Goal: Task Accomplishment & Management: Complete application form

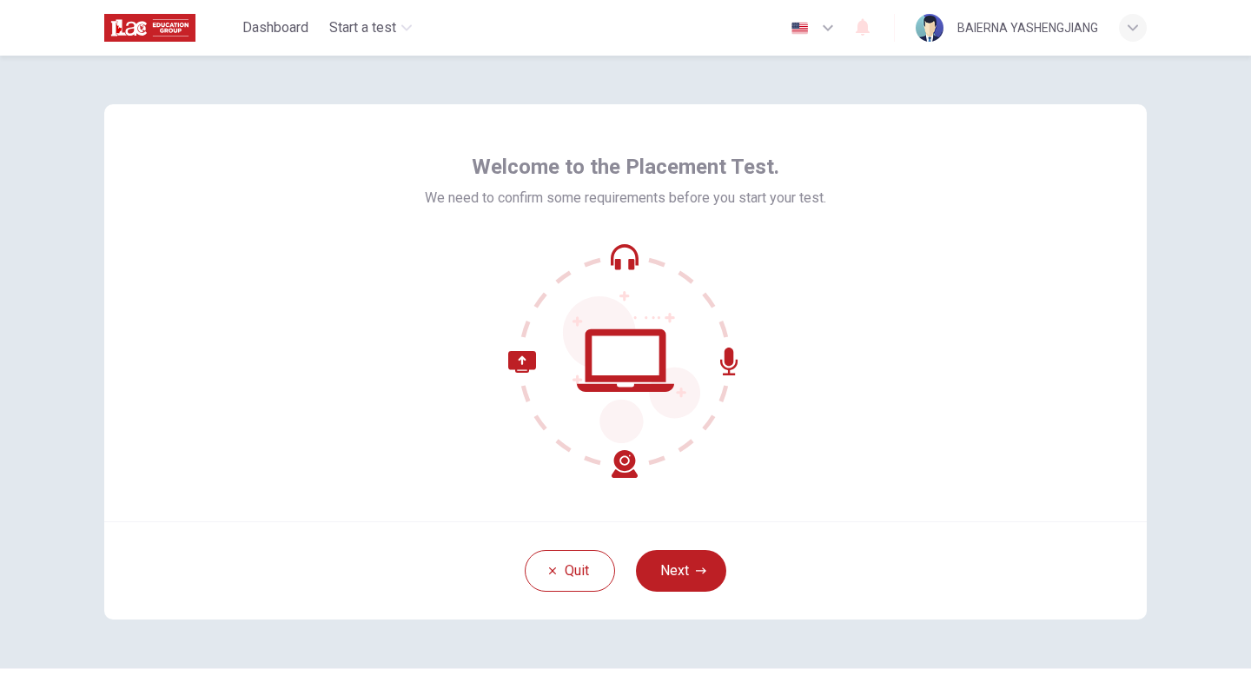
click at [1149, 125] on div "Welcome to the Placement Test. We need to confirm some requirements before you …" at bounding box center [625, 362] width 1098 height 612
click at [684, 587] on button "Next" at bounding box center [681, 571] width 90 height 42
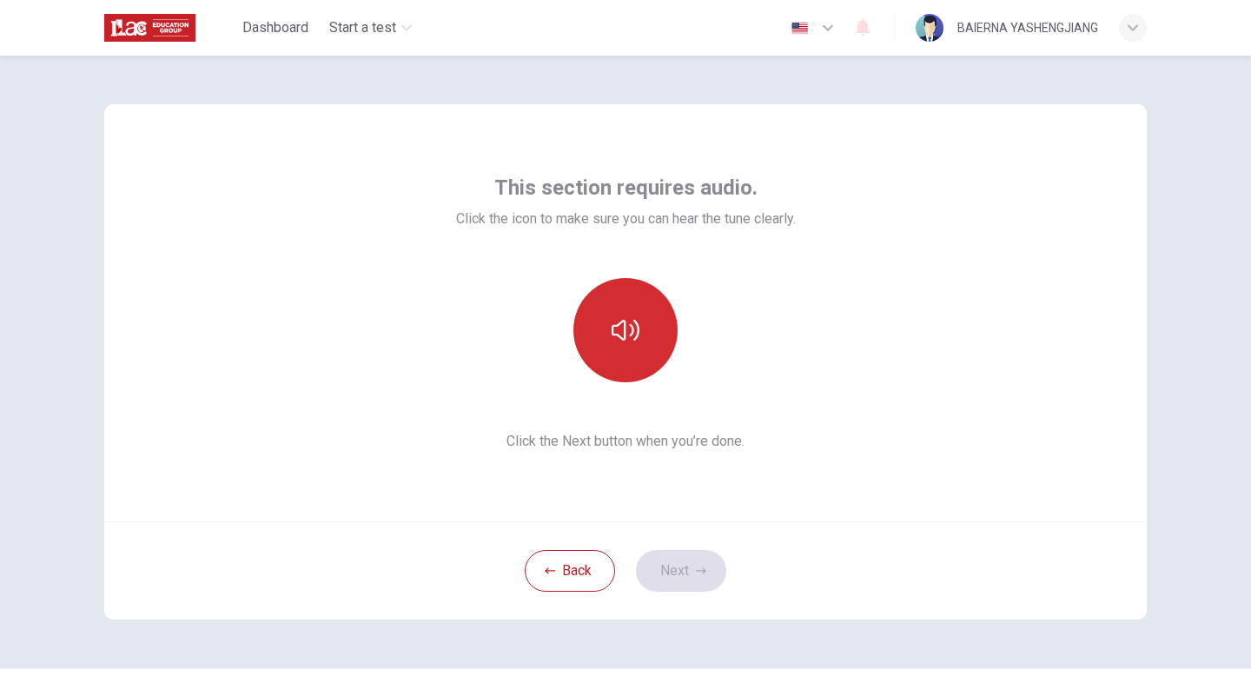
click at [615, 310] on button "button" at bounding box center [625, 330] width 104 height 104
click at [631, 332] on icon "button" at bounding box center [625, 330] width 28 height 21
click at [695, 559] on button "Next" at bounding box center [681, 571] width 90 height 42
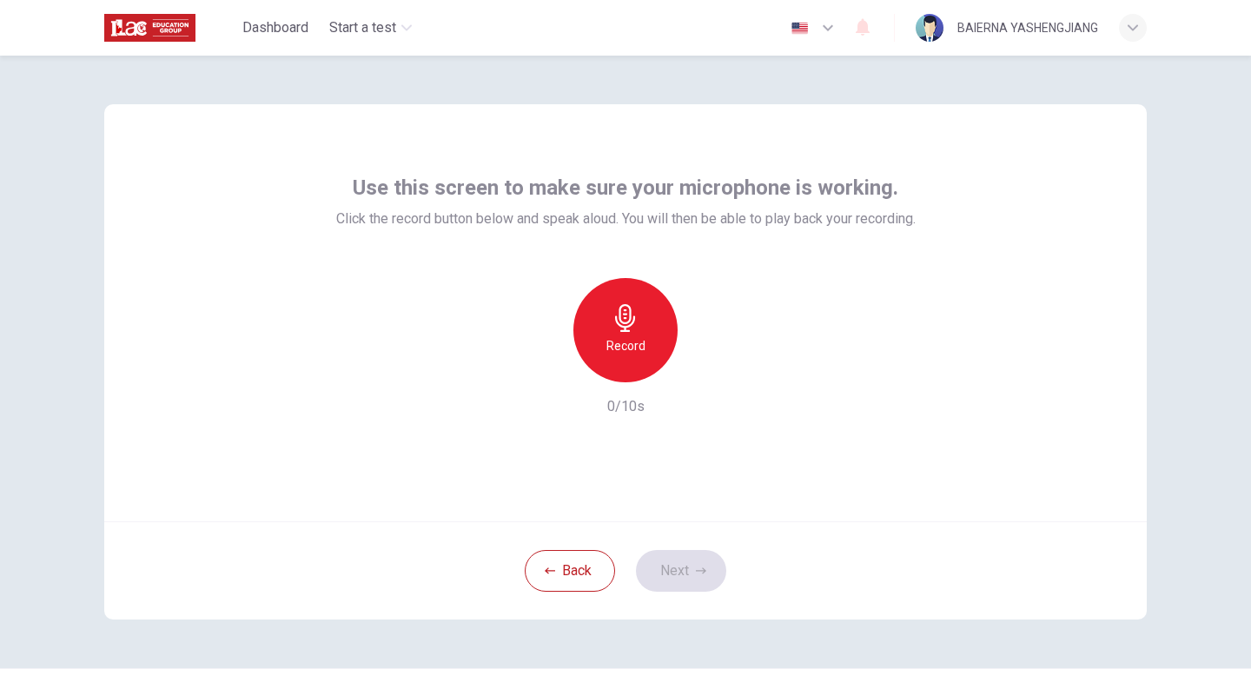
click at [635, 365] on div "Record" at bounding box center [625, 330] width 104 height 104
click at [704, 374] on icon "button" at bounding box center [705, 368] width 17 height 17
click at [691, 572] on button "Next" at bounding box center [681, 571] width 90 height 42
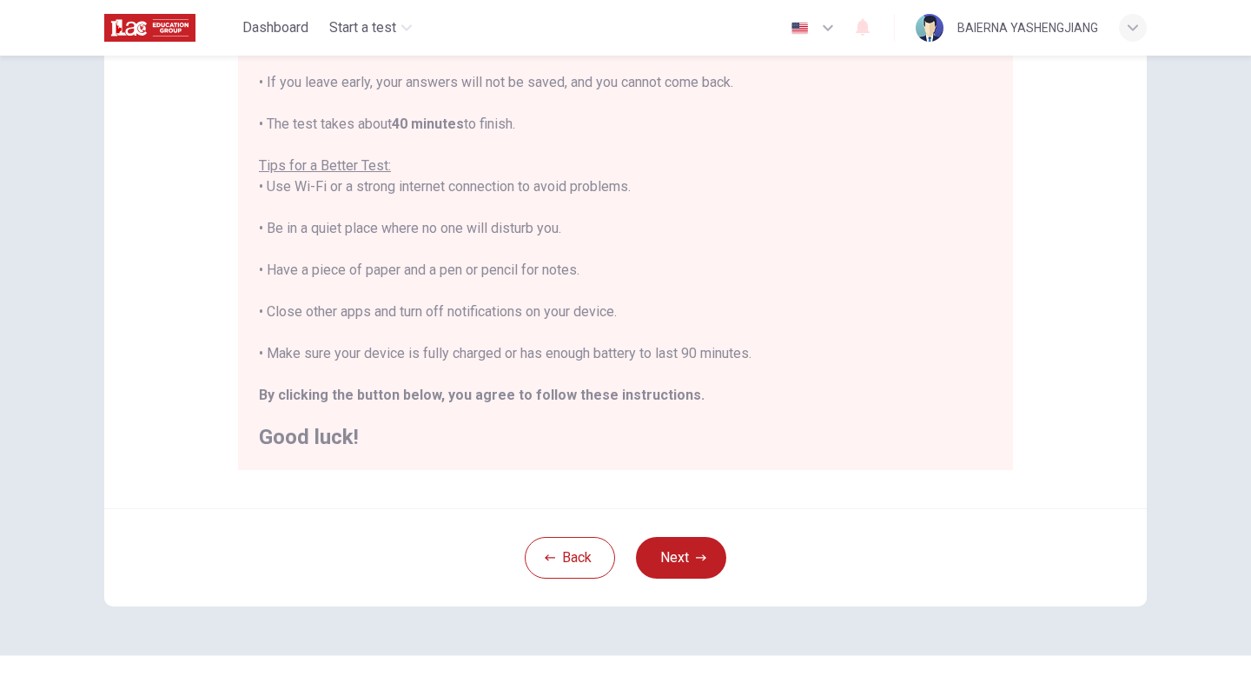
scroll to position [290, 0]
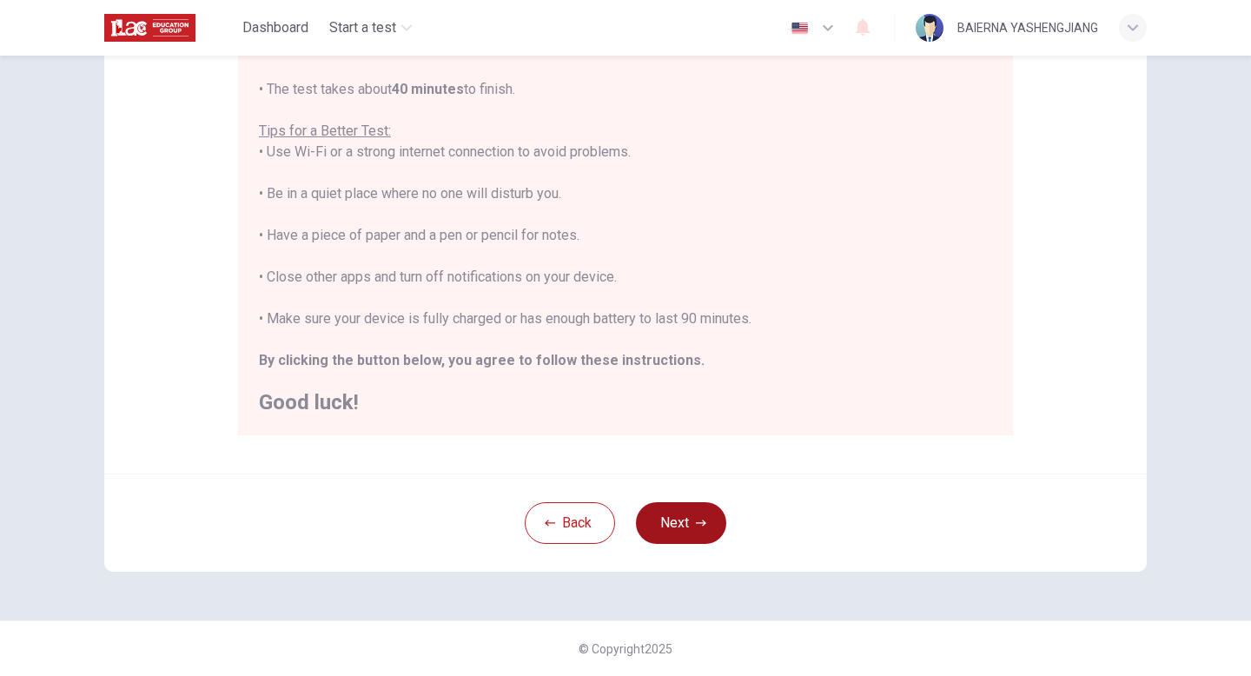
click at [684, 536] on button "Next" at bounding box center [681, 523] width 90 height 42
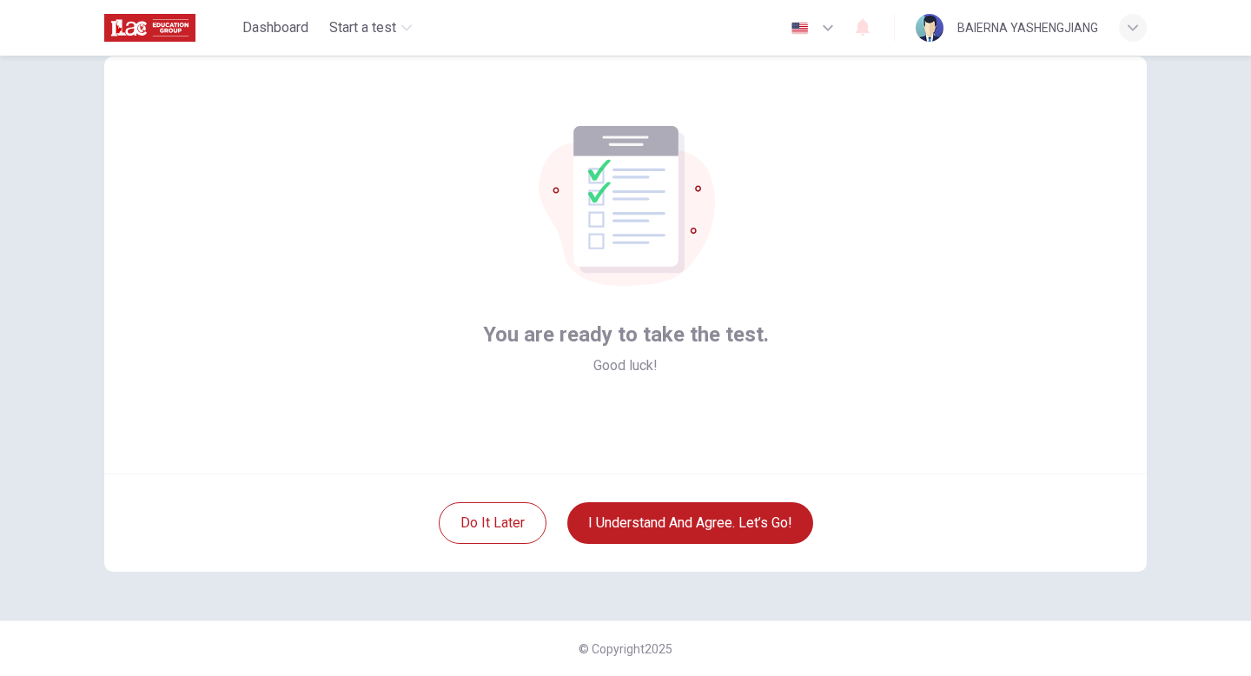
scroll to position [0, 0]
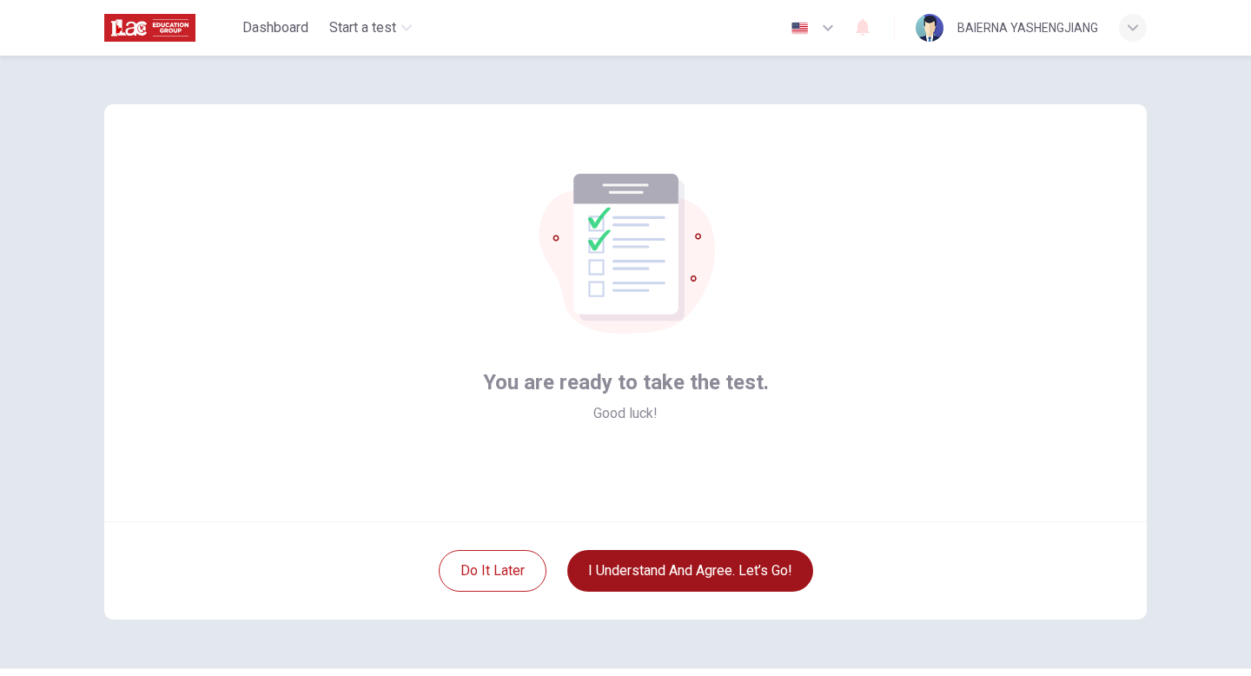
click at [739, 571] on button "I understand and agree. Let’s go!" at bounding box center [690, 571] width 246 height 42
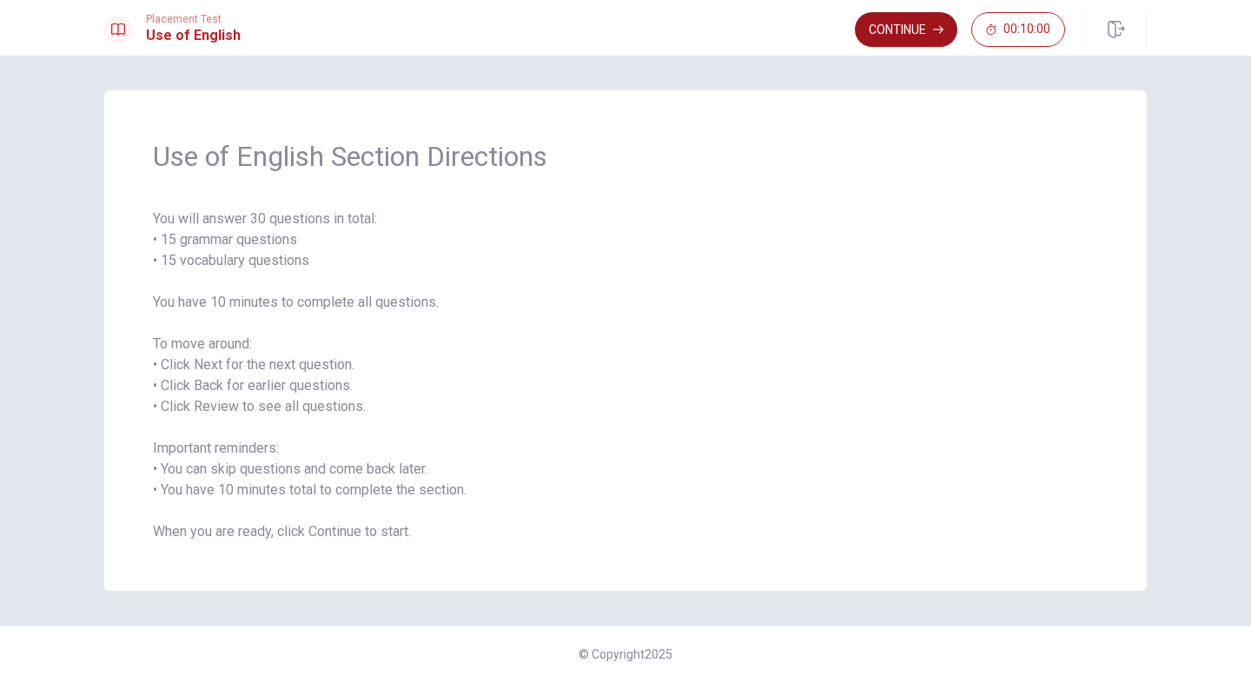
click at [894, 43] on button "Continue" at bounding box center [906, 29] width 102 height 35
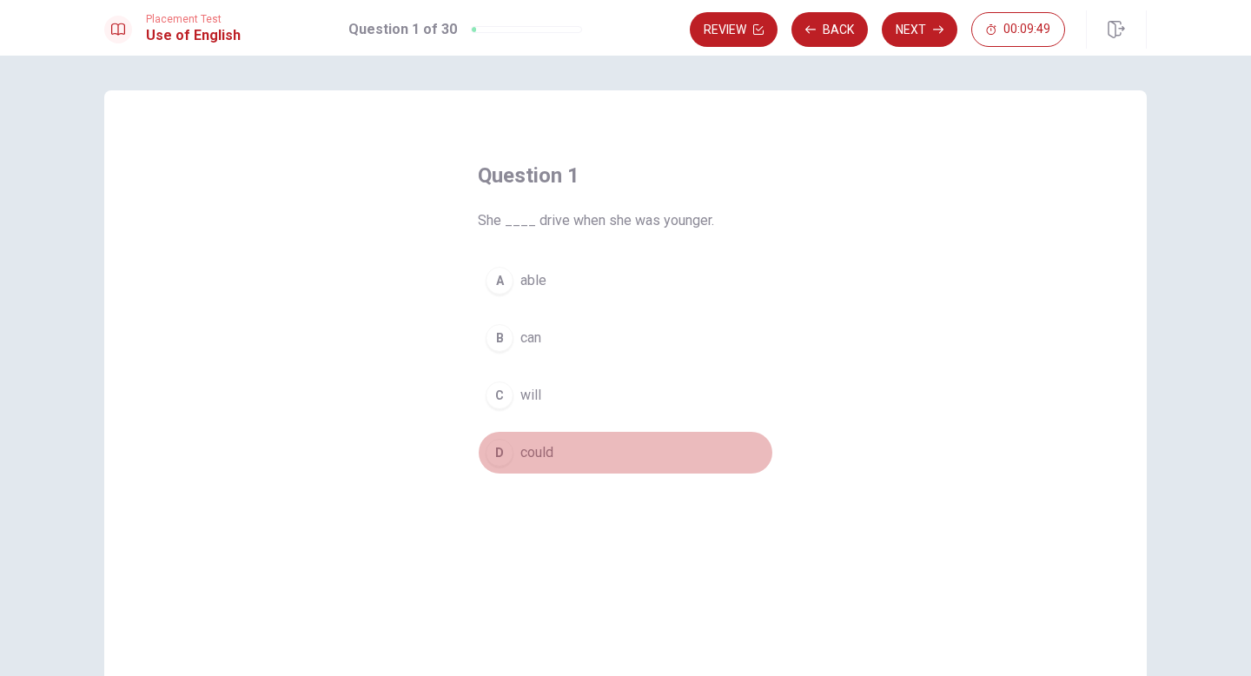
click at [512, 456] on button "D could" at bounding box center [625, 452] width 295 height 43
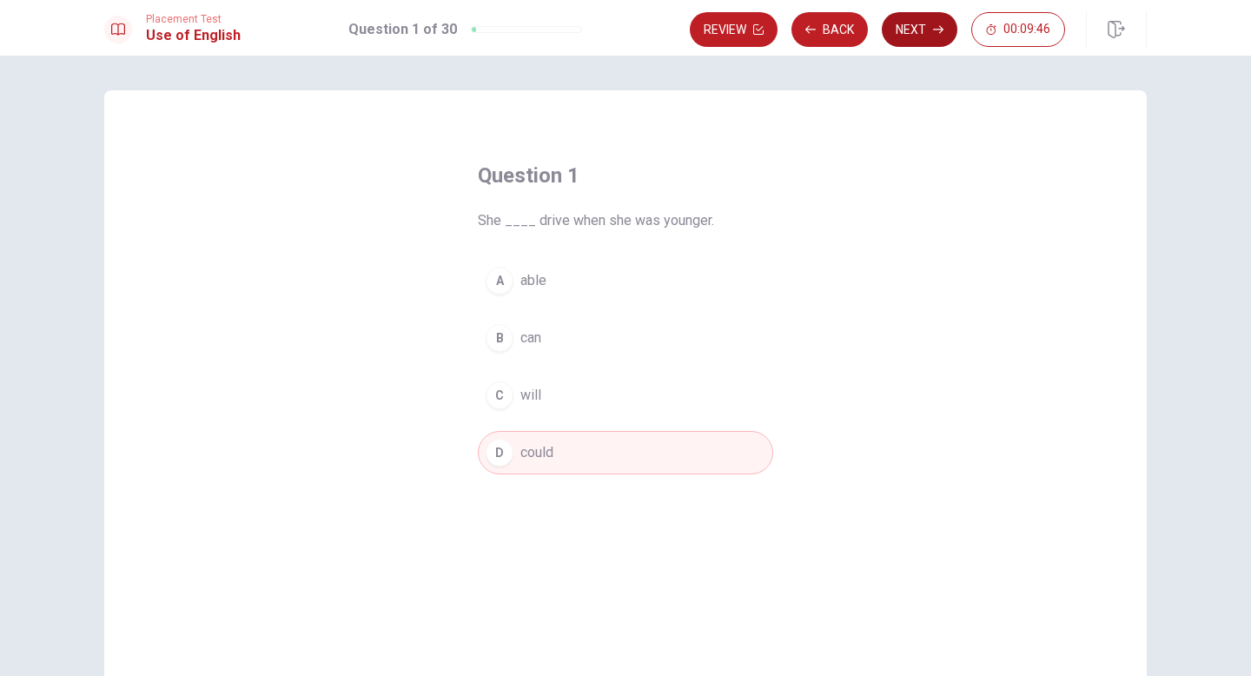
click at [929, 23] on button "Next" at bounding box center [920, 29] width 76 height 35
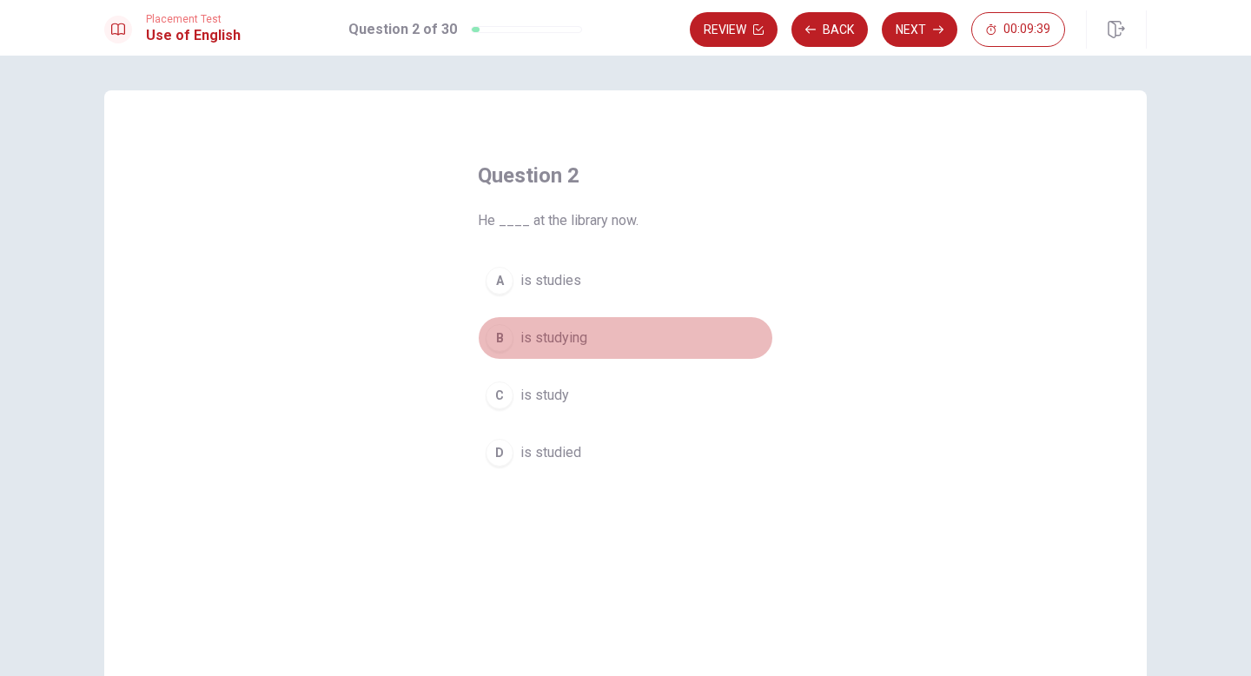
click at [503, 337] on div "B" at bounding box center [500, 338] width 28 height 28
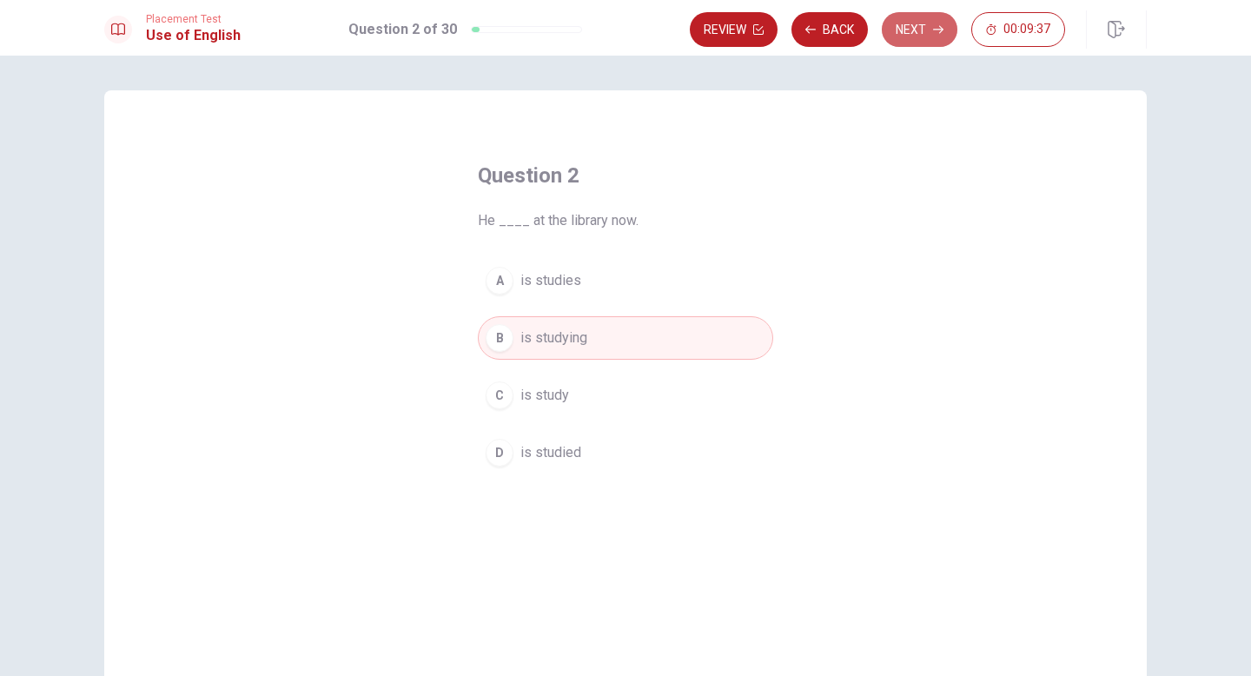
click at [903, 35] on button "Next" at bounding box center [920, 29] width 76 height 35
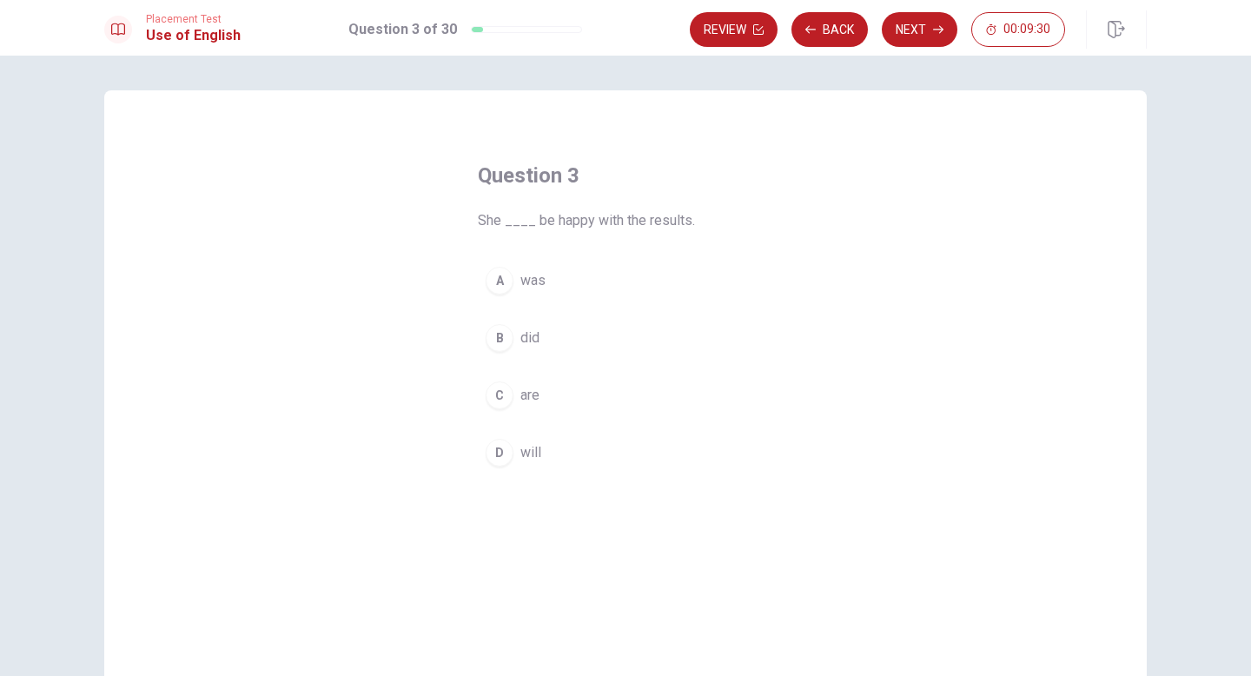
click at [544, 461] on button "D will" at bounding box center [625, 452] width 295 height 43
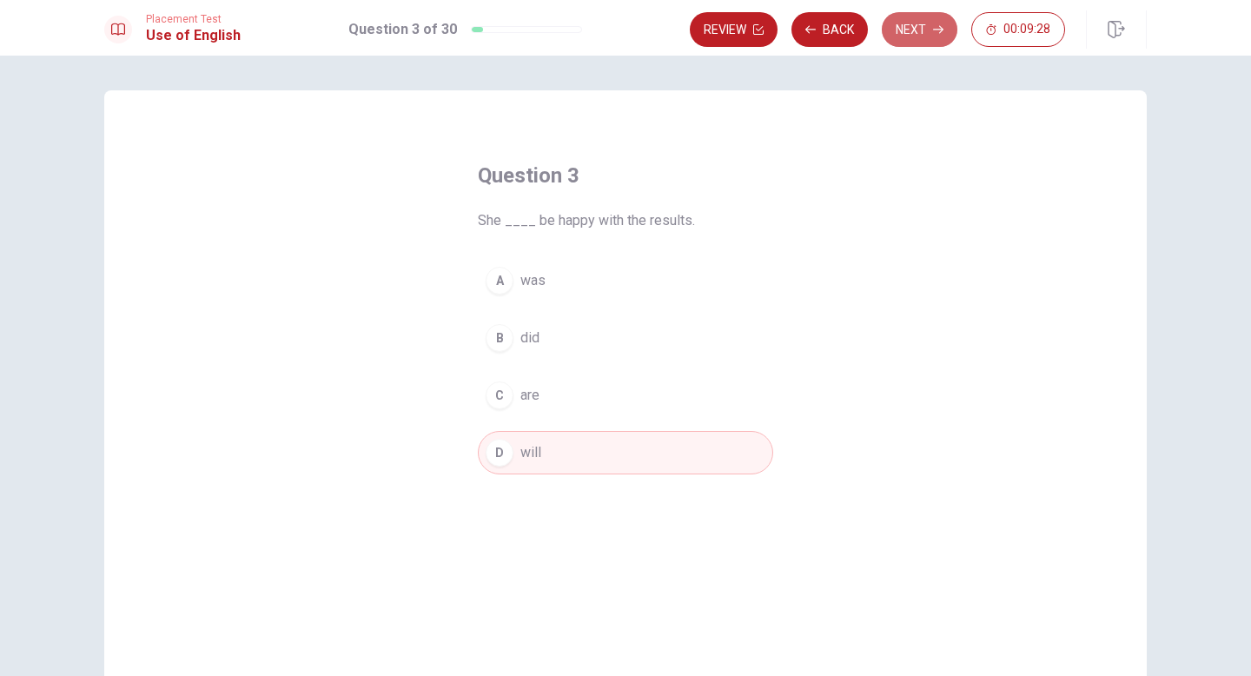
click at [902, 30] on button "Next" at bounding box center [920, 29] width 76 height 35
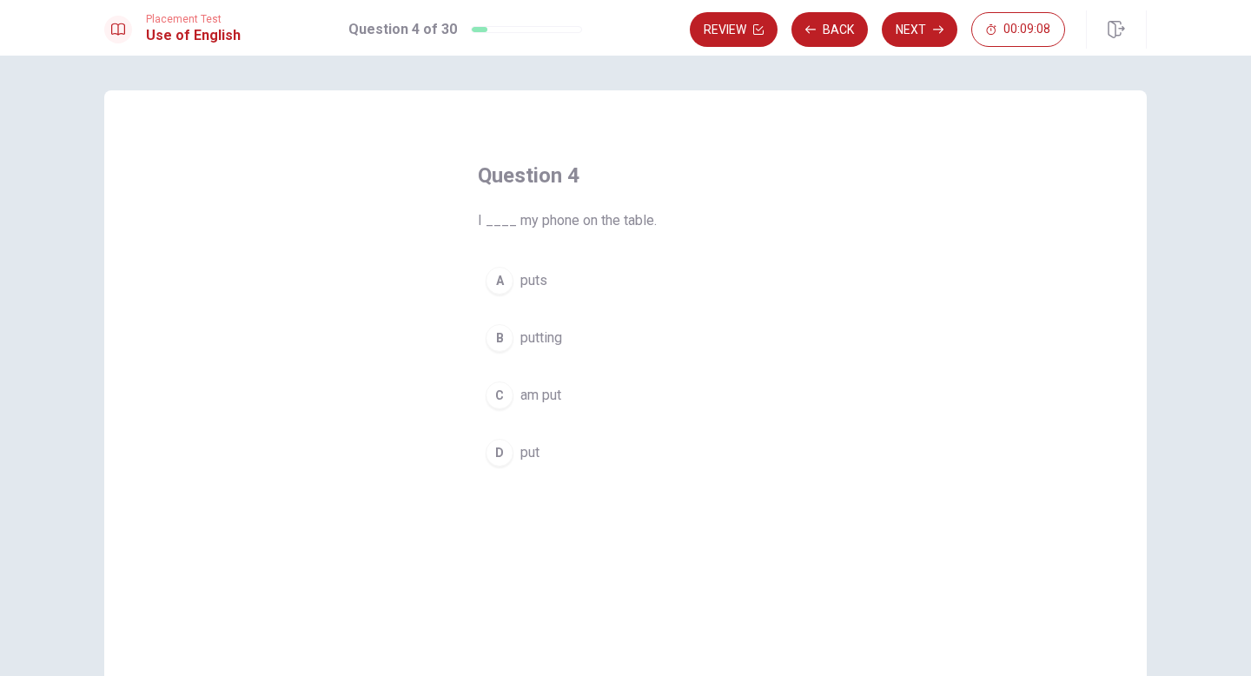
click at [517, 393] on button "C am put" at bounding box center [625, 394] width 295 height 43
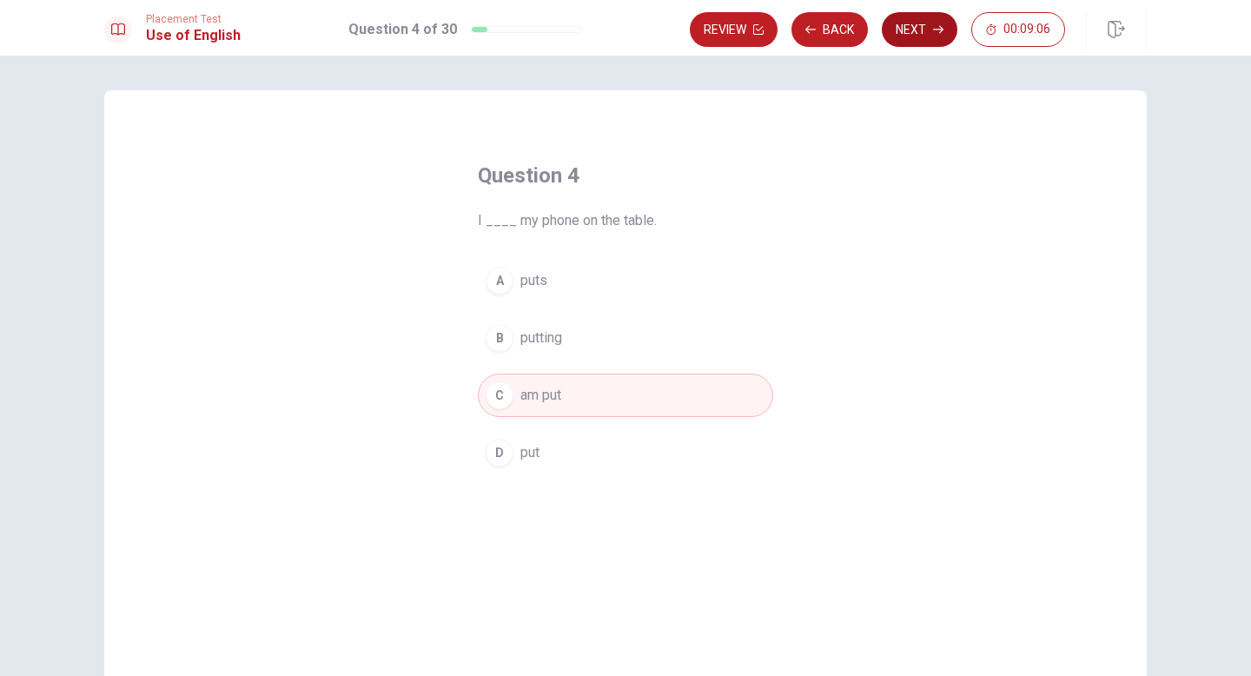
click at [913, 30] on button "Next" at bounding box center [920, 29] width 76 height 35
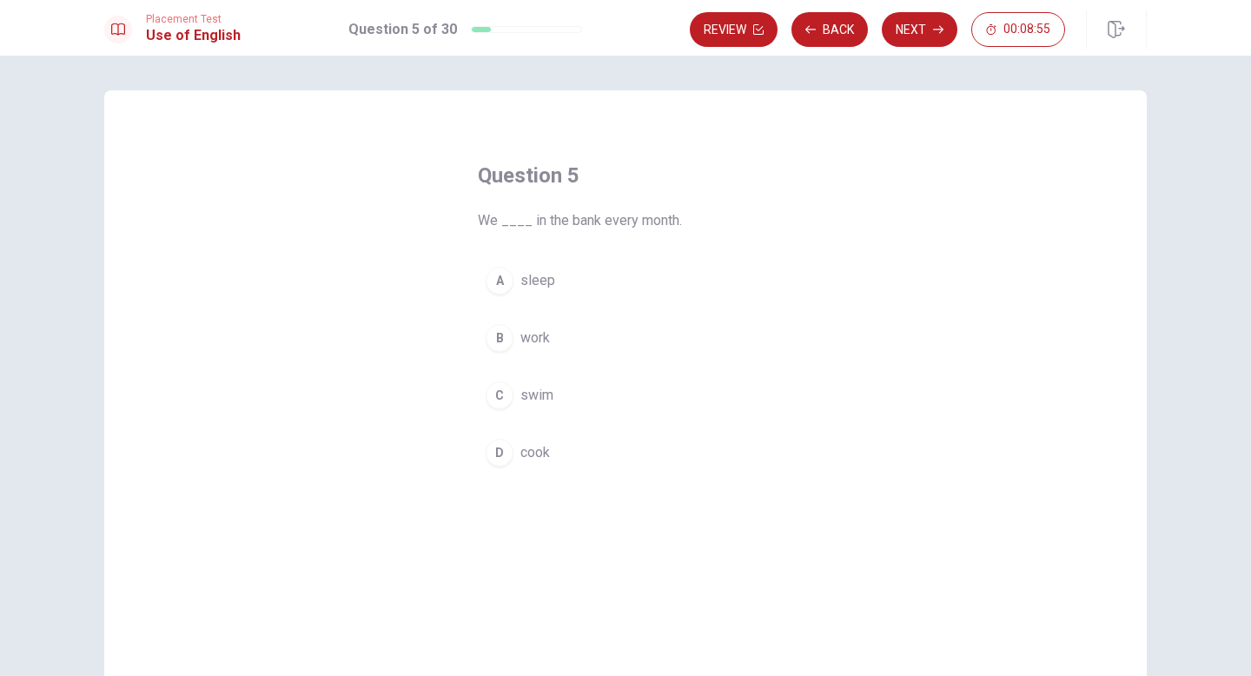
click at [510, 337] on div "B" at bounding box center [500, 338] width 28 height 28
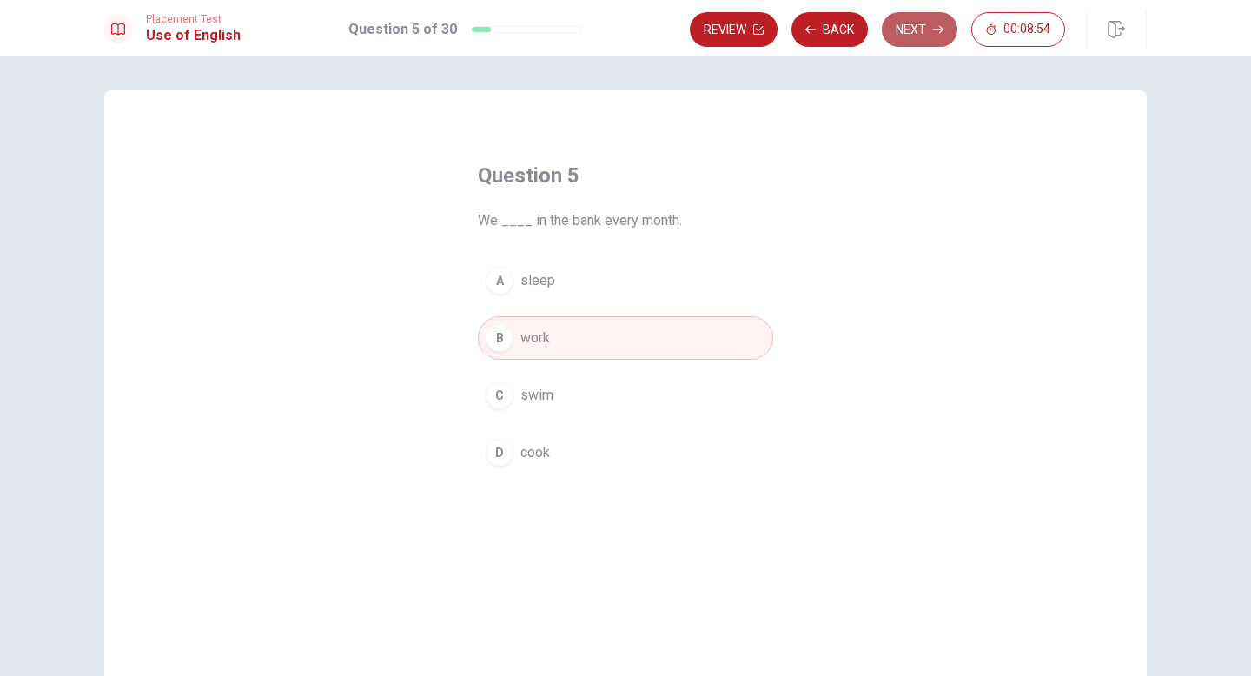
click at [917, 36] on button "Next" at bounding box center [920, 29] width 76 height 35
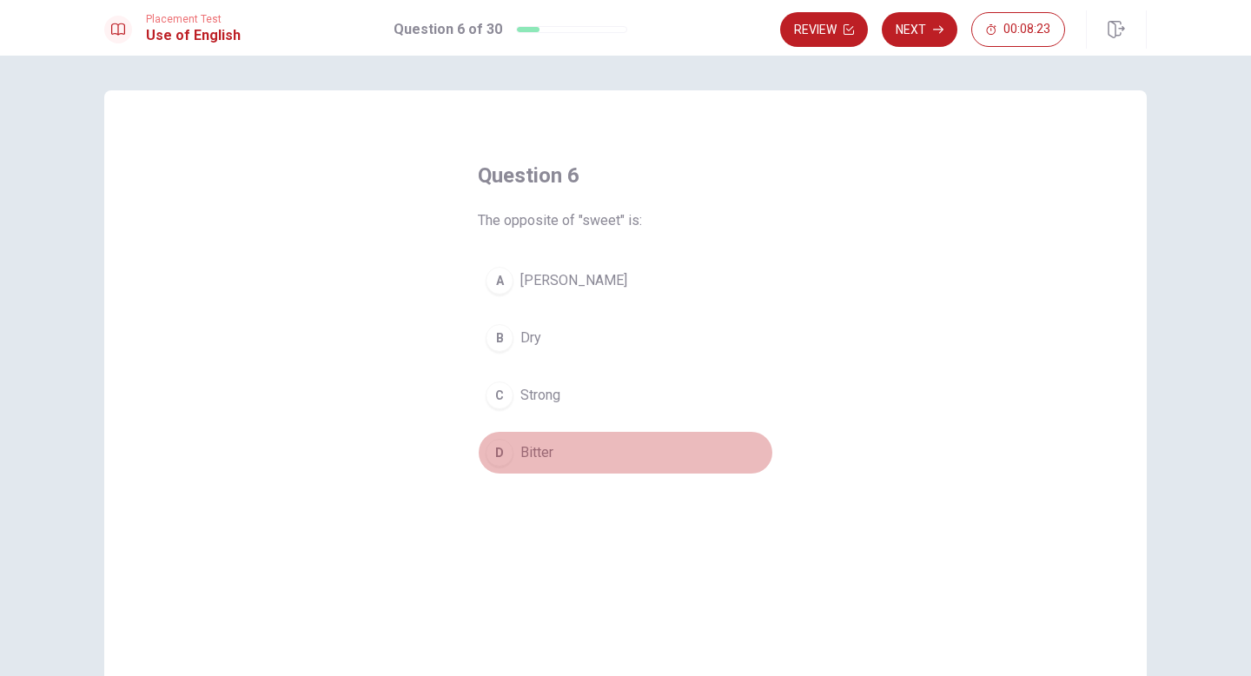
click at [527, 451] on span "Bitter" at bounding box center [536, 452] width 33 height 21
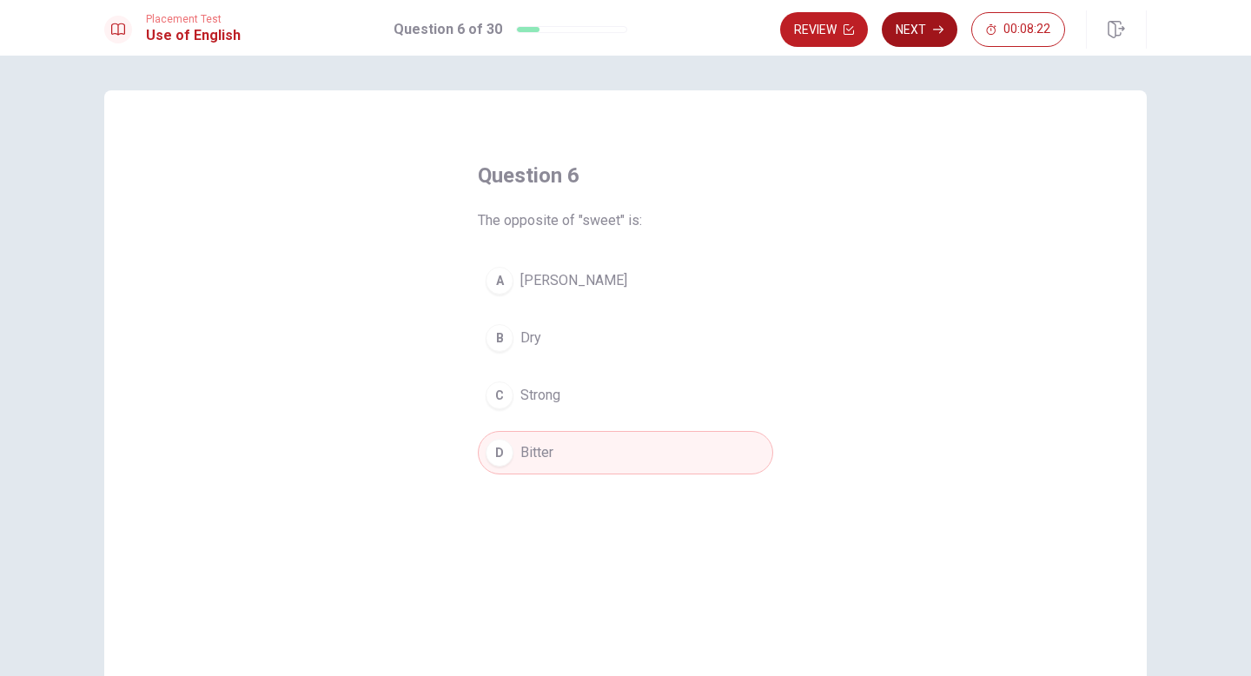
click at [936, 39] on button "Next" at bounding box center [920, 29] width 76 height 35
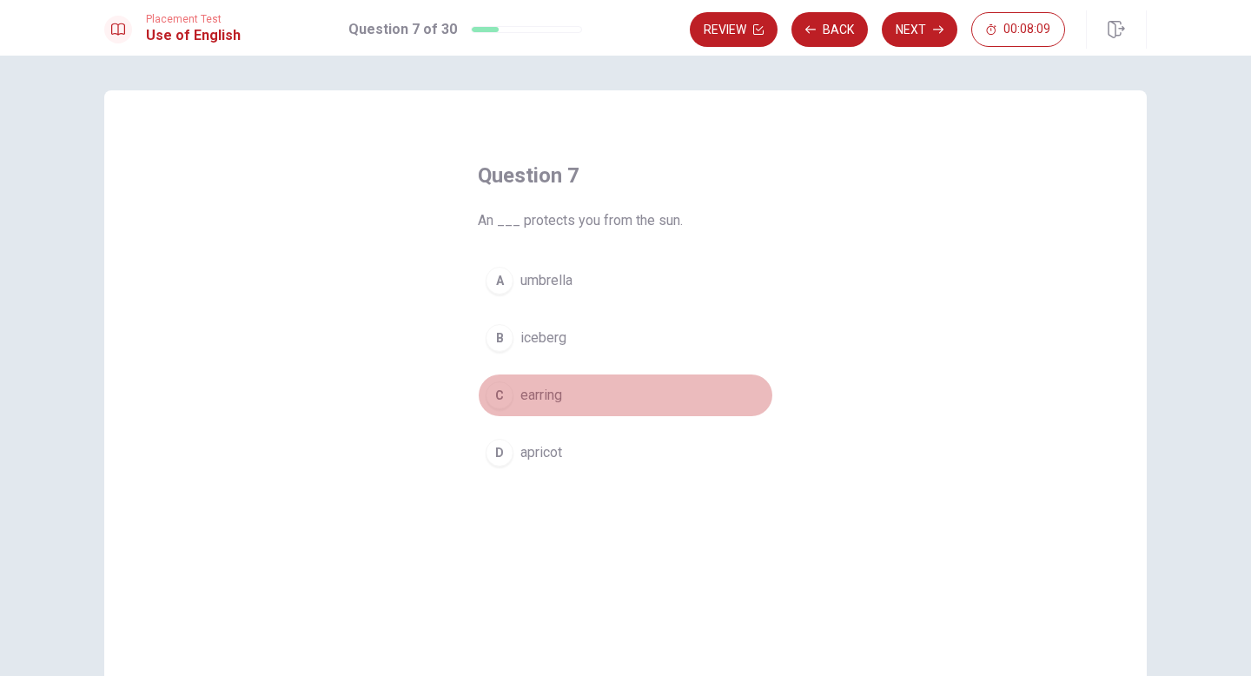
click at [499, 402] on div "C" at bounding box center [500, 395] width 28 height 28
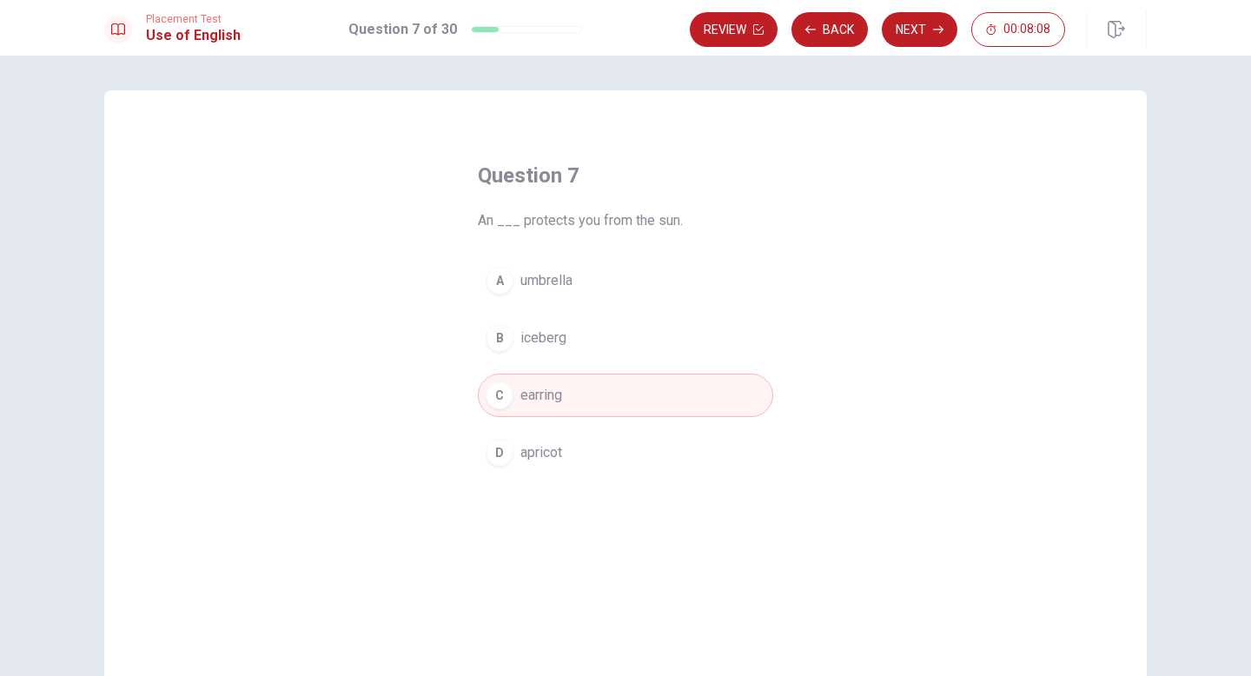
click at [913, 32] on button "Next" at bounding box center [920, 29] width 76 height 35
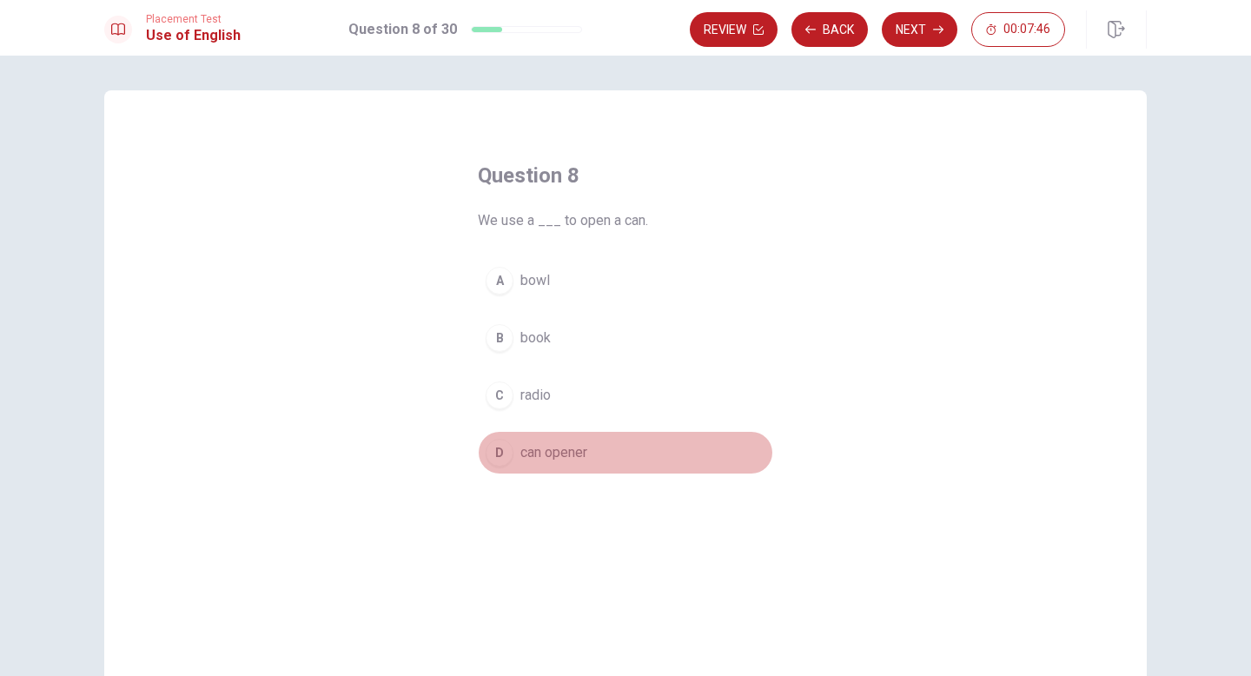
drag, startPoint x: 536, startPoint y: 447, endPoint x: 571, endPoint y: 421, distance: 43.4
click at [536, 447] on span "can opener" at bounding box center [553, 452] width 67 height 21
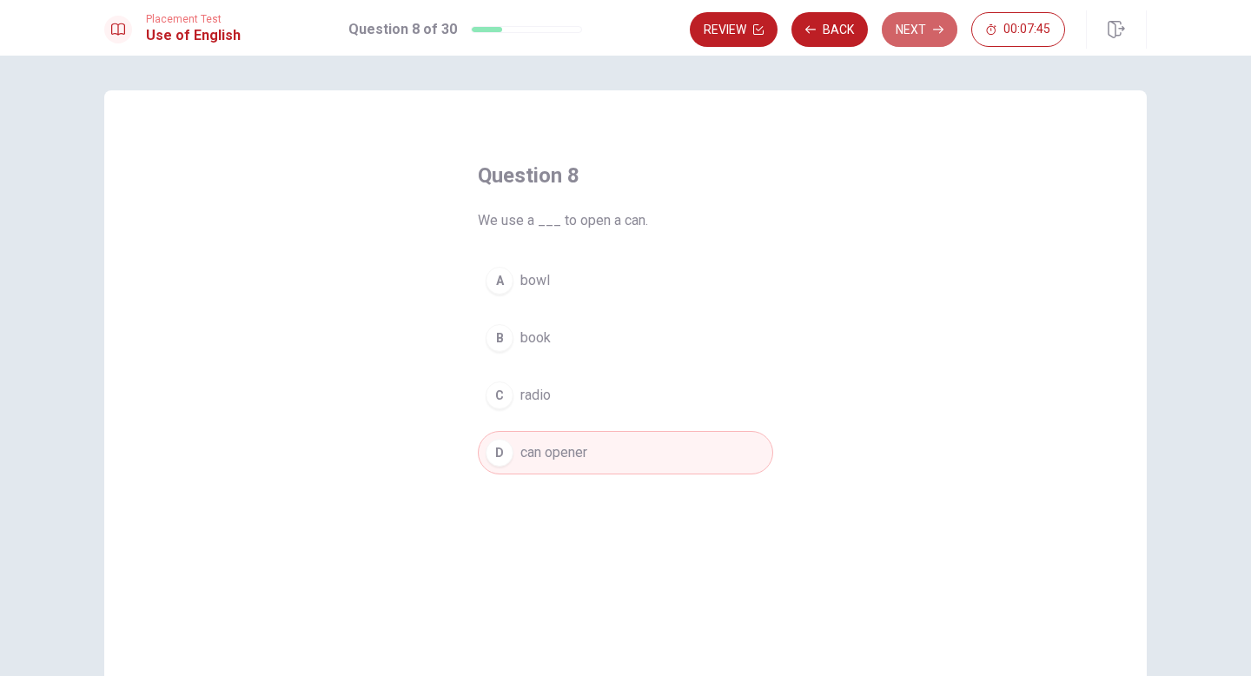
click at [905, 18] on button "Next" at bounding box center [920, 29] width 76 height 35
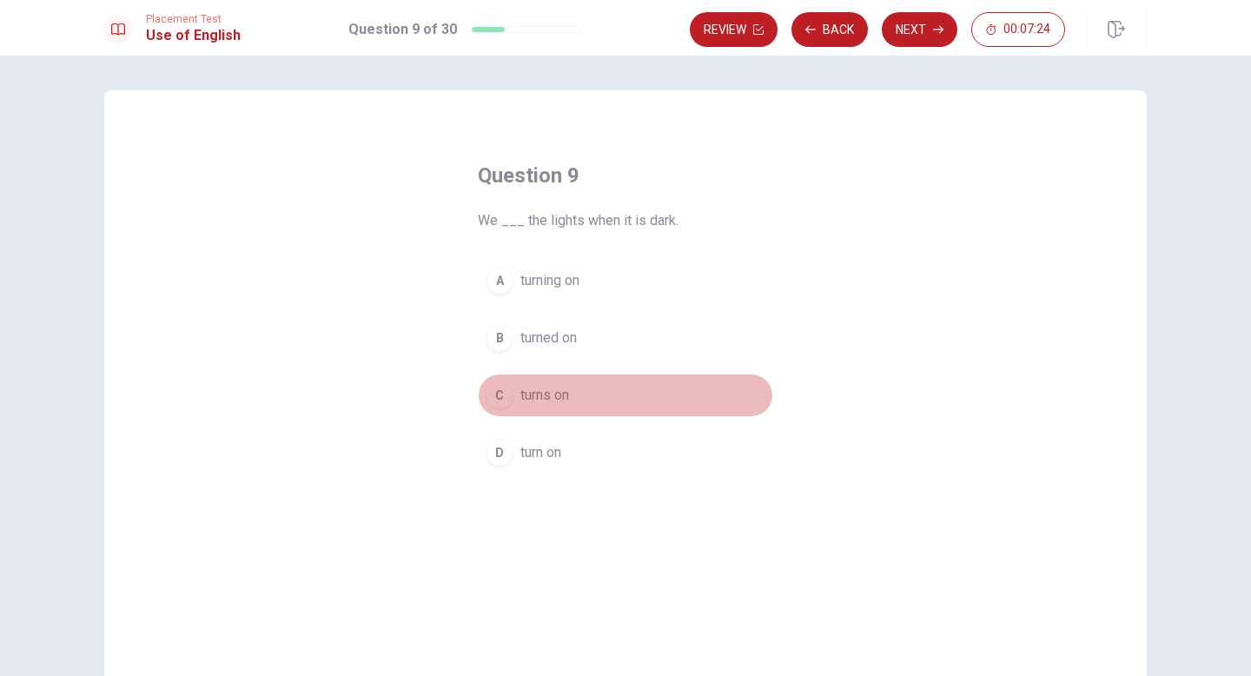
click at [568, 390] on span "turns on" at bounding box center [544, 395] width 49 height 21
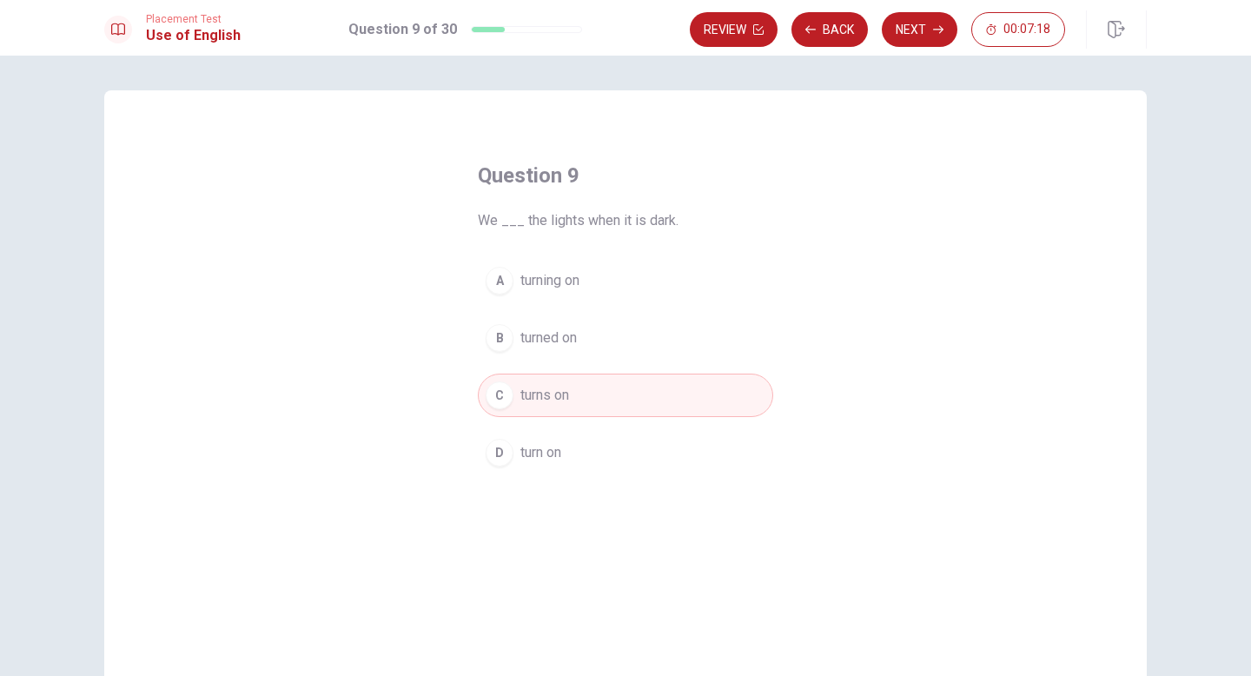
click at [585, 460] on button "D turn on" at bounding box center [625, 452] width 295 height 43
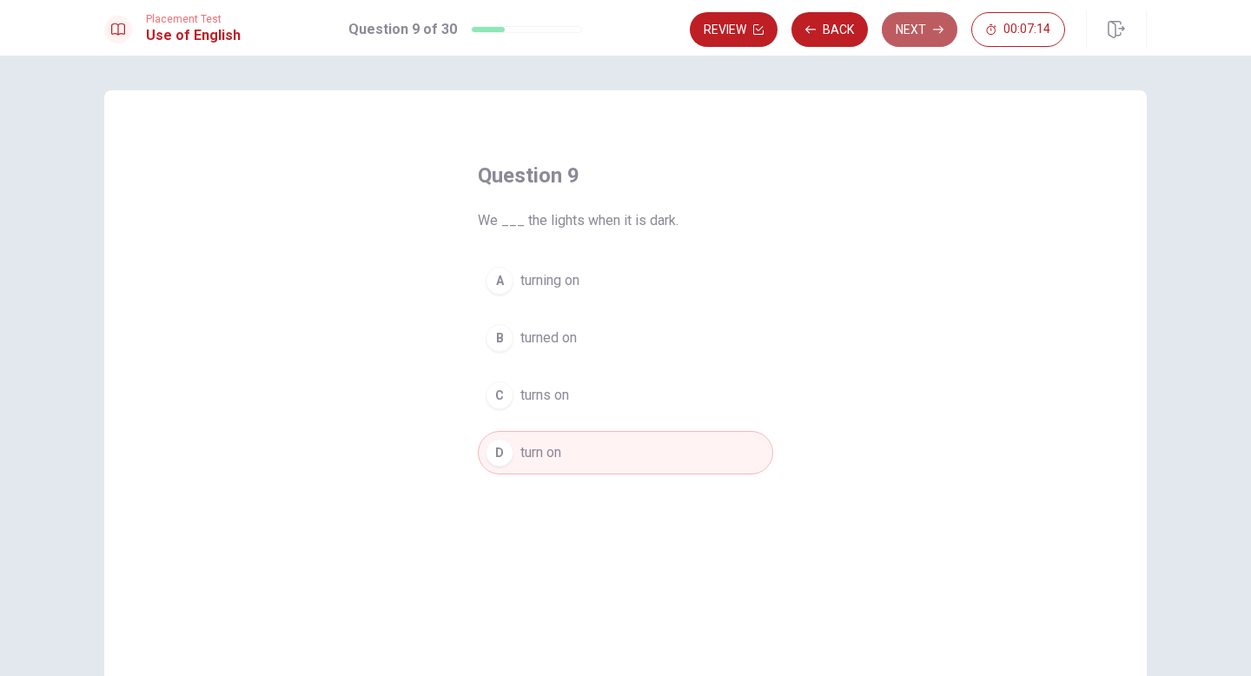
click at [913, 29] on button "Next" at bounding box center [920, 29] width 76 height 35
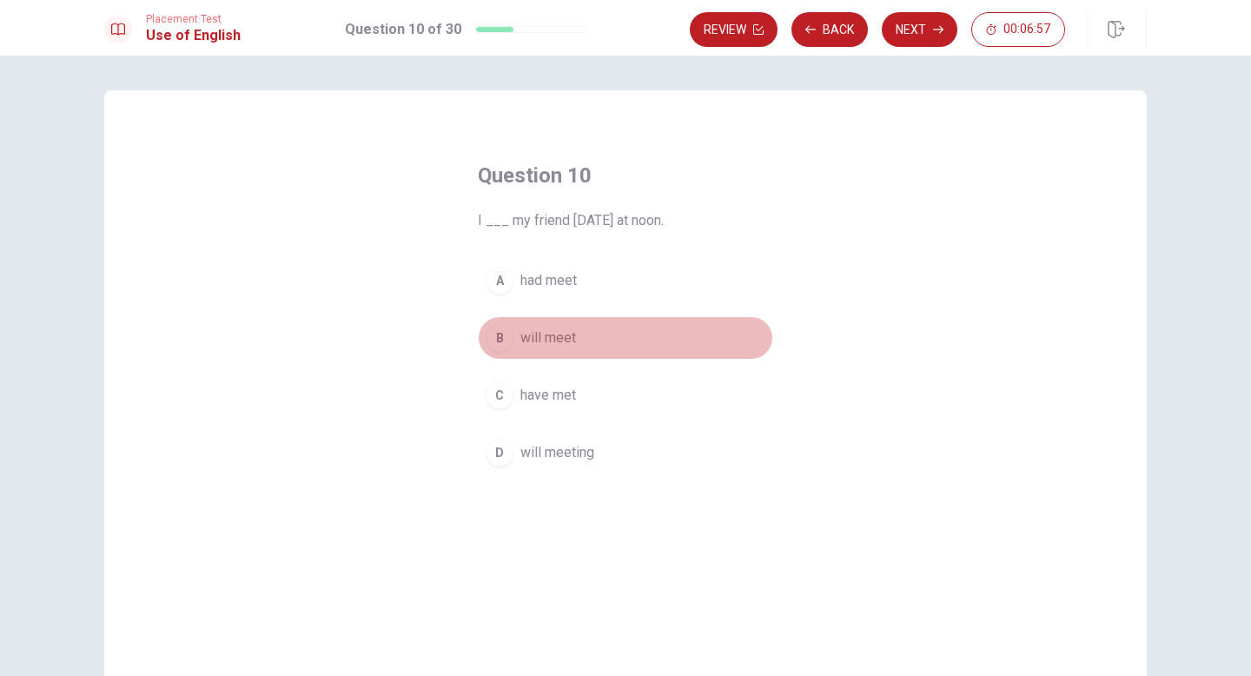
click at [505, 340] on div "B" at bounding box center [500, 338] width 28 height 28
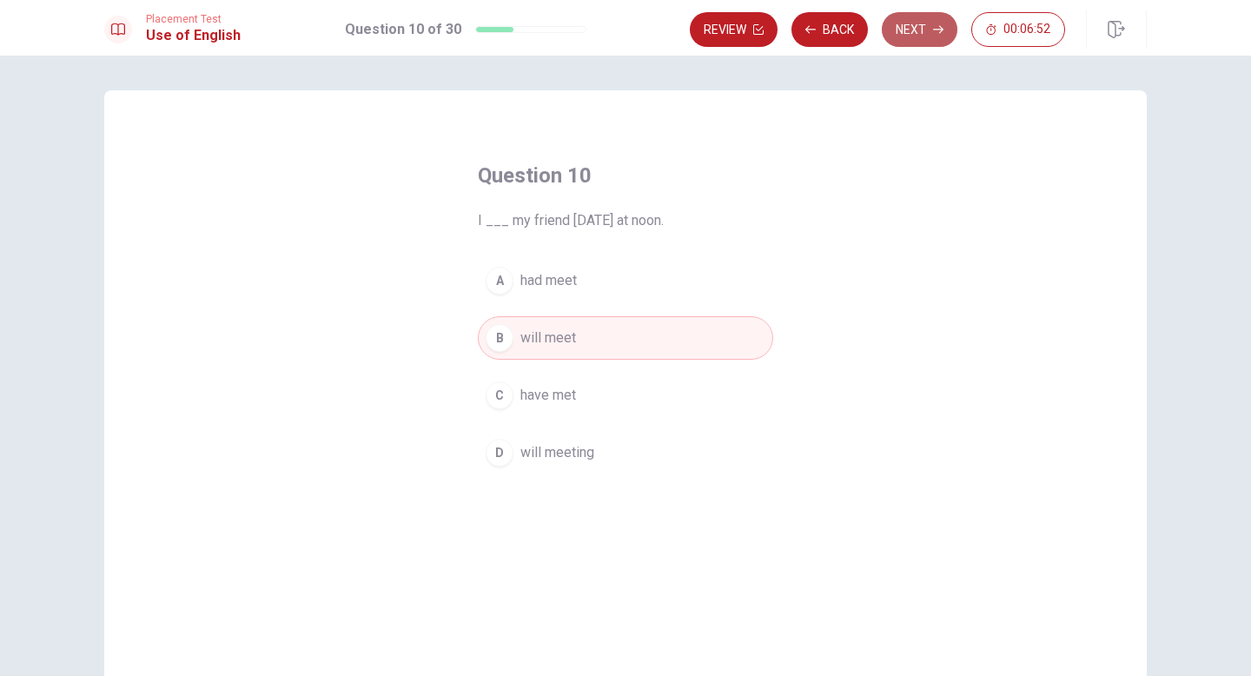
click at [932, 35] on button "Next" at bounding box center [920, 29] width 76 height 35
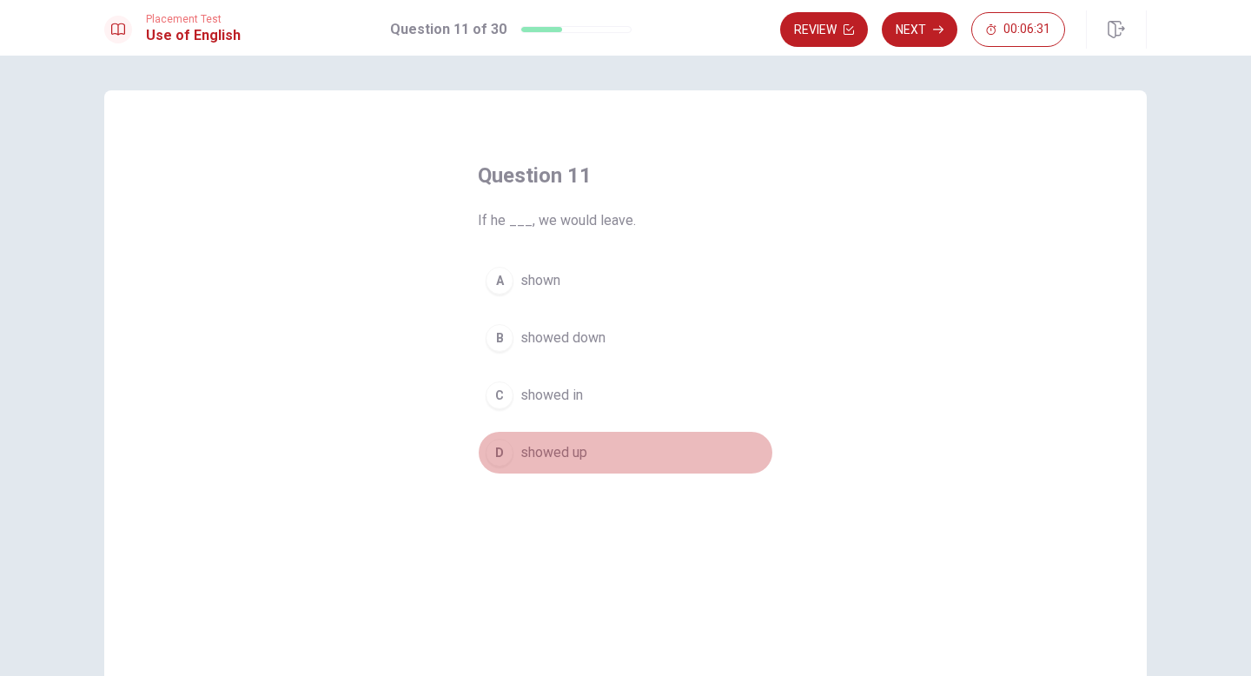
drag, startPoint x: 520, startPoint y: 454, endPoint x: 697, endPoint y: 335, distance: 212.7
click at [522, 452] on span "showed up" at bounding box center [553, 452] width 67 height 21
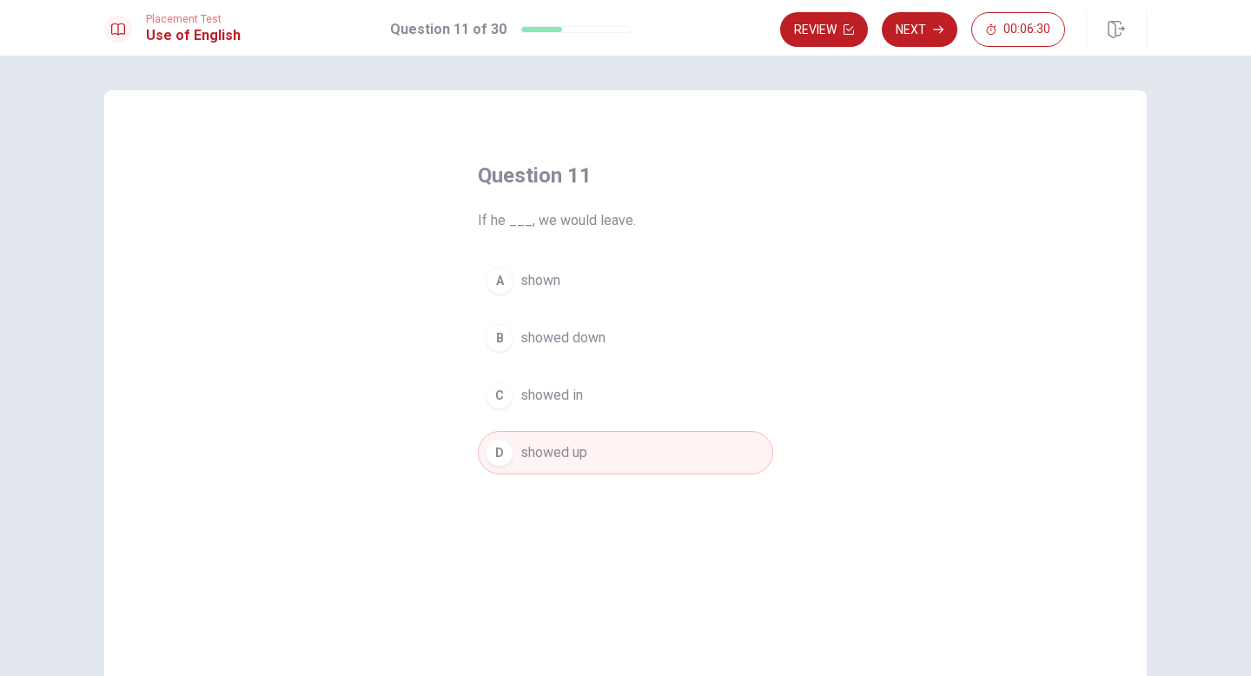
click at [919, 23] on button "Next" at bounding box center [920, 29] width 76 height 35
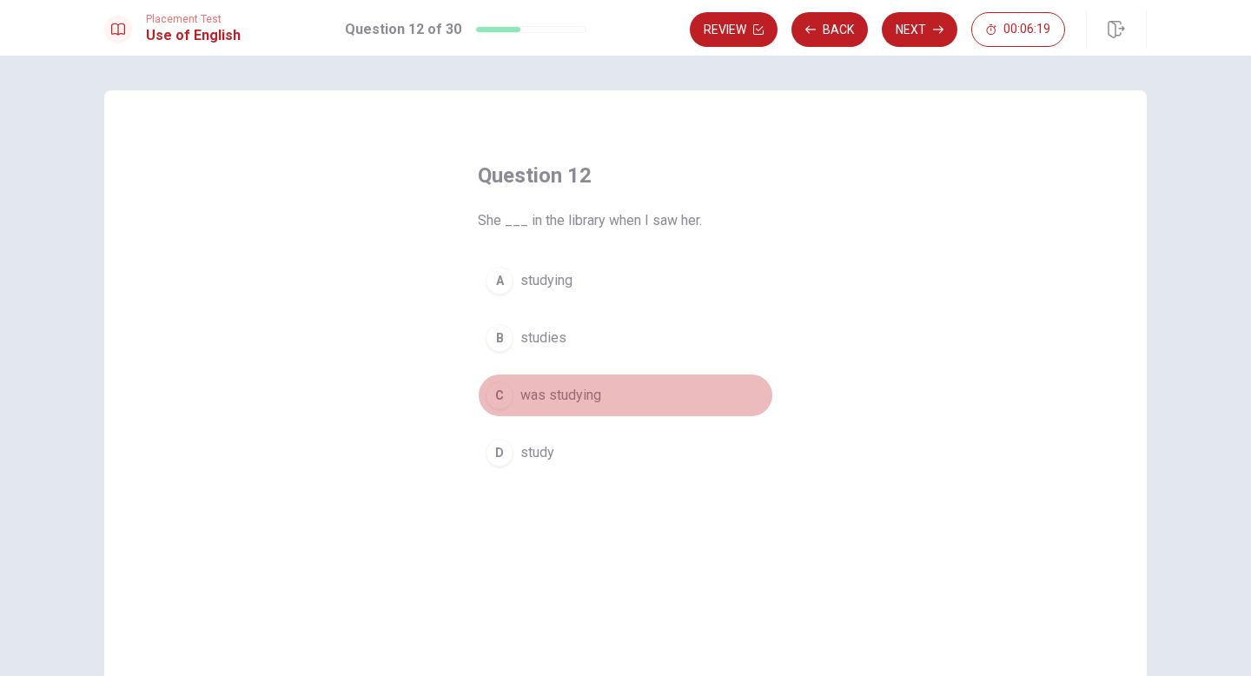
drag, startPoint x: 556, startPoint y: 398, endPoint x: 578, endPoint y: 387, distance: 24.1
click at [558, 397] on span "was studying" at bounding box center [560, 395] width 81 height 21
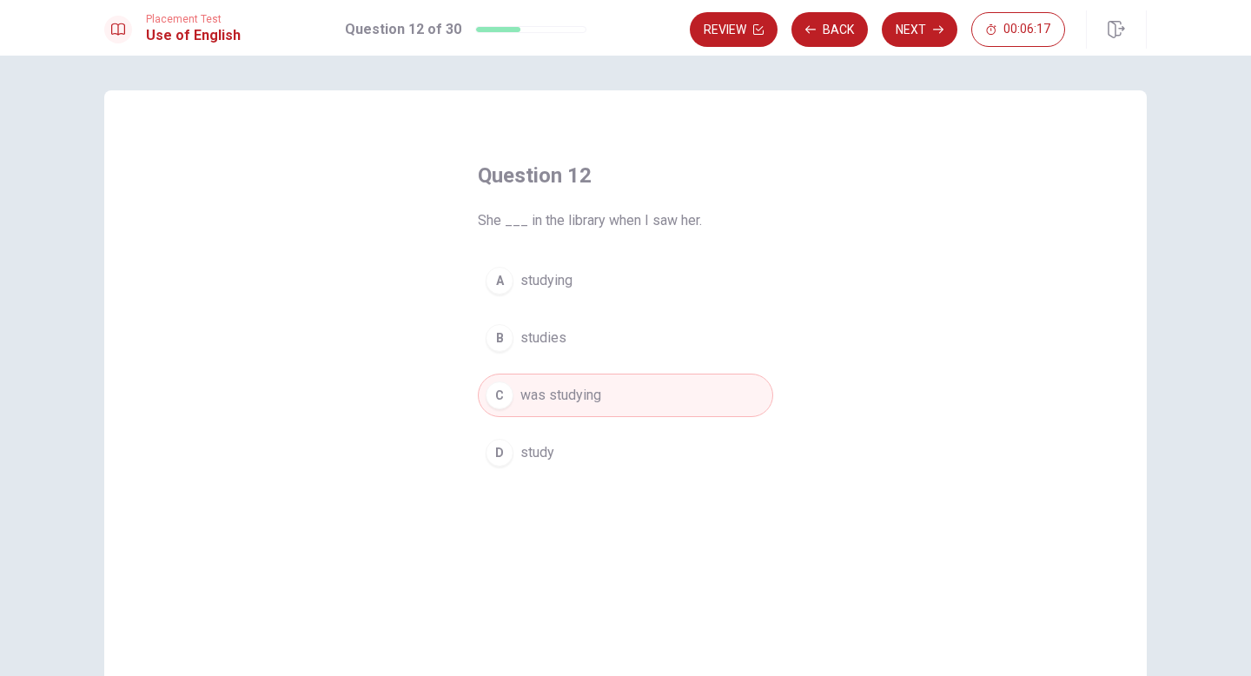
click at [915, 30] on button "Next" at bounding box center [920, 29] width 76 height 35
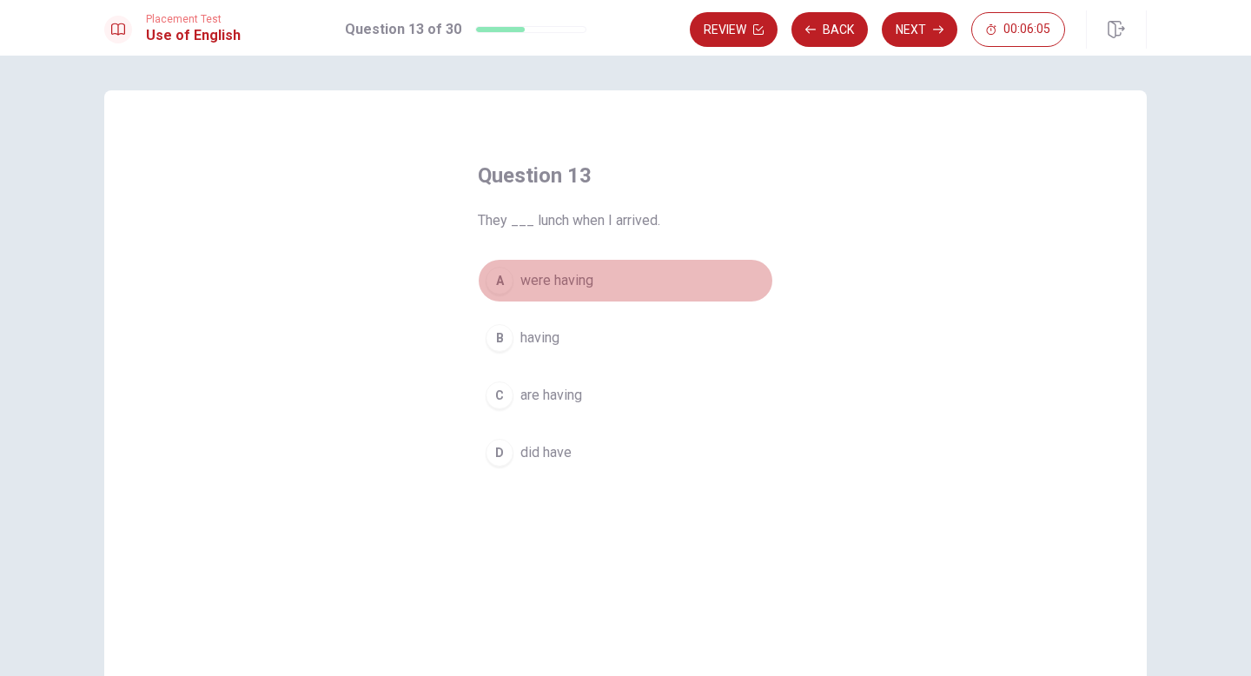
click at [567, 277] on span "were having" at bounding box center [556, 280] width 73 height 21
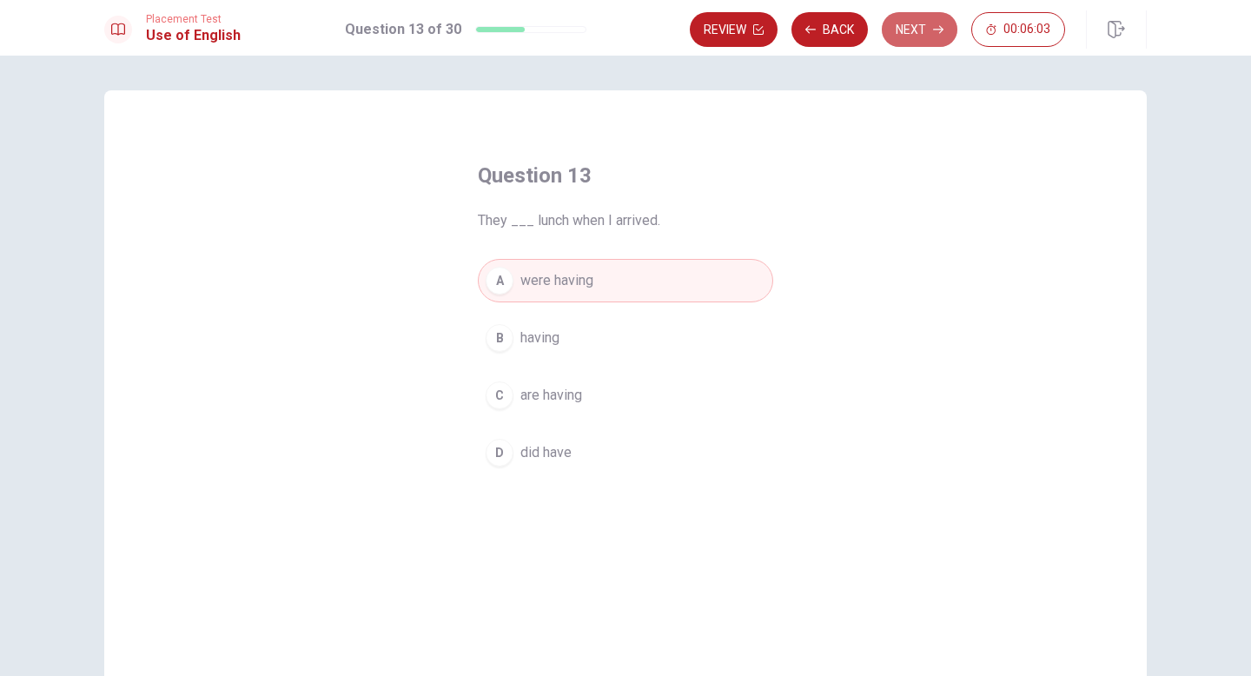
click at [889, 36] on button "Next" at bounding box center [920, 29] width 76 height 35
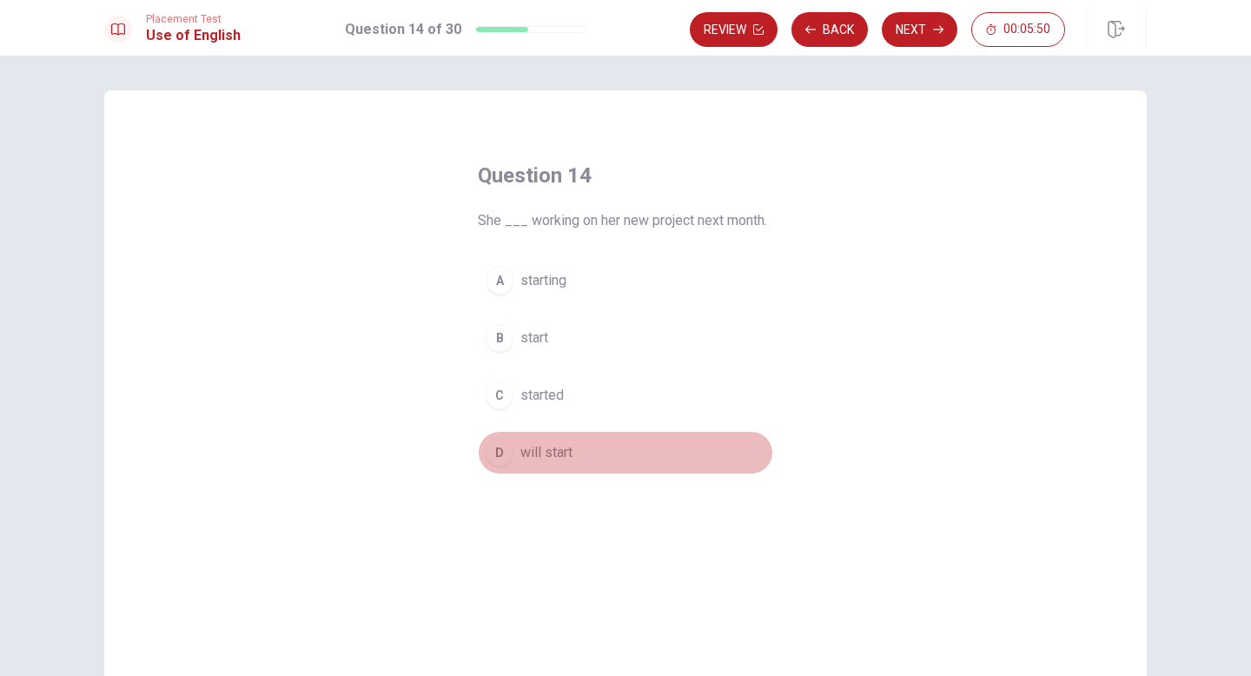
click at [559, 454] on span "will start" at bounding box center [546, 452] width 52 height 21
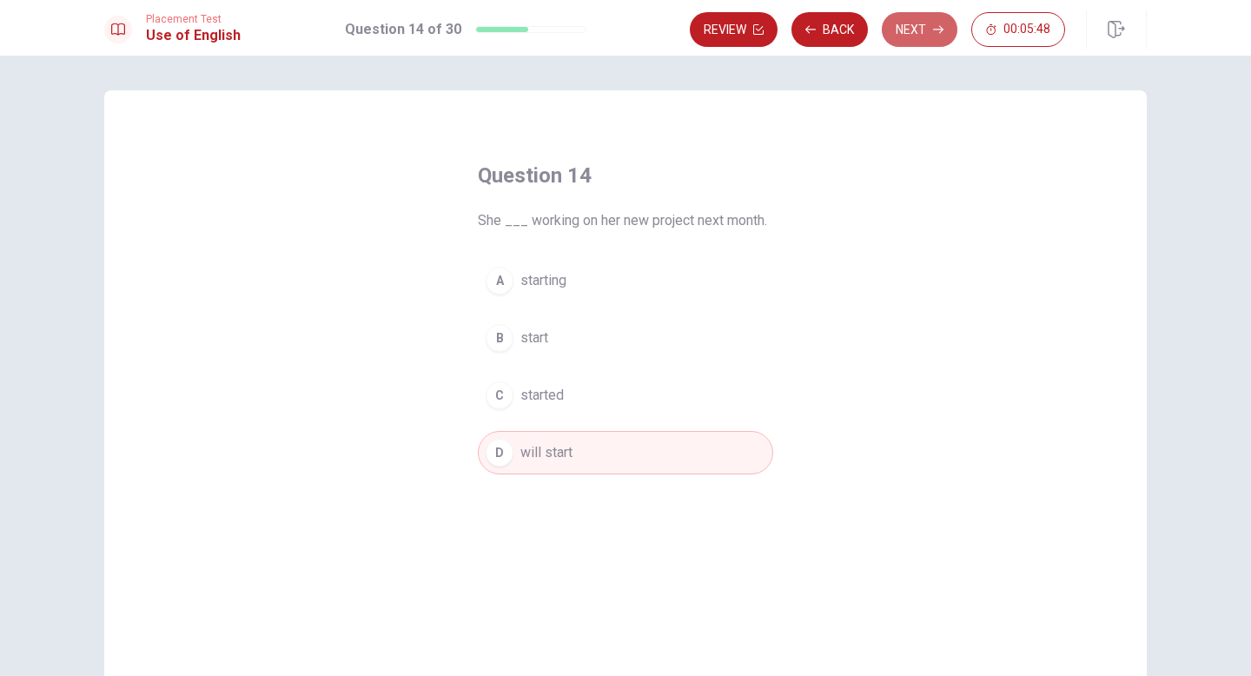
click at [947, 38] on button "Next" at bounding box center [920, 29] width 76 height 35
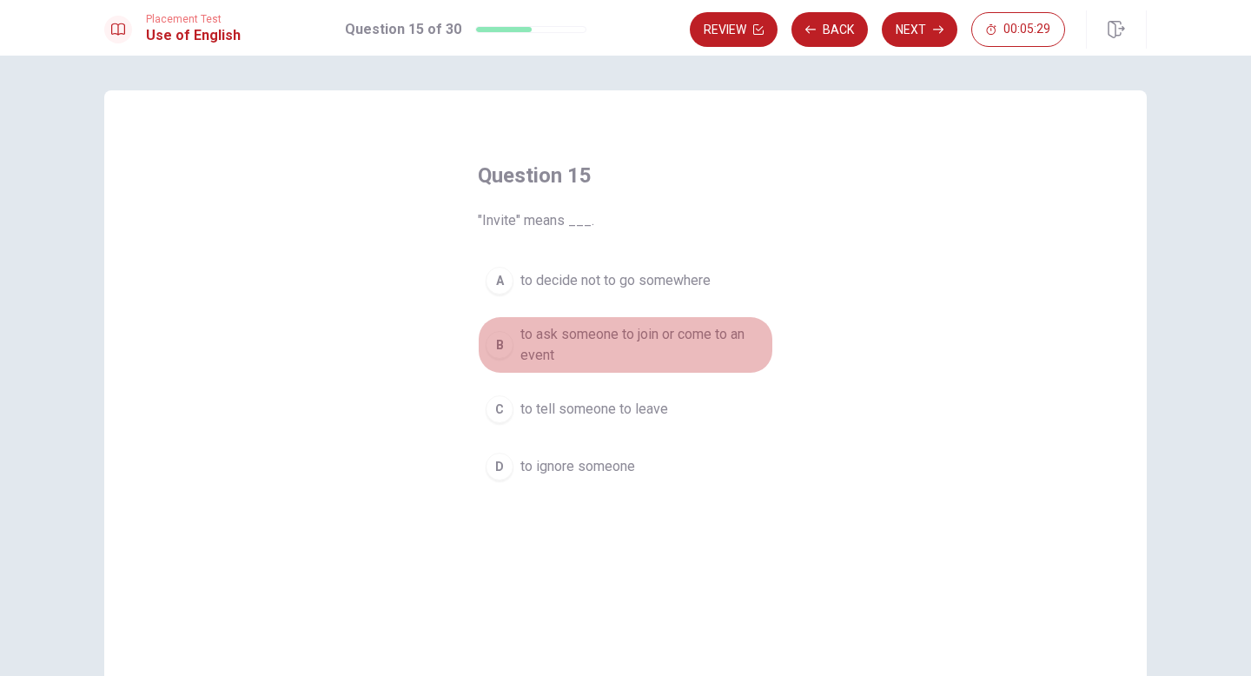
click at [499, 347] on div "B" at bounding box center [500, 345] width 28 height 28
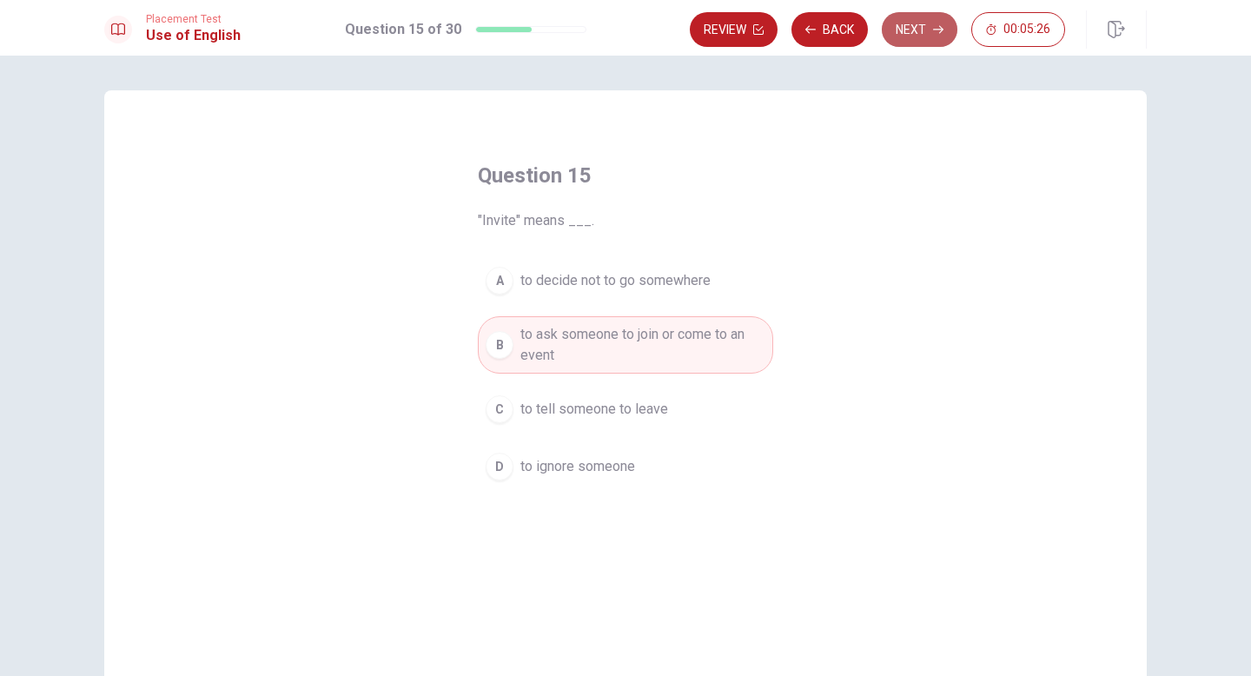
click at [920, 34] on button "Next" at bounding box center [920, 29] width 76 height 35
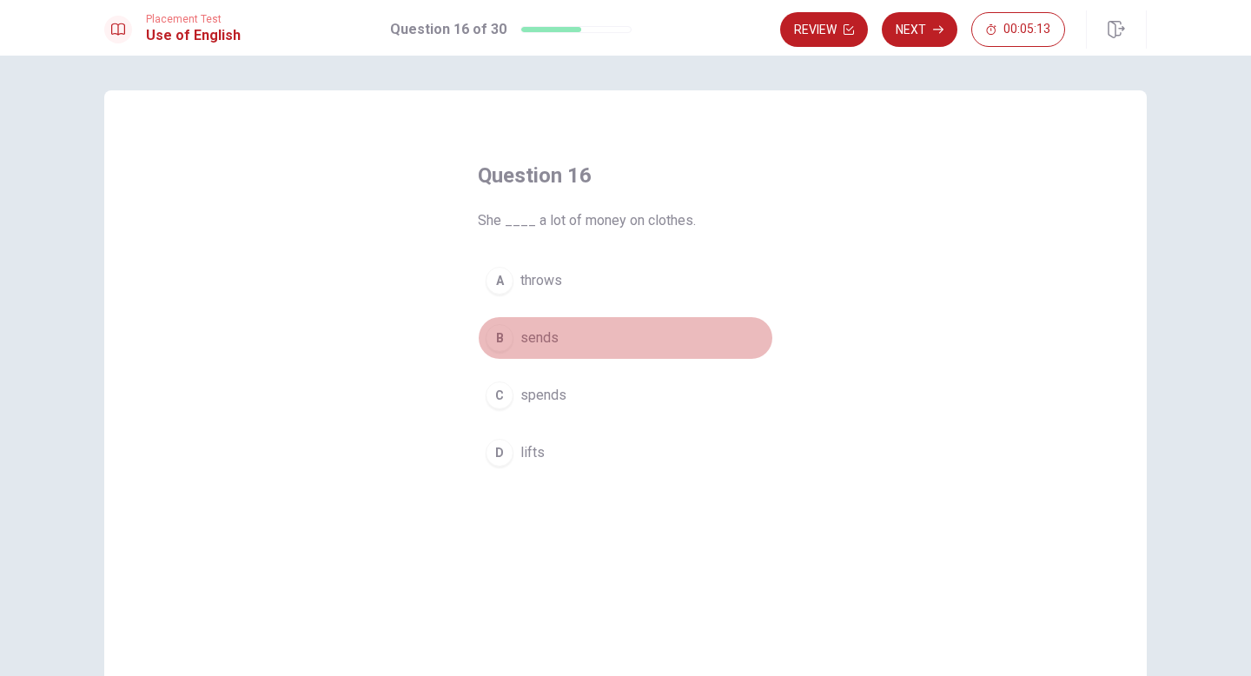
click at [537, 332] on span "sends" at bounding box center [539, 337] width 38 height 21
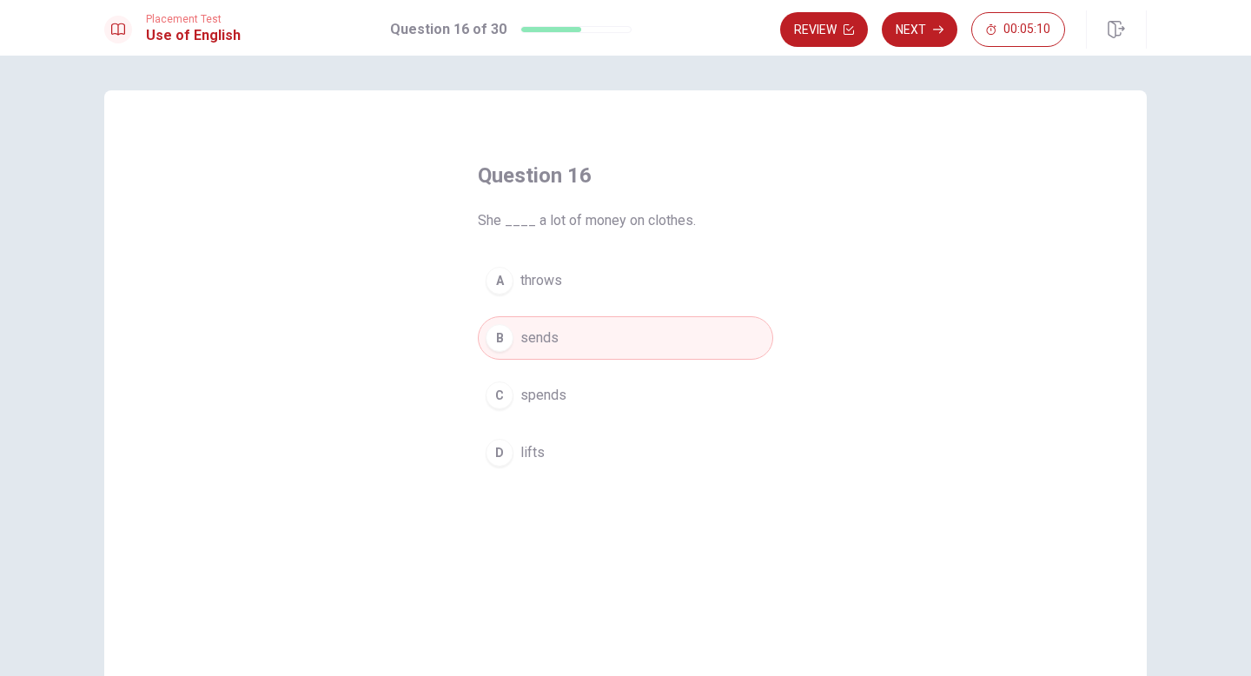
click at [545, 400] on span "spends" at bounding box center [543, 395] width 46 height 21
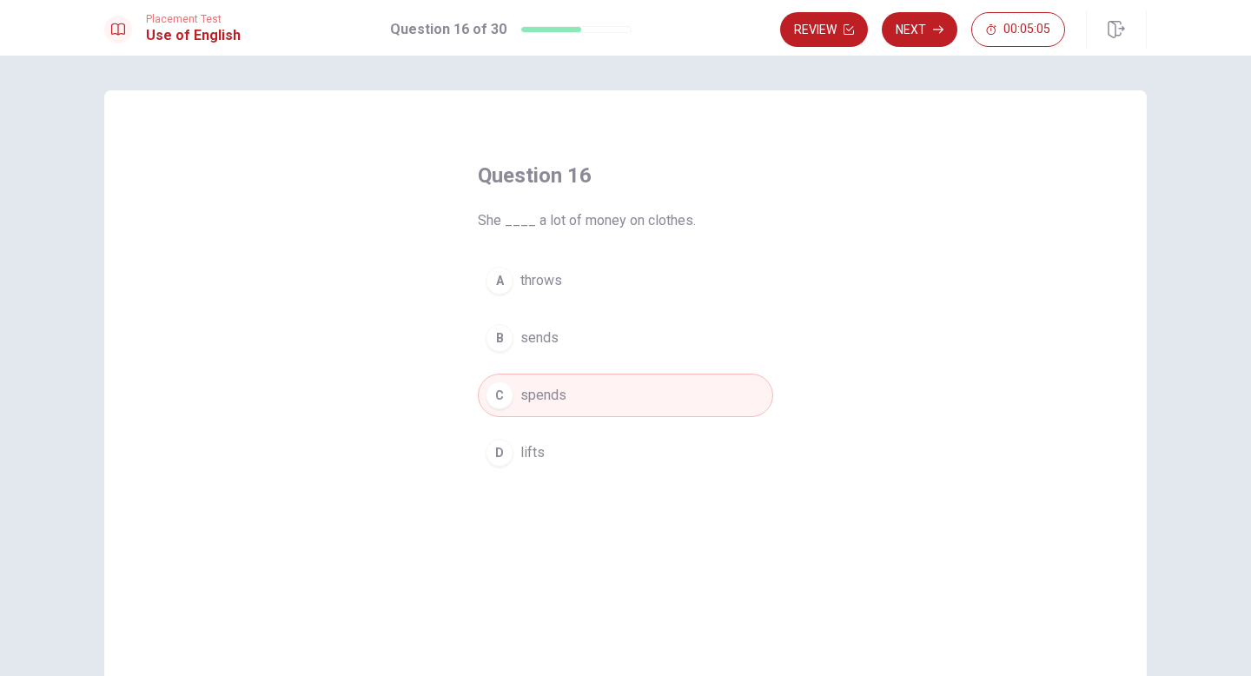
click at [917, 31] on button "Next" at bounding box center [920, 29] width 76 height 35
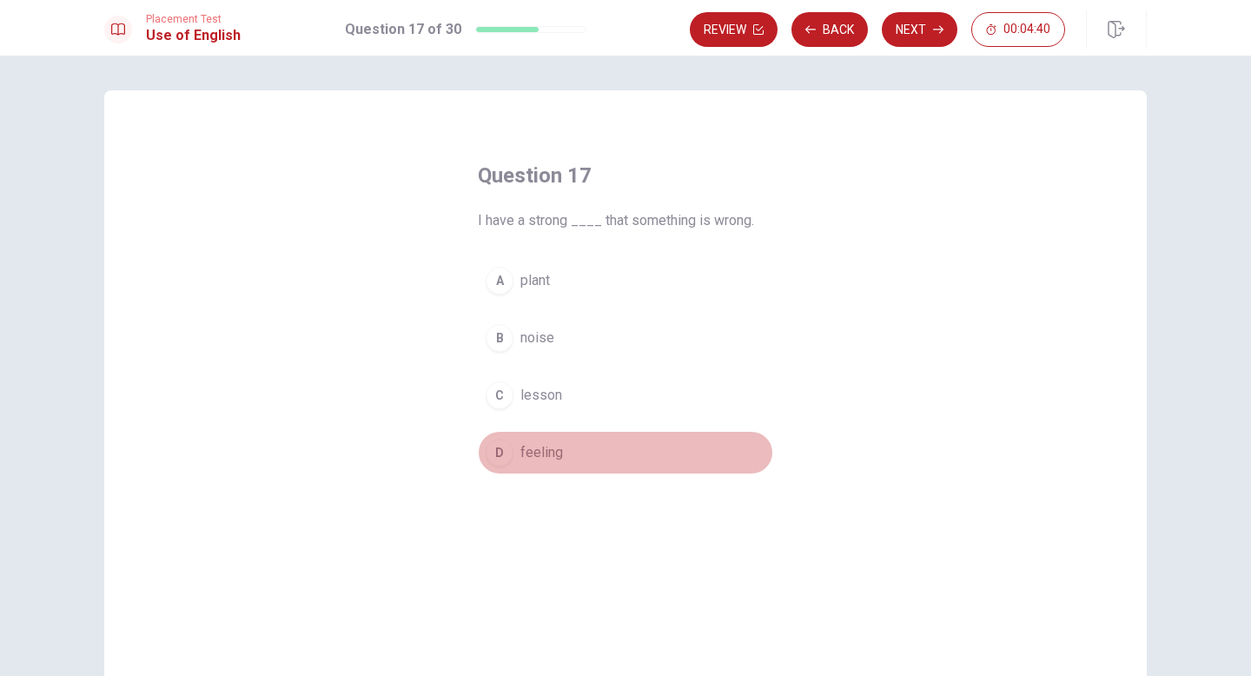
click at [553, 448] on span "feeling" at bounding box center [541, 452] width 43 height 21
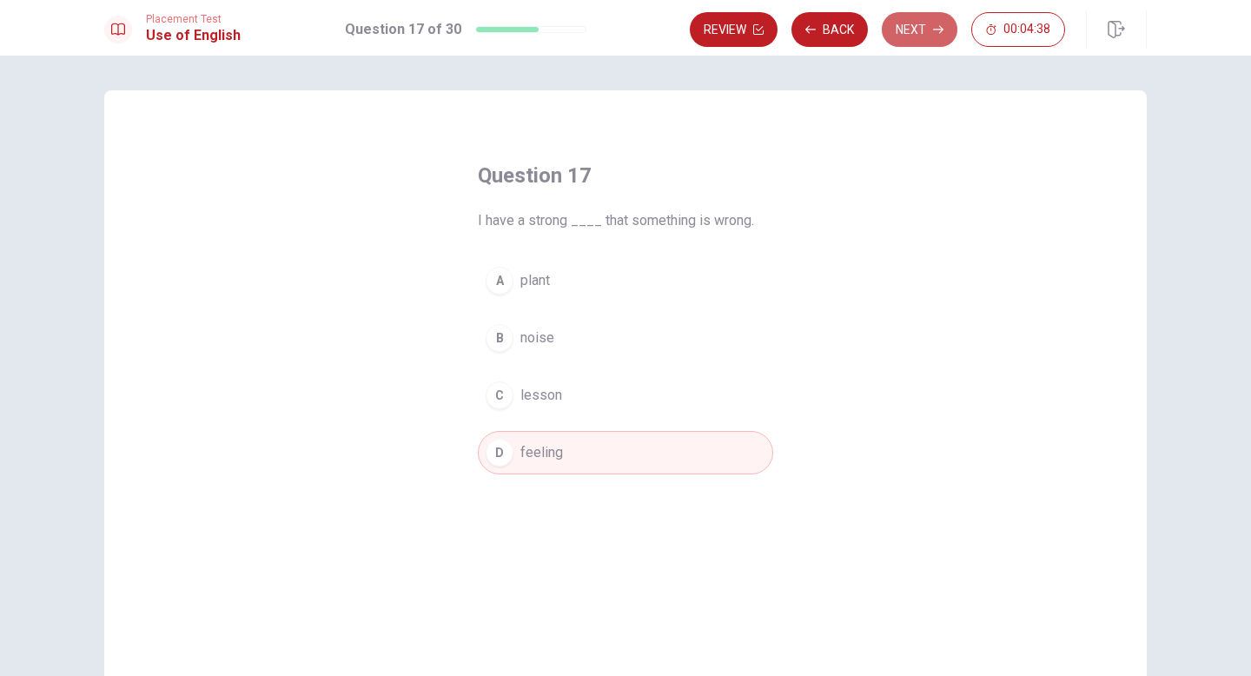
click at [918, 33] on button "Next" at bounding box center [920, 29] width 76 height 35
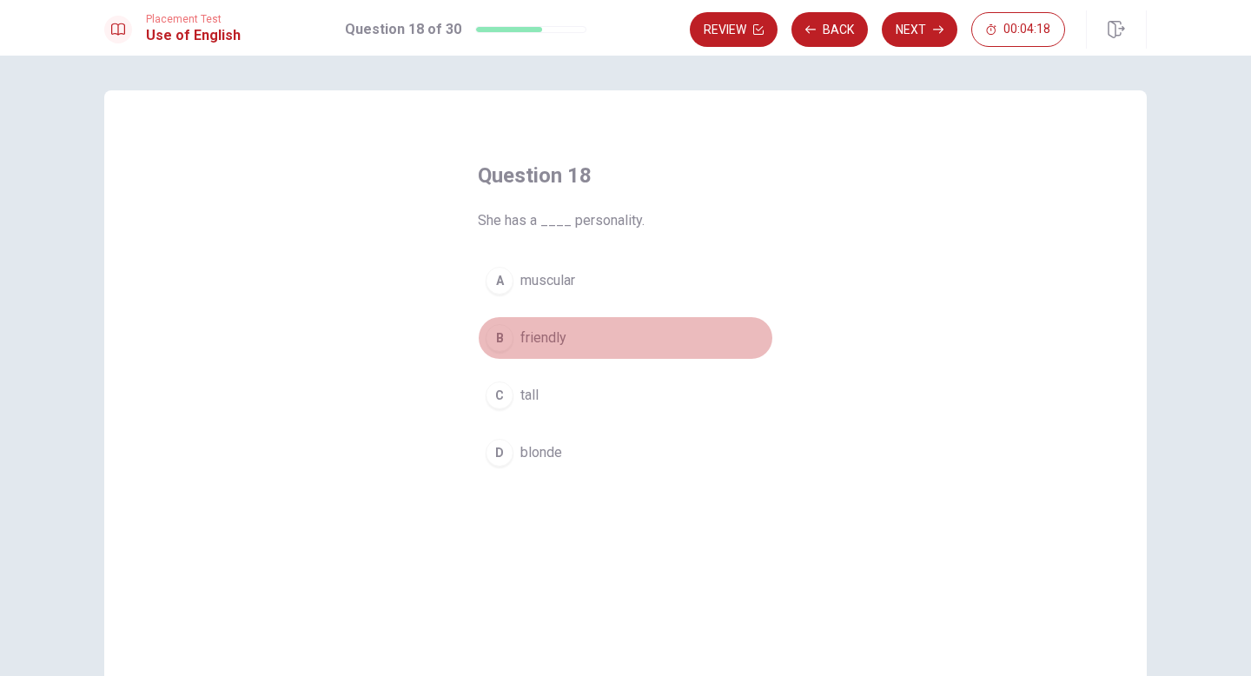
drag, startPoint x: 558, startPoint y: 333, endPoint x: 575, endPoint y: 316, distance: 24.0
click at [558, 333] on span "friendly" at bounding box center [543, 337] width 46 height 21
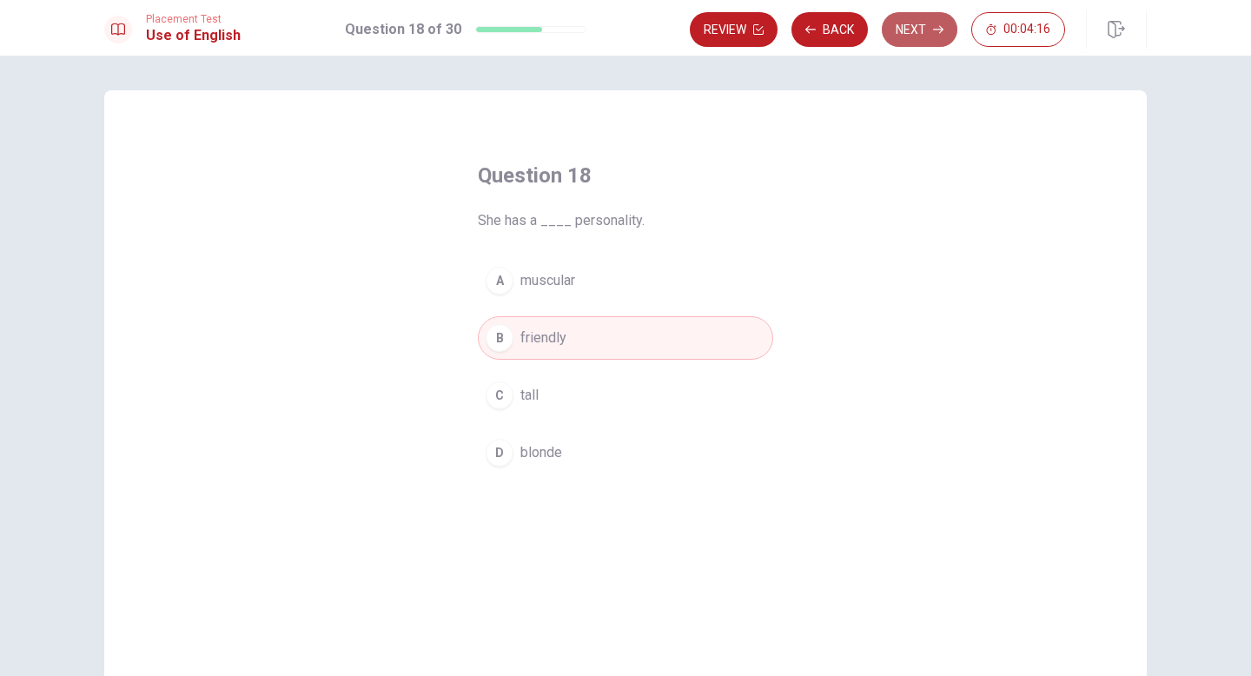
click at [929, 21] on button "Next" at bounding box center [920, 29] width 76 height 35
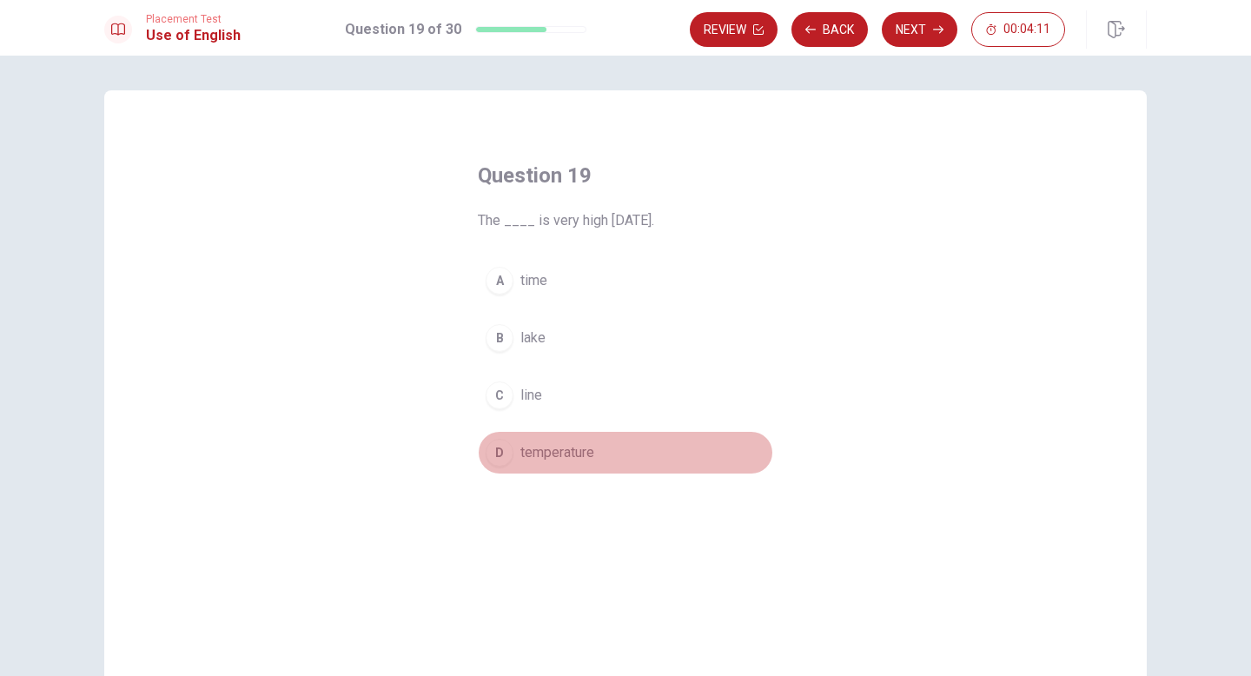
click at [575, 447] on span "temperature" at bounding box center [557, 452] width 74 height 21
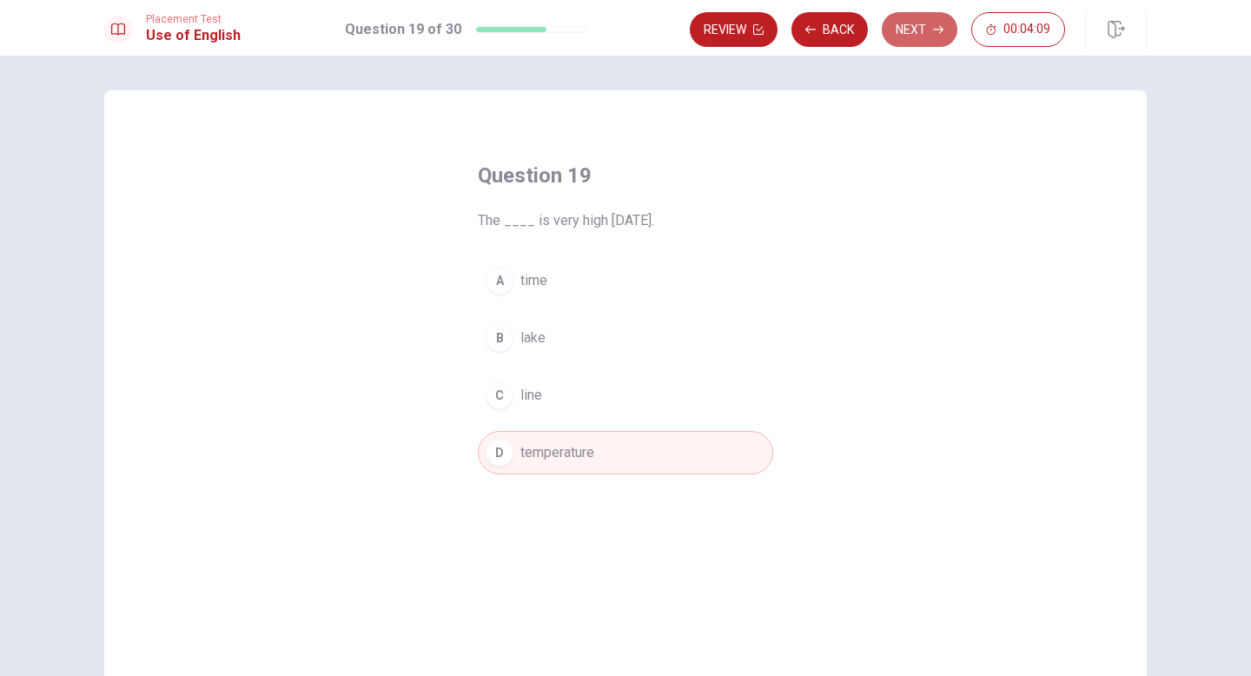
drag, startPoint x: 890, startPoint y: 30, endPoint x: 881, endPoint y: 29, distance: 9.7
click at [889, 30] on button "Next" at bounding box center [920, 29] width 76 height 35
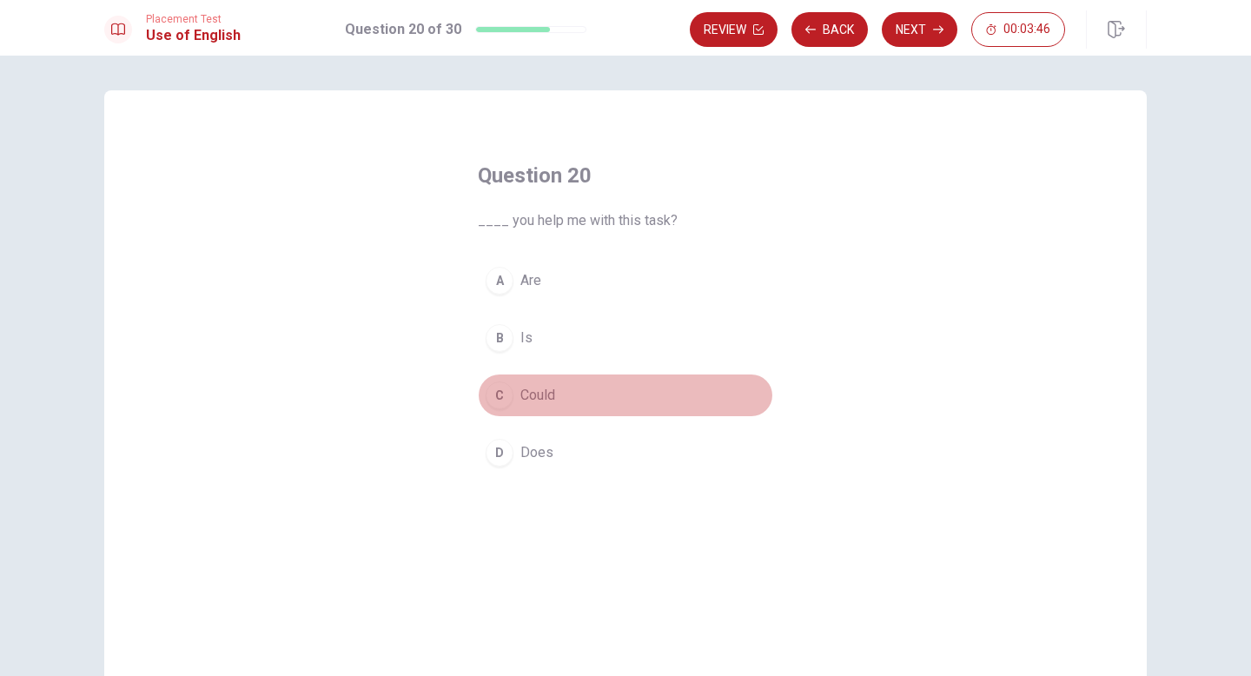
drag, startPoint x: 558, startPoint y: 396, endPoint x: 618, endPoint y: 329, distance: 89.2
click at [559, 395] on button "C Could" at bounding box center [625, 394] width 295 height 43
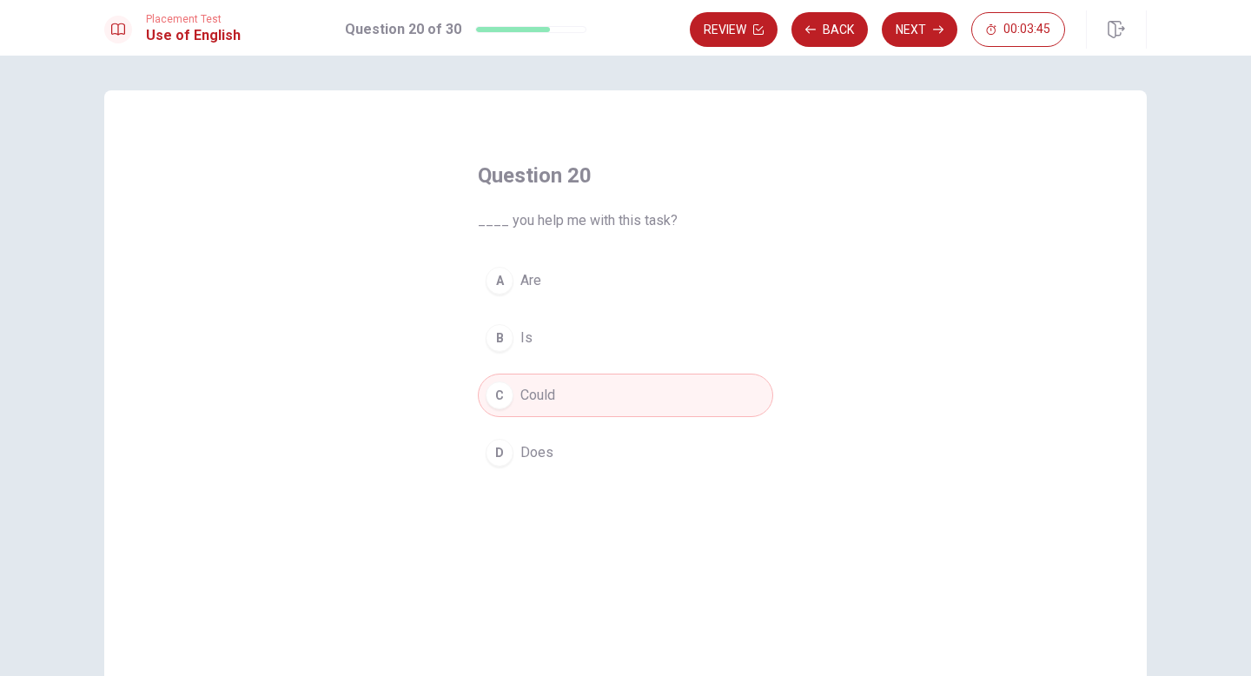
click at [910, 34] on button "Next" at bounding box center [920, 29] width 76 height 35
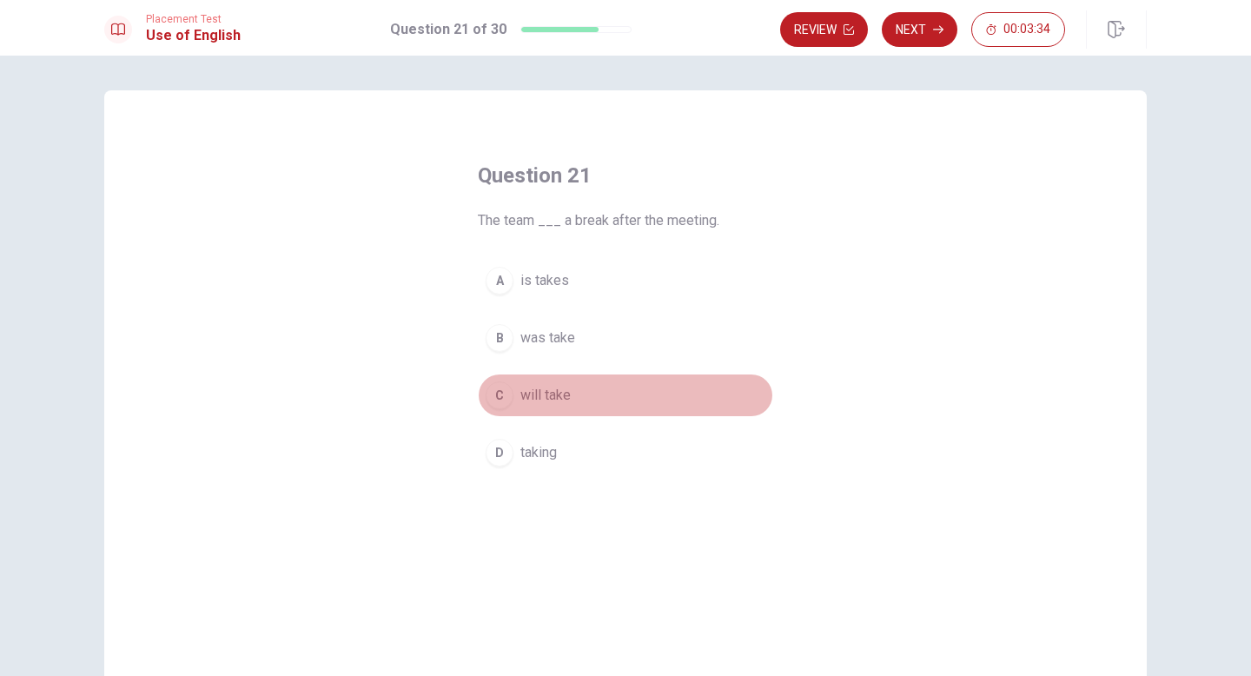
click at [563, 402] on span "will take" at bounding box center [545, 395] width 50 height 21
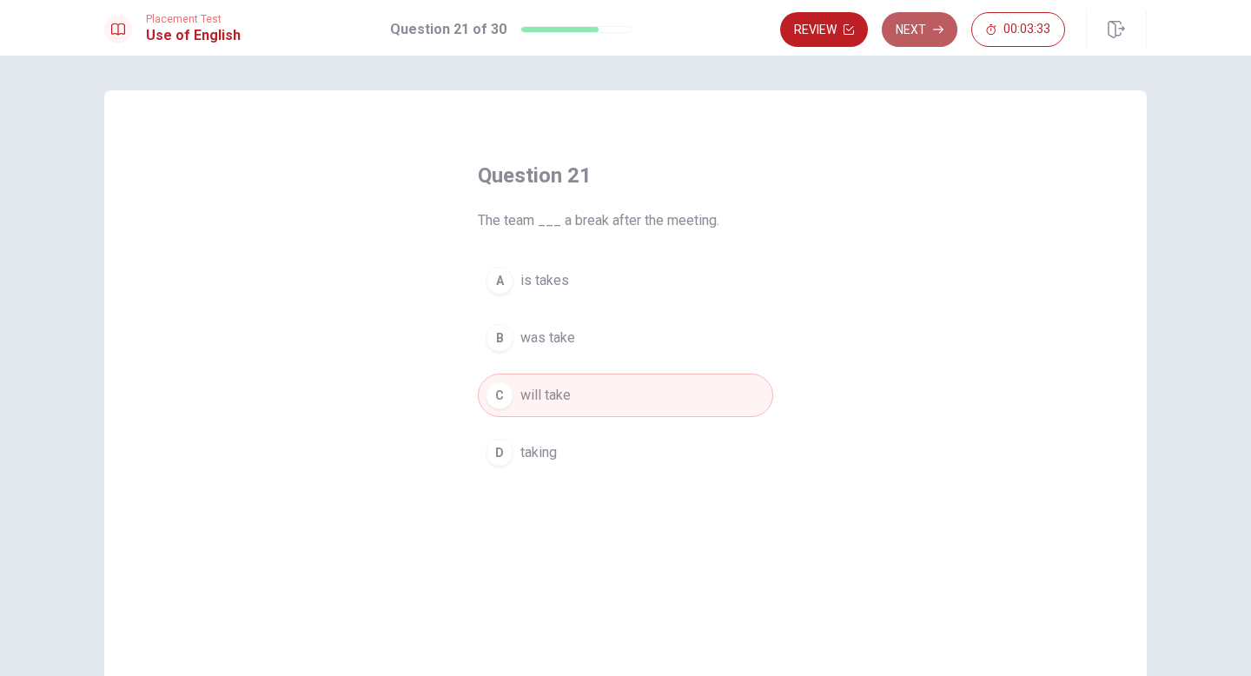
click at [930, 16] on button "Next" at bounding box center [920, 29] width 76 height 35
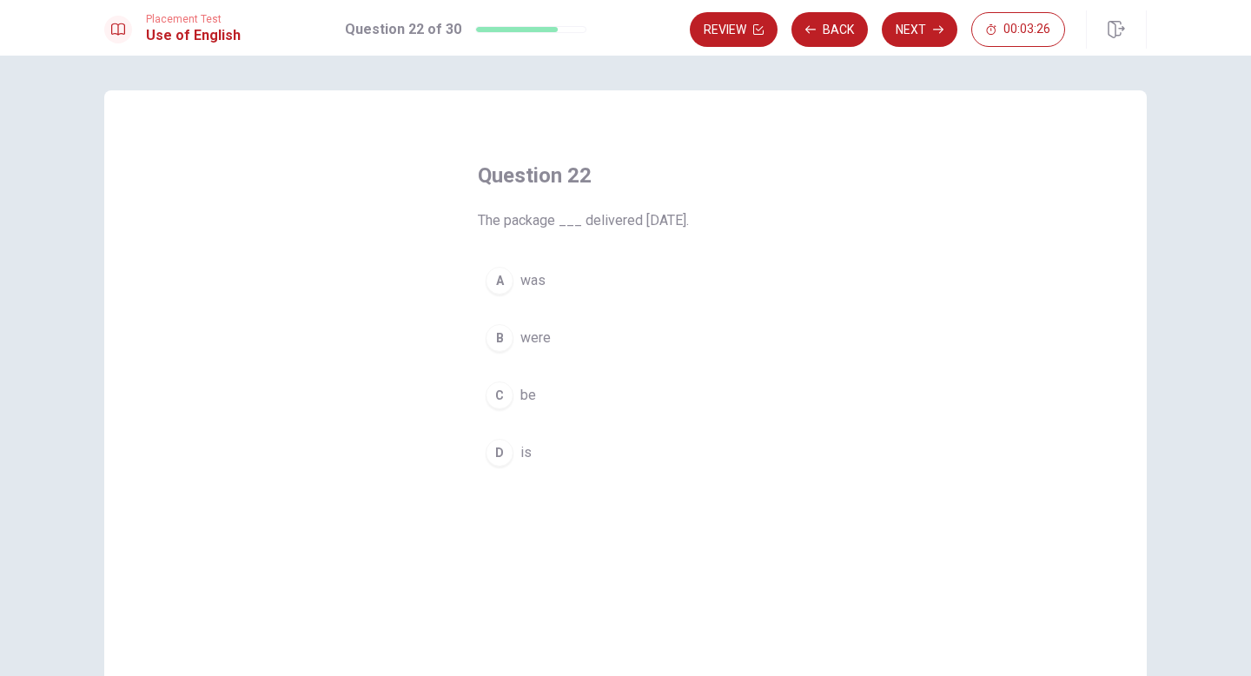
click at [532, 400] on span "be" at bounding box center [528, 395] width 16 height 21
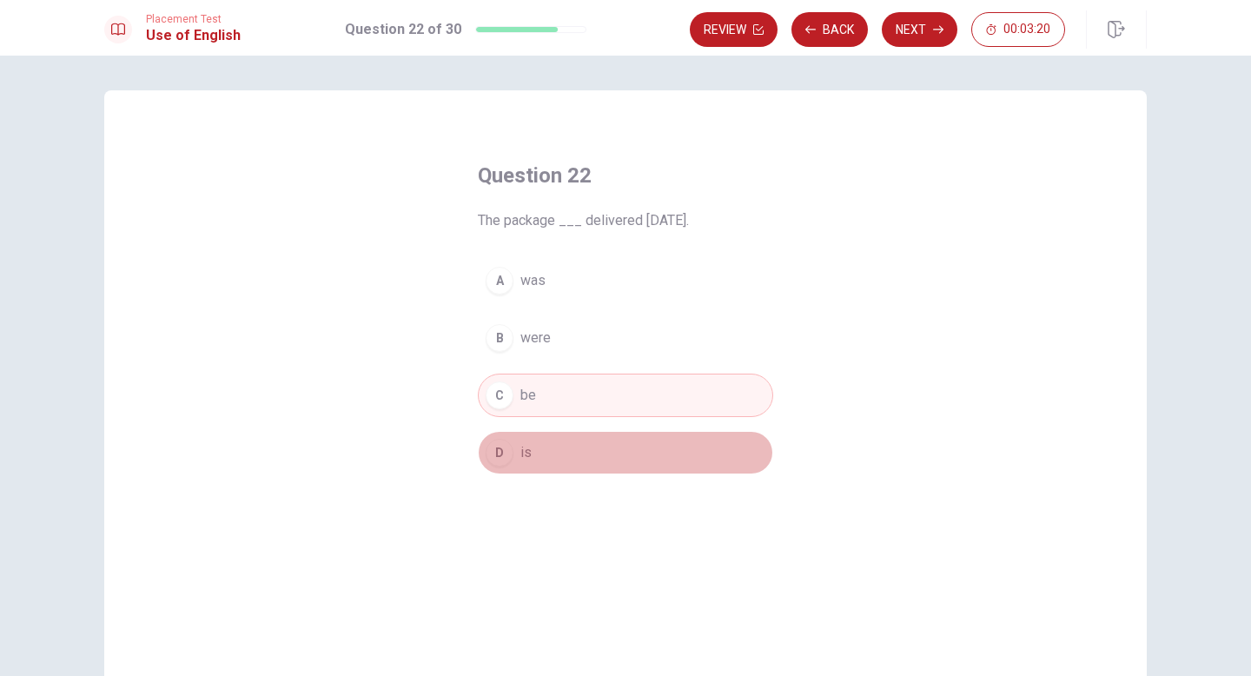
click at [595, 446] on button "D is" at bounding box center [625, 452] width 295 height 43
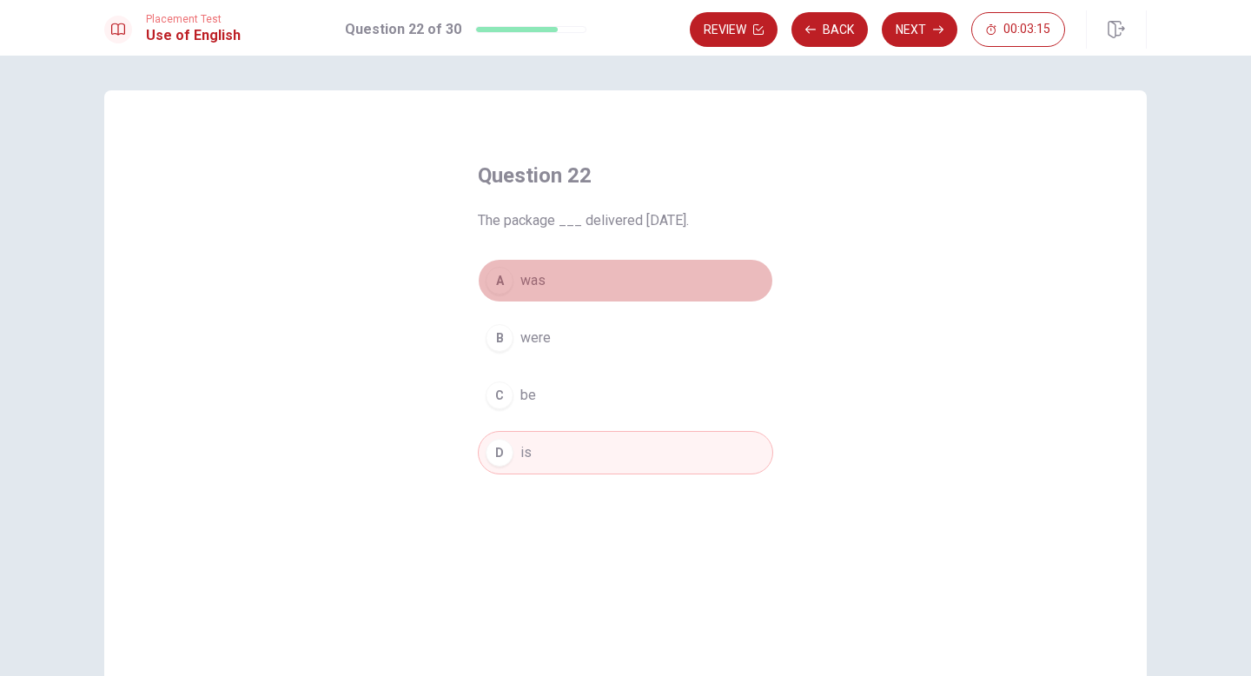
drag, startPoint x: 565, startPoint y: 274, endPoint x: 557, endPoint y: 277, distance: 9.1
click at [565, 274] on button "A was" at bounding box center [625, 280] width 295 height 43
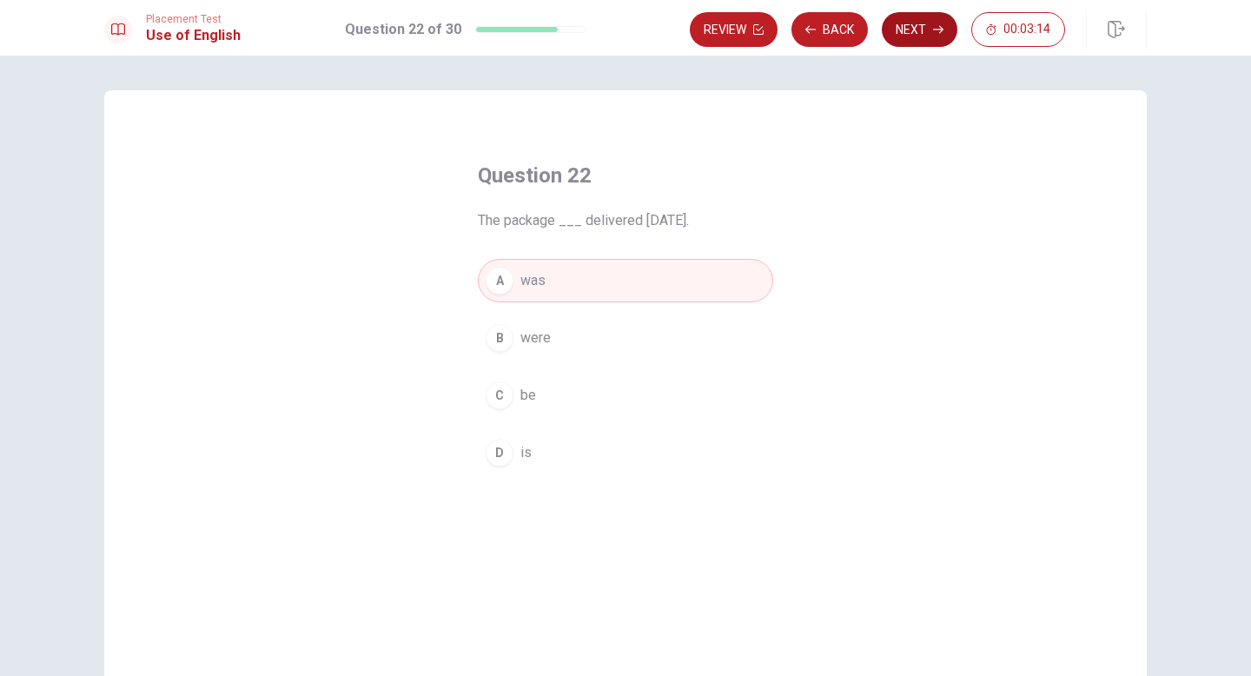
click at [909, 36] on button "Next" at bounding box center [920, 29] width 76 height 35
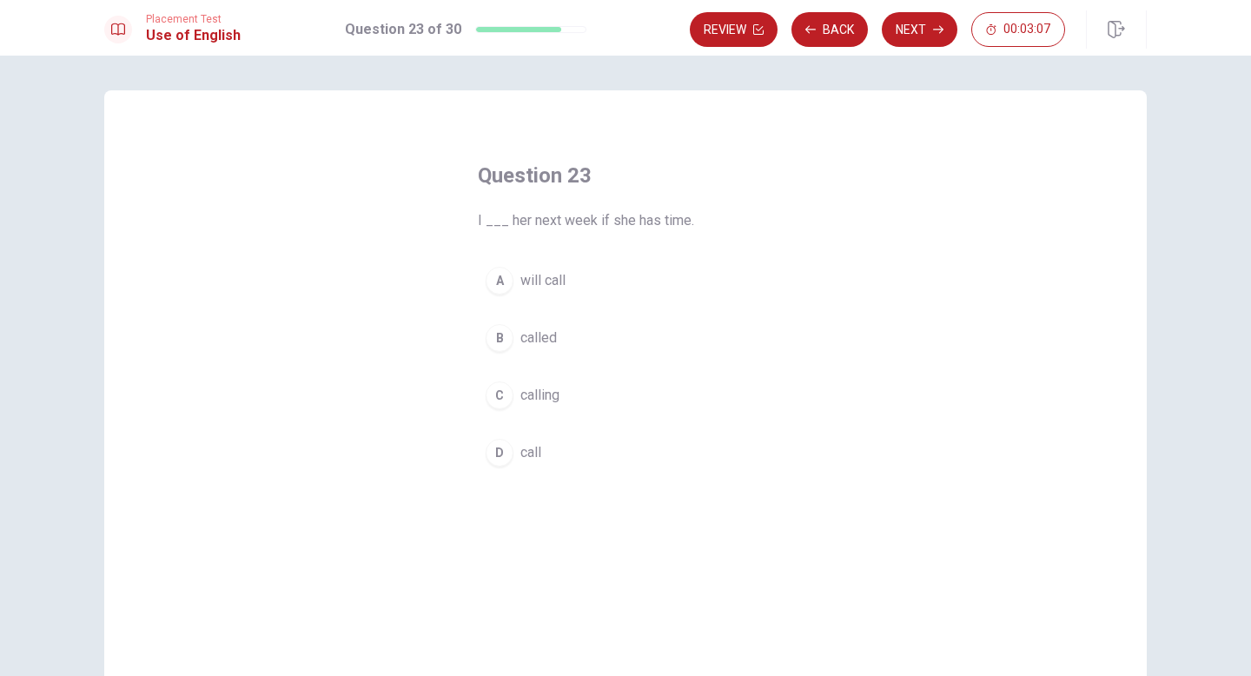
click at [629, 271] on button "A will call" at bounding box center [625, 280] width 295 height 43
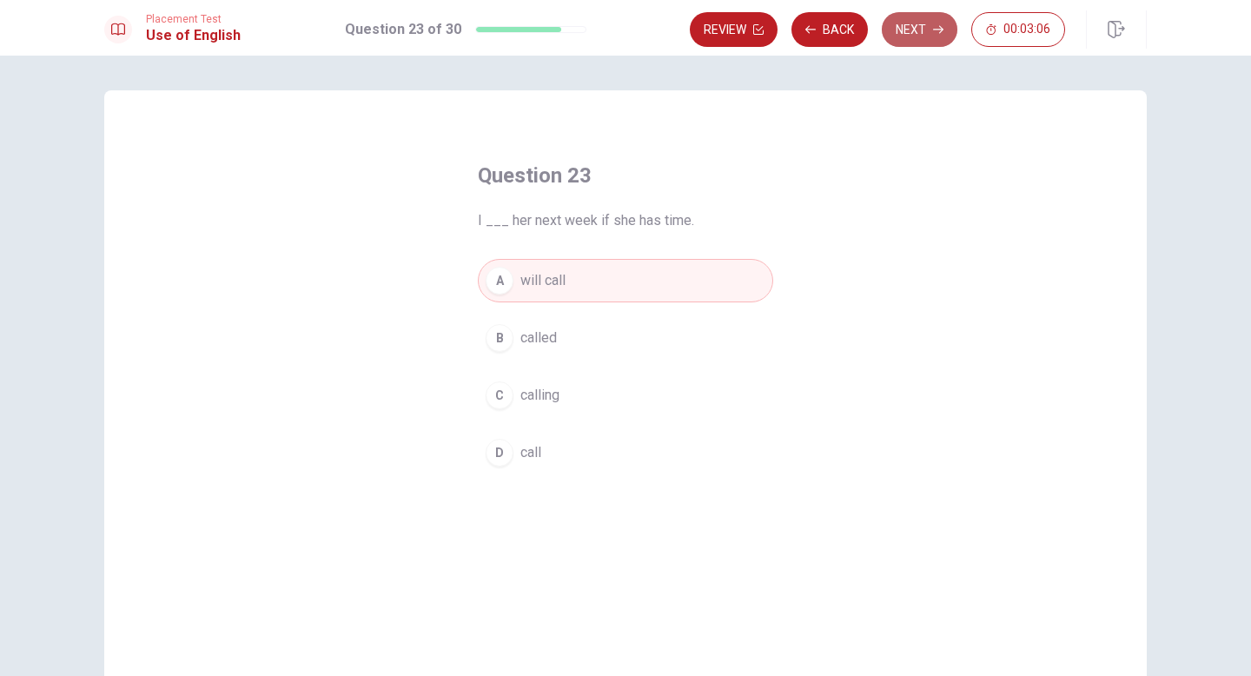
click at [916, 36] on button "Next" at bounding box center [920, 29] width 76 height 35
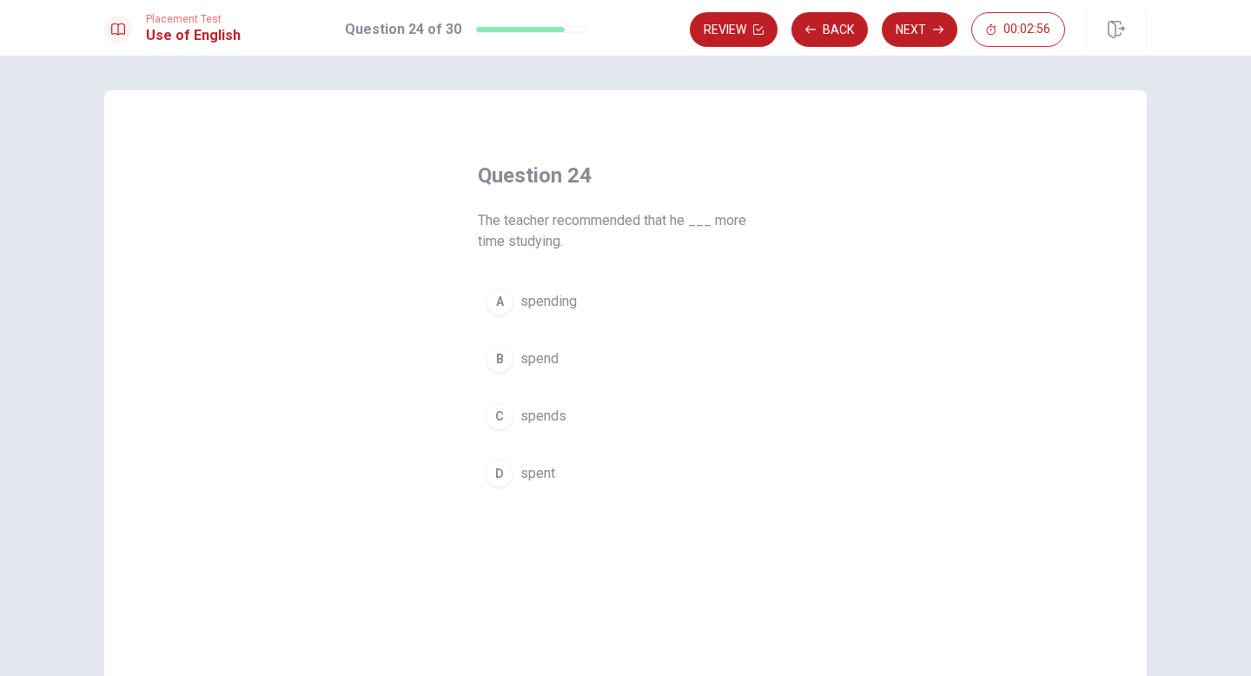
click at [566, 412] on button "C spends" at bounding box center [625, 415] width 295 height 43
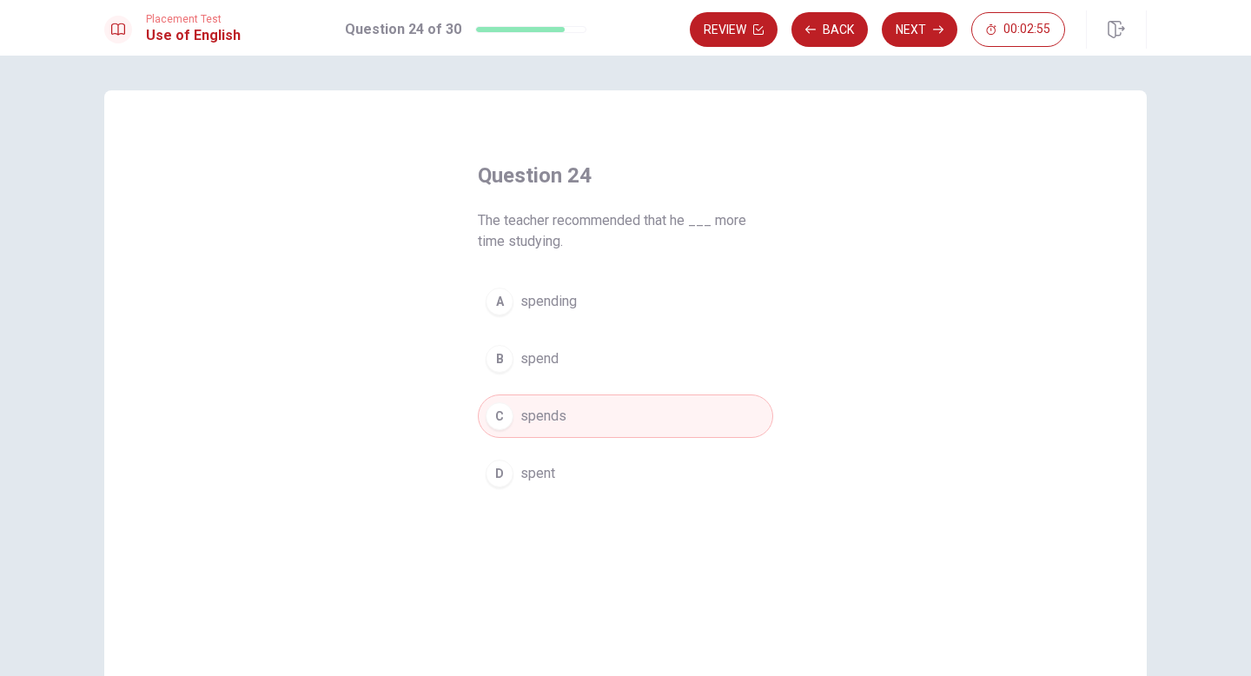
click at [918, 28] on button "Next" at bounding box center [920, 29] width 76 height 35
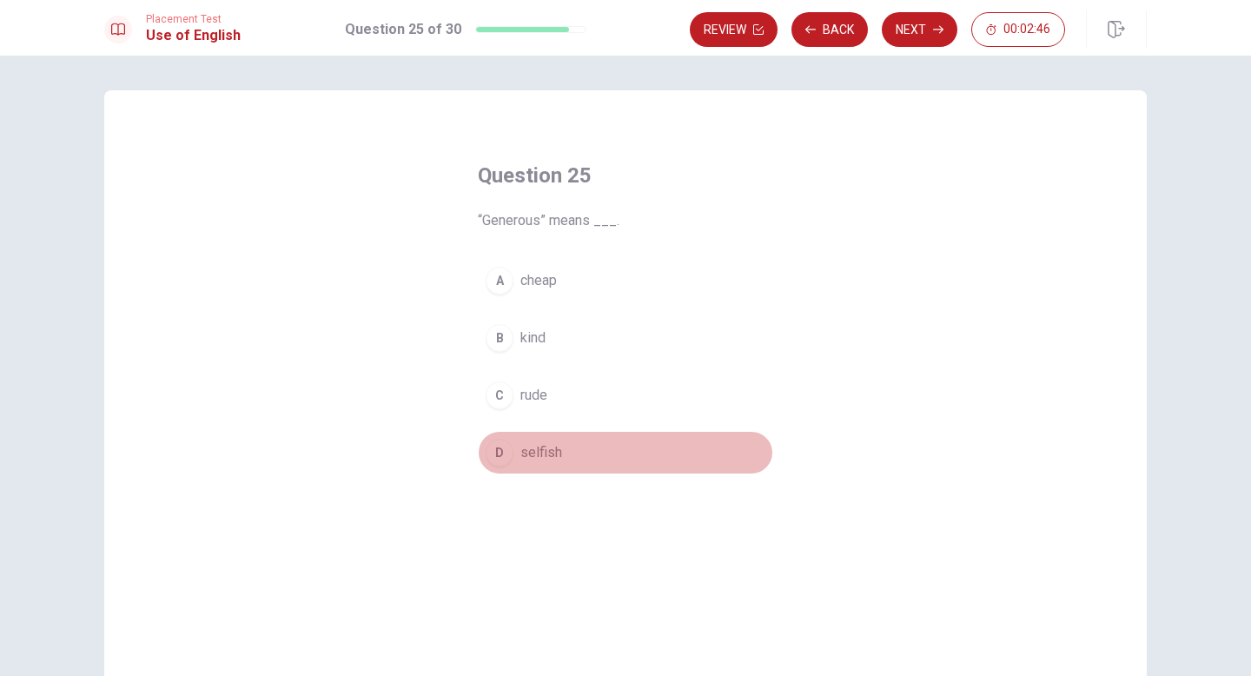
click at [566, 446] on button "D selfish" at bounding box center [625, 452] width 295 height 43
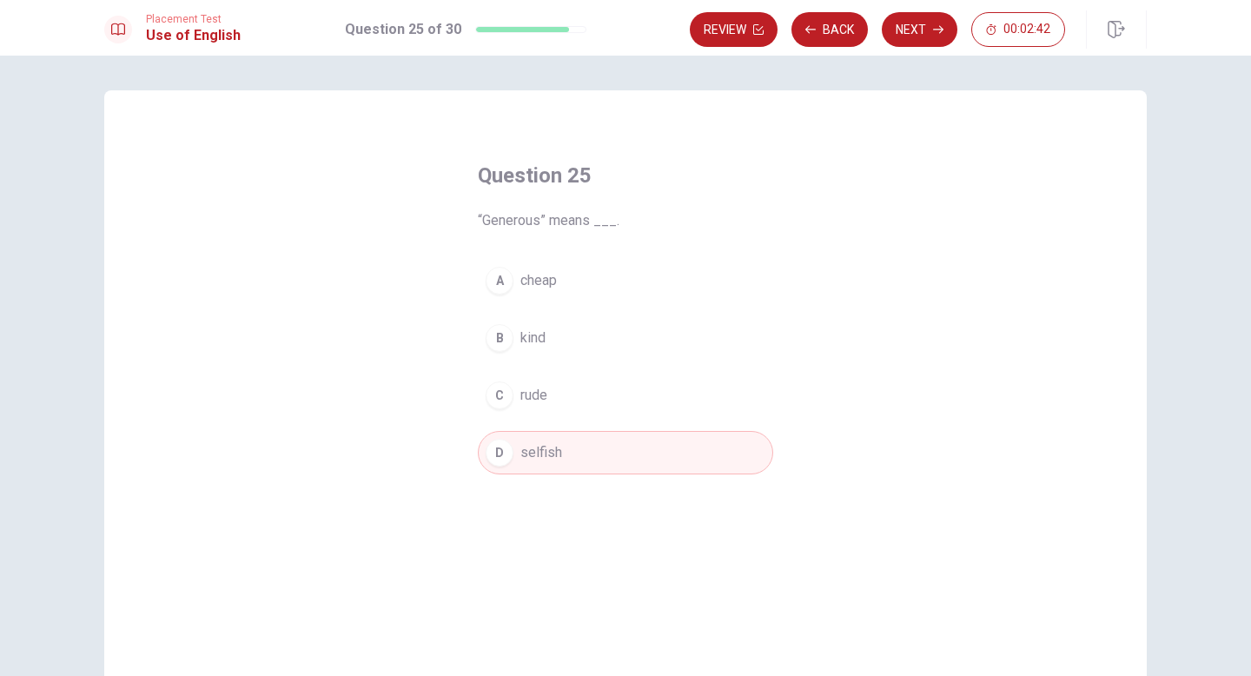
click at [546, 364] on div "A cheap B kind C rude D selfish" at bounding box center [625, 366] width 295 height 215
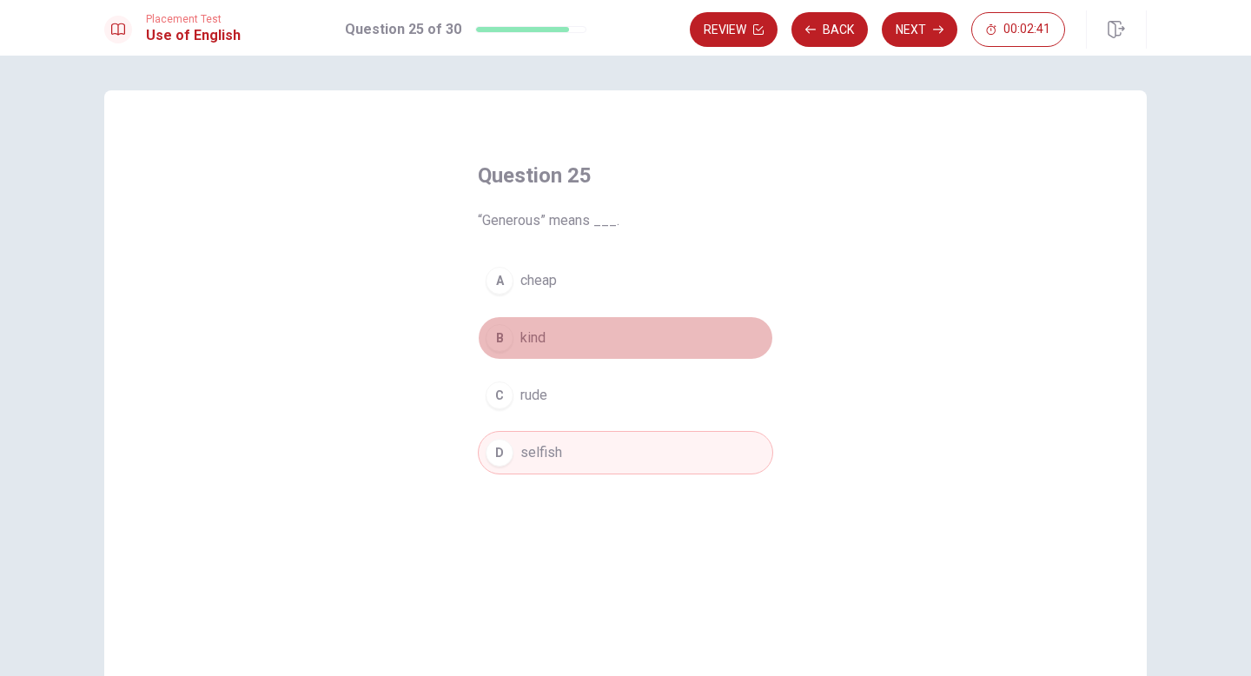
click at [565, 349] on button "B kind" at bounding box center [625, 337] width 295 height 43
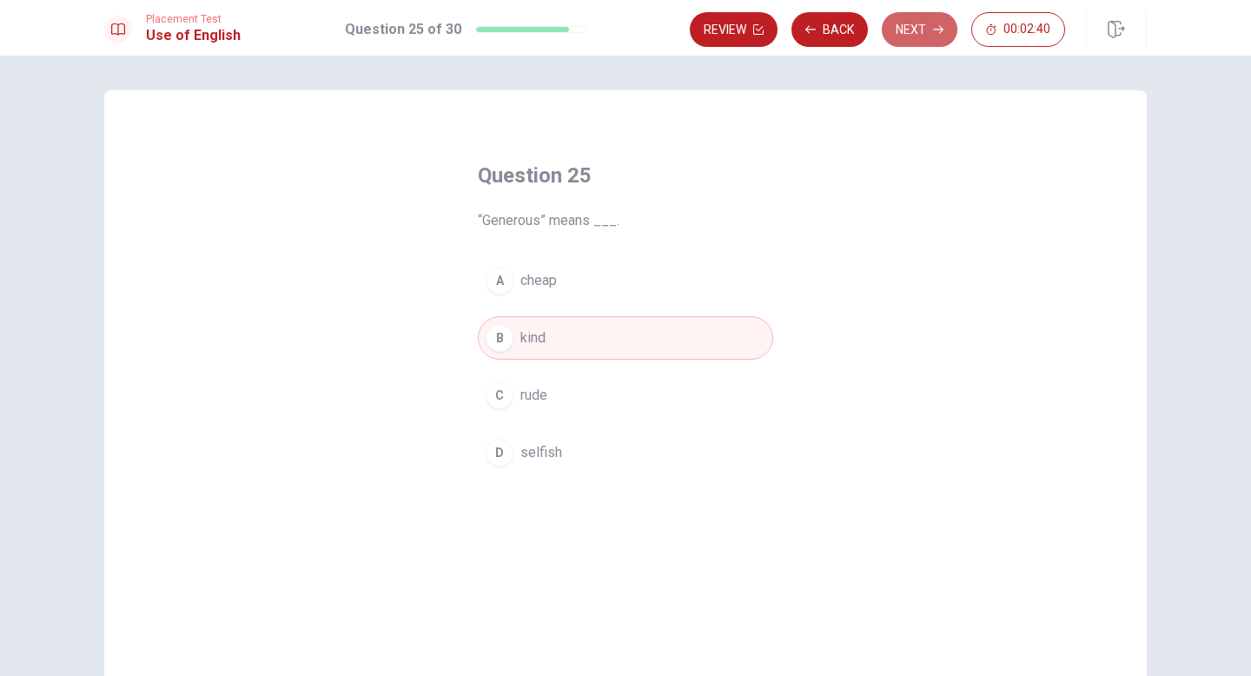
click at [918, 35] on button "Next" at bounding box center [920, 29] width 76 height 35
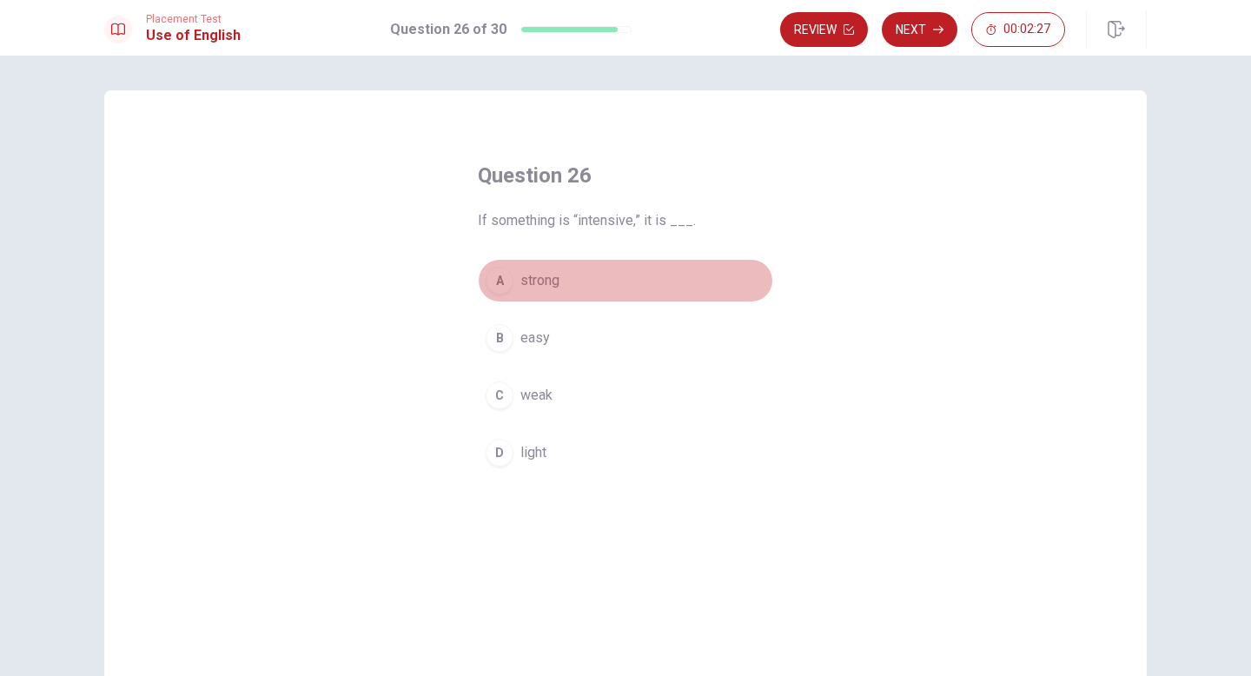
click at [600, 282] on button "A strong" at bounding box center [625, 280] width 295 height 43
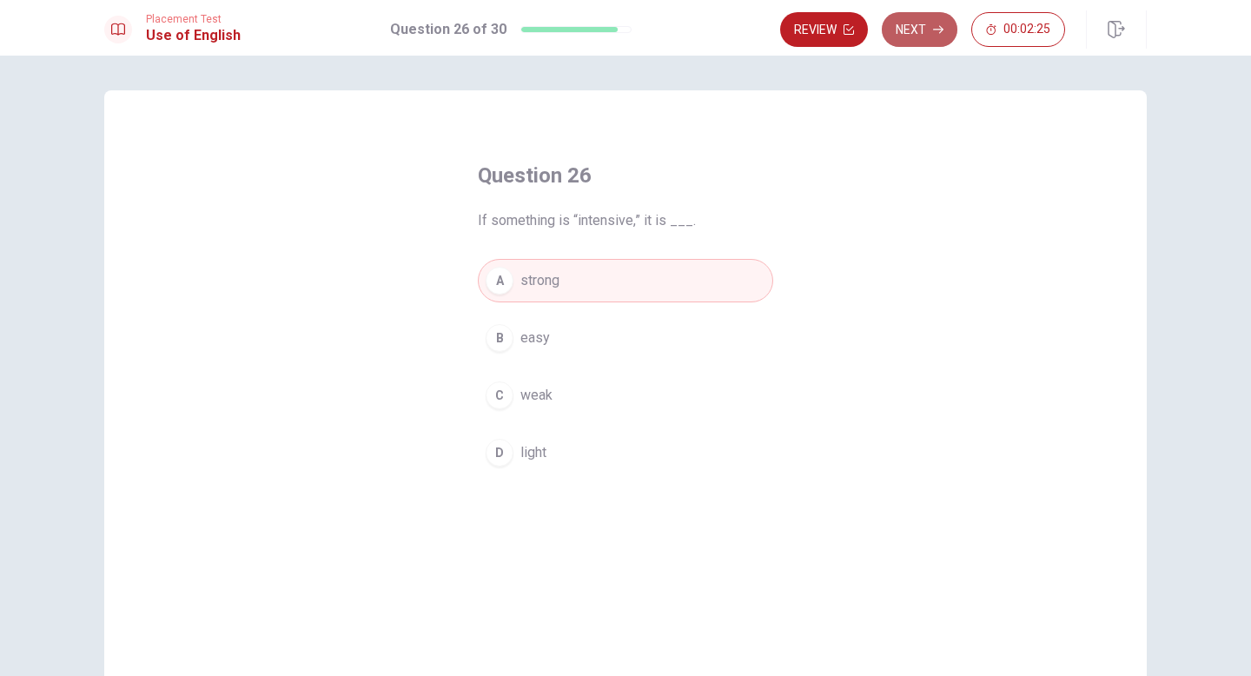
click at [913, 34] on button "Next" at bounding box center [920, 29] width 76 height 35
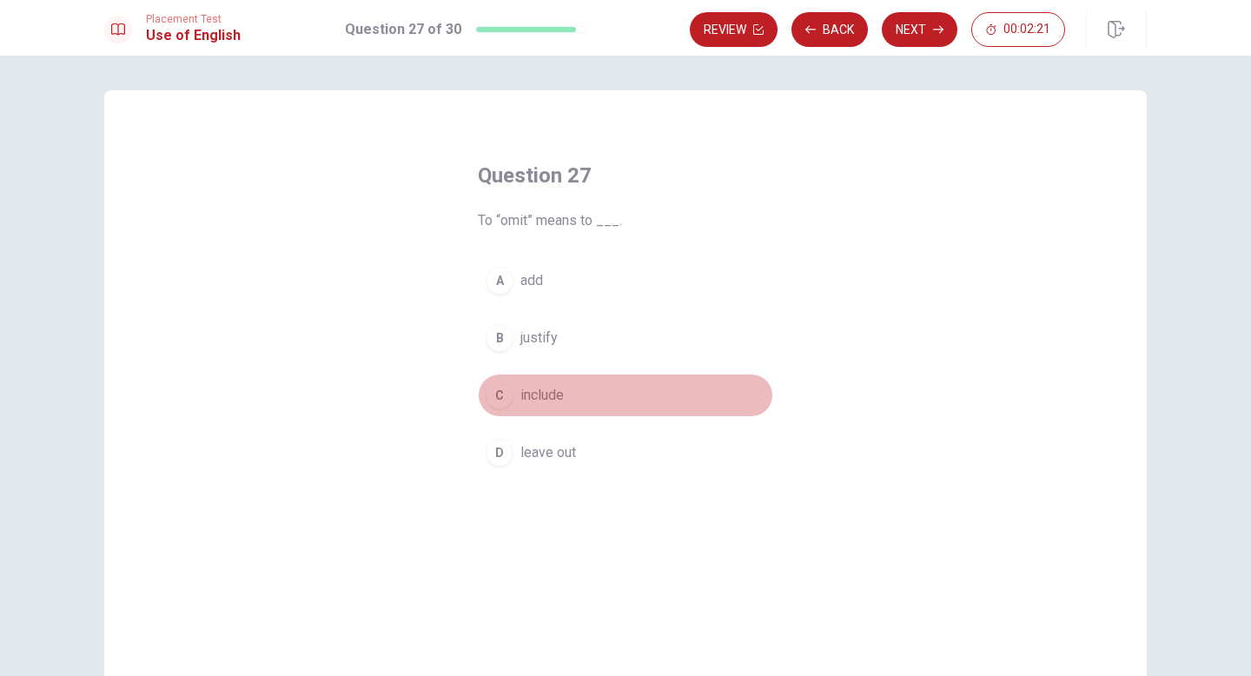
click at [625, 403] on button "C include" at bounding box center [625, 394] width 295 height 43
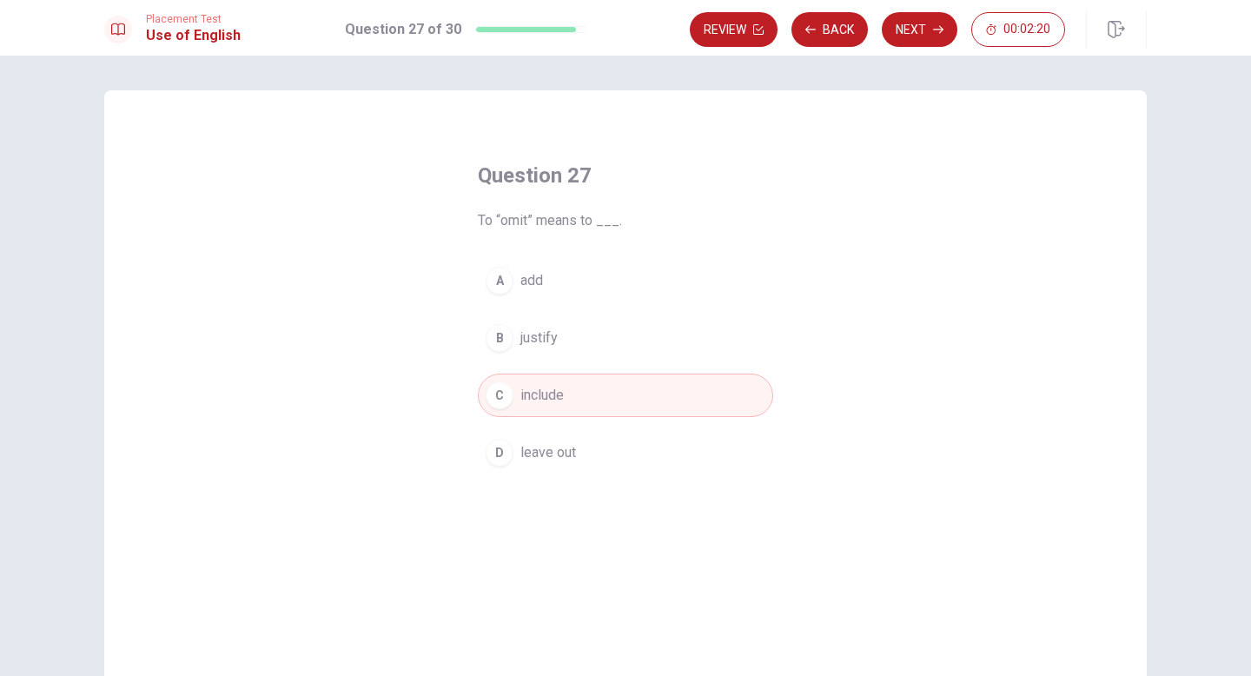
click at [914, 31] on button "Next" at bounding box center [920, 29] width 76 height 35
click at [587, 261] on button "A soft" at bounding box center [625, 280] width 295 height 43
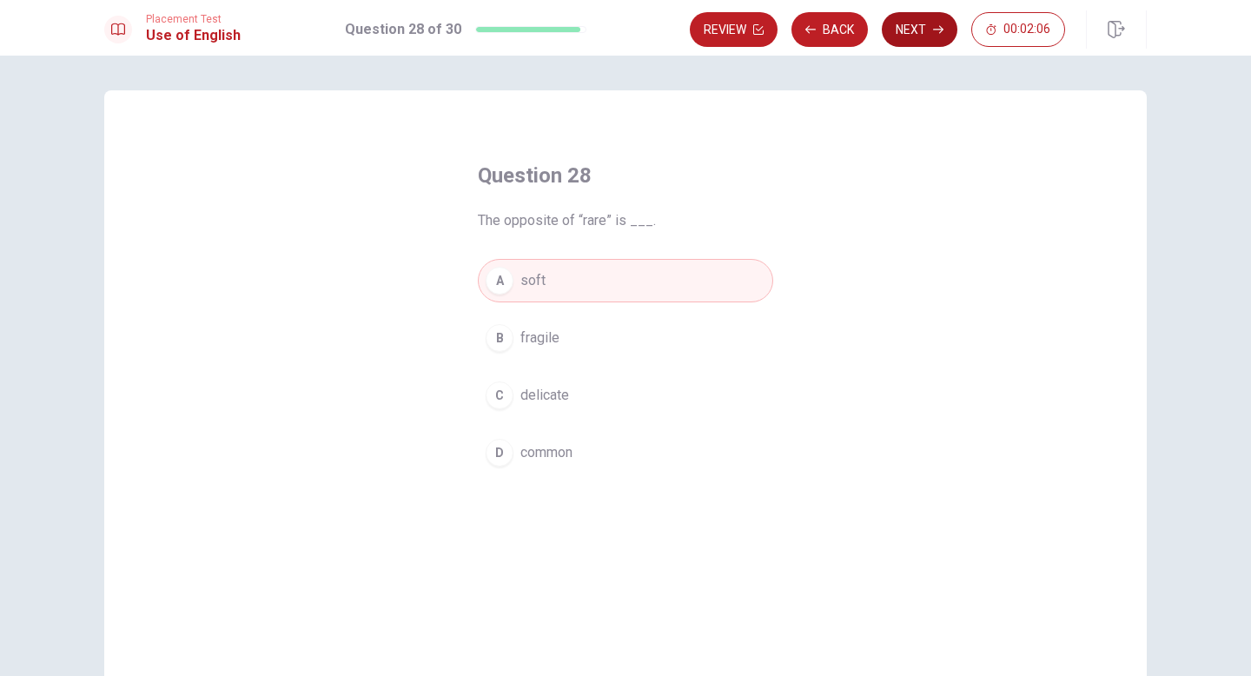
click at [937, 43] on button "Next" at bounding box center [920, 29] width 76 height 35
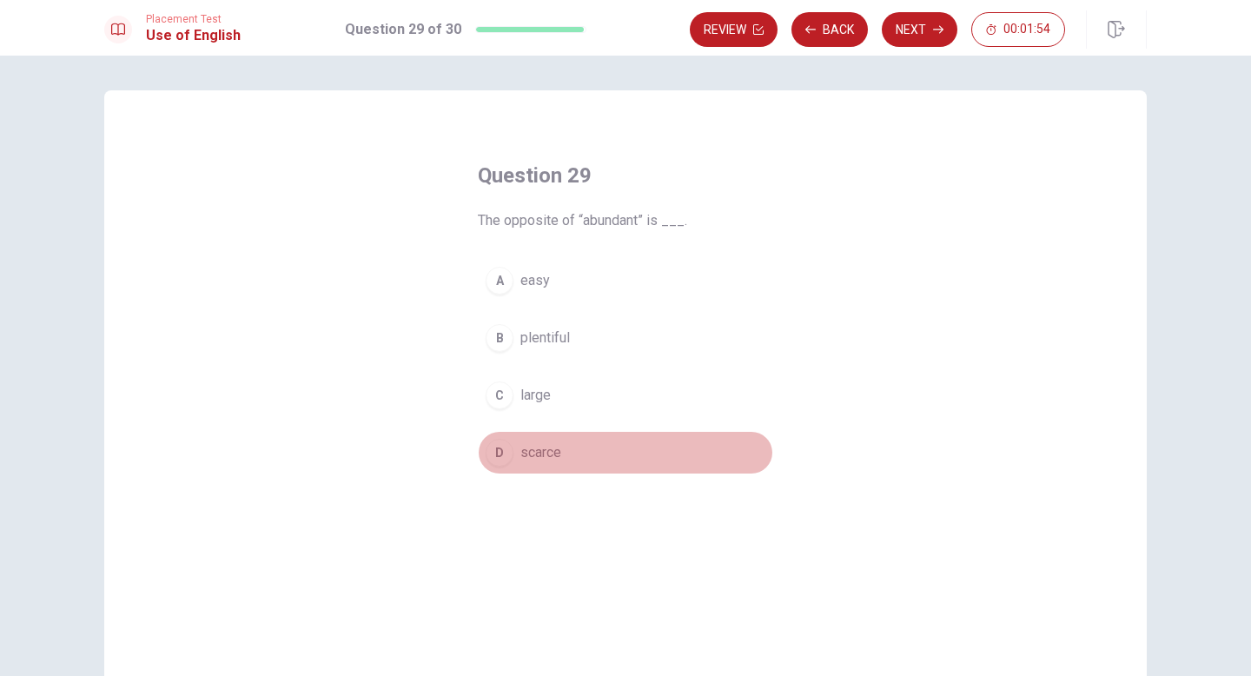
drag, startPoint x: 594, startPoint y: 441, endPoint x: 662, endPoint y: 386, distance: 87.1
click at [595, 440] on button "D scarce" at bounding box center [625, 452] width 295 height 43
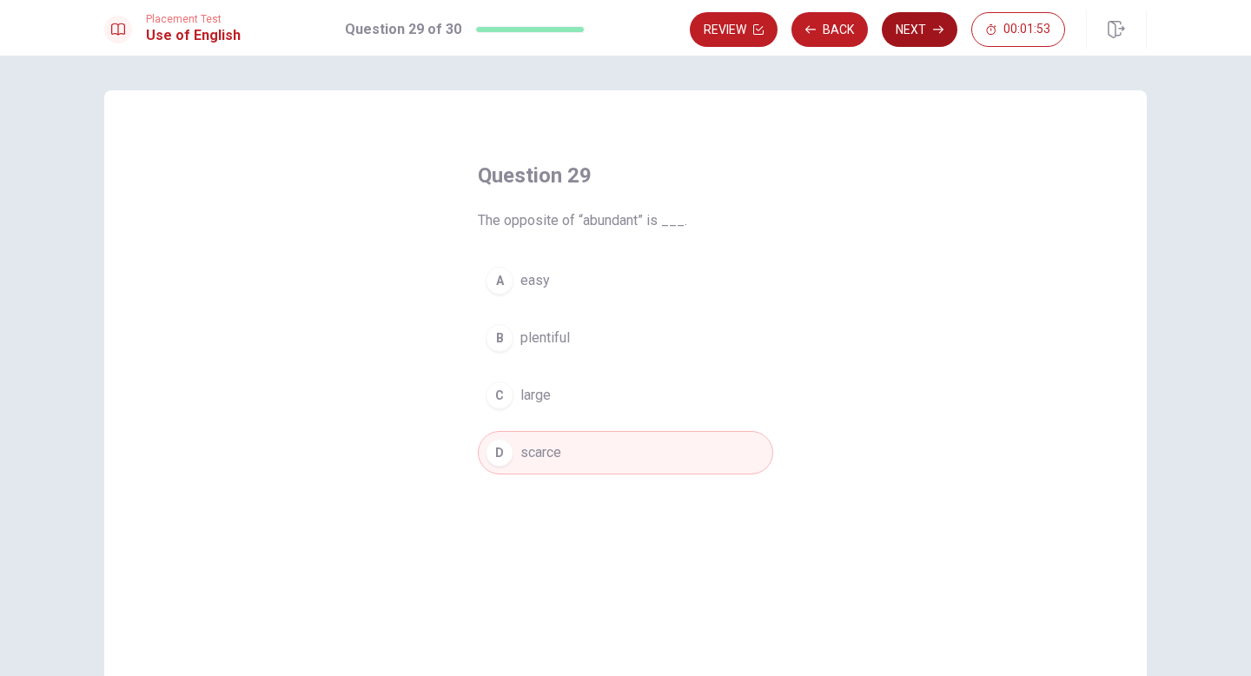
click at [922, 17] on button "Next" at bounding box center [920, 29] width 76 height 35
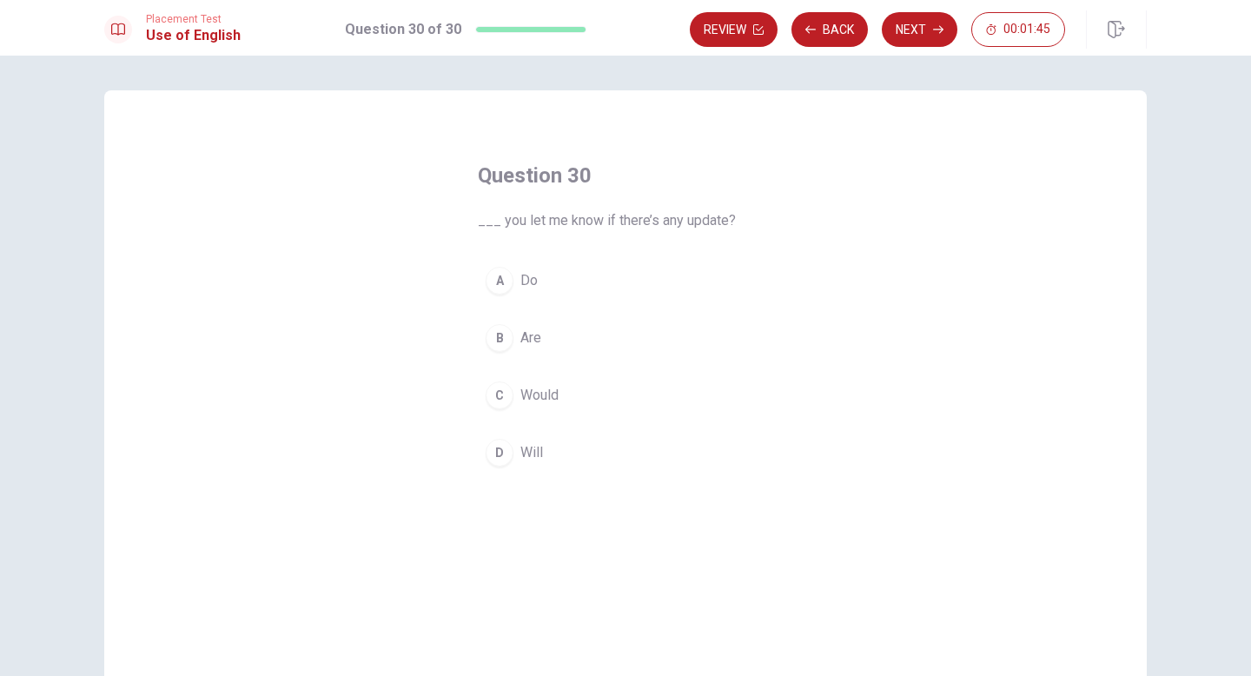
click at [631, 276] on button "A Do" at bounding box center [625, 280] width 295 height 43
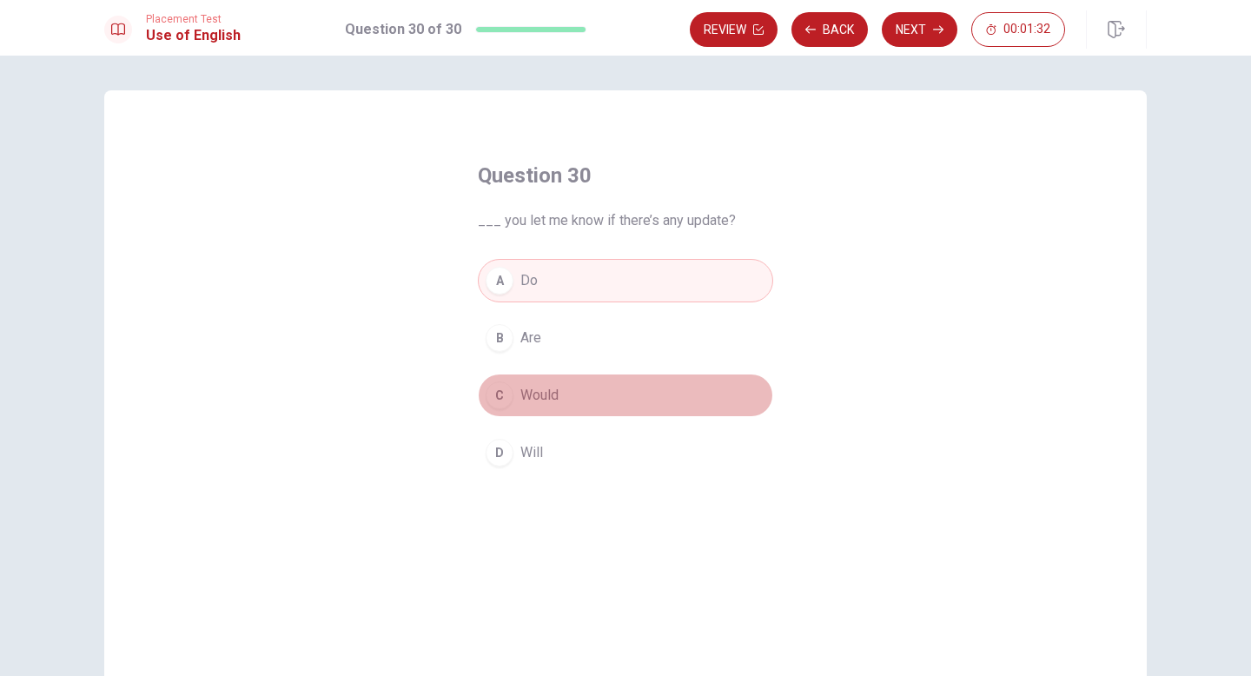
click at [703, 388] on button "C Would" at bounding box center [625, 394] width 295 height 43
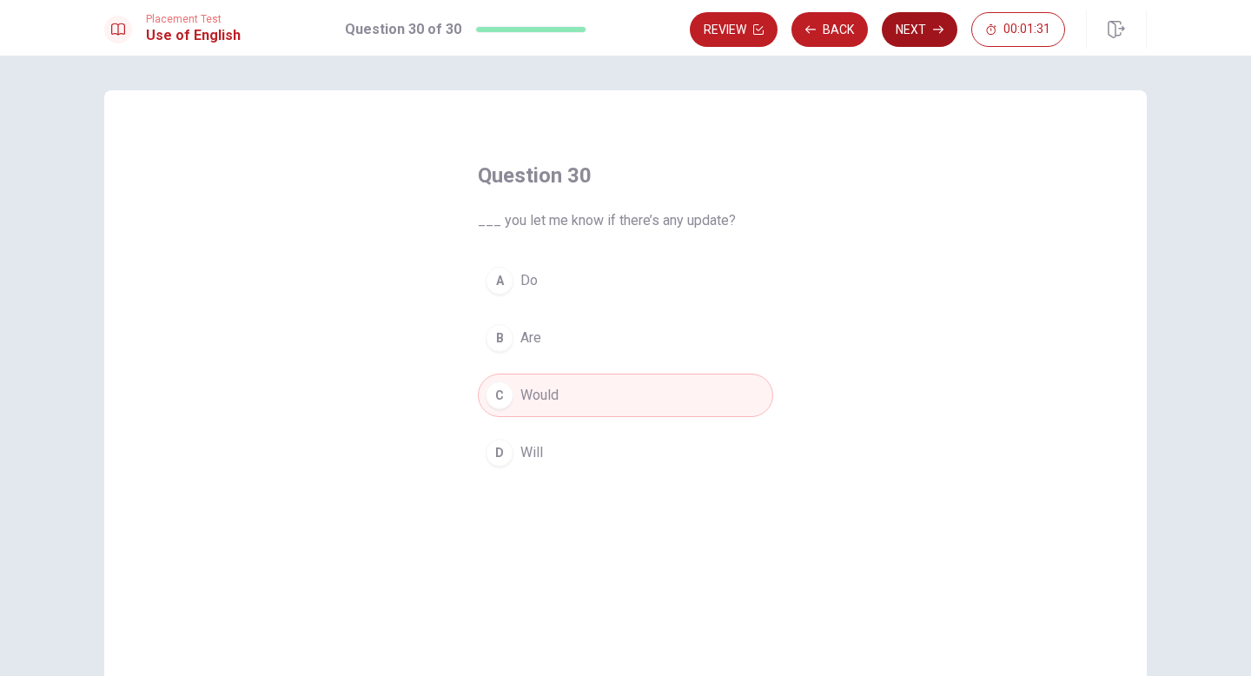
click at [928, 22] on button "Next" at bounding box center [920, 29] width 76 height 35
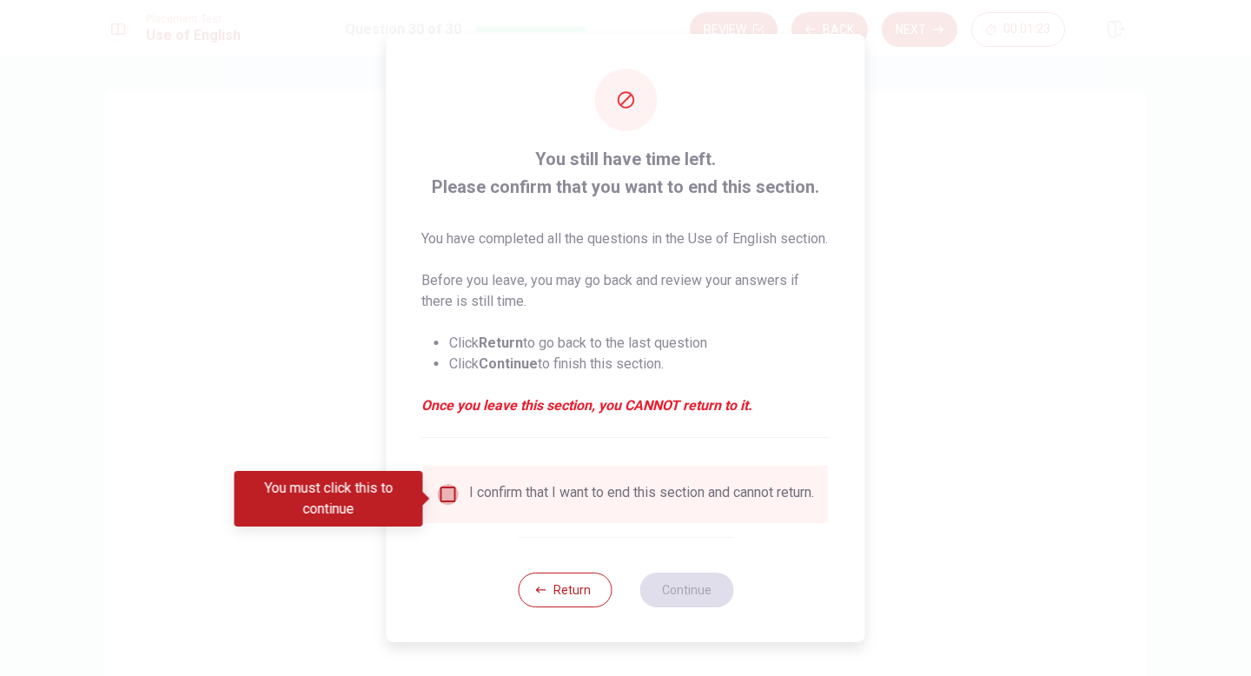
drag, startPoint x: 450, startPoint y: 504, endPoint x: 547, endPoint y: 506, distance: 97.3
click at [450, 504] on input "You must click this to continue" at bounding box center [448, 494] width 21 height 21
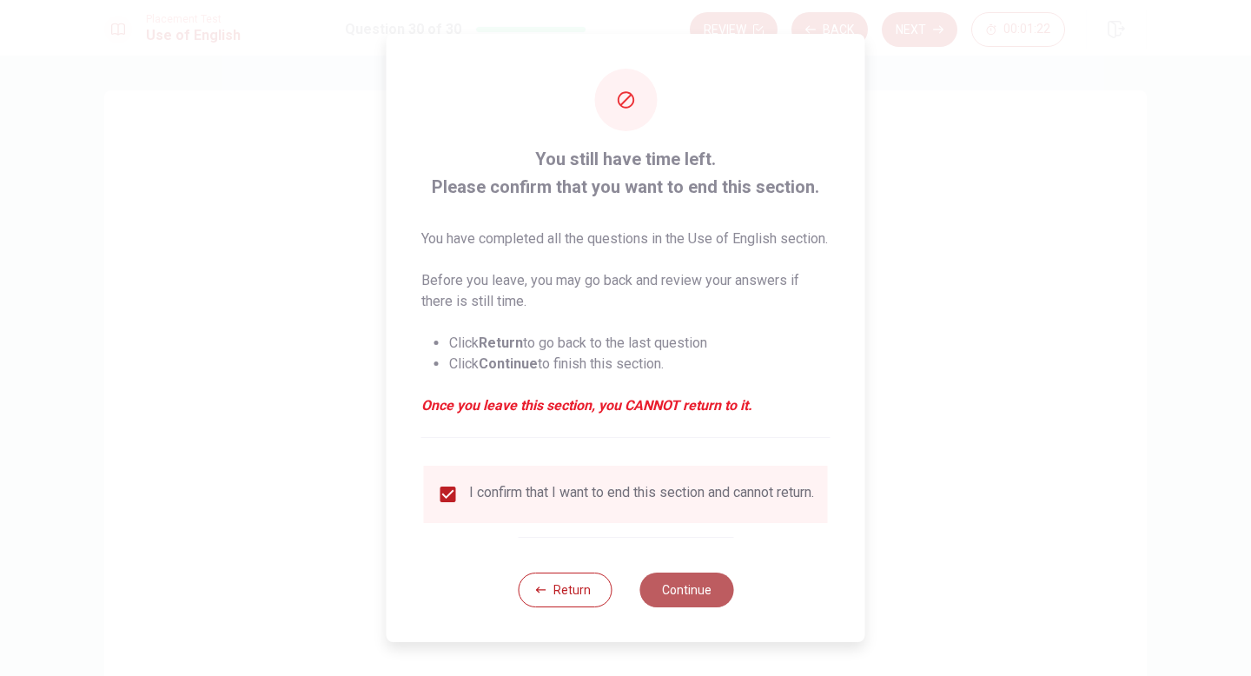
click at [707, 598] on button "Continue" at bounding box center [686, 589] width 94 height 35
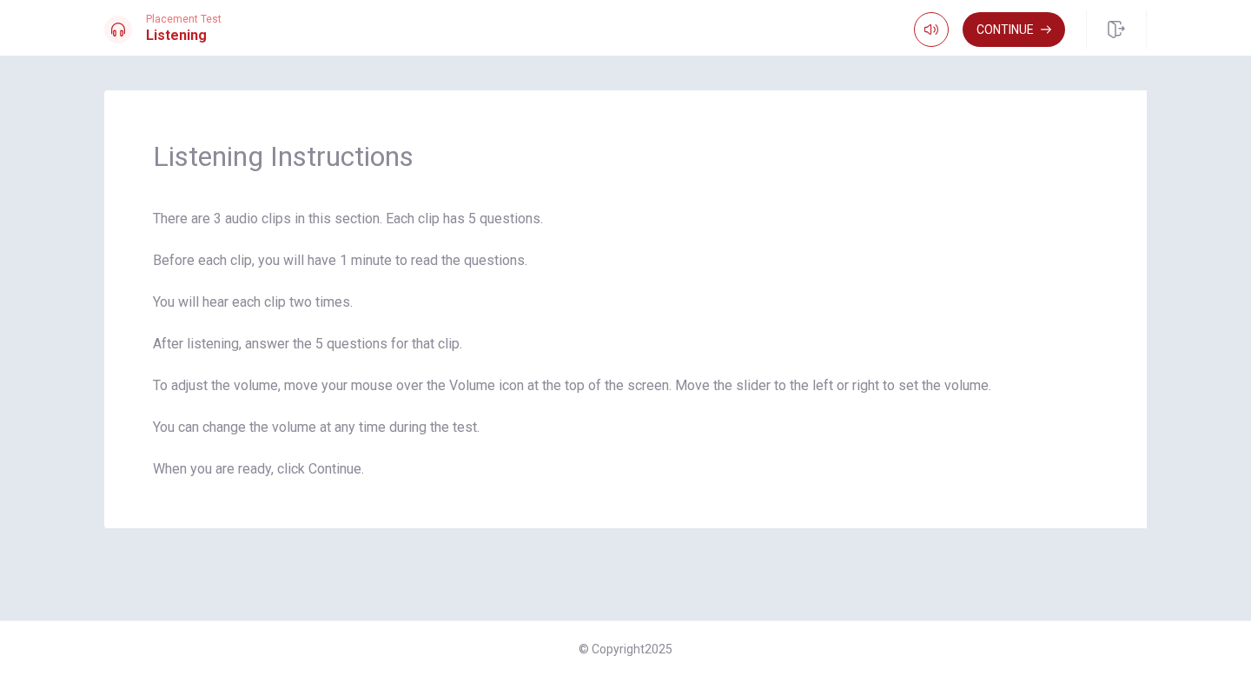
click at [1035, 35] on button "Continue" at bounding box center [1013, 29] width 102 height 35
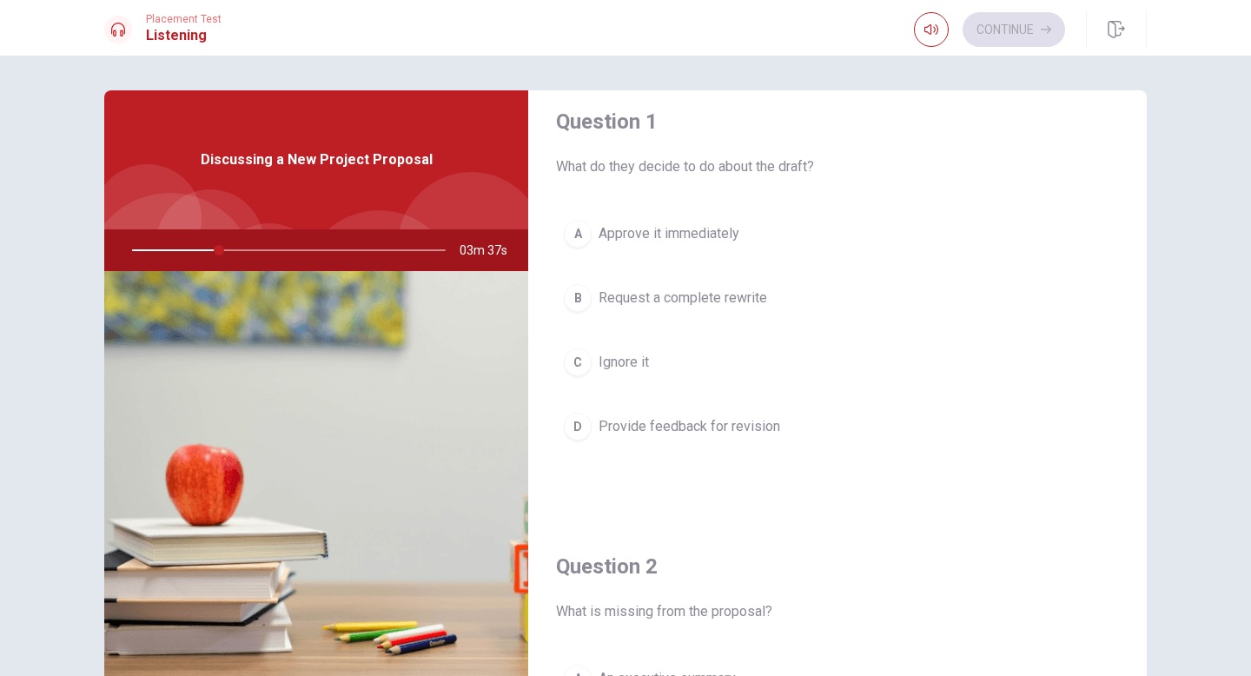
scroll to position [17, 0]
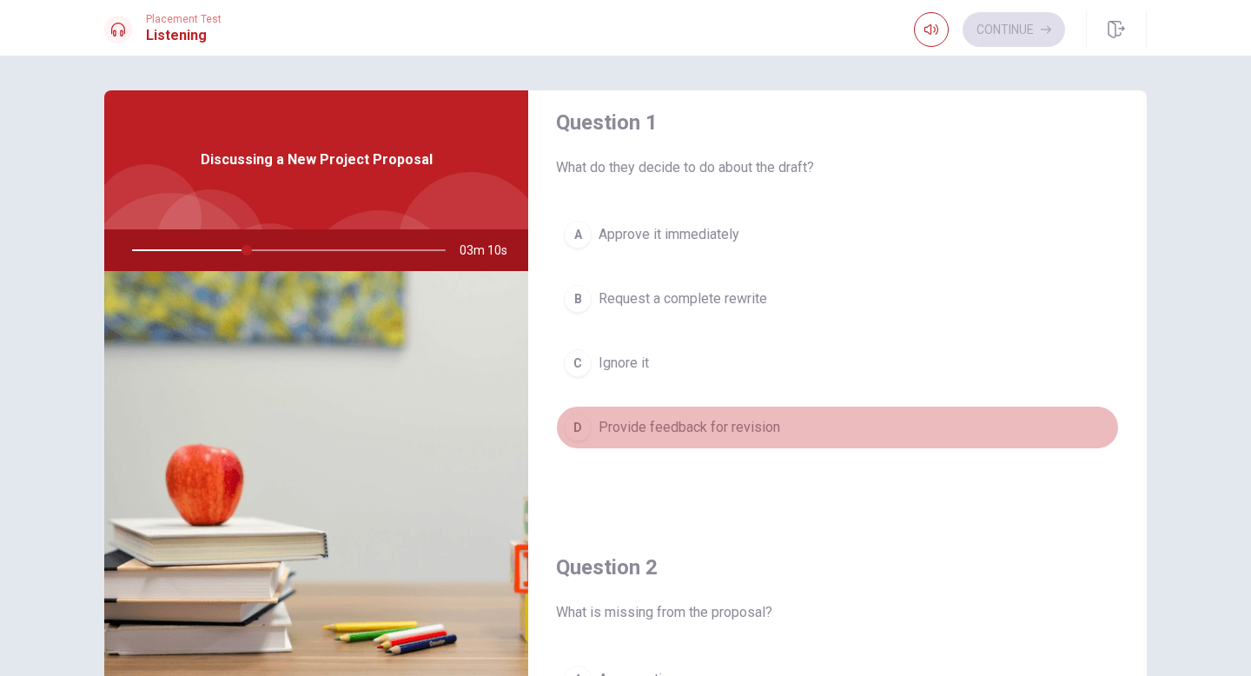
click at [673, 429] on span "Provide feedback for revision" at bounding box center [689, 427] width 182 height 21
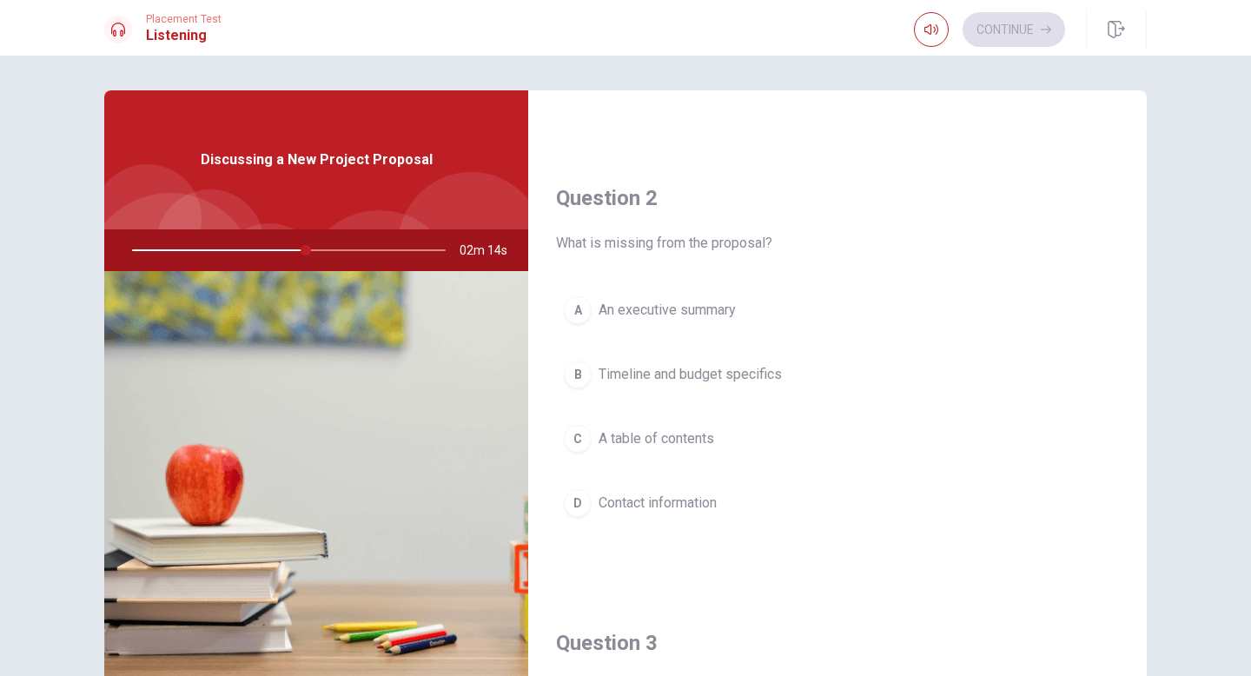
scroll to position [385, 0]
click at [673, 499] on span "Contact information" at bounding box center [657, 503] width 118 height 21
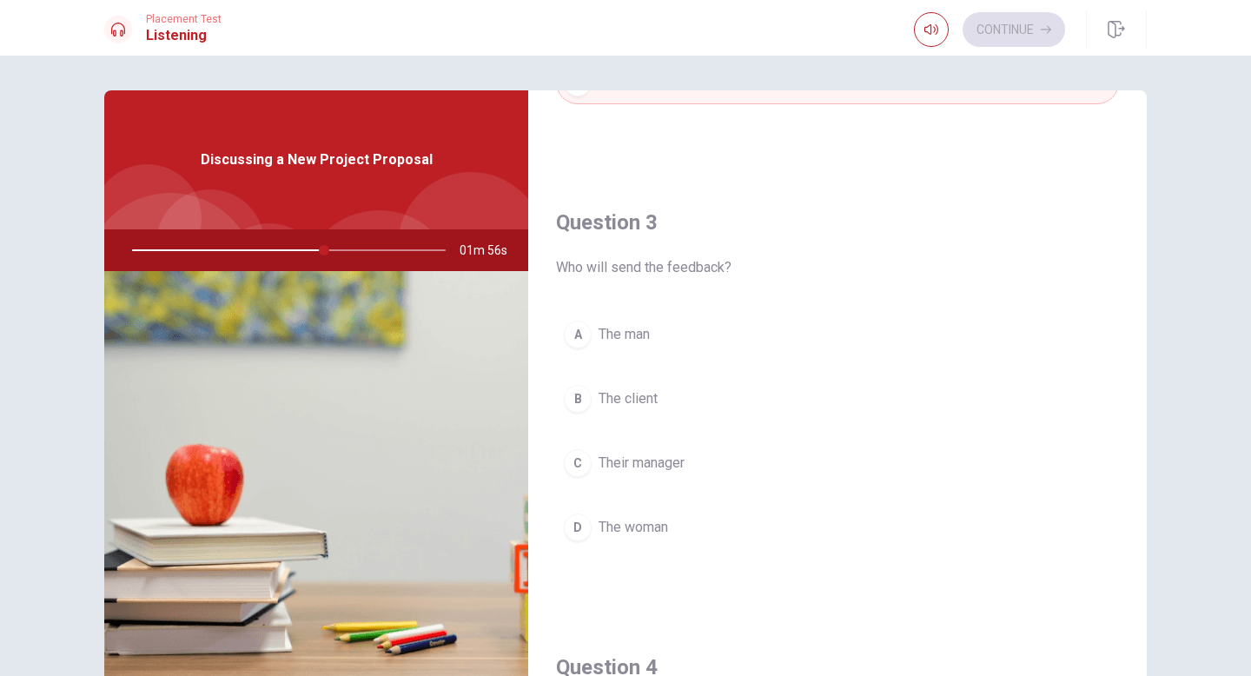
scroll to position [826, 0]
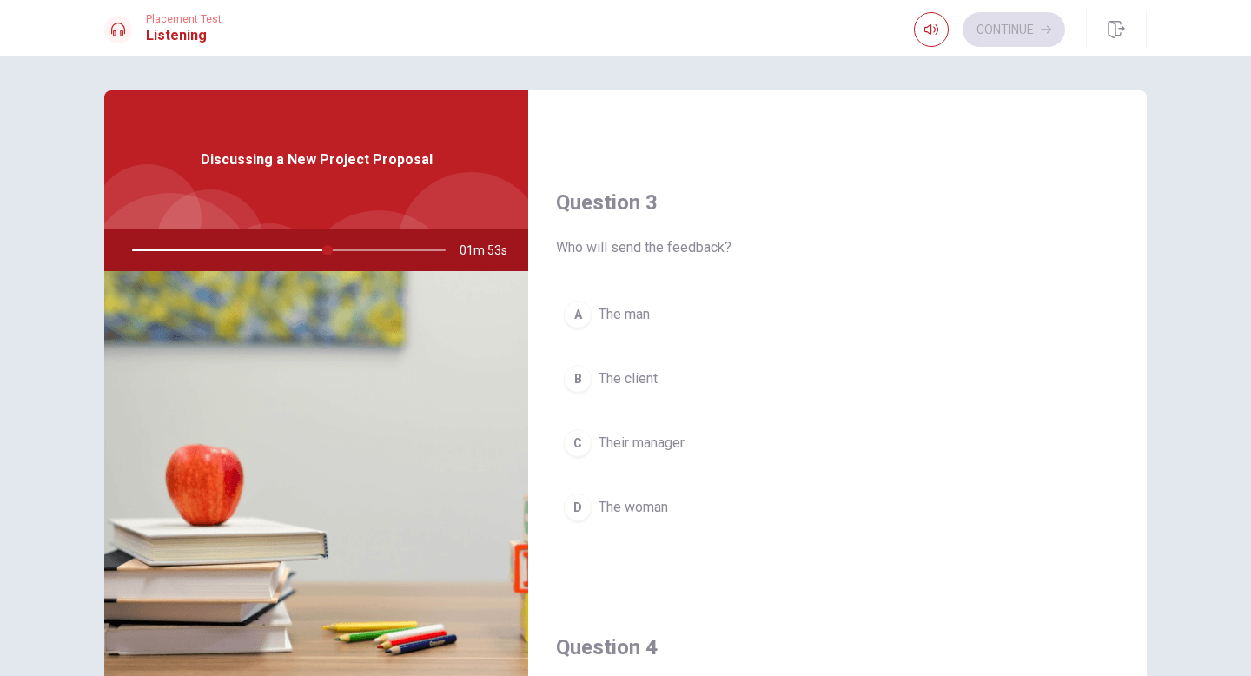
click at [642, 325] on button "A The man" at bounding box center [837, 314] width 563 height 43
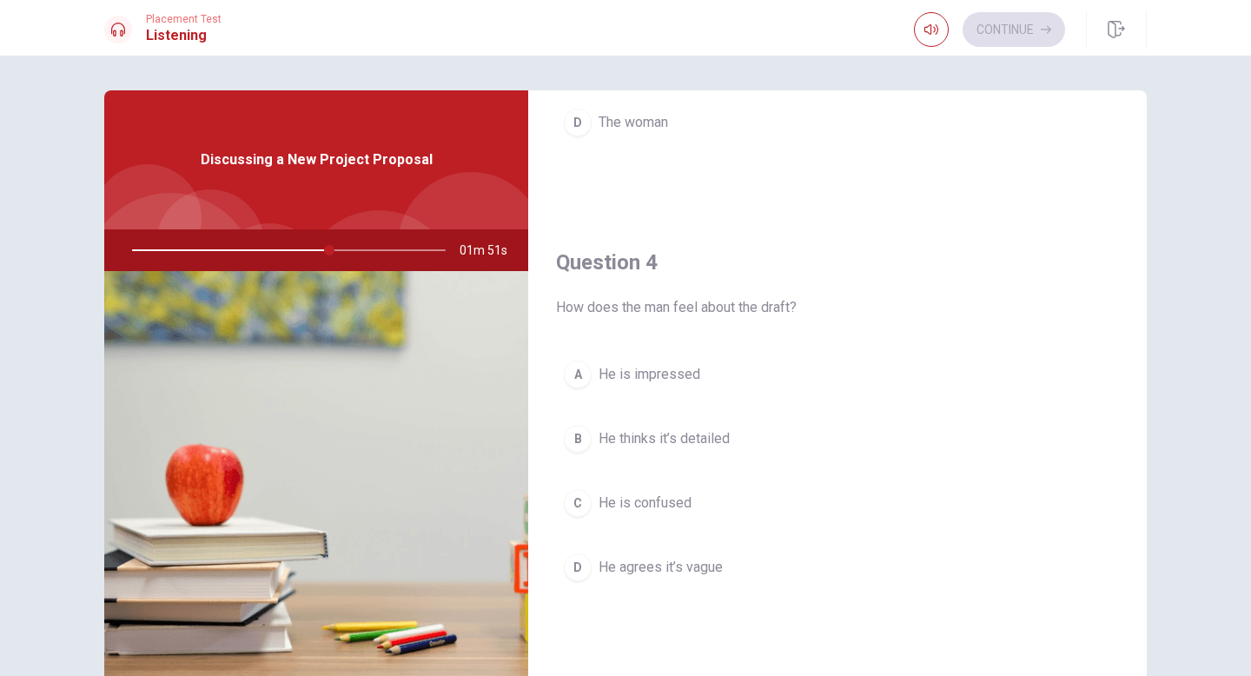
scroll to position [1225, 0]
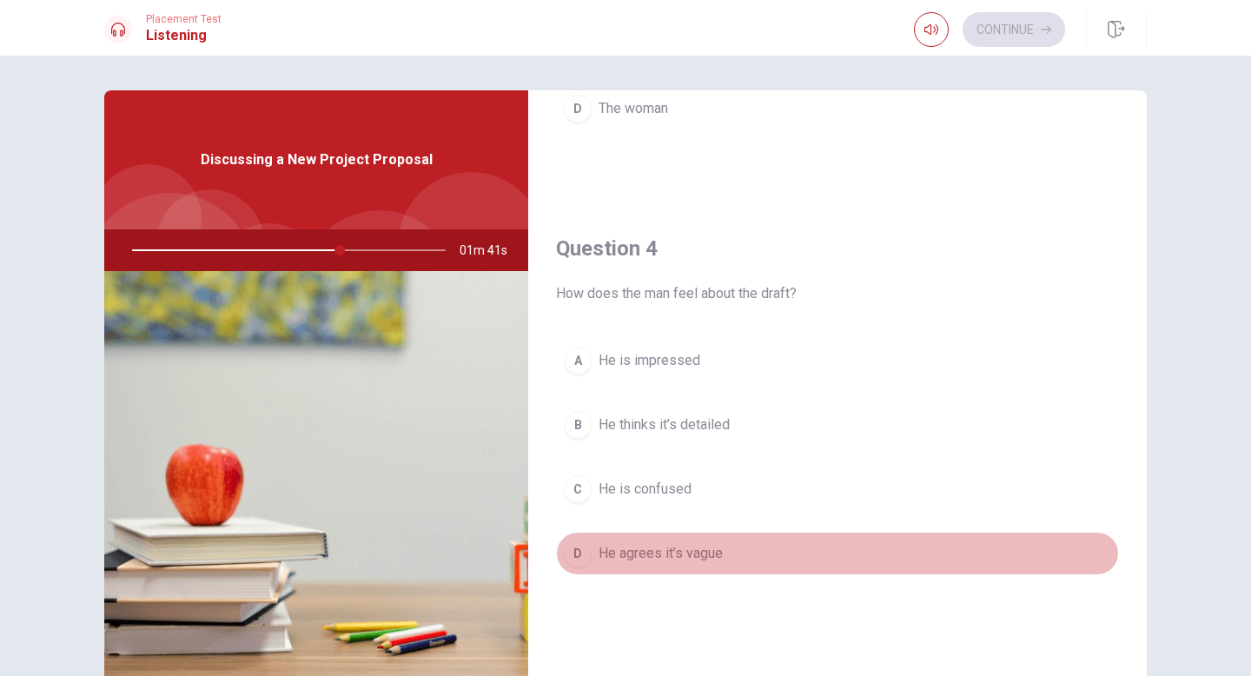
click at [634, 559] on span "He agrees it’s vague" at bounding box center [660, 553] width 124 height 21
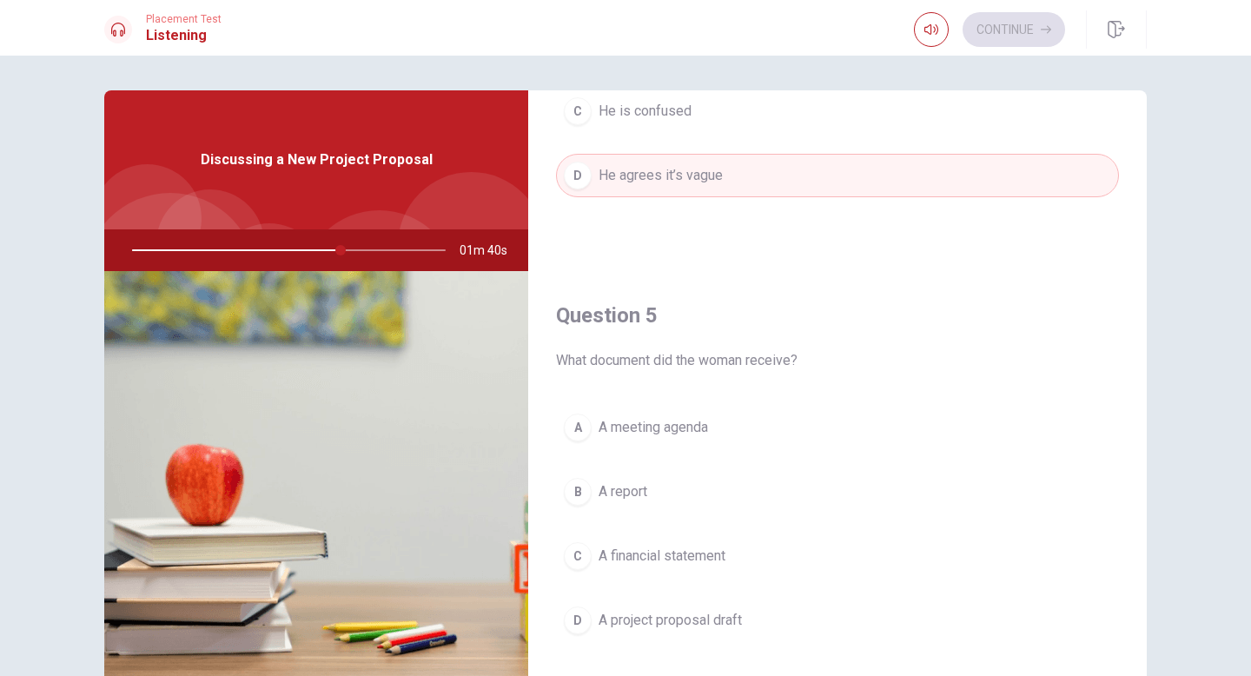
scroll to position [1620, 0]
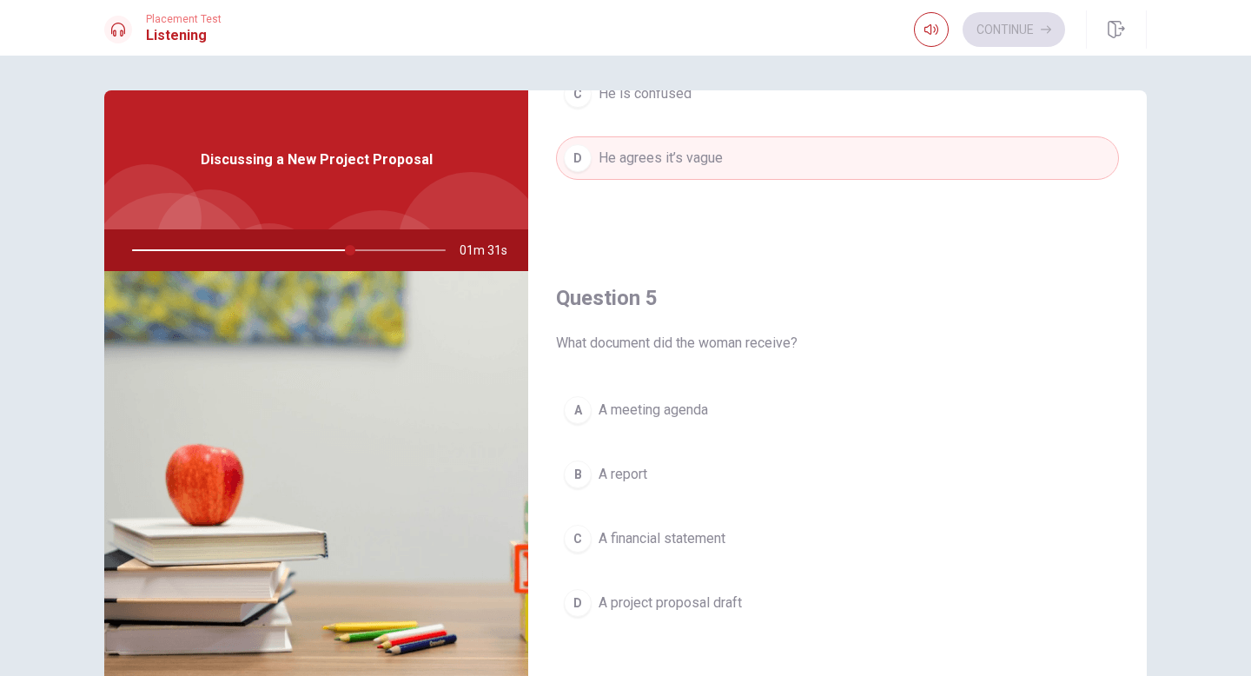
click at [695, 419] on span "A meeting agenda" at bounding box center [652, 410] width 109 height 21
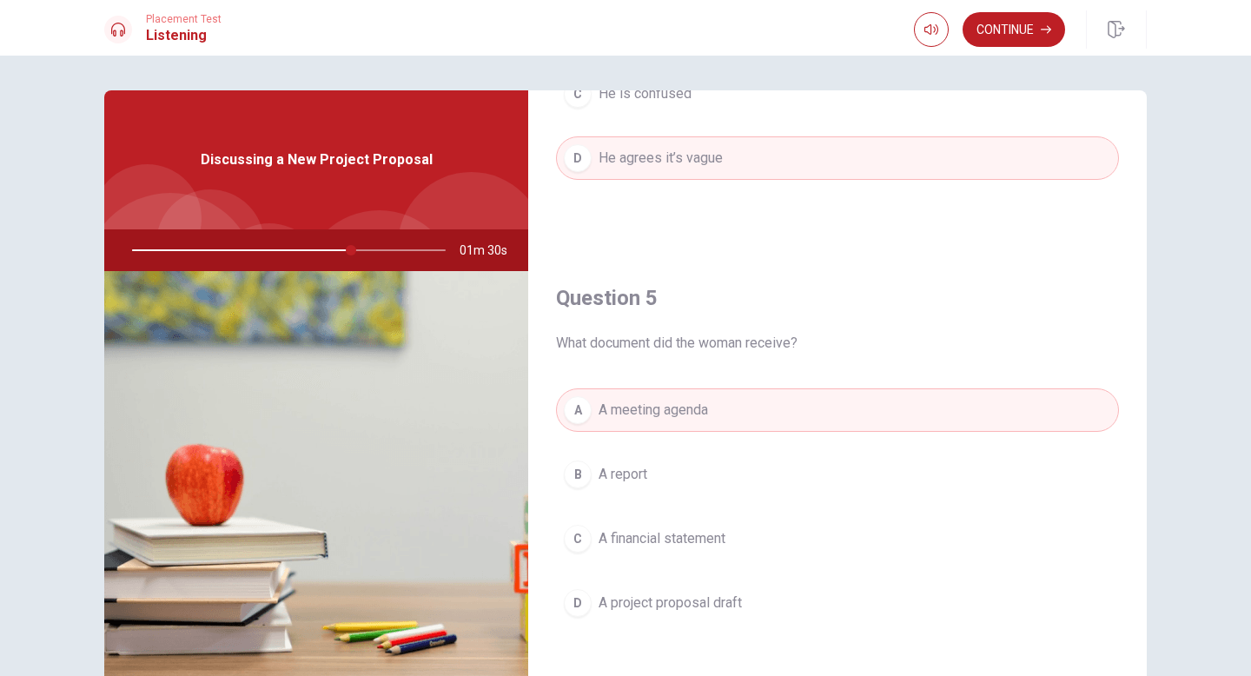
click at [681, 590] on button "D A project proposal draft" at bounding box center [837, 602] width 563 height 43
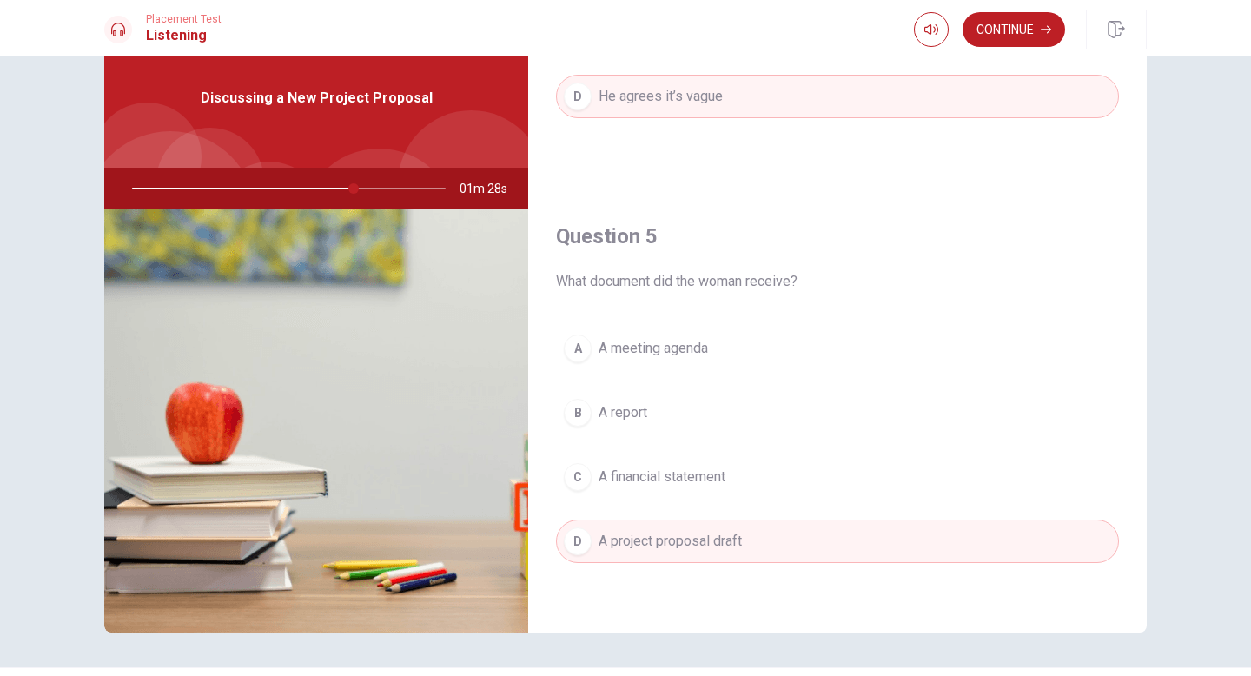
scroll to position [109, 0]
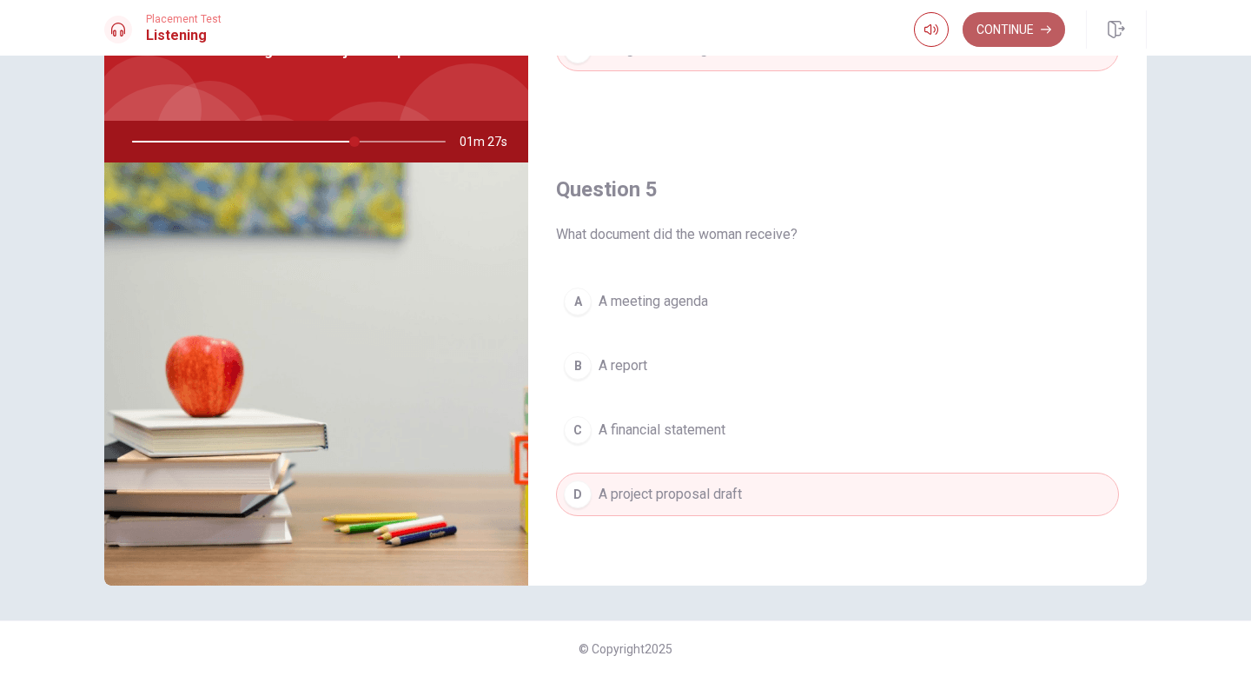
click at [1019, 39] on button "Continue" at bounding box center [1013, 29] width 102 height 35
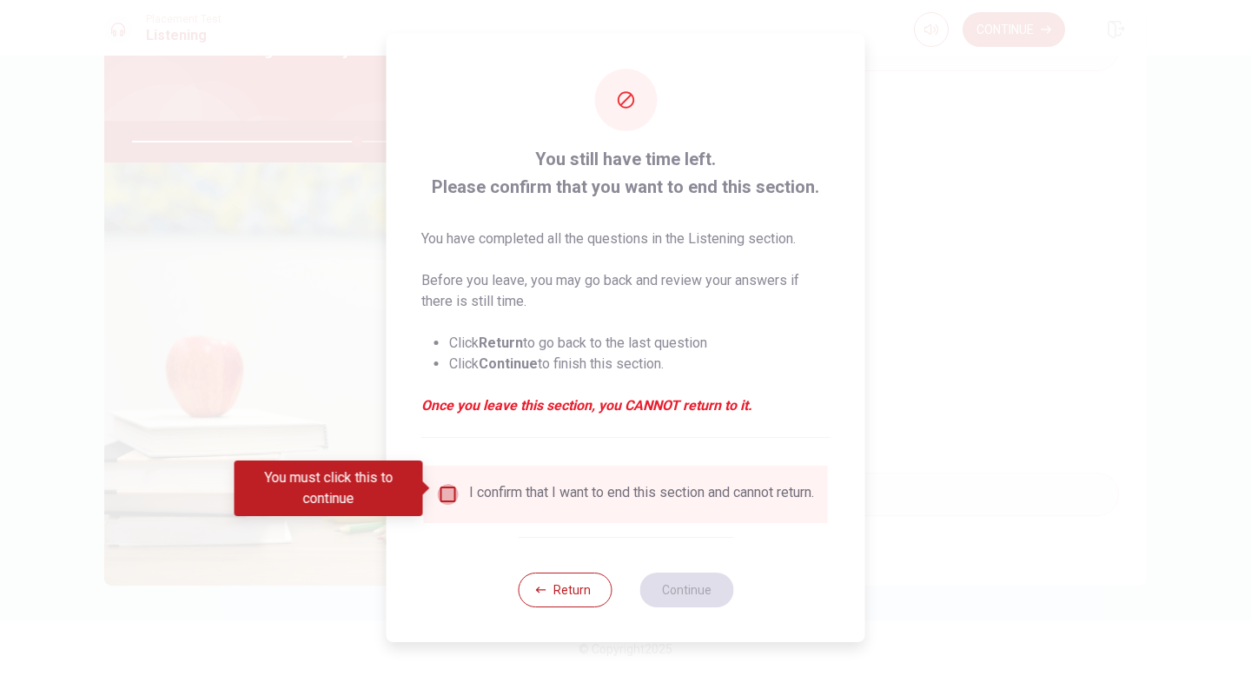
click at [445, 498] on input "You must click this to continue" at bounding box center [448, 494] width 21 height 21
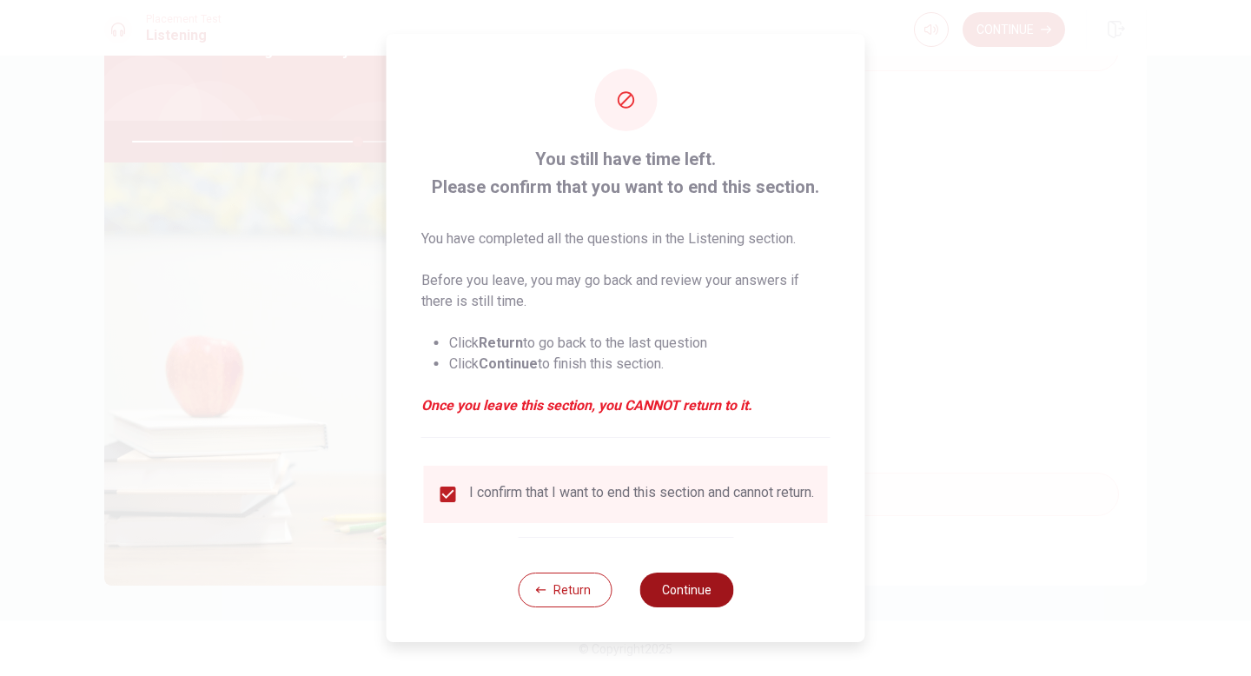
click at [681, 589] on button "Continue" at bounding box center [686, 589] width 94 height 35
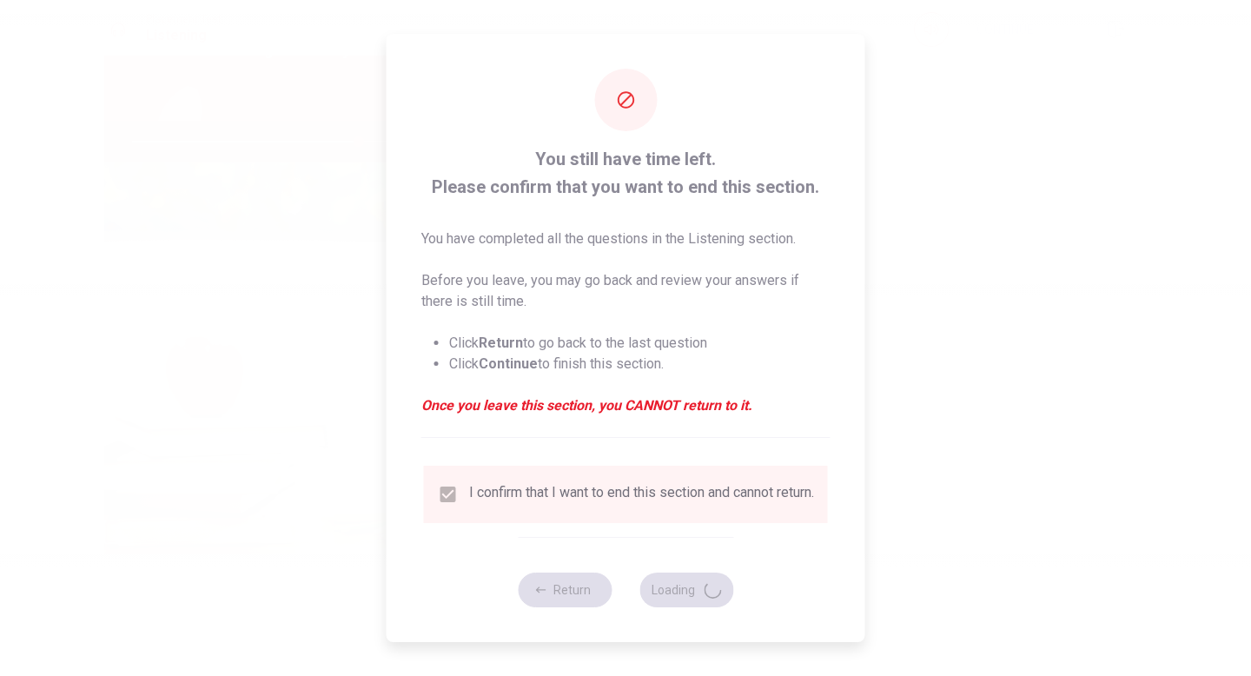
type input "73"
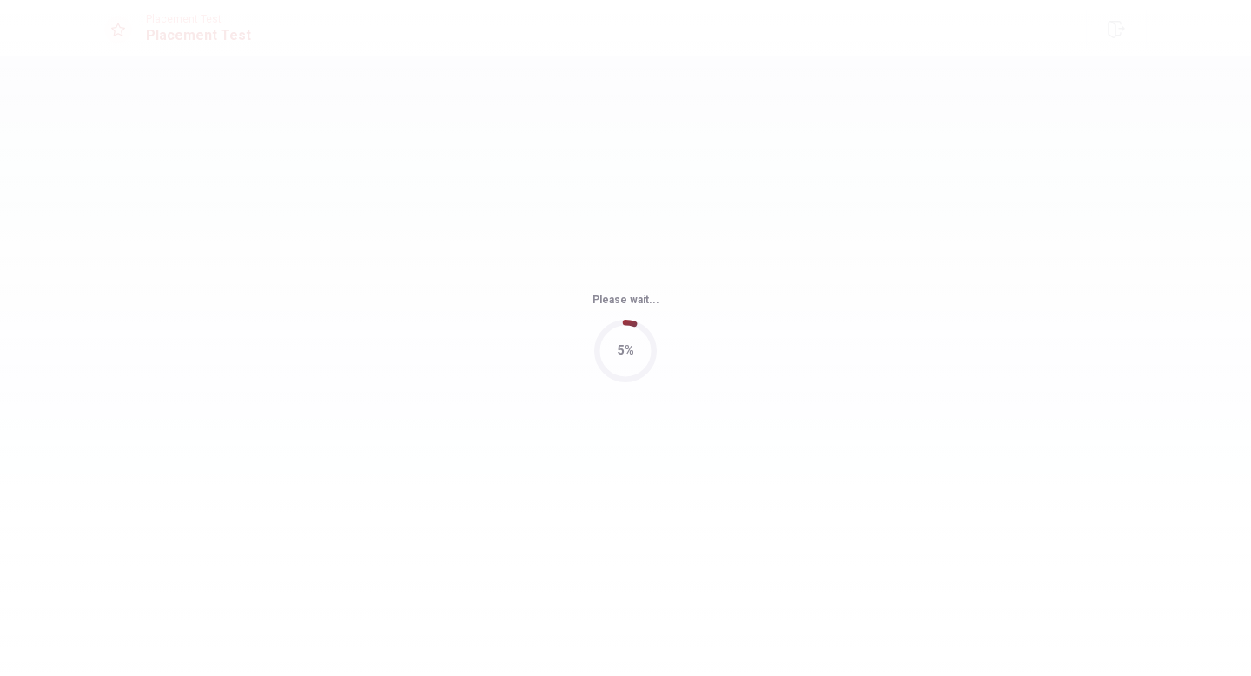
scroll to position [0, 0]
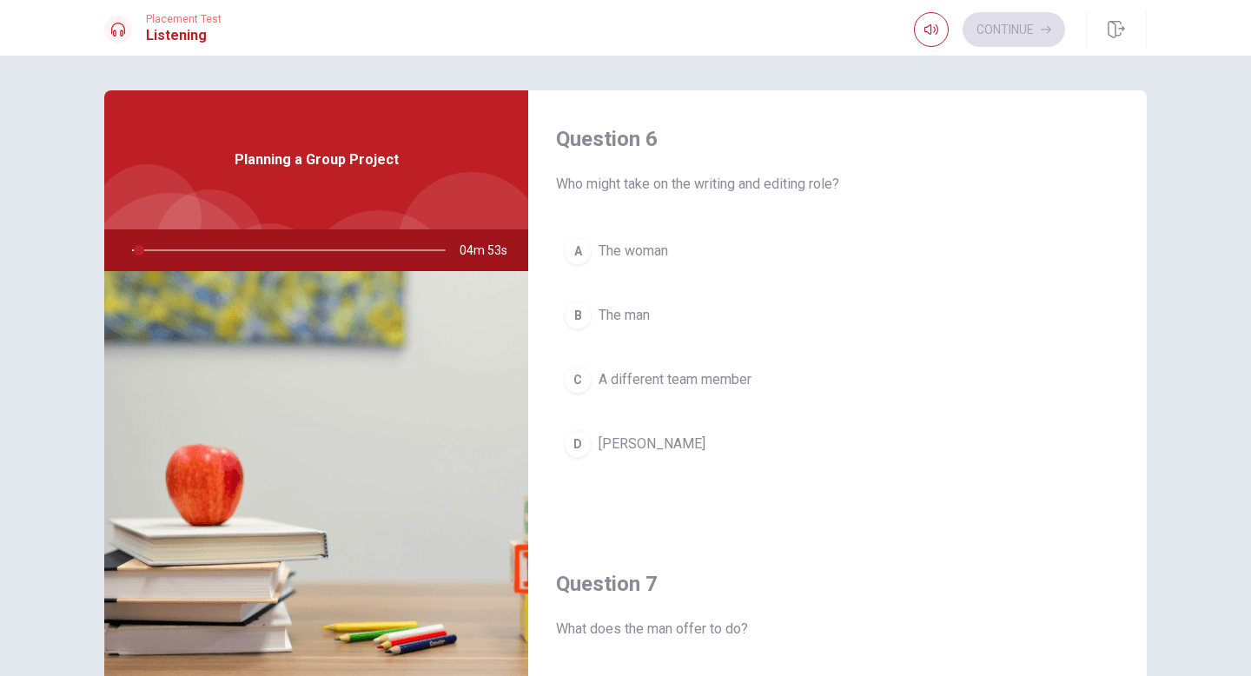
click at [739, 572] on h4 "Question 7" at bounding box center [837, 584] width 563 height 28
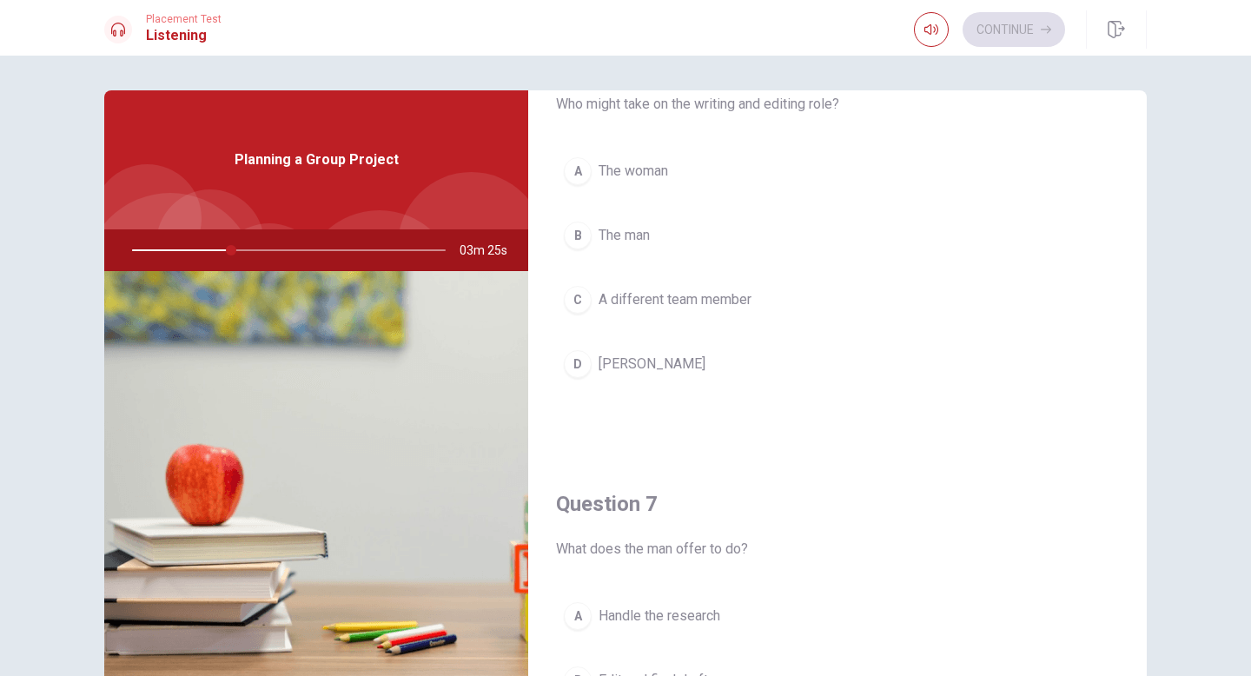
scroll to position [72, 0]
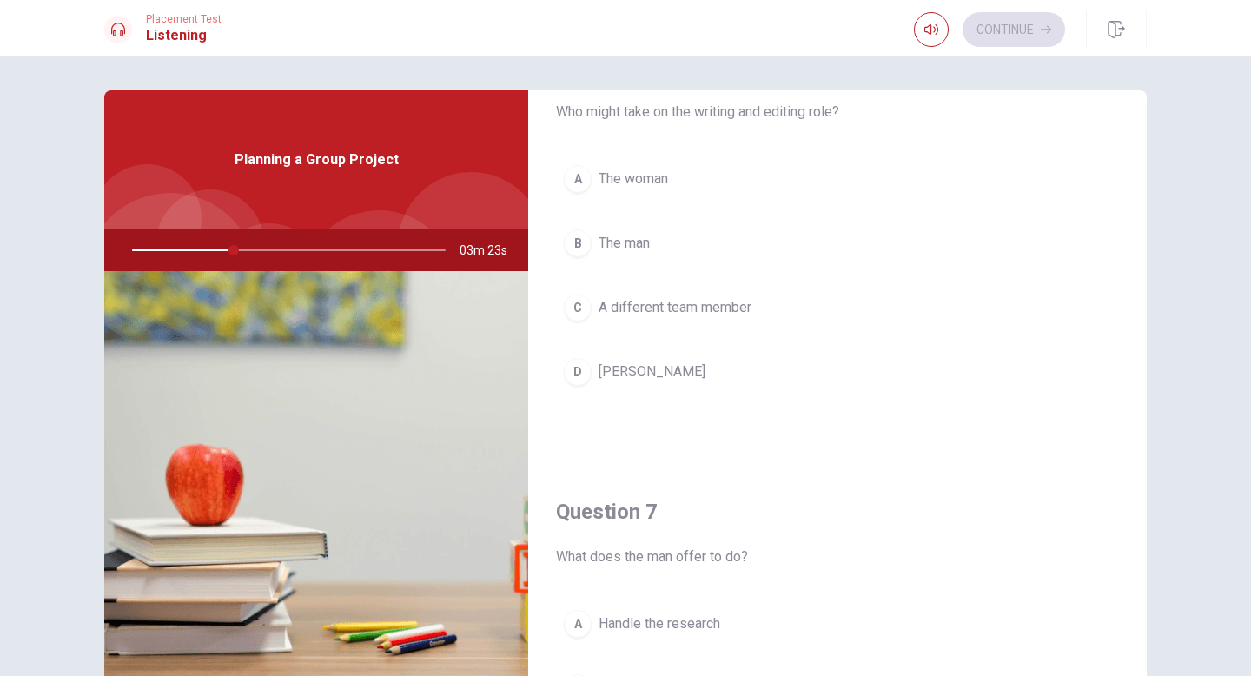
click at [575, 183] on div "A" at bounding box center [578, 179] width 28 height 28
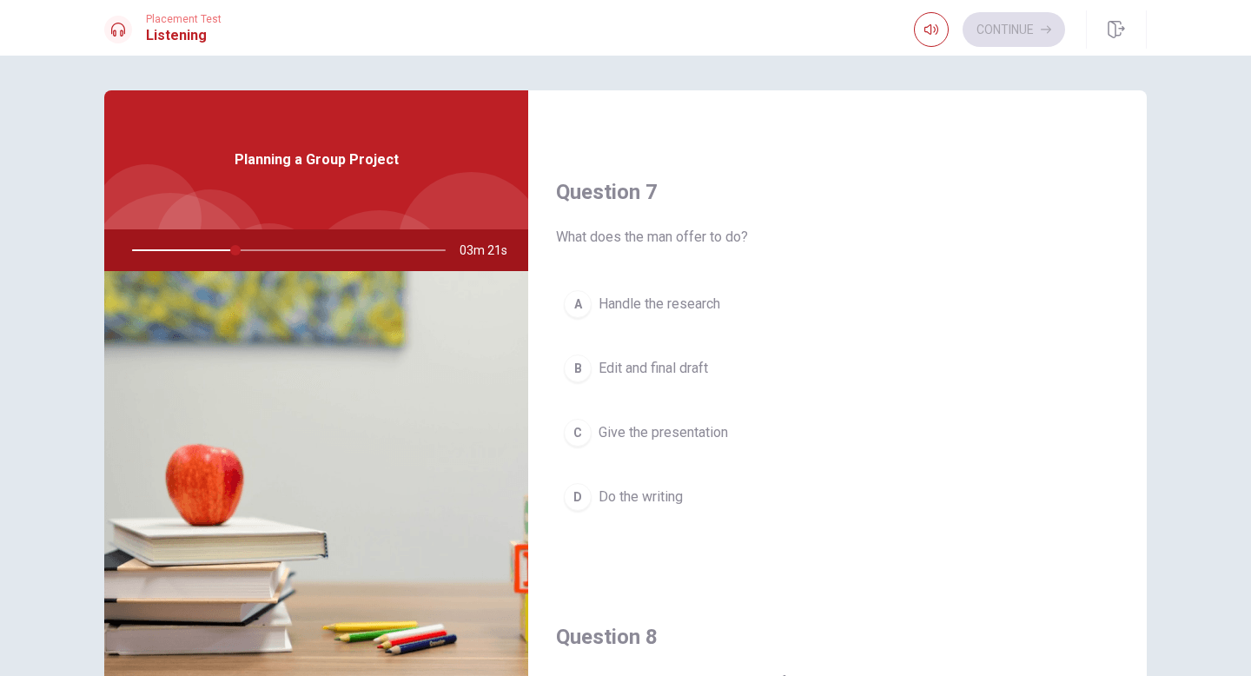
scroll to position [398, 0]
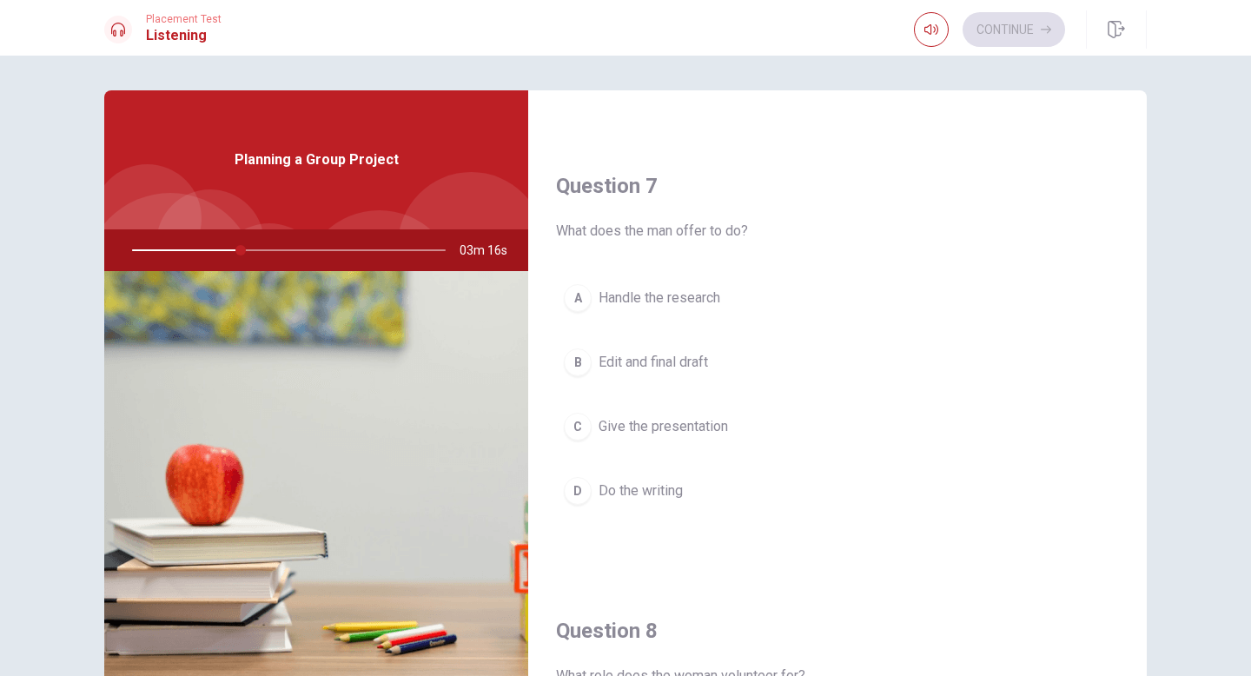
click at [677, 430] on span "Give the presentation" at bounding box center [662, 426] width 129 height 21
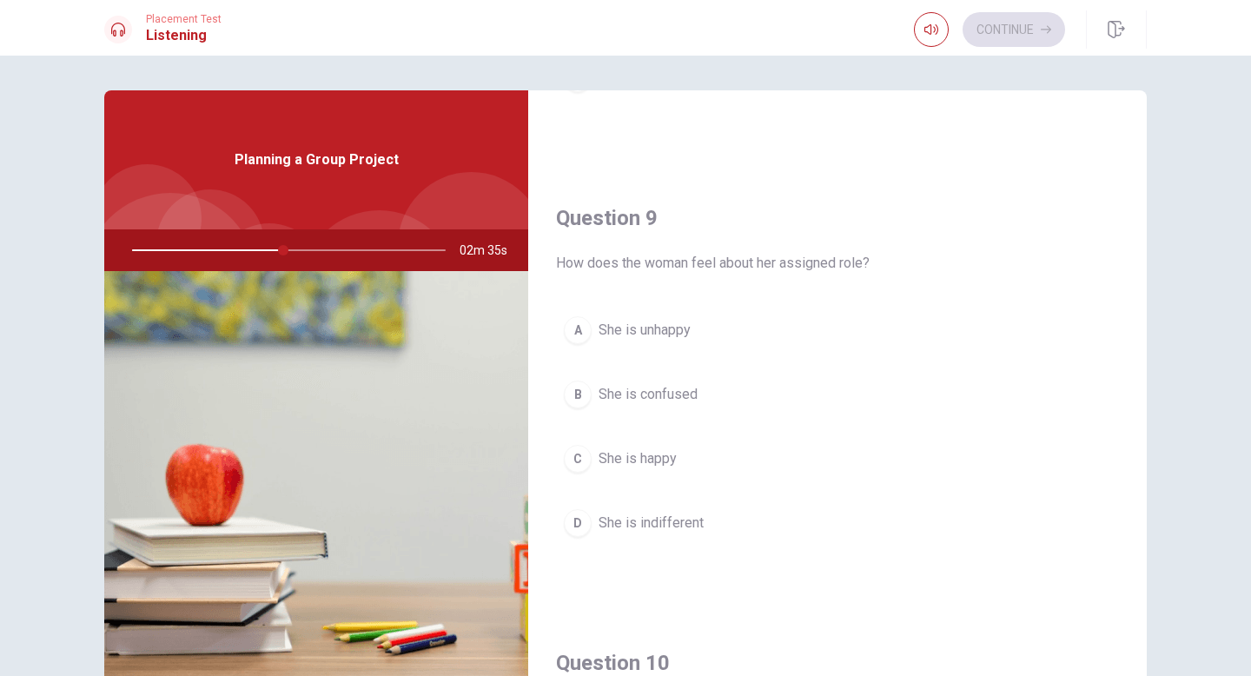
scroll to position [1296, 0]
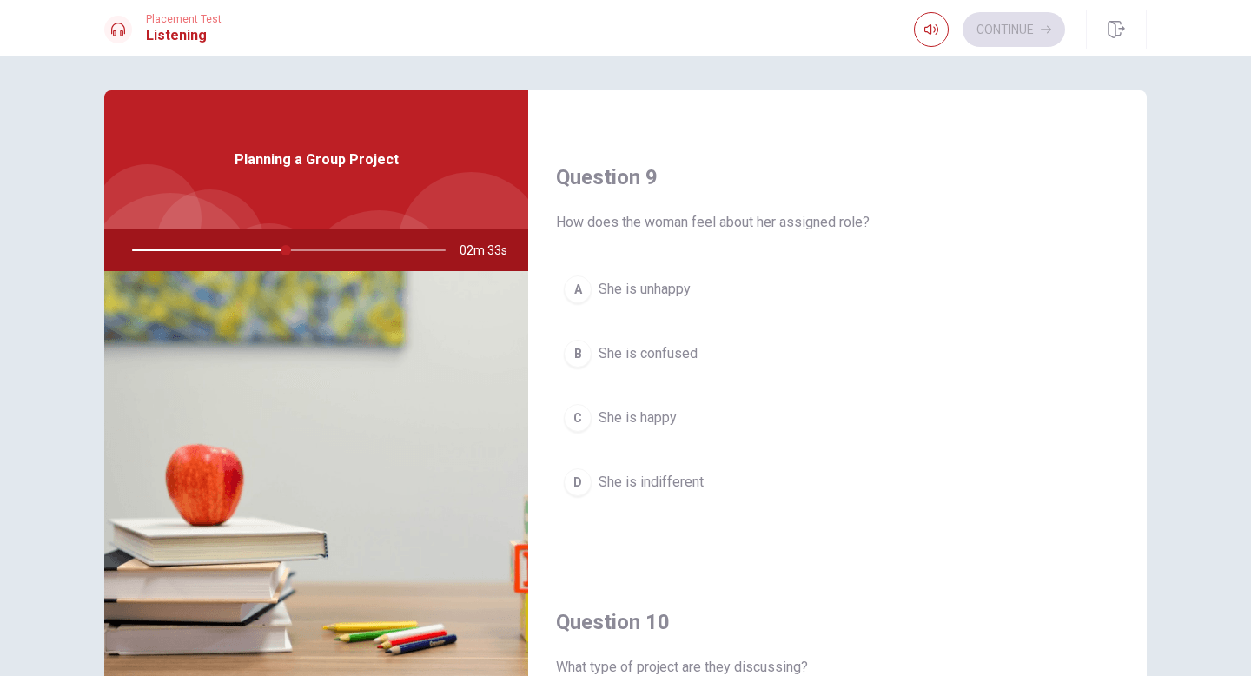
click at [667, 417] on span "She is happy" at bounding box center [637, 417] width 78 height 21
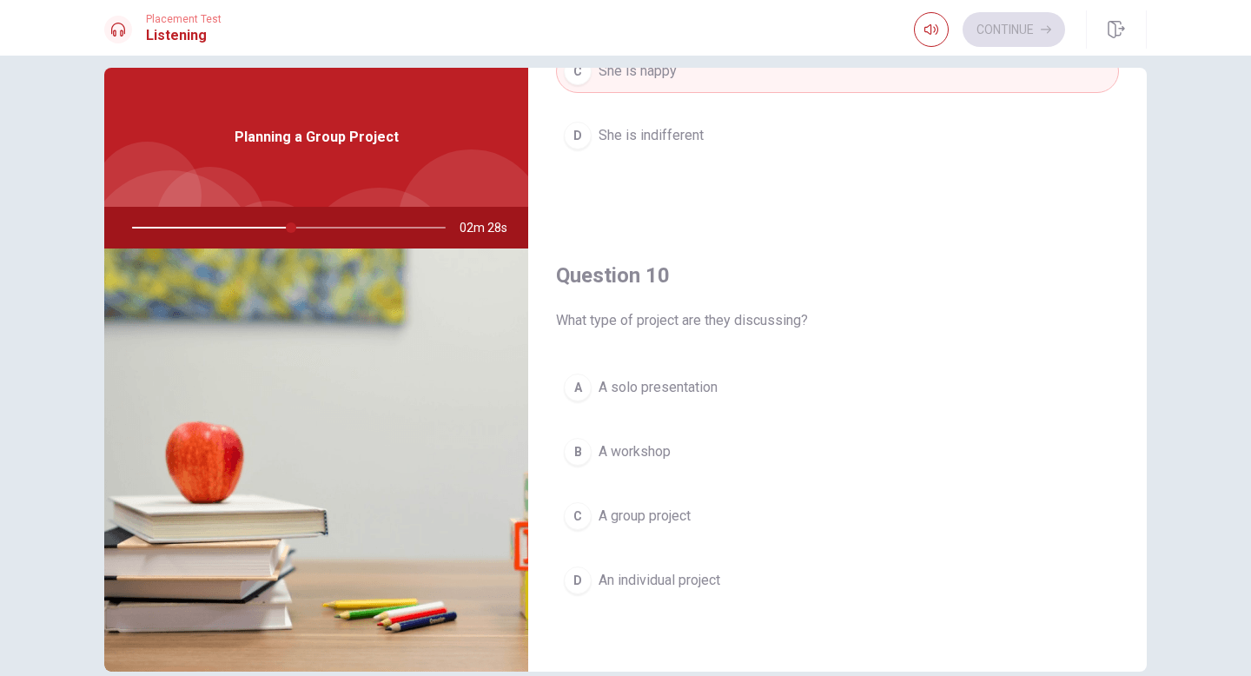
scroll to position [26, 0]
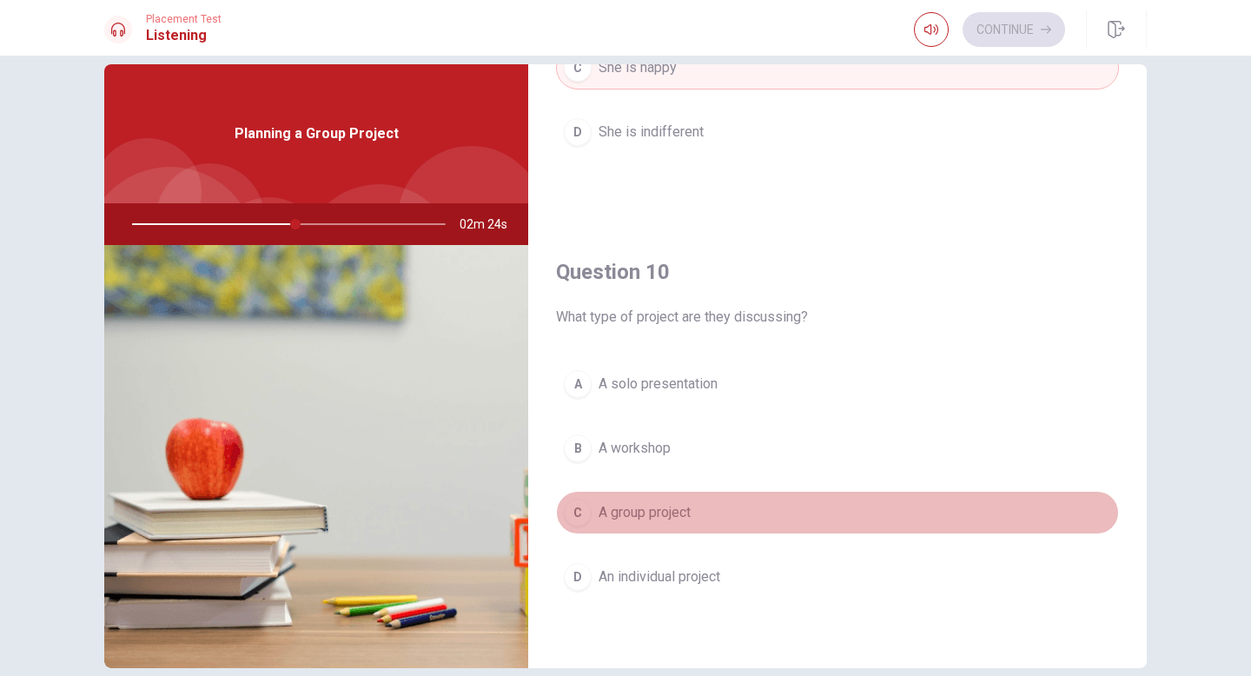
click at [738, 505] on button "C A group project" at bounding box center [837, 512] width 563 height 43
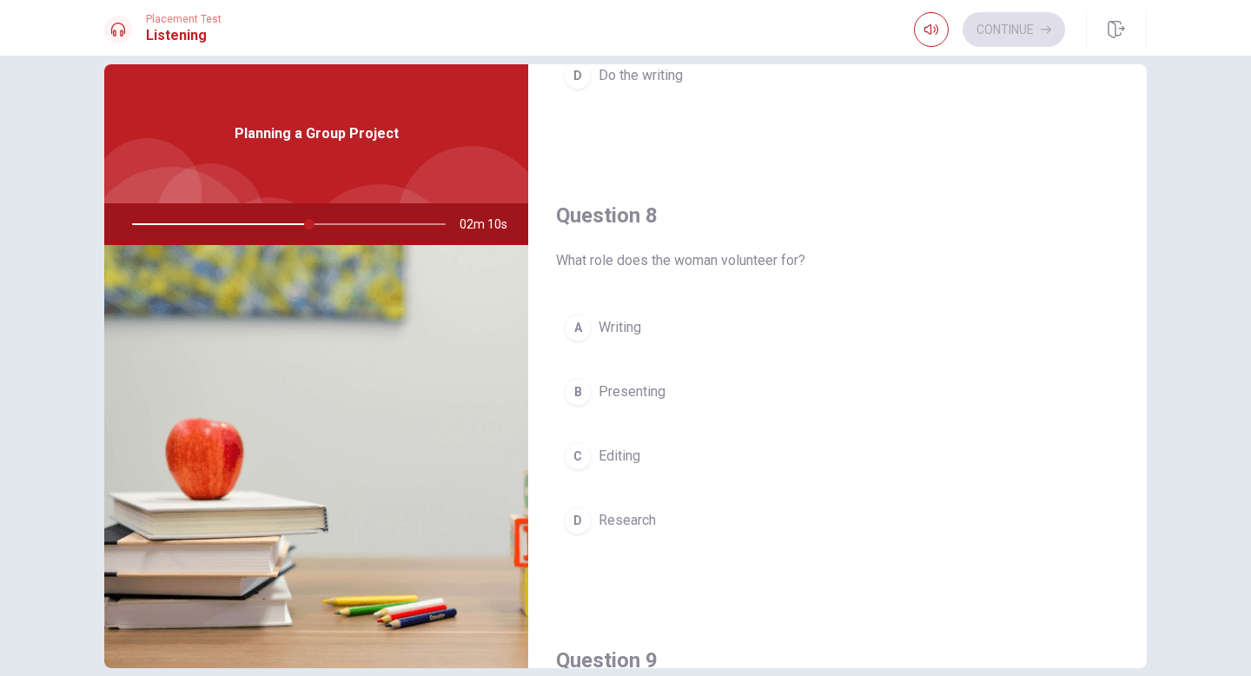
scroll to position [783, 0]
click at [637, 460] on span "Editing" at bounding box center [619, 460] width 42 height 21
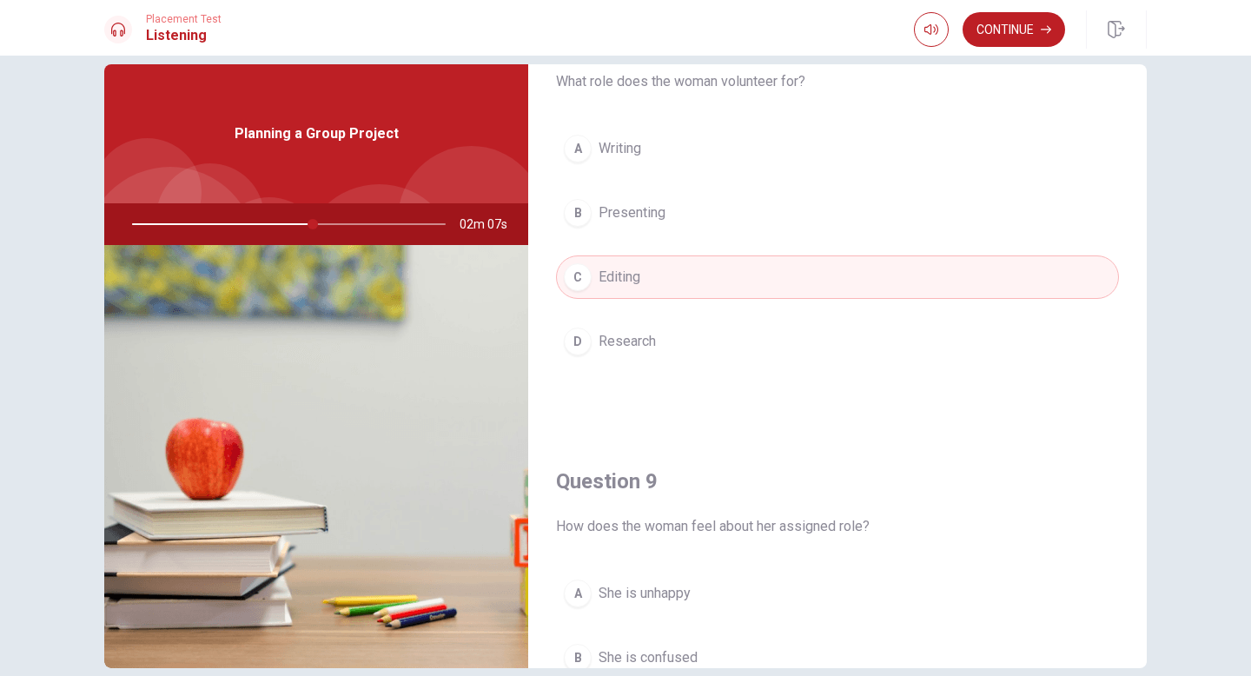
scroll to position [990, 0]
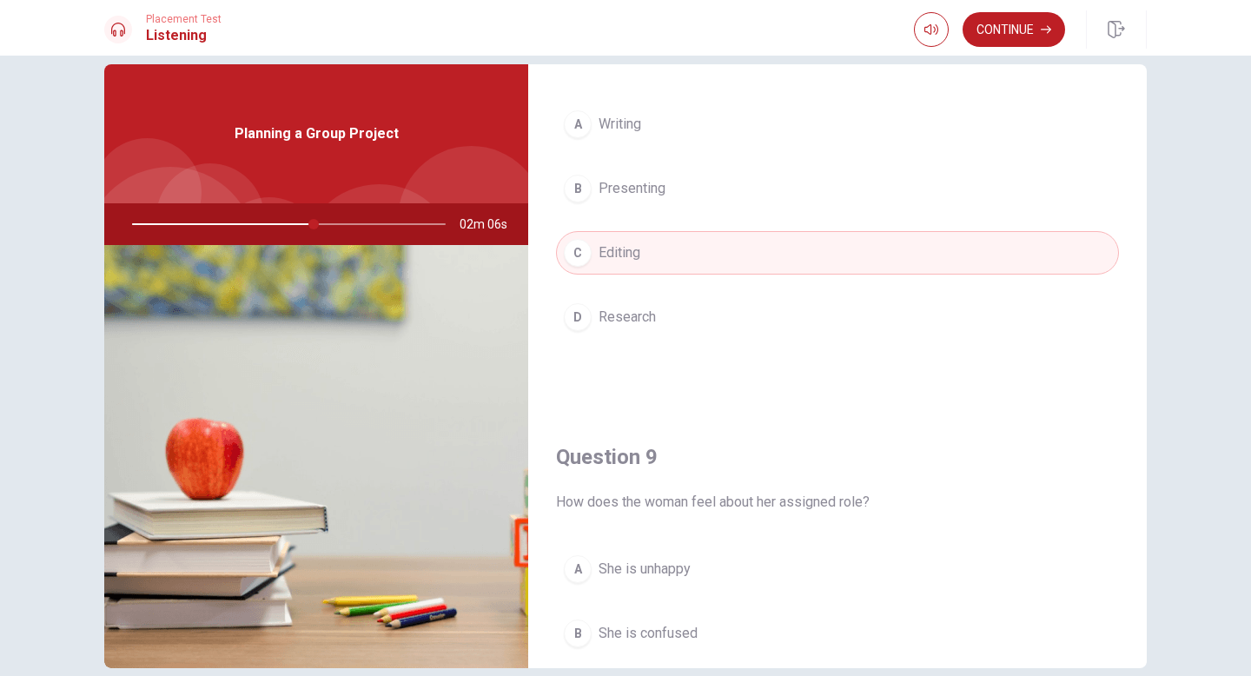
click at [1007, 51] on div "Placement Test Listening Continue" at bounding box center [625, 28] width 1251 height 56
click at [1008, 35] on button "Continue" at bounding box center [1013, 29] width 102 height 35
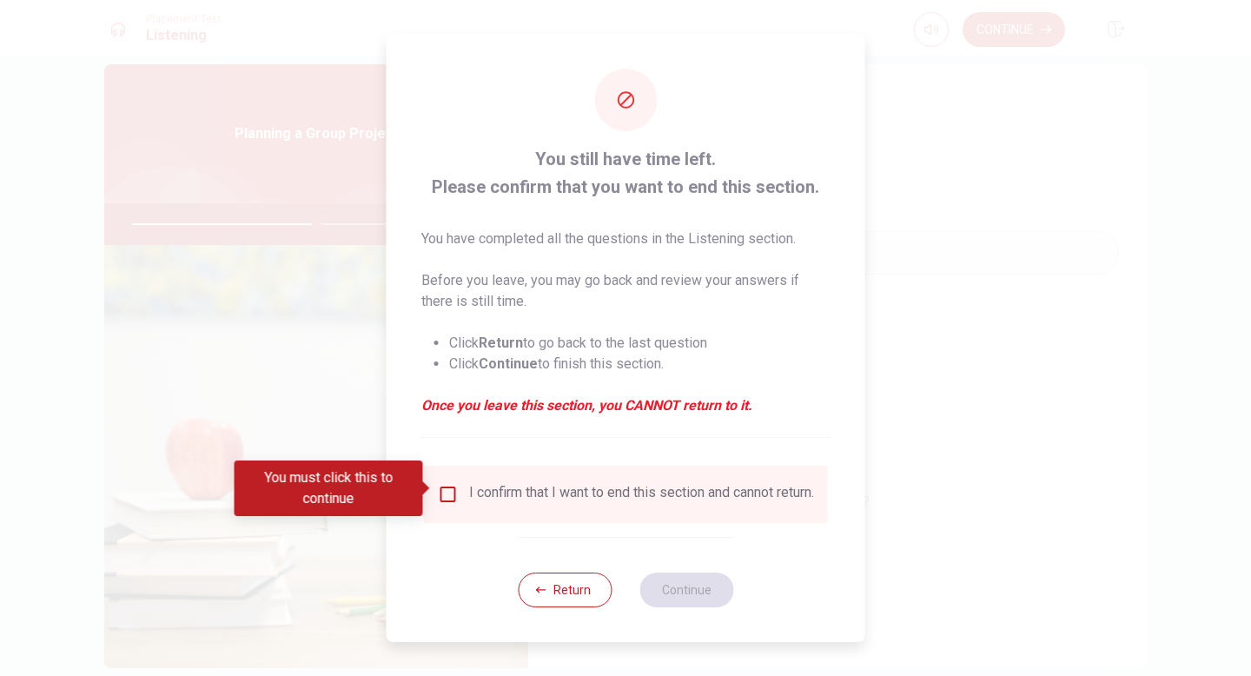
drag, startPoint x: 449, startPoint y: 496, endPoint x: 479, endPoint y: 499, distance: 30.6
click at [449, 496] on input "You must click this to continue" at bounding box center [448, 494] width 21 height 21
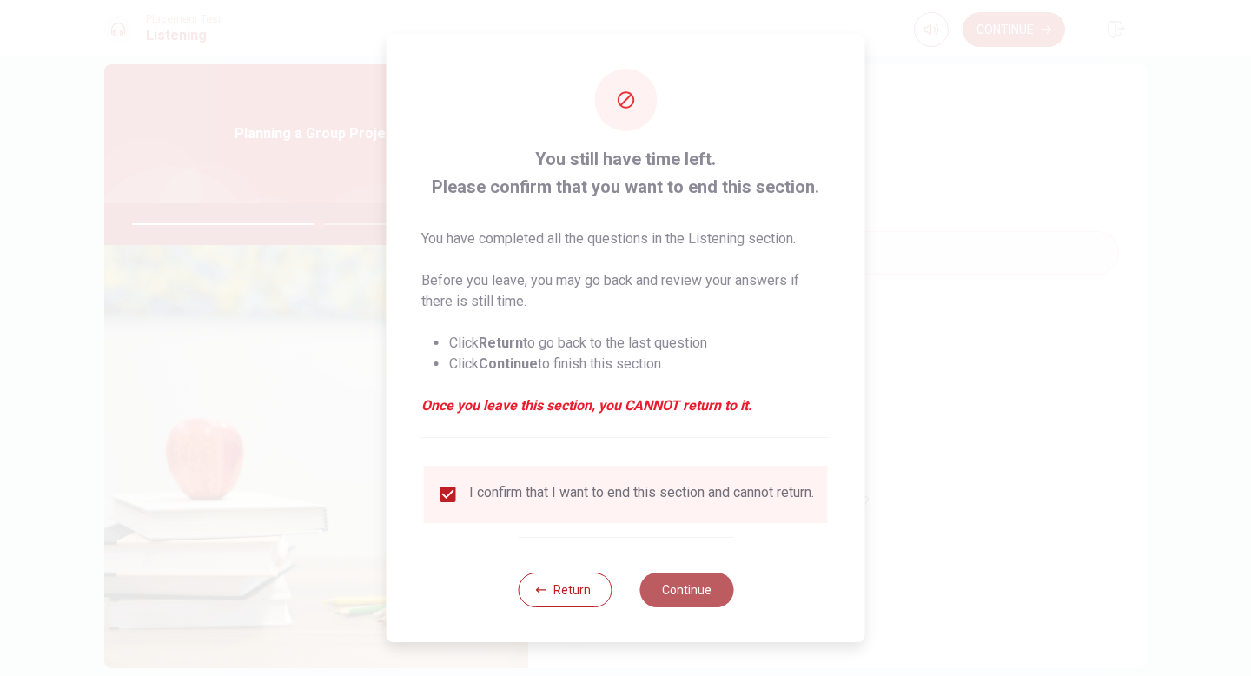
click at [716, 590] on button "Continue" at bounding box center [686, 589] width 94 height 35
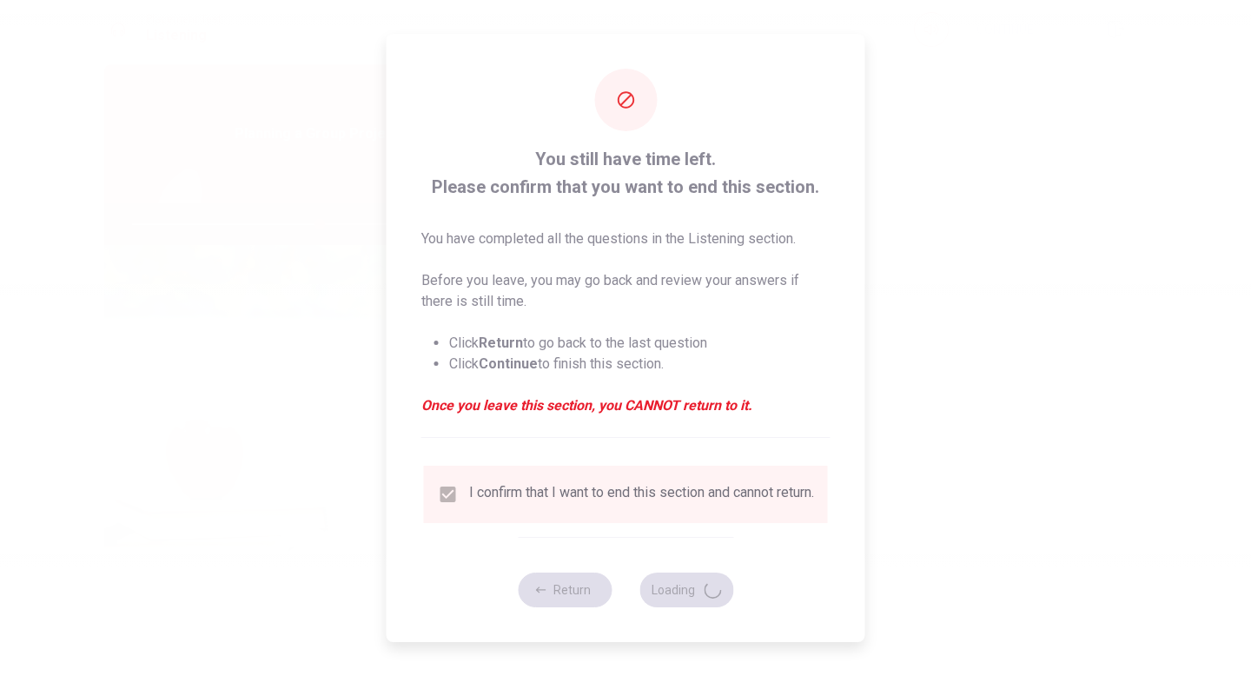
type input "60"
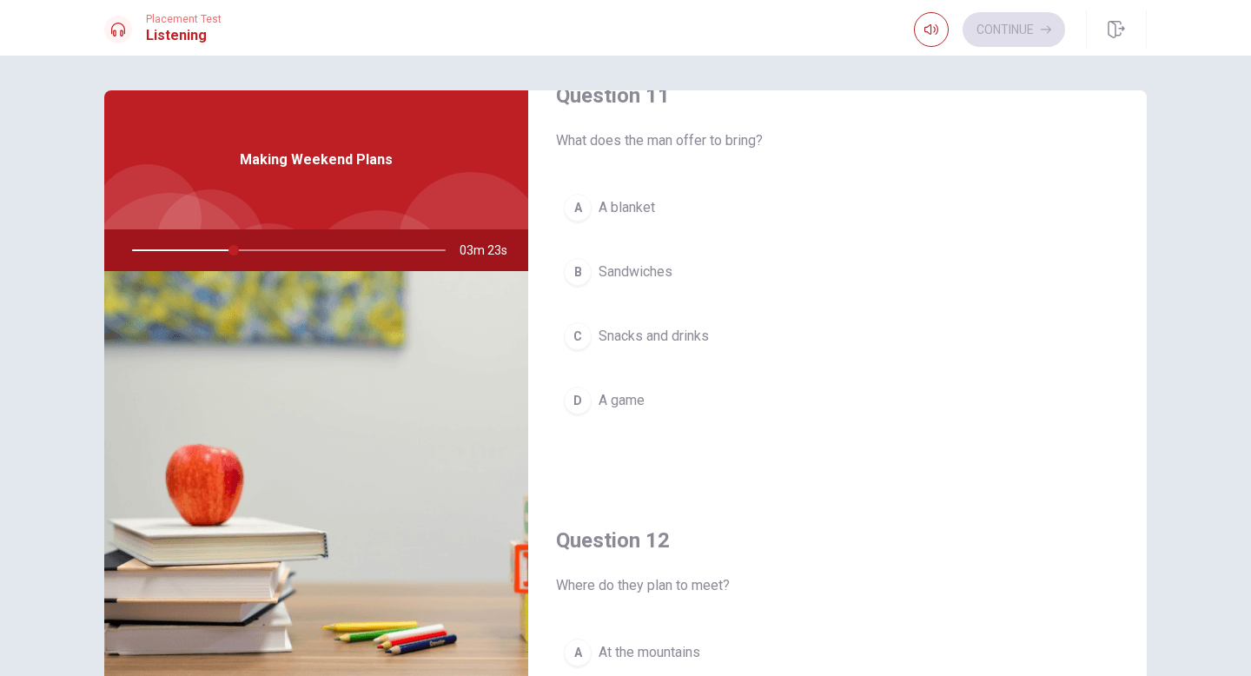
scroll to position [55, 0]
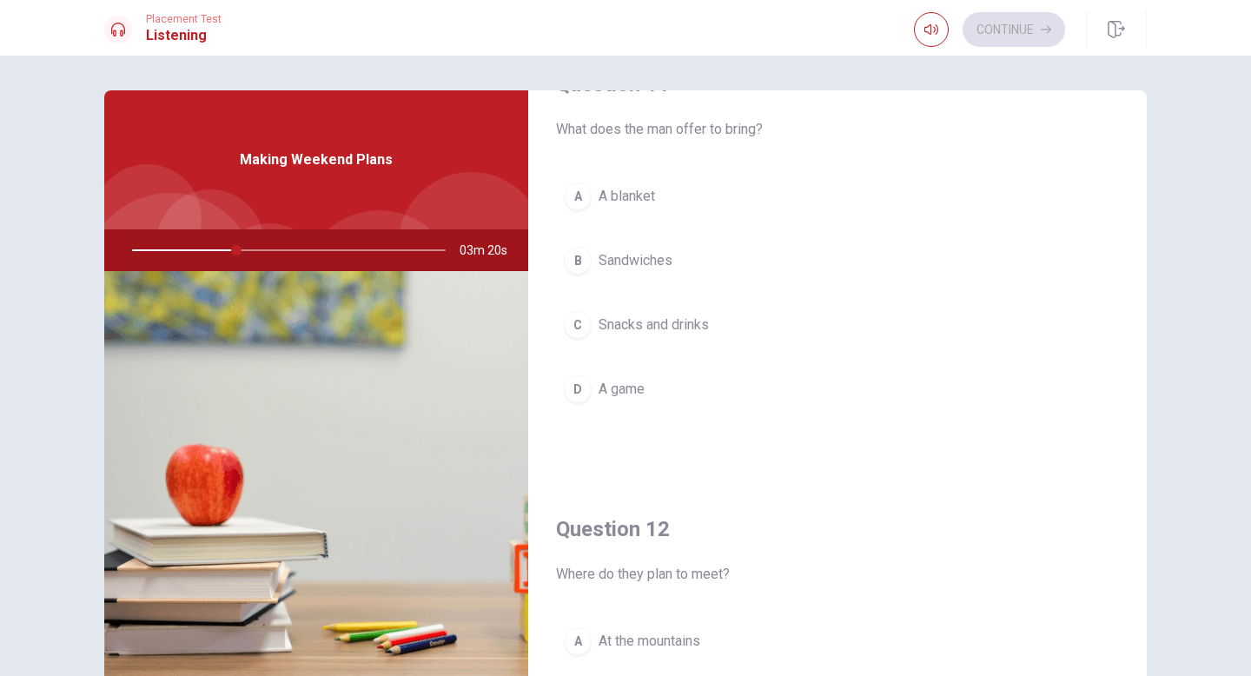
click at [583, 324] on div "C" at bounding box center [578, 325] width 28 height 28
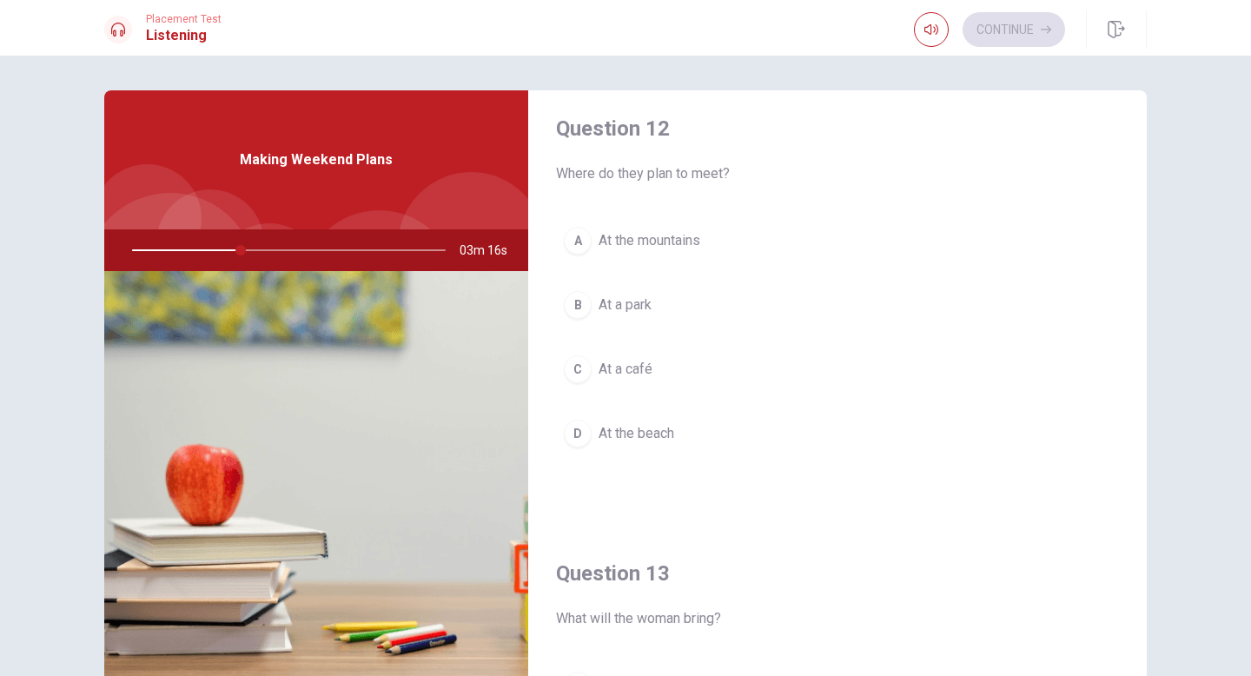
scroll to position [456, 0]
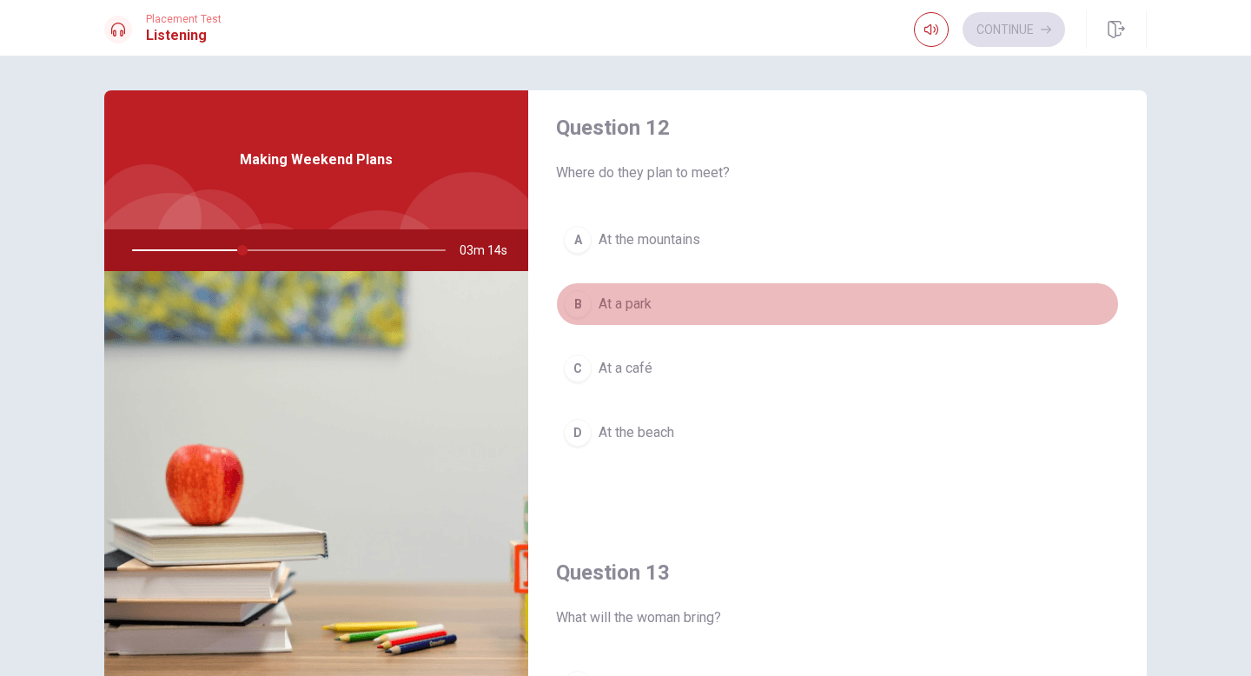
click at [648, 304] on span "At a park" at bounding box center [624, 304] width 53 height 21
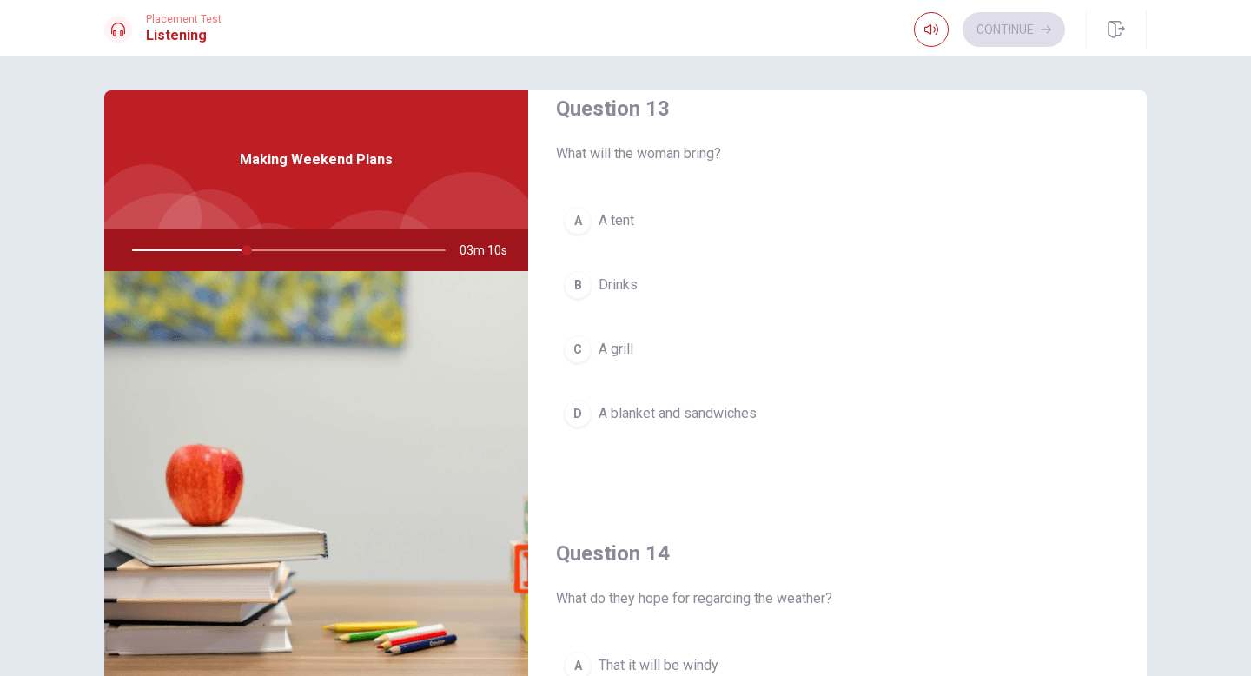
scroll to position [939, 0]
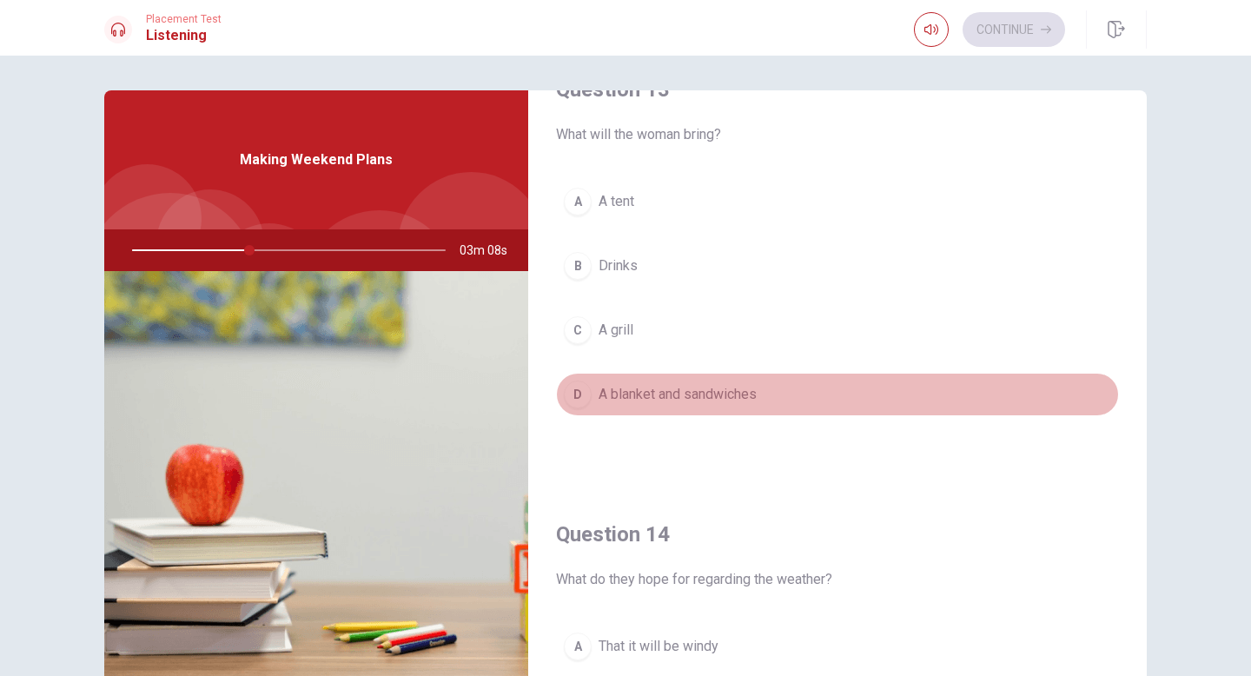
click at [662, 383] on button "D A blanket and sandwiches" at bounding box center [837, 394] width 563 height 43
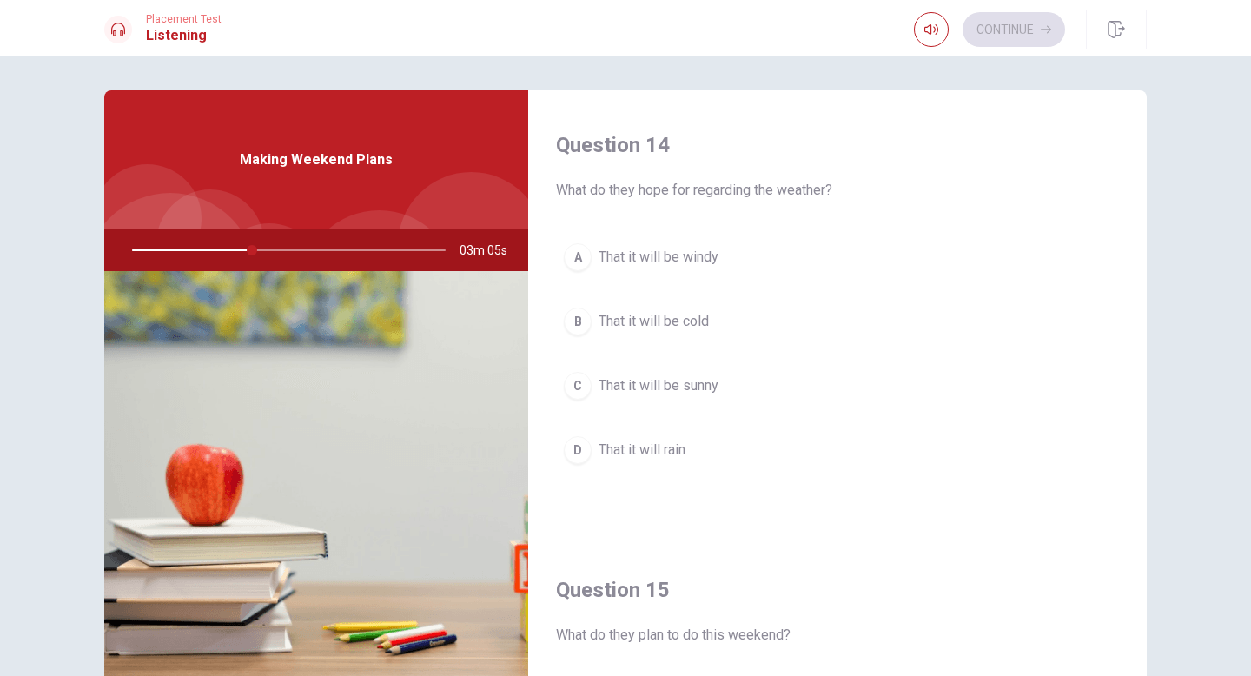
scroll to position [1345, 0]
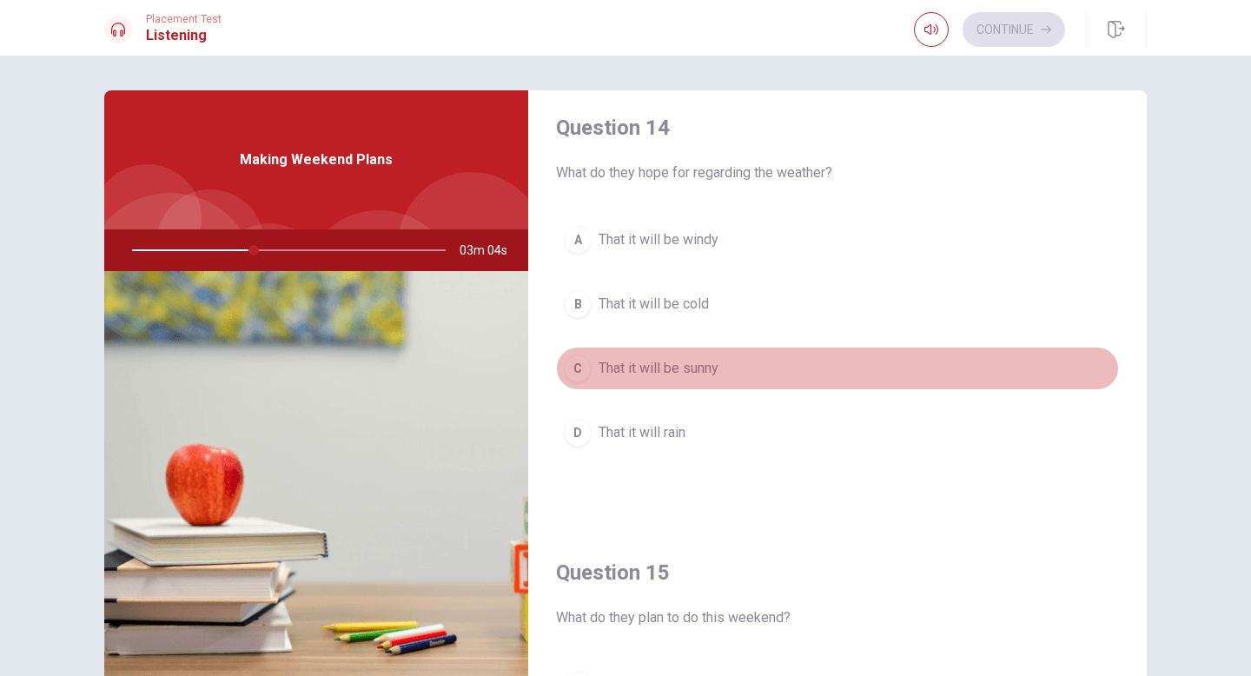
click at [674, 375] on span "That it will be sunny" at bounding box center [658, 368] width 120 height 21
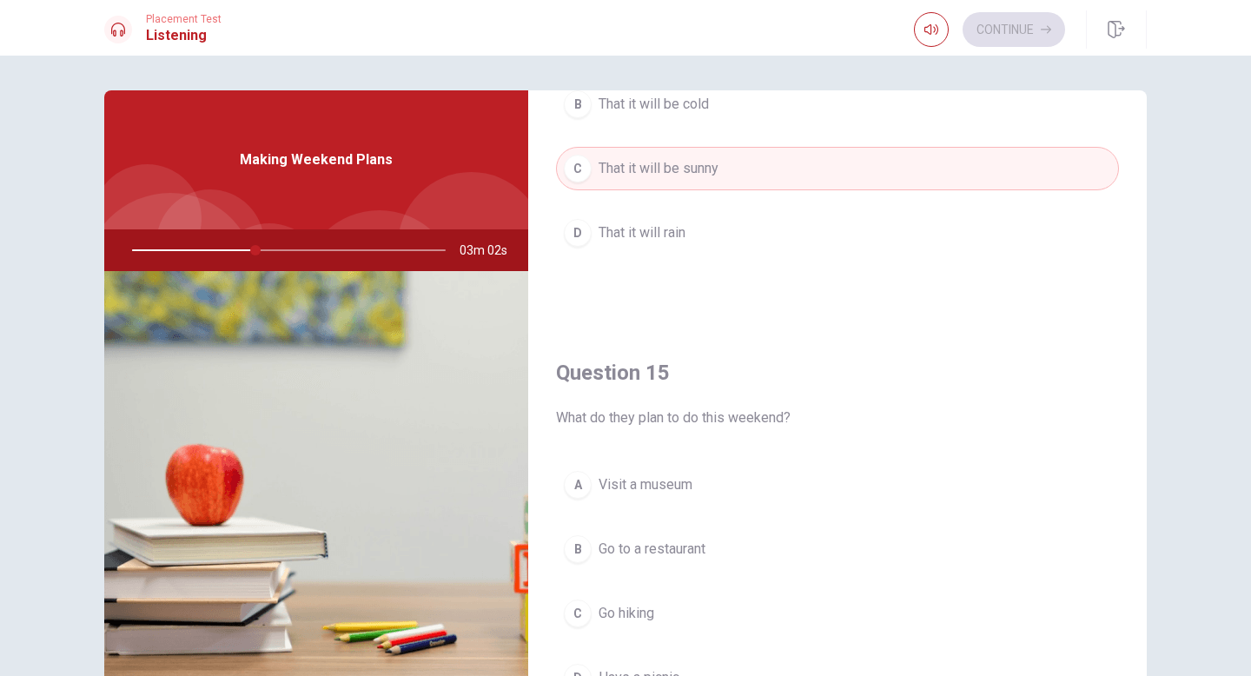
scroll to position [1620, 0]
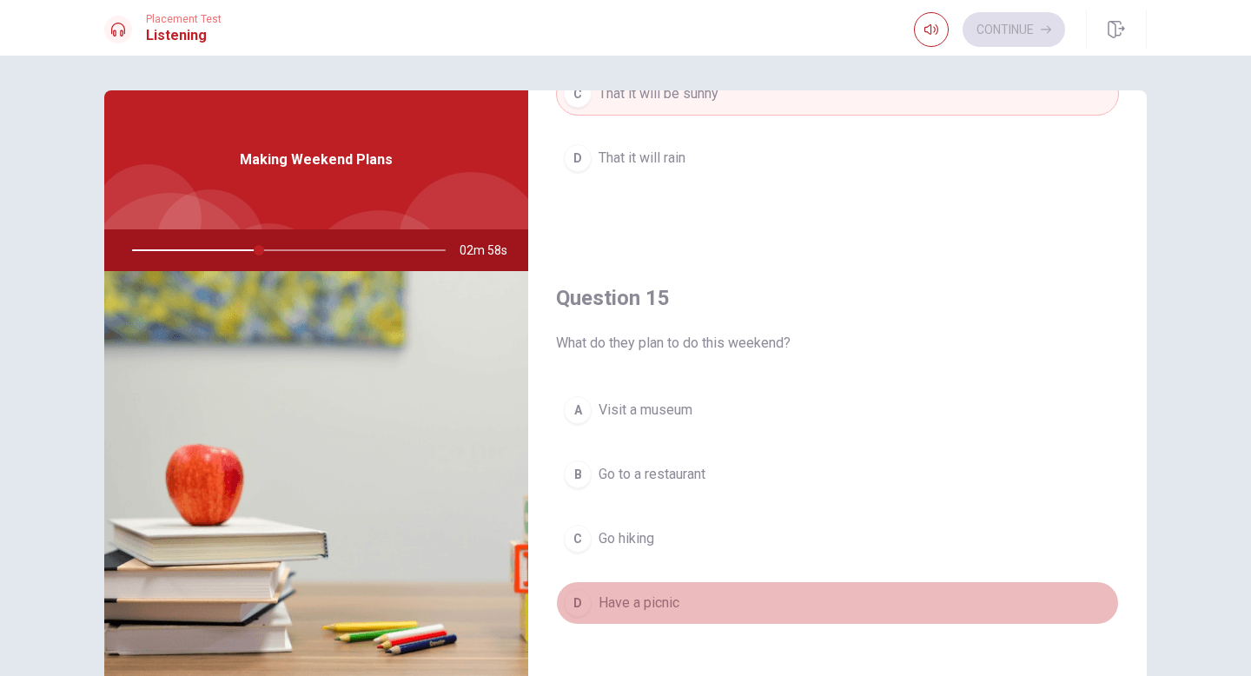
click at [737, 587] on button "D Have a picnic" at bounding box center [837, 602] width 563 height 43
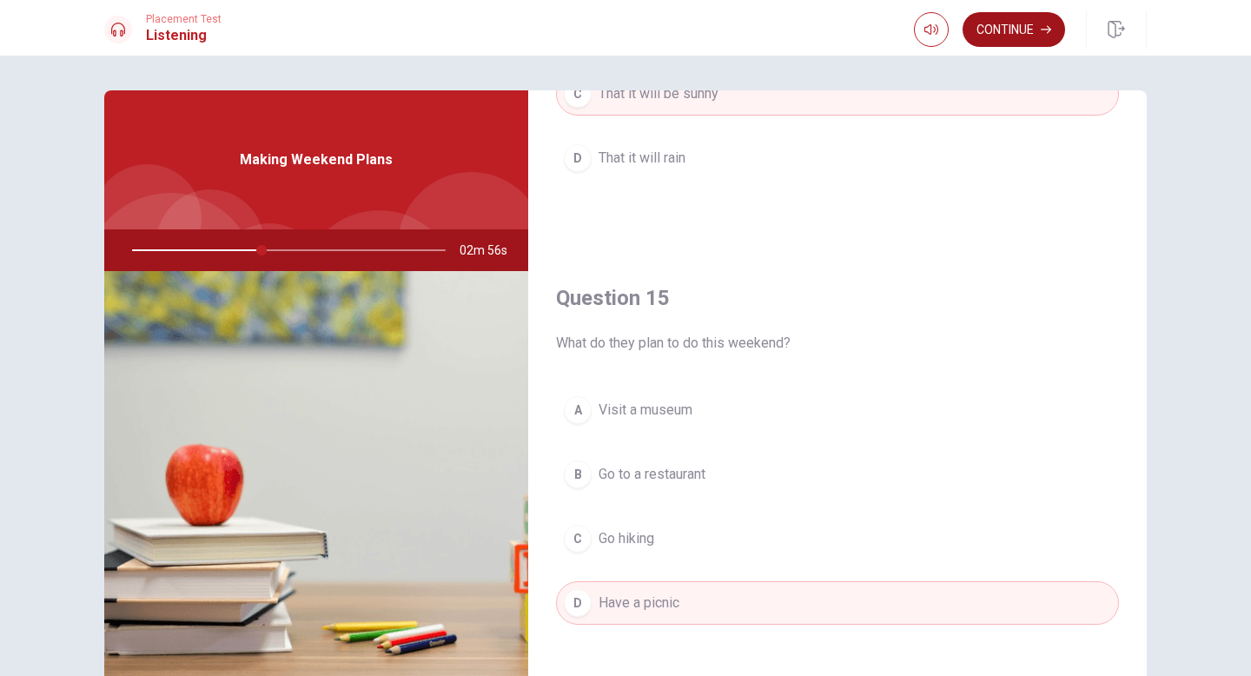
click at [1014, 27] on button "Continue" at bounding box center [1013, 29] width 102 height 35
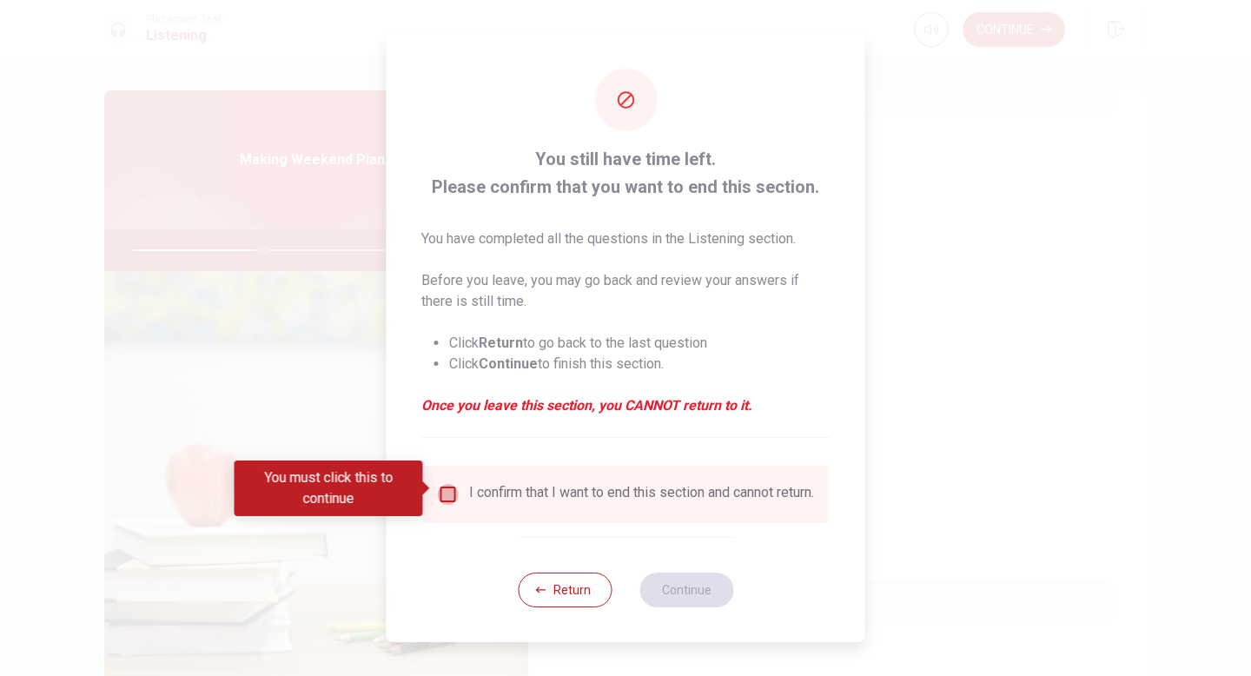
click at [449, 496] on input "You must click this to continue" at bounding box center [448, 494] width 21 height 21
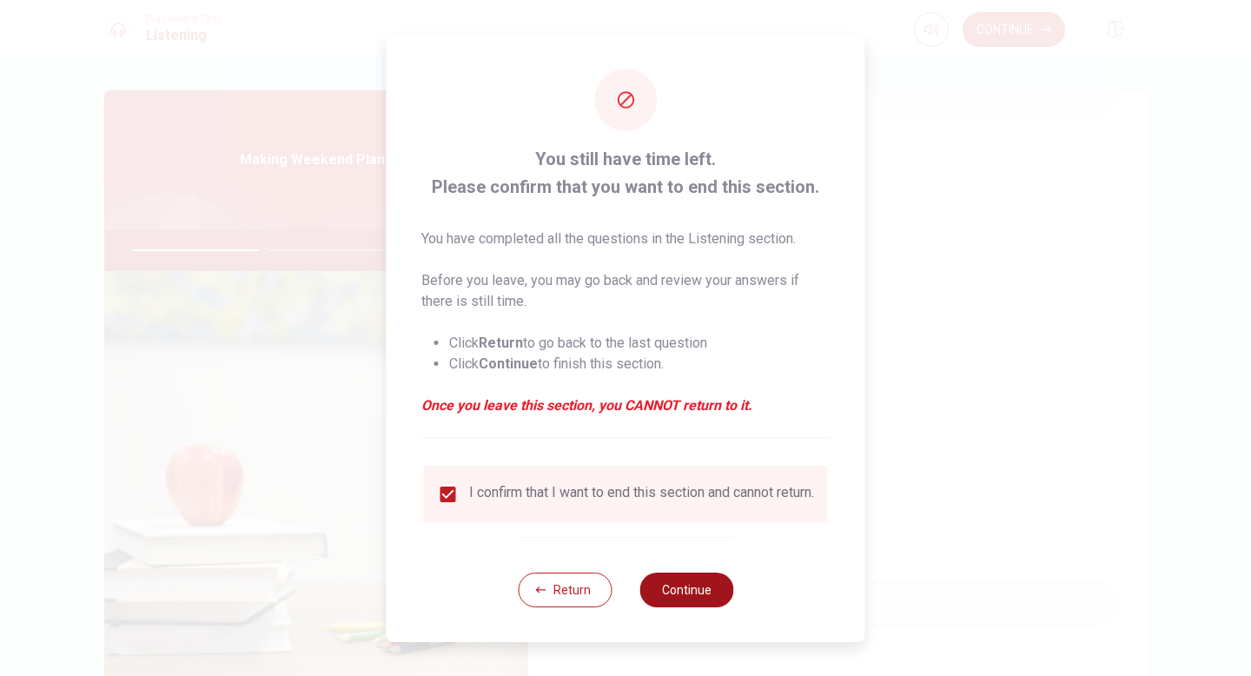
click at [695, 589] on button "Continue" at bounding box center [686, 589] width 94 height 35
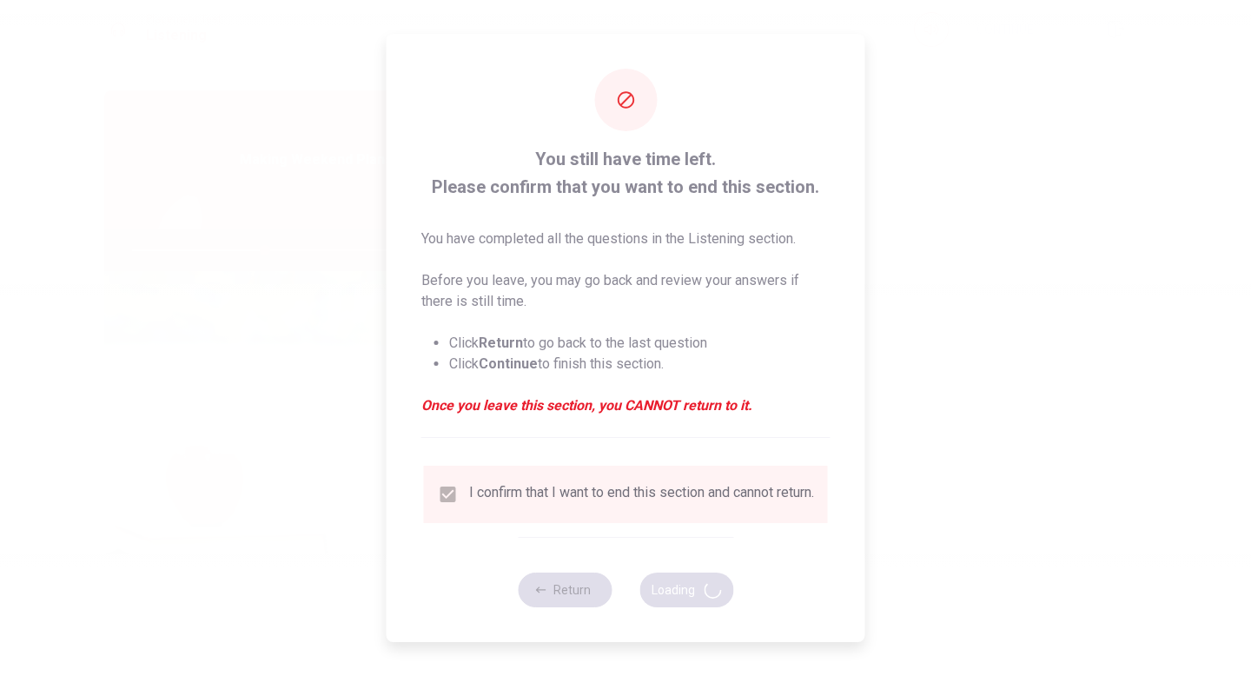
type input "43"
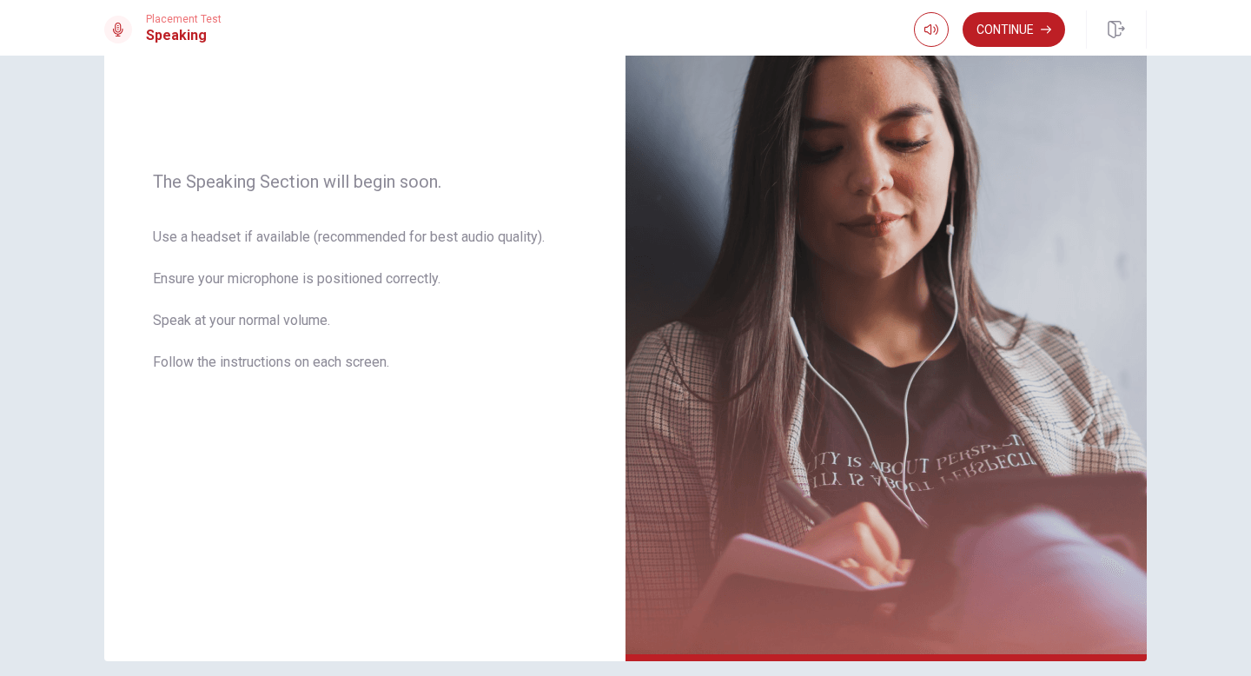
scroll to position [183, 0]
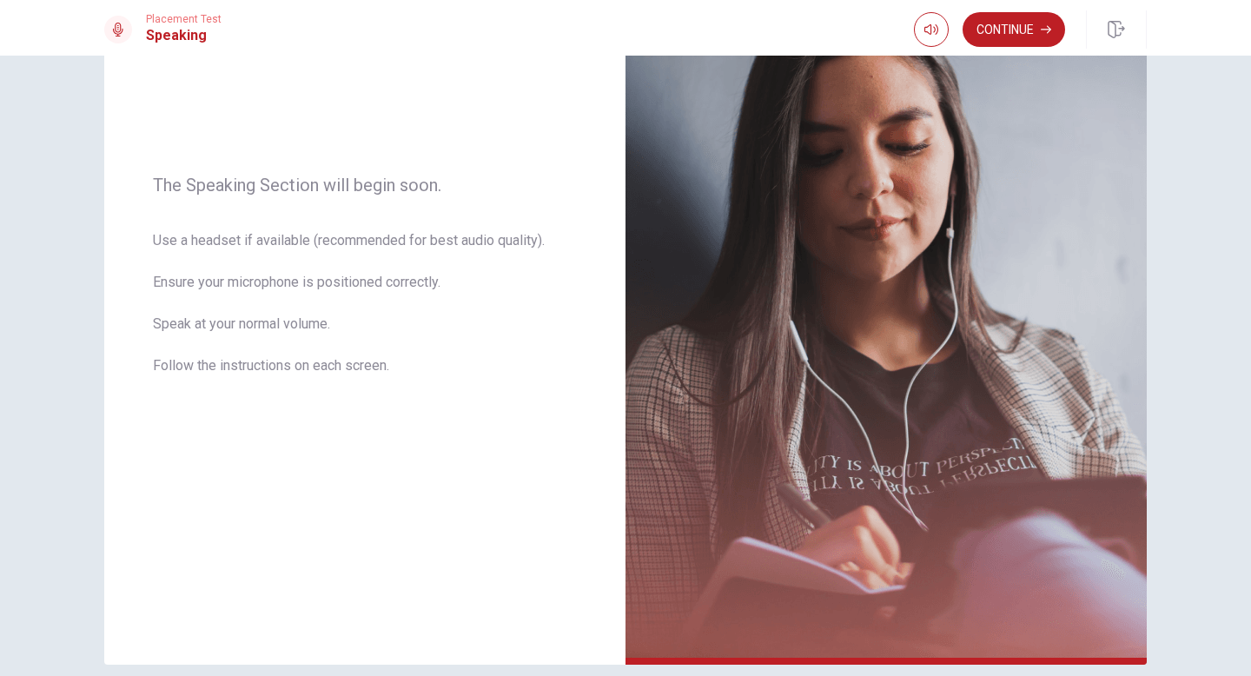
click at [1011, 29] on button "Continue" at bounding box center [1013, 29] width 102 height 35
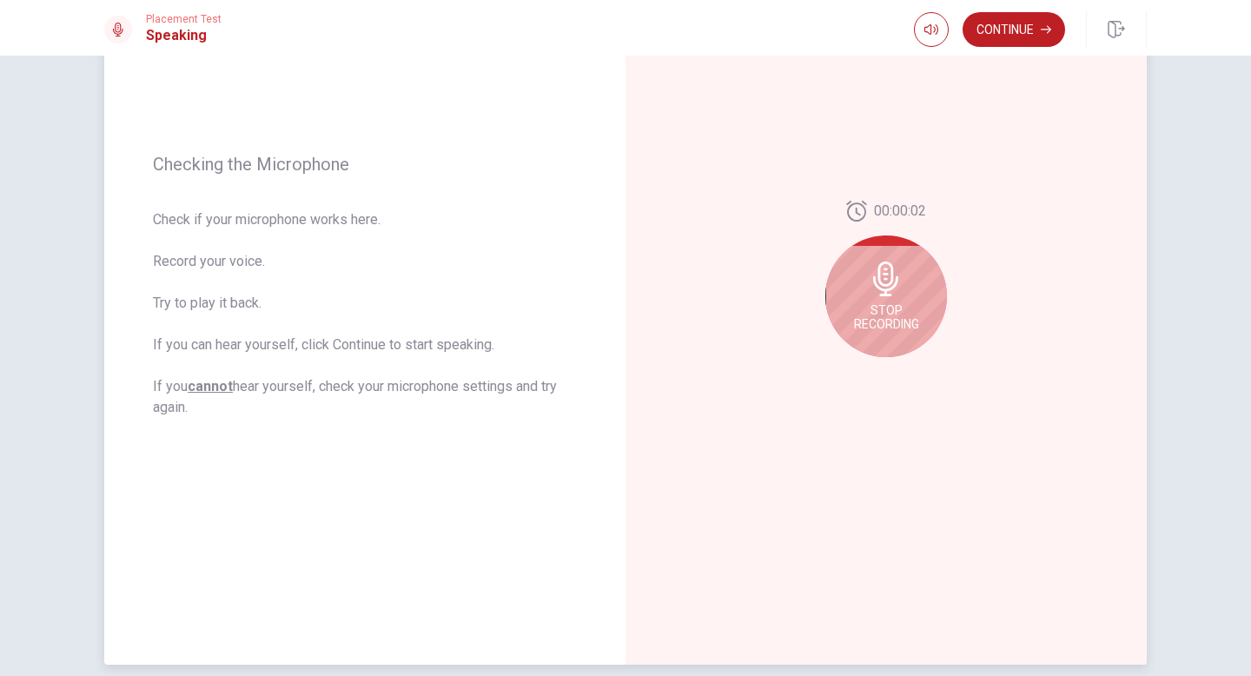
click at [909, 347] on div "Stop Recording" at bounding box center [886, 296] width 122 height 122
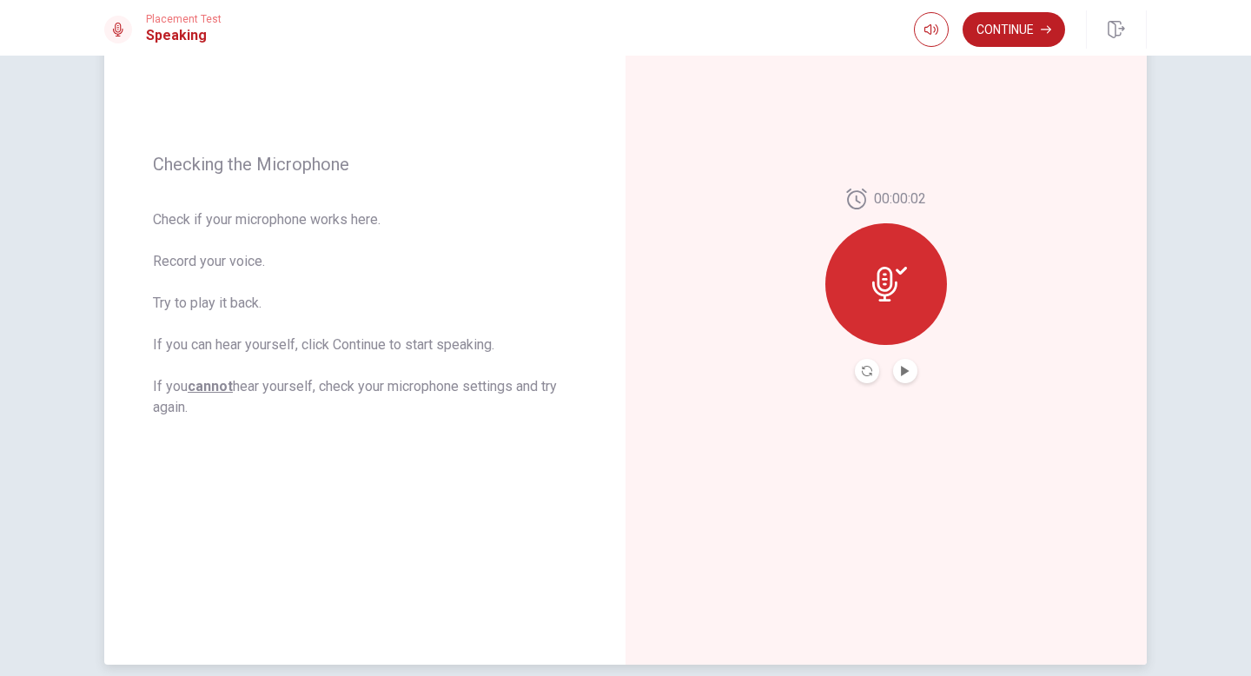
click at [902, 286] on icon at bounding box center [889, 284] width 35 height 35
click at [906, 367] on icon "Play Audio" at bounding box center [905, 371] width 10 height 10
click at [905, 305] on div at bounding box center [886, 284] width 122 height 122
click at [864, 376] on button "Record Again" at bounding box center [867, 371] width 24 height 24
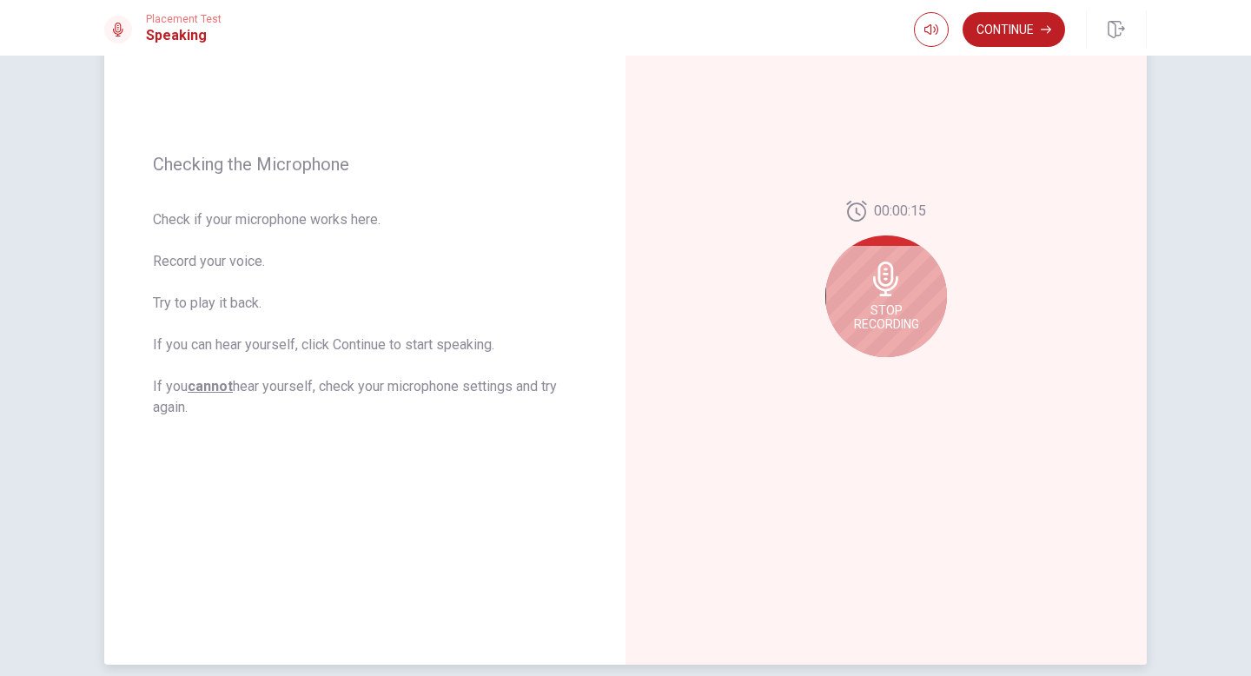
click at [896, 321] on span "Stop Recording" at bounding box center [886, 317] width 65 height 28
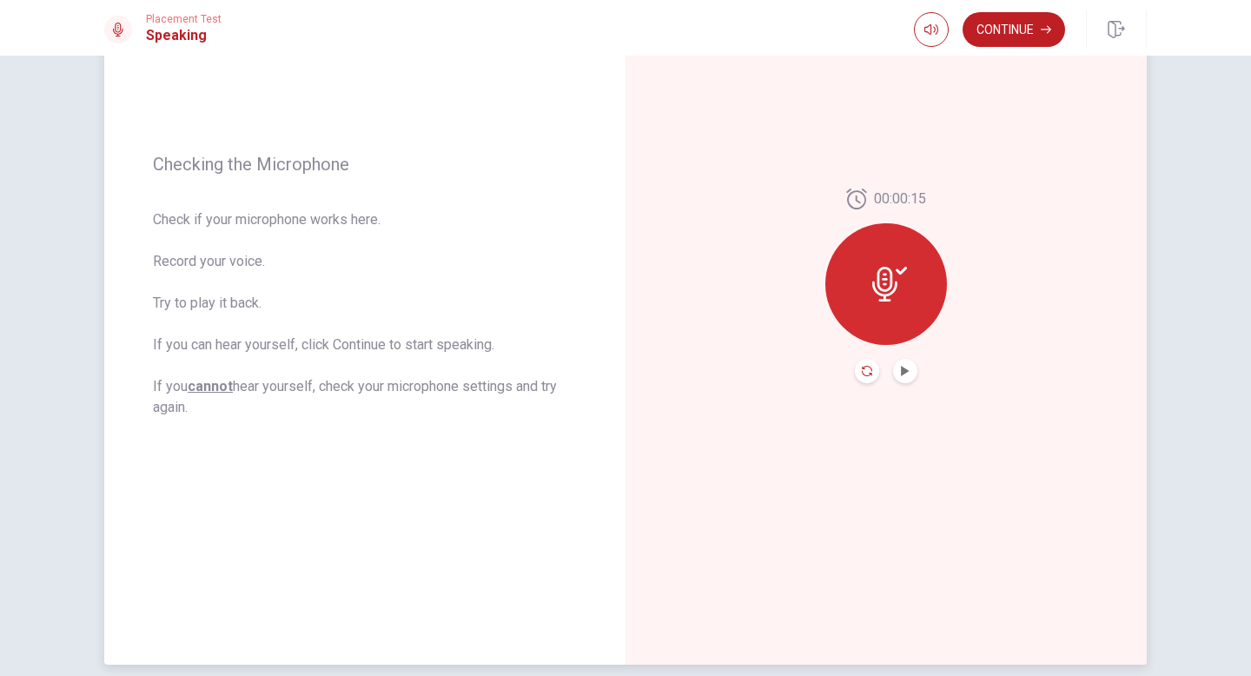
click at [866, 373] on icon "Record Again" at bounding box center [867, 371] width 10 height 10
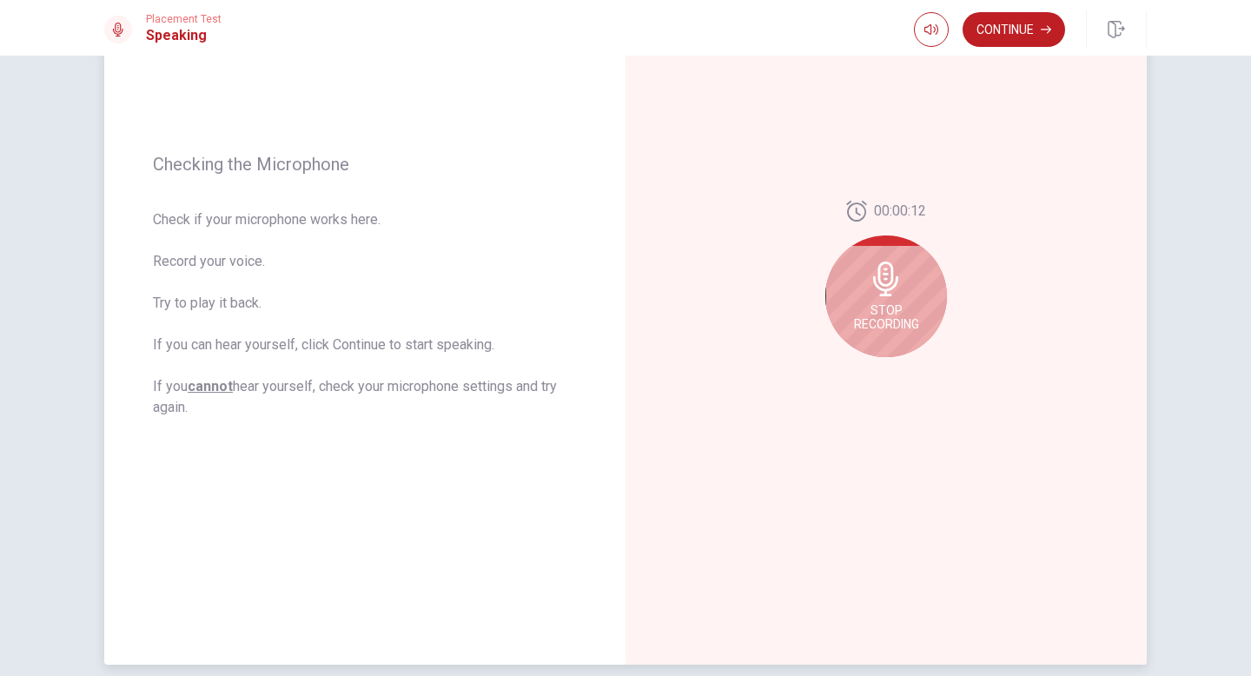
click at [896, 320] on span "Stop Recording" at bounding box center [886, 317] width 65 height 28
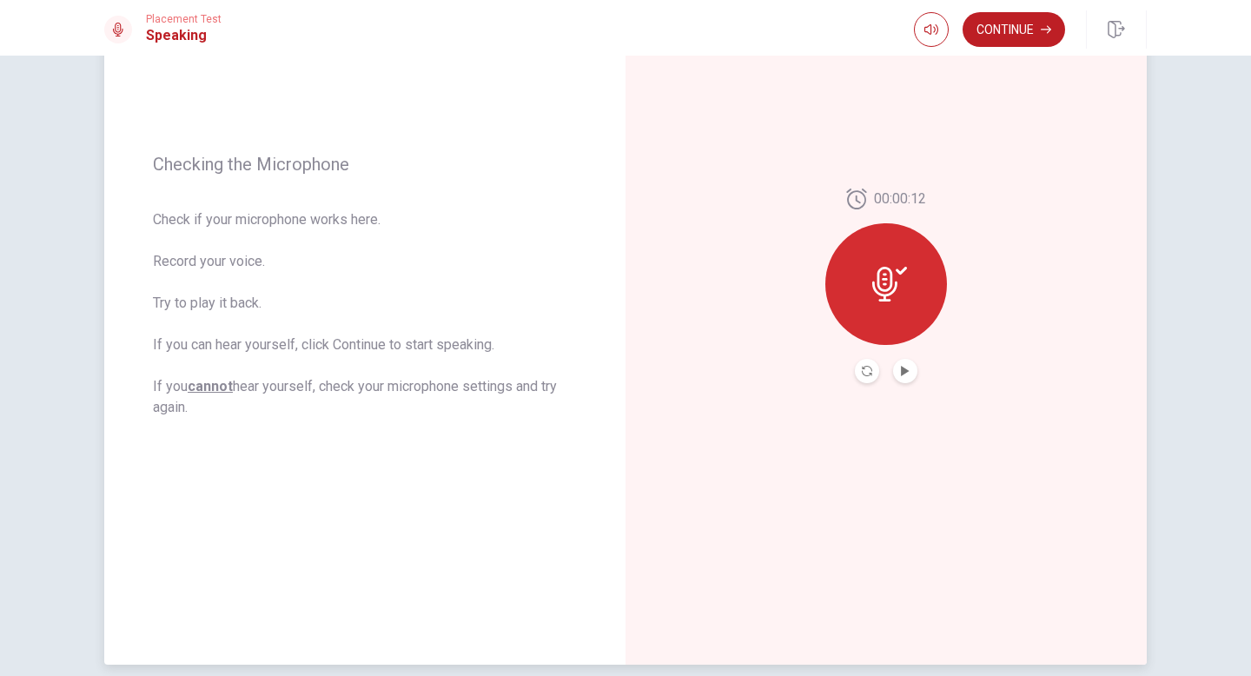
click at [910, 374] on button "Play Audio" at bounding box center [905, 371] width 24 height 24
click at [1021, 33] on button "Continue" at bounding box center [1013, 29] width 102 height 35
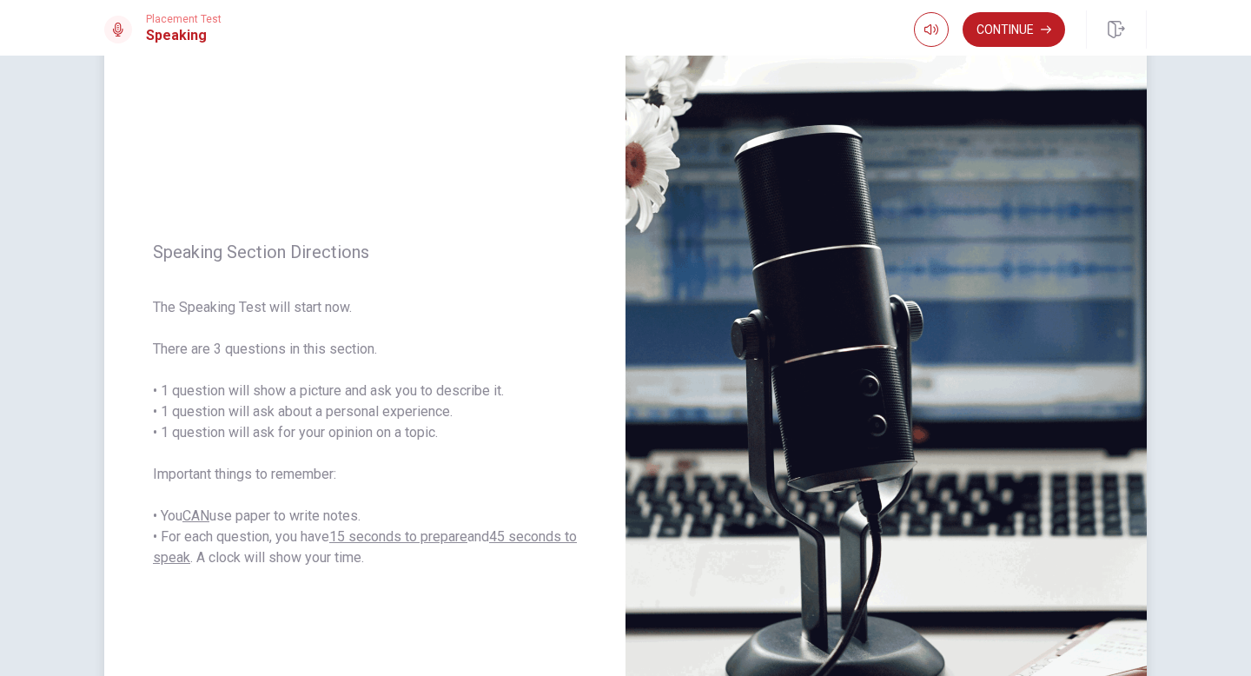
scroll to position [67, 0]
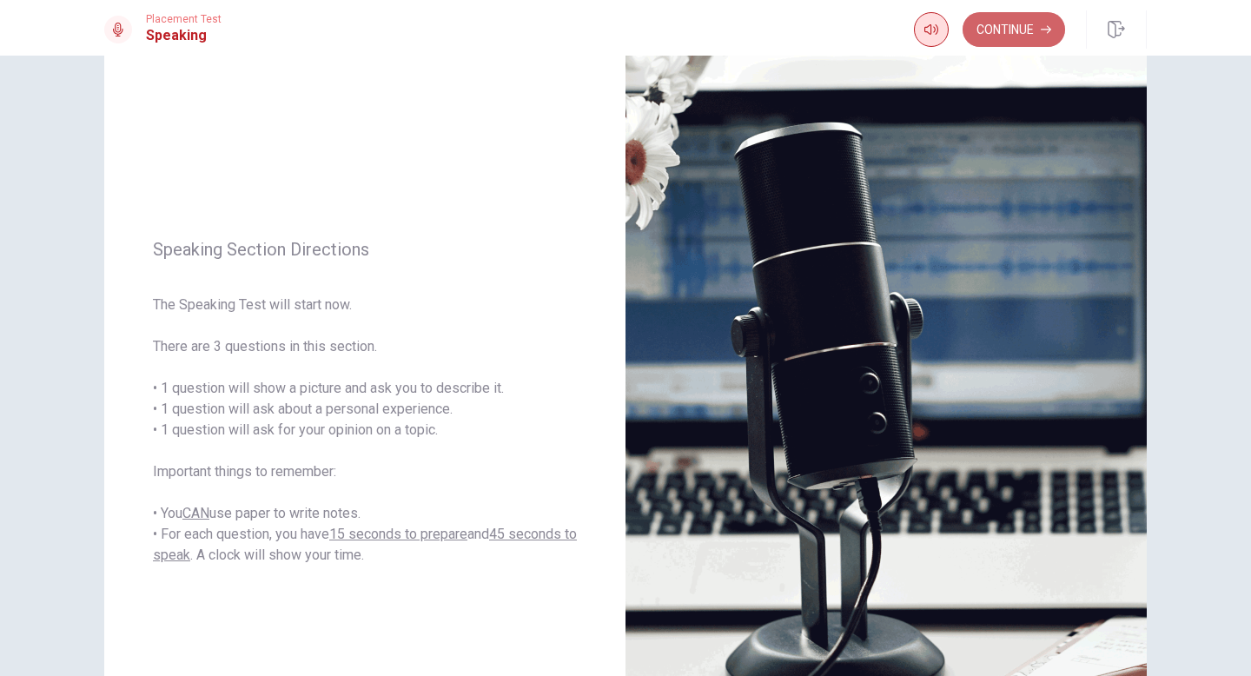
click at [1038, 30] on button "Continue" at bounding box center [1013, 29] width 102 height 35
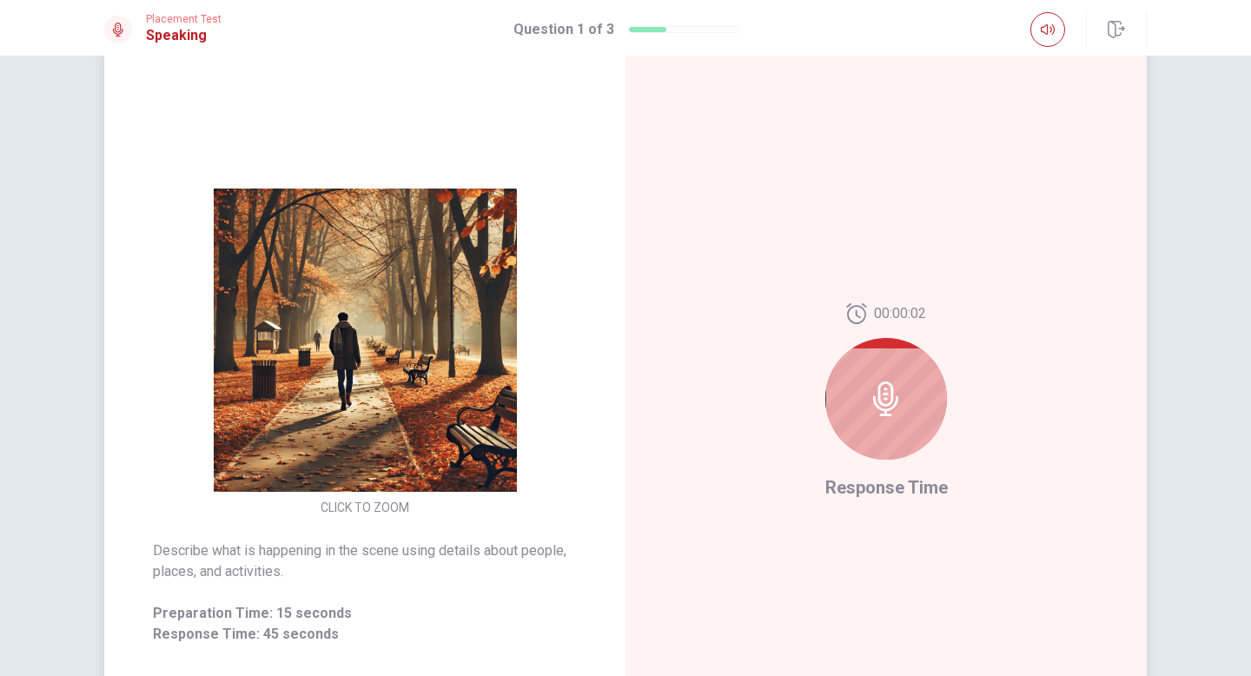
click at [904, 413] on div at bounding box center [886, 399] width 122 height 122
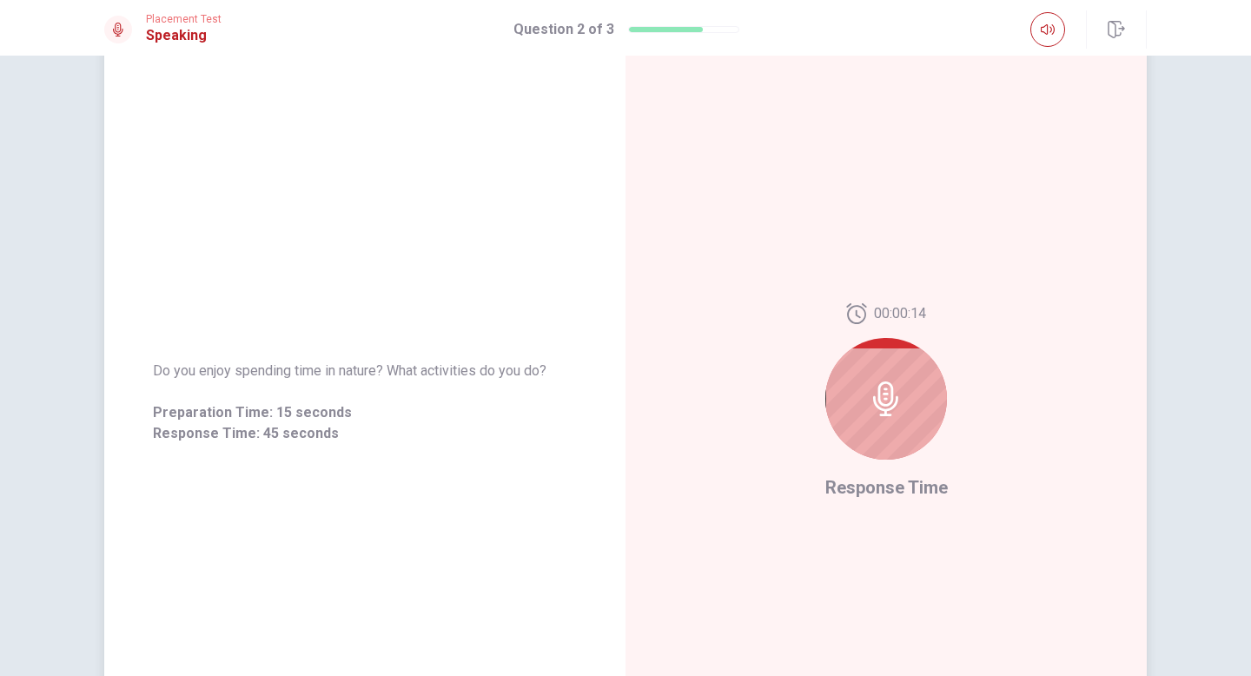
click at [887, 402] on icon at bounding box center [886, 398] width 35 height 35
click at [909, 389] on div at bounding box center [886, 399] width 122 height 122
click at [921, 425] on div at bounding box center [886, 399] width 122 height 122
drag, startPoint x: 895, startPoint y: 460, endPoint x: 894, endPoint y: 410, distance: 50.4
click at [895, 456] on div "00:00:12" at bounding box center [886, 388] width 122 height 170
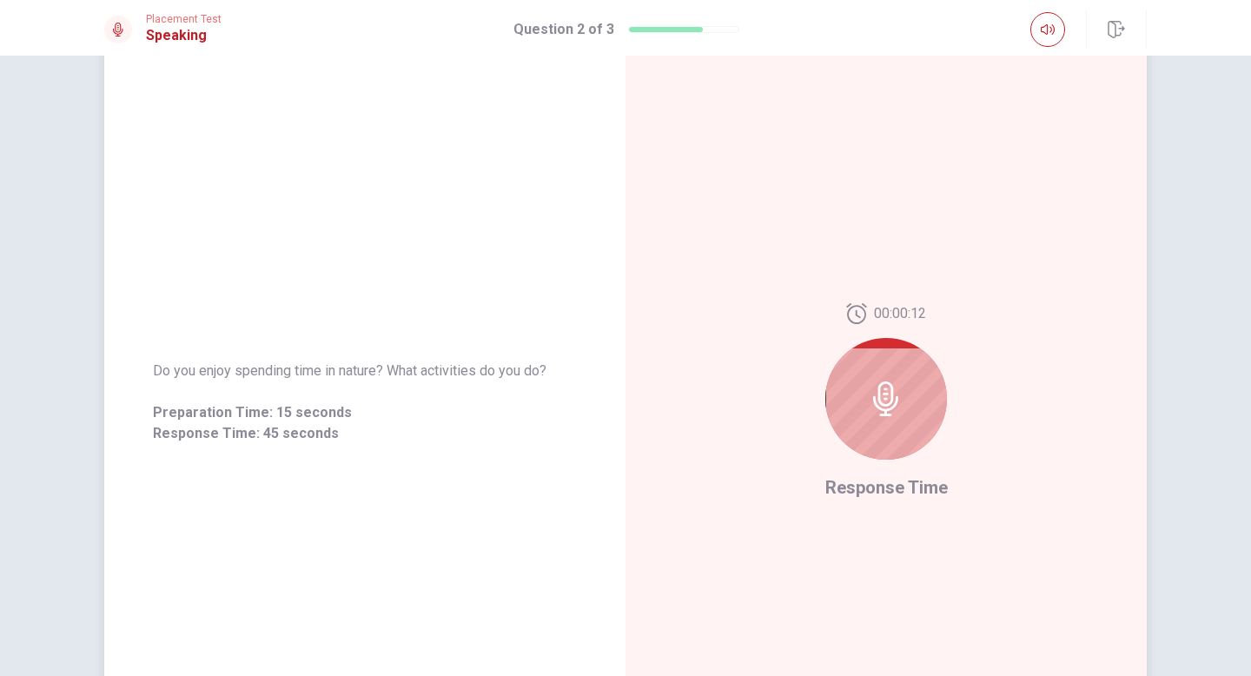
click at [893, 384] on icon at bounding box center [886, 398] width 35 height 35
click at [893, 428] on div at bounding box center [886, 399] width 122 height 122
click at [919, 431] on div at bounding box center [886, 399] width 122 height 122
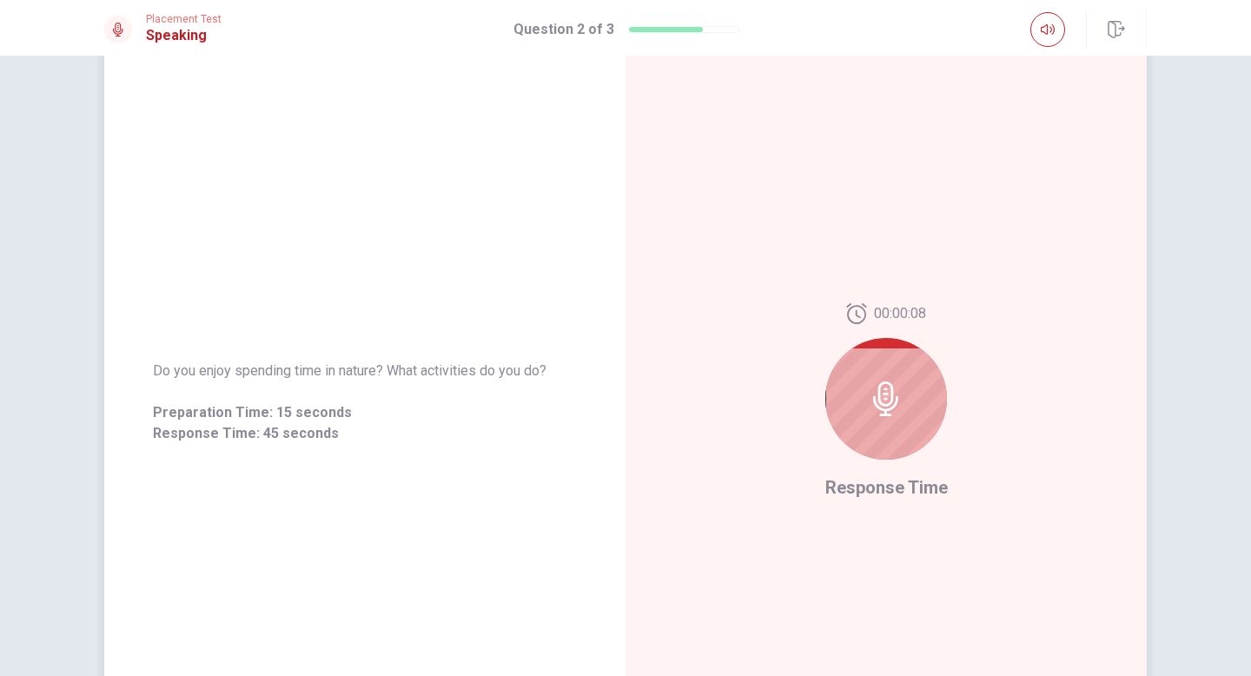
click at [895, 400] on icon at bounding box center [886, 398] width 35 height 35
click at [884, 360] on div at bounding box center [886, 399] width 122 height 122
click at [887, 388] on icon at bounding box center [886, 398] width 35 height 35
click at [887, 388] on icon at bounding box center [885, 398] width 25 height 35
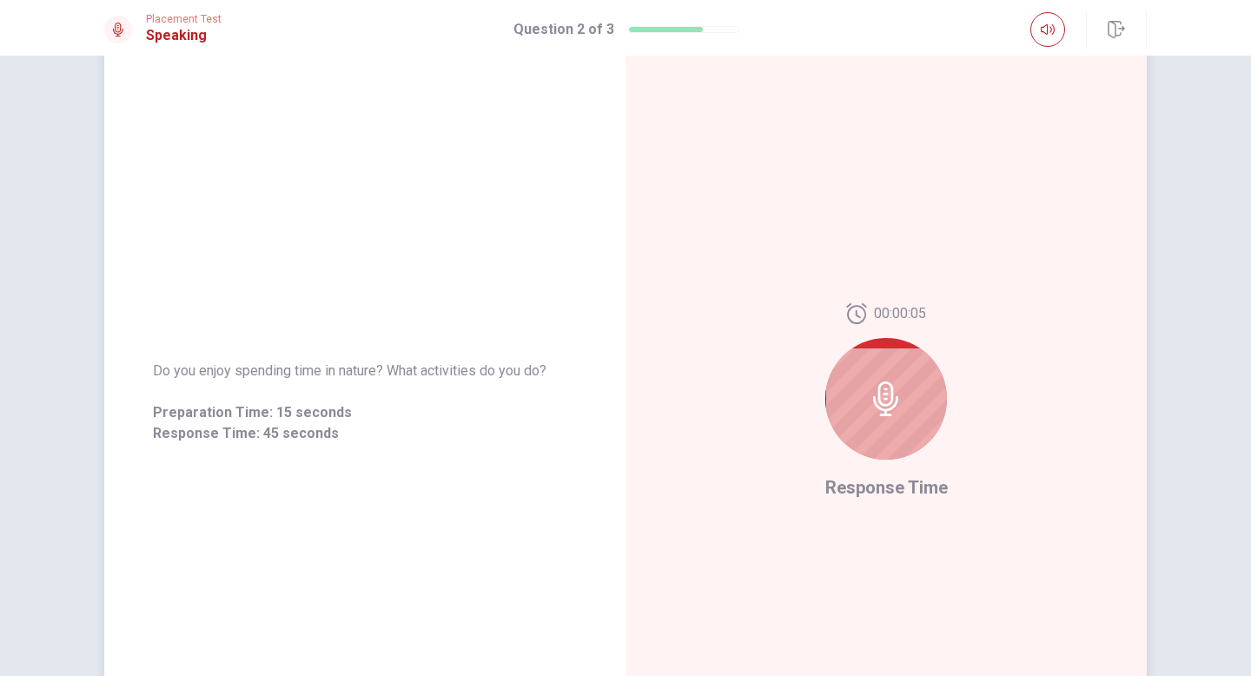
click at [887, 388] on icon at bounding box center [885, 398] width 25 height 35
click at [898, 434] on div at bounding box center [886, 399] width 122 height 122
click at [898, 409] on icon at bounding box center [886, 398] width 35 height 35
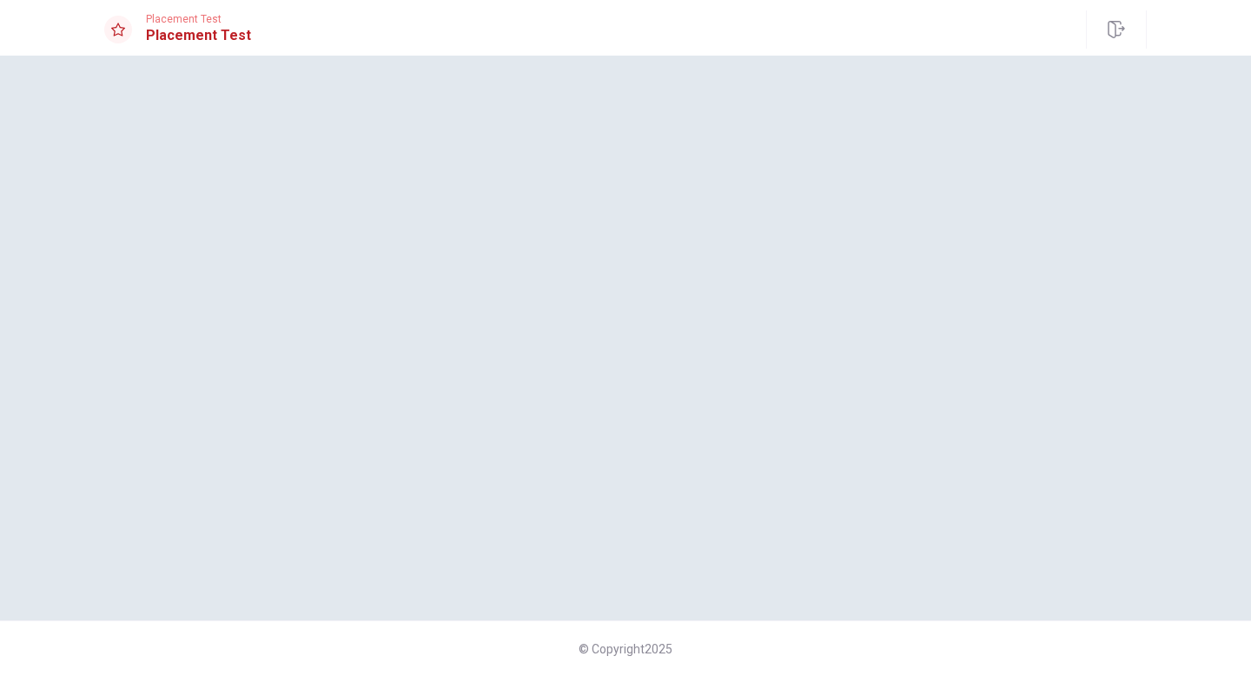
scroll to position [0, 0]
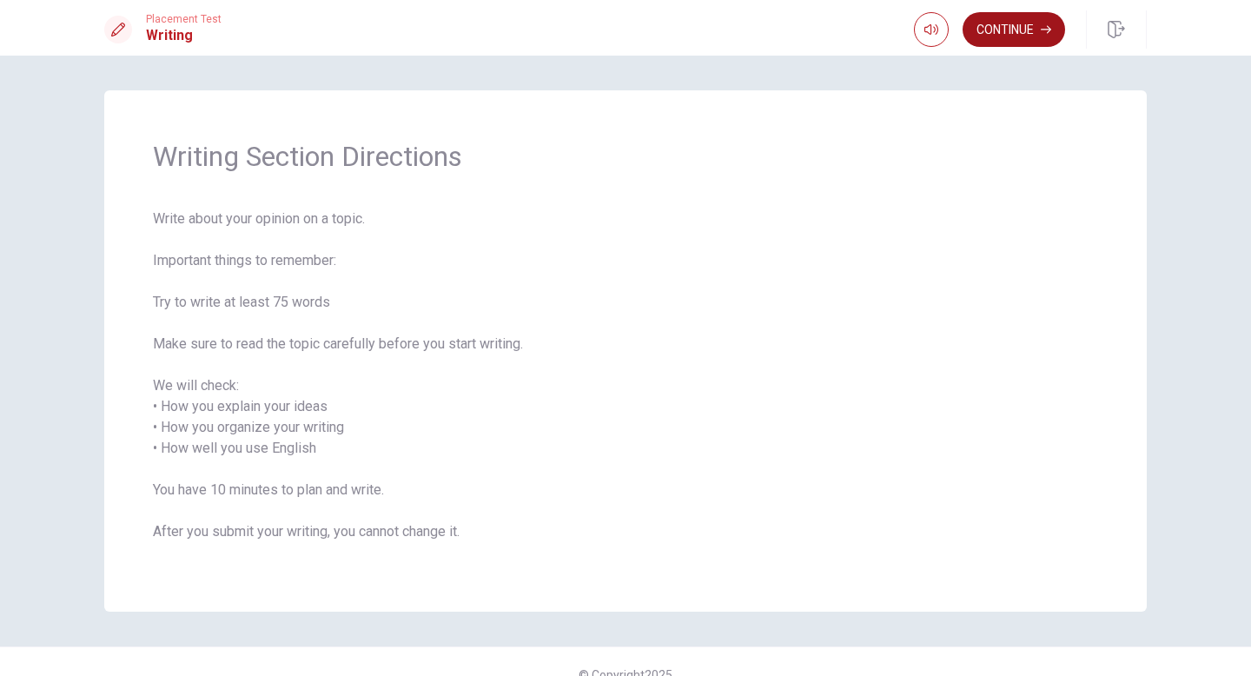
click at [1020, 25] on button "Continue" at bounding box center [1013, 29] width 102 height 35
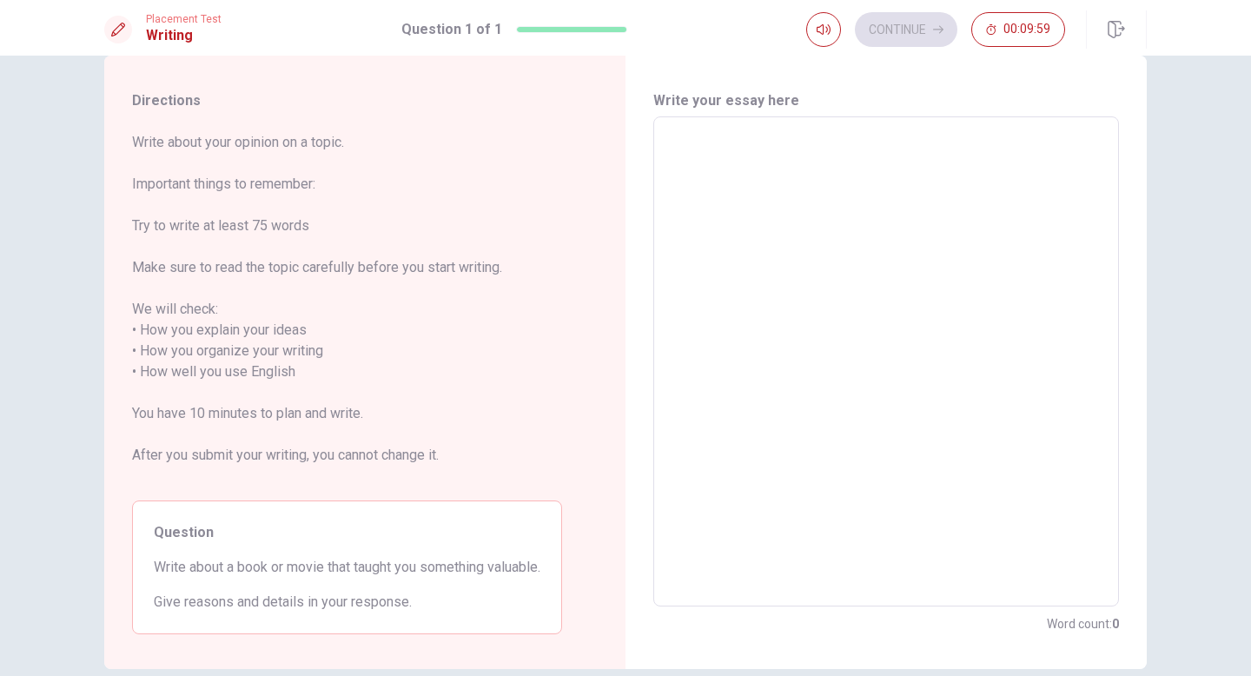
scroll to position [31, 0]
click at [717, 158] on textarea at bounding box center [885, 365] width 441 height 461
type textarea "I"
type textarea "x"
type textarea "Il"
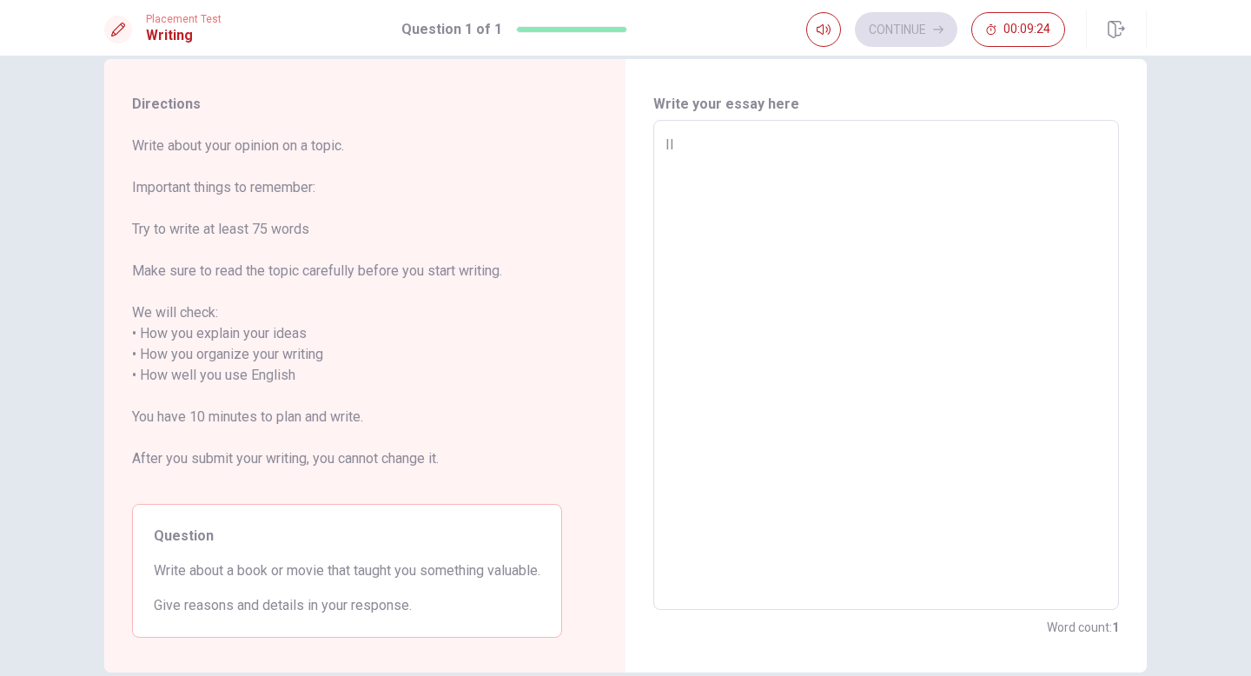
type textarea "x"
type textarea "I"
type textarea "x"
type textarea "Il"
type textarea "x"
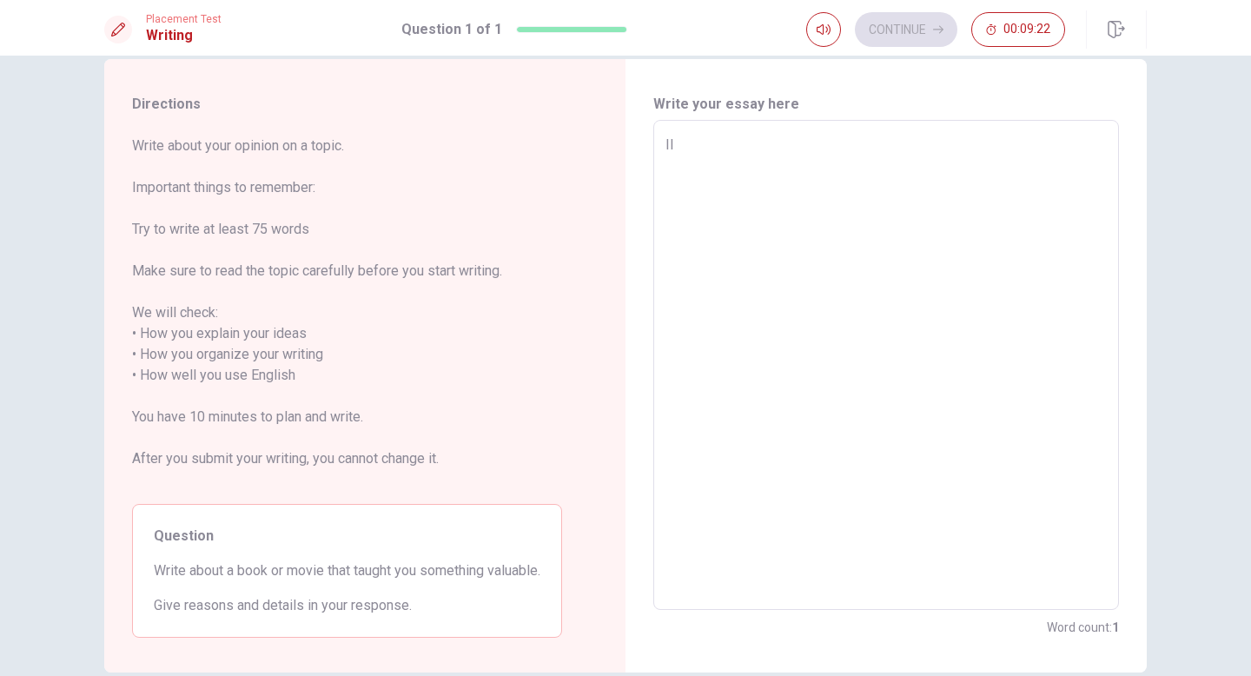
type textarea "Ili"
type textarea "x"
type textarea "Ili k"
type textarea "x"
type textarea "Ili ke"
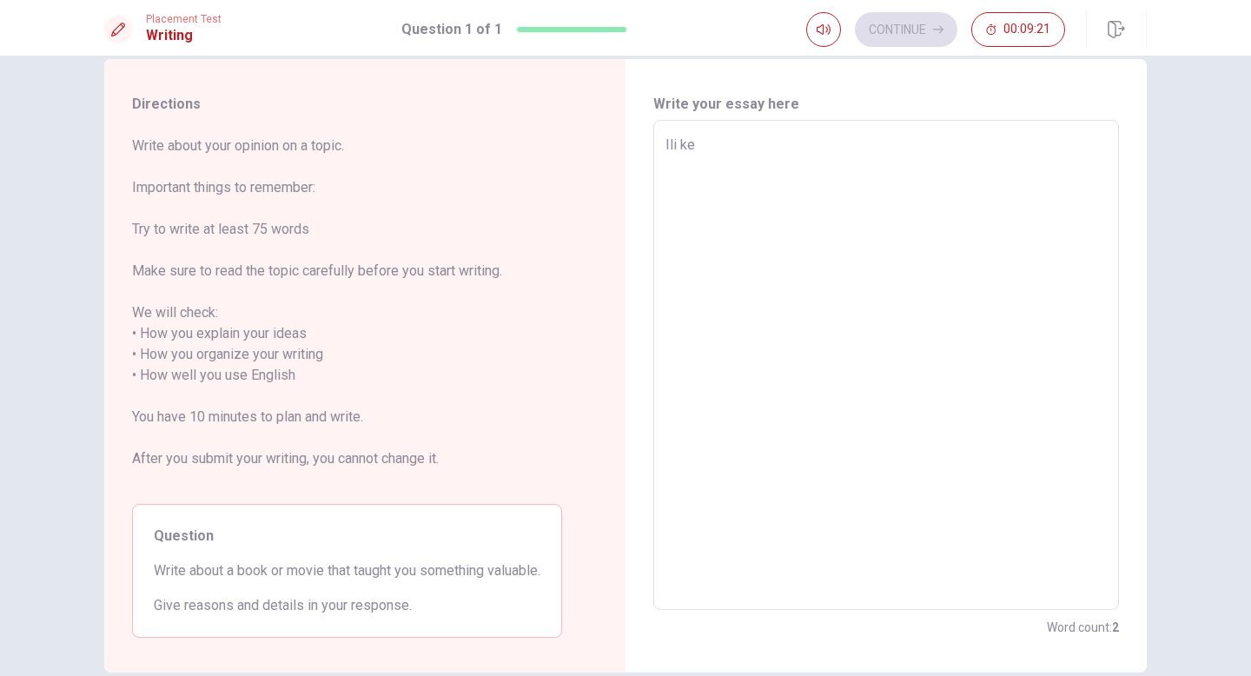
type textarea "x"
type textarea "Ilike"
type textarea "x"
type textarea "Ilik"
type textarea "x"
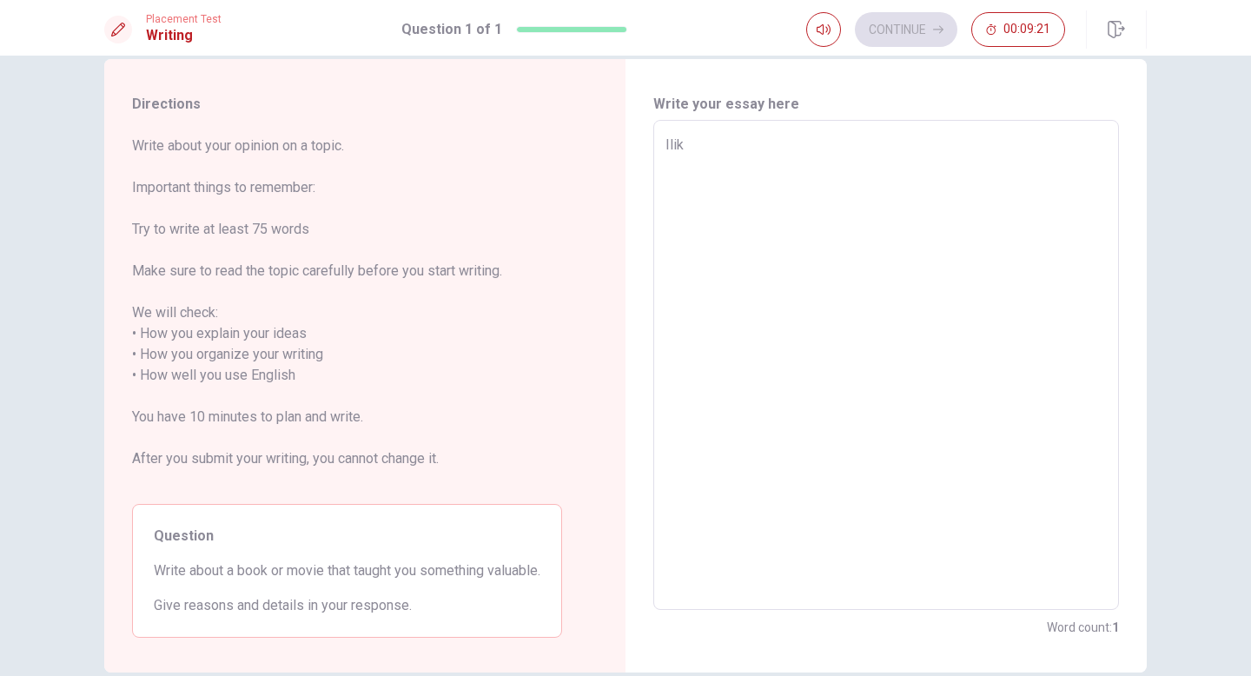
type textarea "Ili"
type textarea "x"
type textarea "Il"
type textarea "x"
type textarea "I"
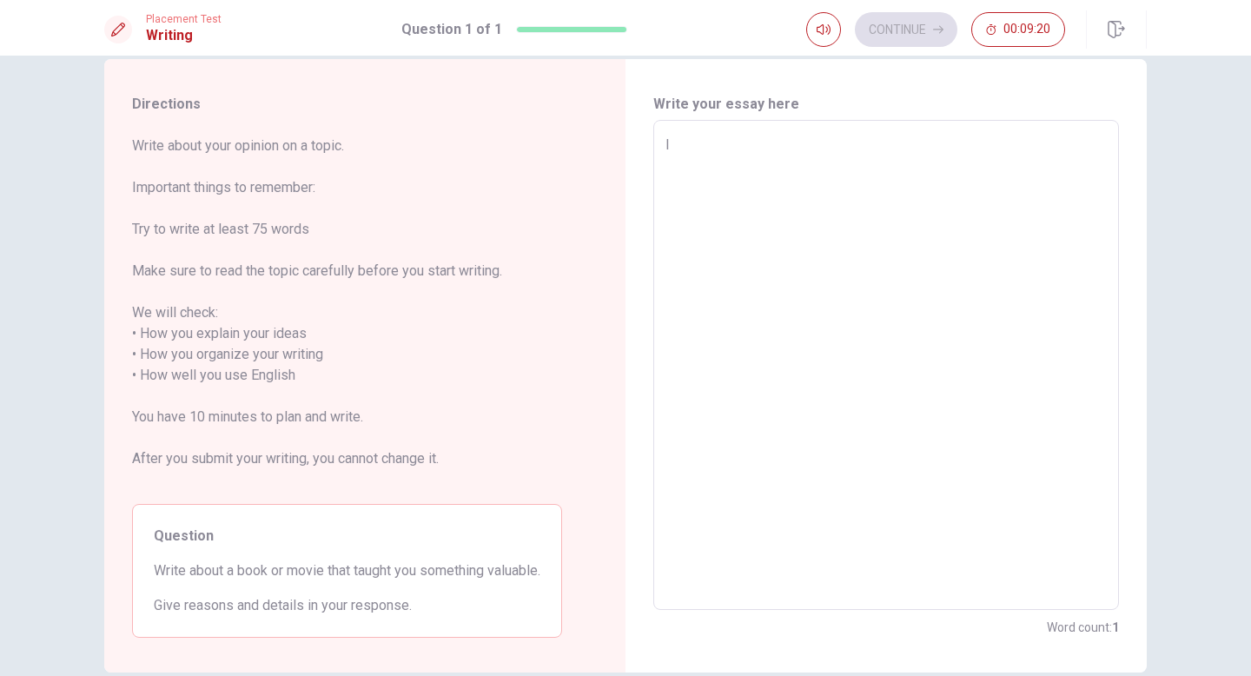
type textarea "x"
type textarea "I"
type textarea "x"
type textarea "I"
type textarea "x"
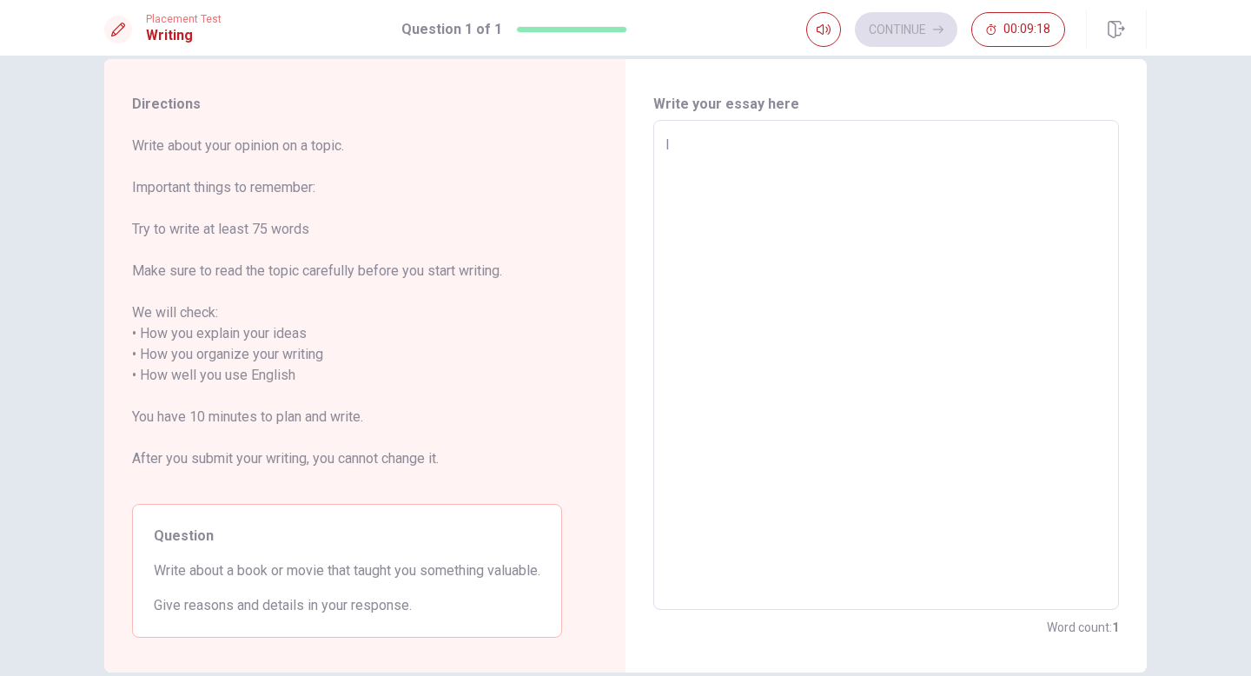
type textarea "I l"
type textarea "x"
type textarea "I li"
type textarea "x"
type textarea "I lik"
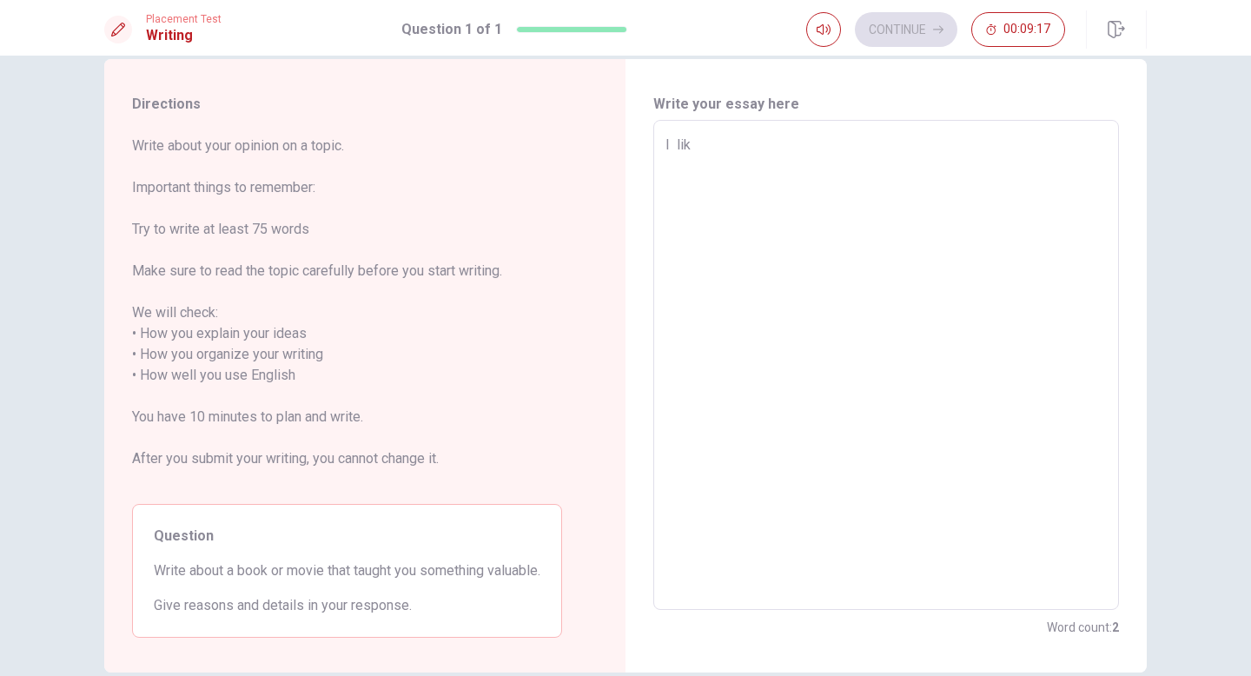
type textarea "x"
type textarea "I like"
type textarea "x"
type textarea "I like"
type textarea "x"
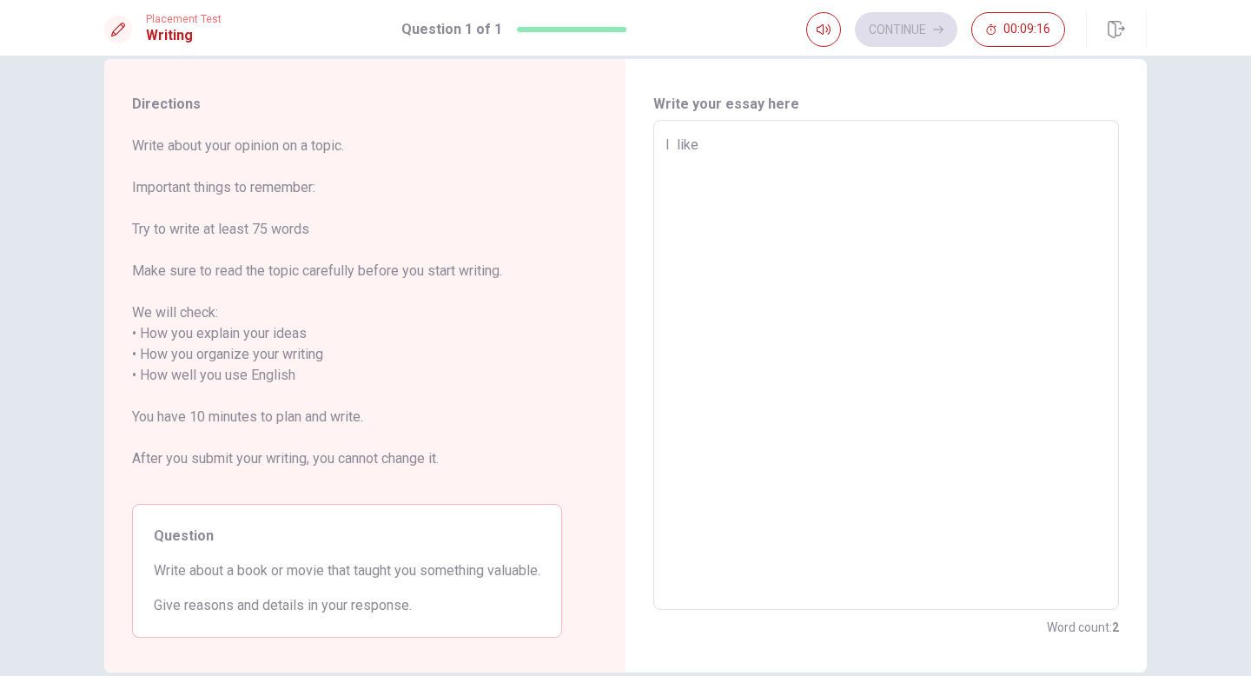
type textarea "I like m"
type textarea "x"
type textarea "I like mo"
type textarea "x"
type textarea "I like mov"
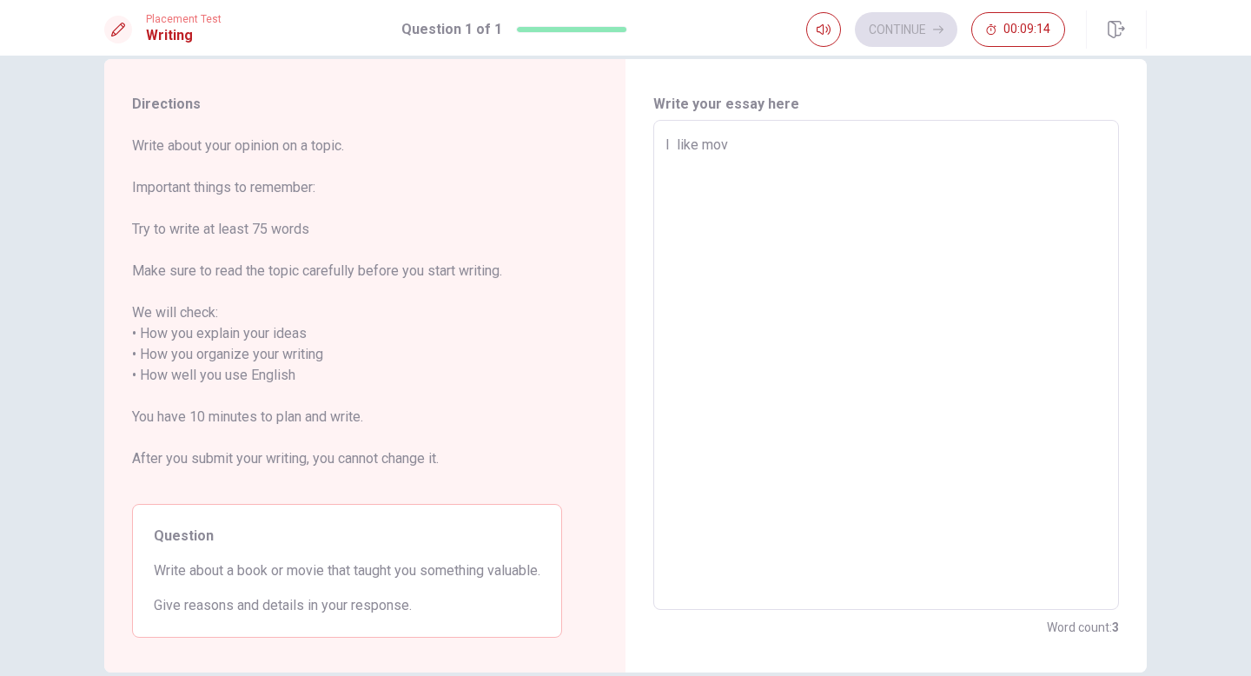
type textarea "x"
type textarea "I like movi"
type textarea "x"
type textarea "I like movie"
type textarea "x"
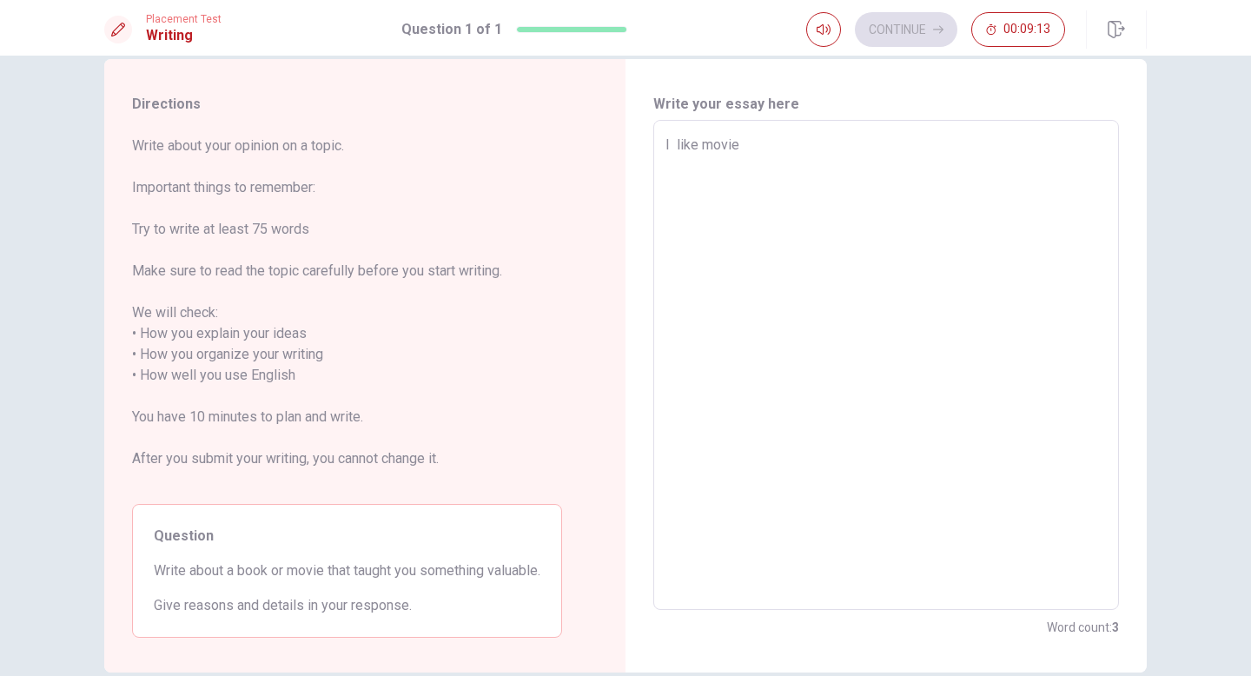
type textarea "I like movie"
type textarea "x"
type textarea "I like movie ""
type textarea "x"
type textarea "I like movie "d"
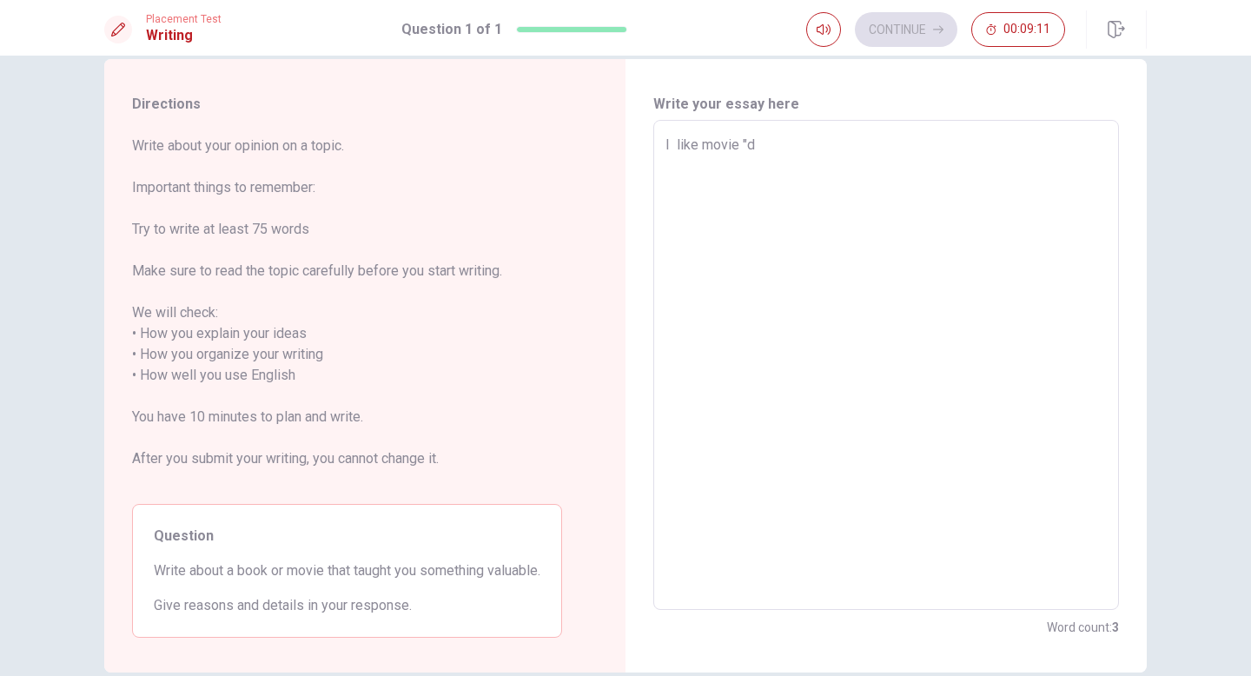
type textarea "x"
type textarea "I like movie "de"
type textarea "x"
type textarea "I like movie "dea"
type textarea "x"
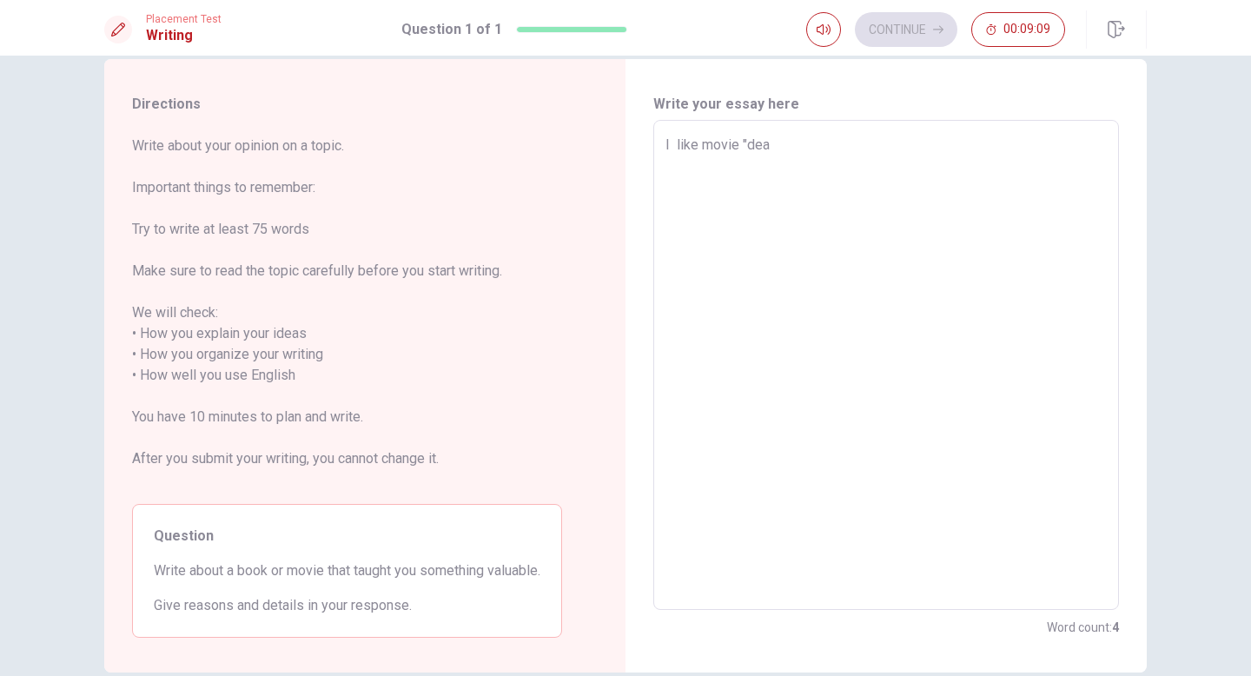
type textarea "I like movie "dead"
type textarea "x"
type textarea "I like movie "dead"
type textarea "x"
type textarea "I like movie "dead p"
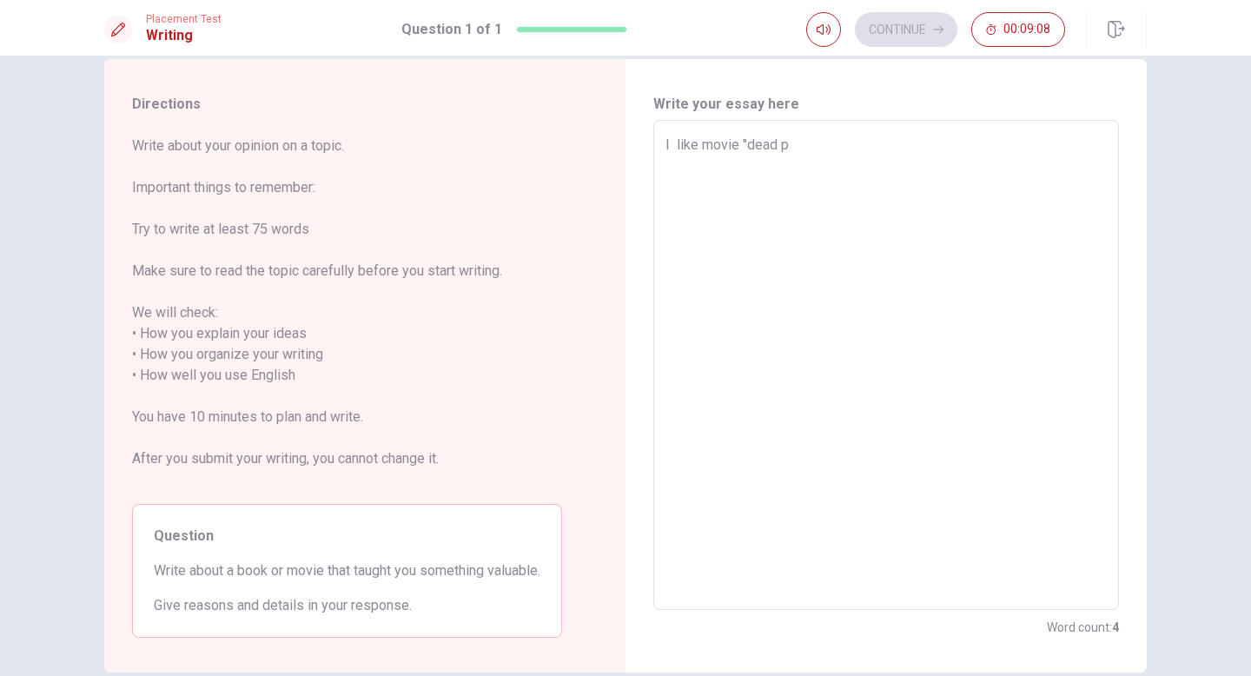
type textarea "x"
type textarea "I like movie "dead po"
type textarea "x"
type textarea "I like movie "dead [PERSON_NAME]"
type textarea "x"
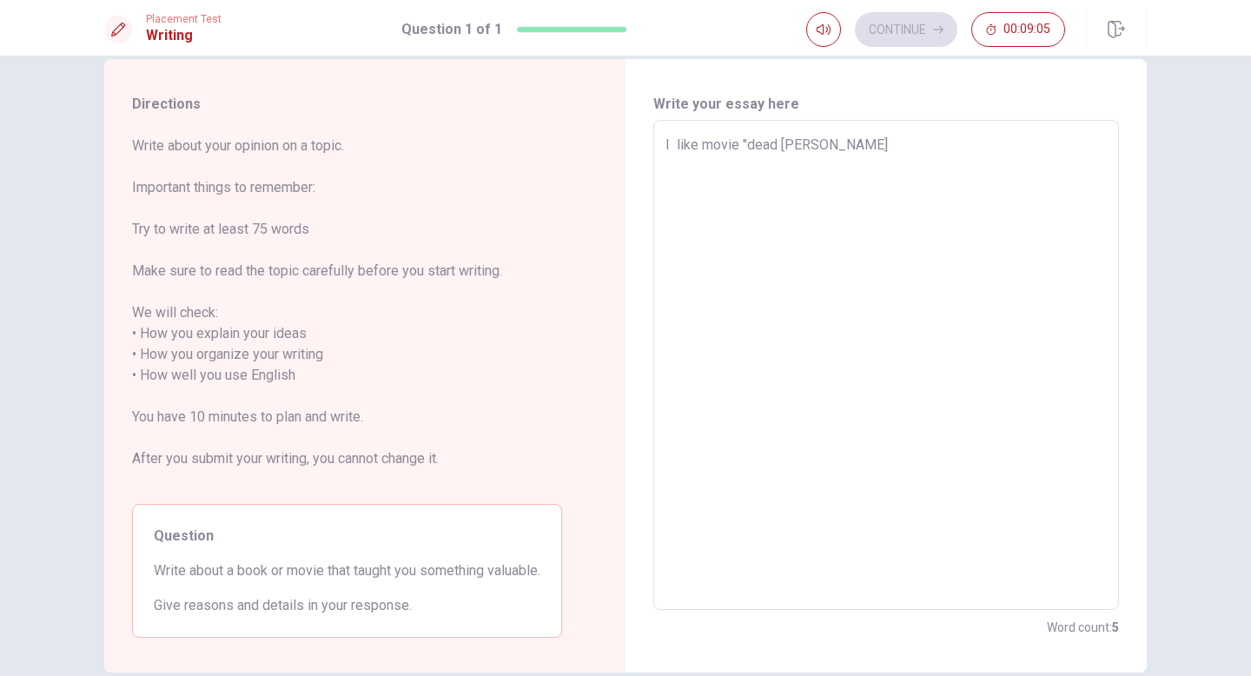
type textarea "I like movie "dead poet"
type textarea "x"
type textarea "I like movie "dead poets"
type textarea "x"
type textarea "I like movie "dead poets"
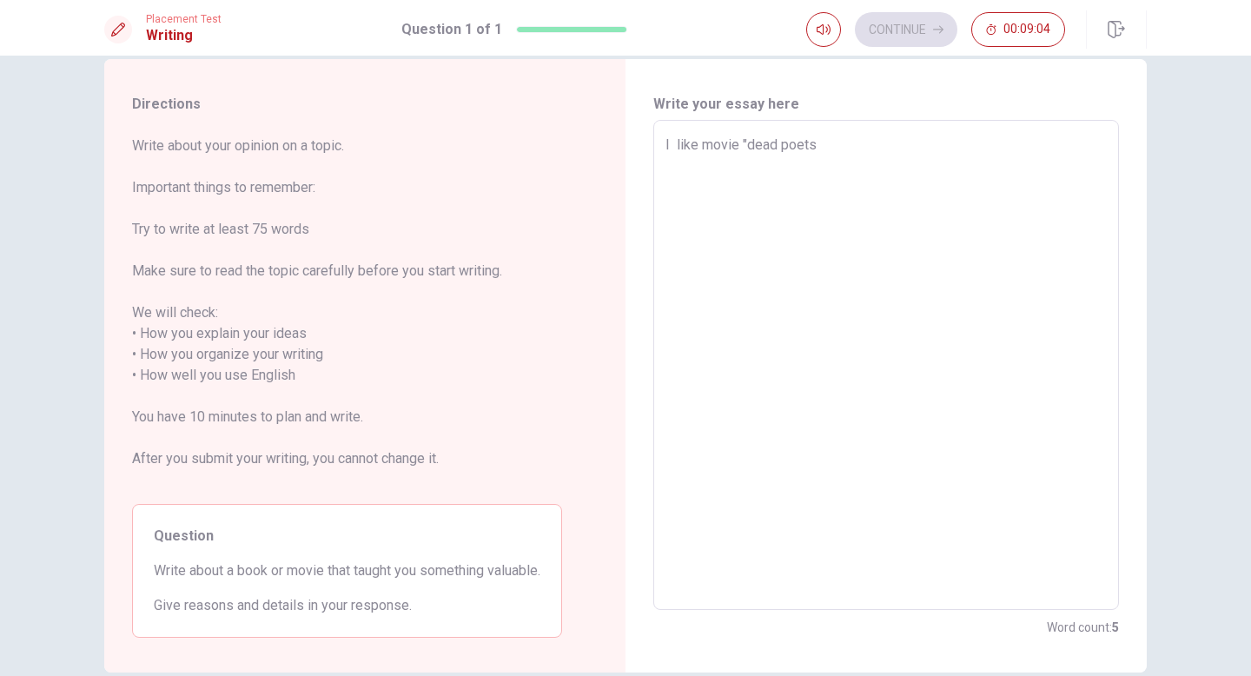
type textarea "x"
type textarea "I like movie "dead poets s"
type textarea "x"
type textarea "I like movie "dead poets so"
type textarea "x"
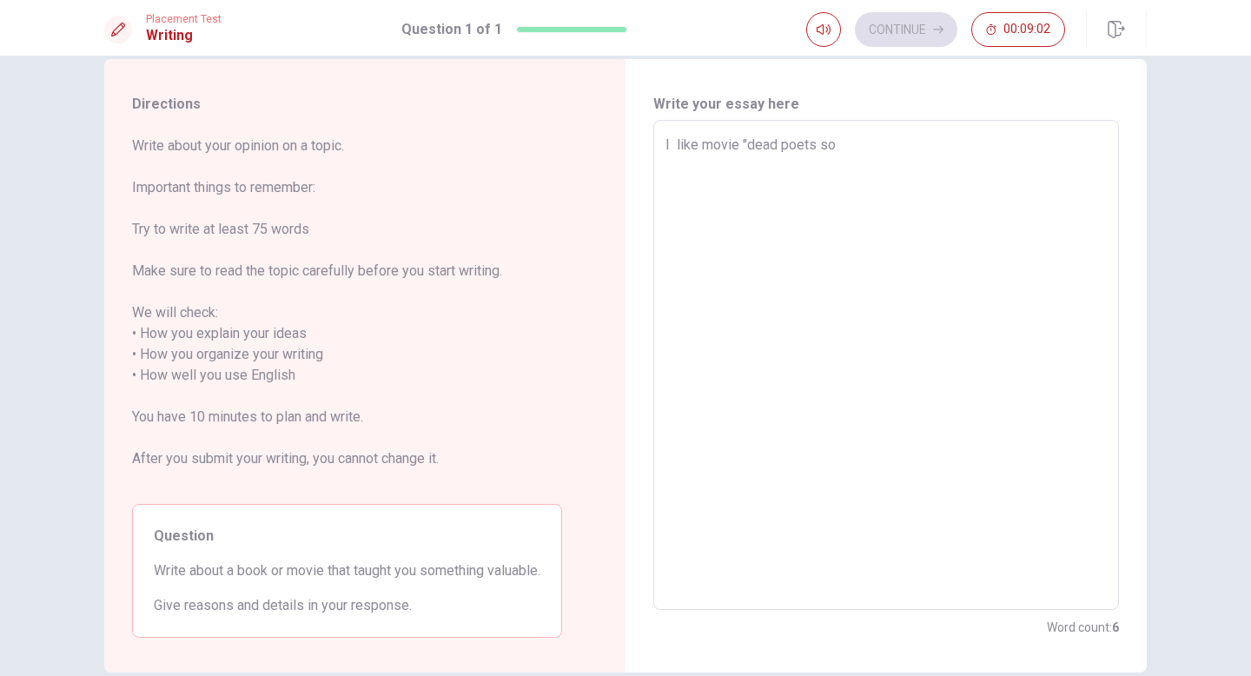
type textarea "I like movie "dead poets soc"
type textarea "x"
type textarea "I like movie "dead poets soco"
type textarea "x"
type textarea "I like movie "dead poets soc"
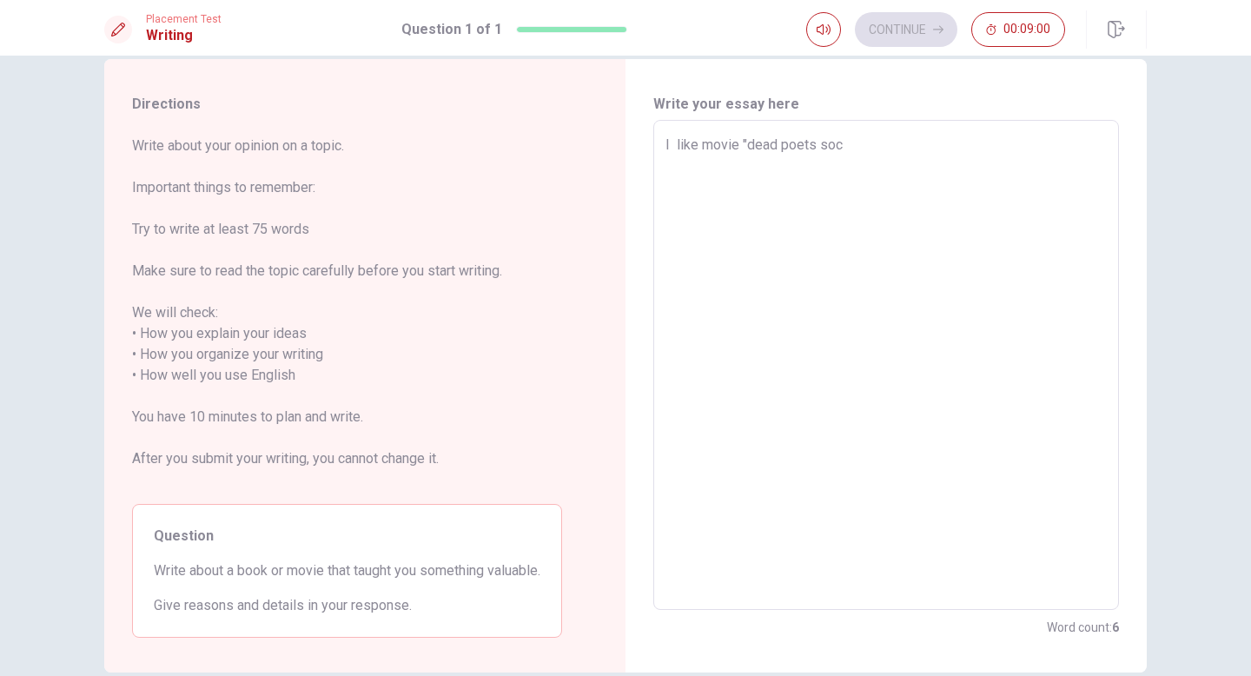
type textarea "x"
type textarea "I like movie "dead poets soci"
type textarea "x"
type textarea "I like movie "dead poets socie"
type textarea "x"
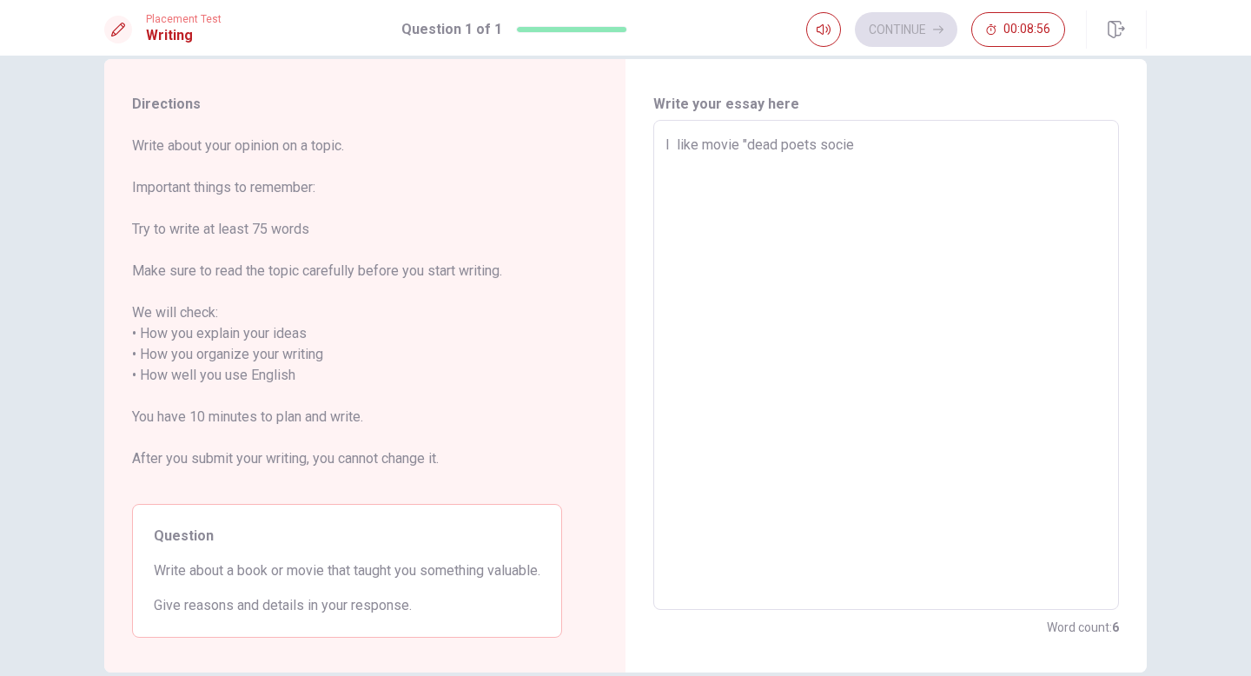
type textarea "I like movie "dead poets societ"
type textarea "x"
type textarea "I like movie "dead poets society"
type textarea "x"
type textarea "I like movie "dead poets society"
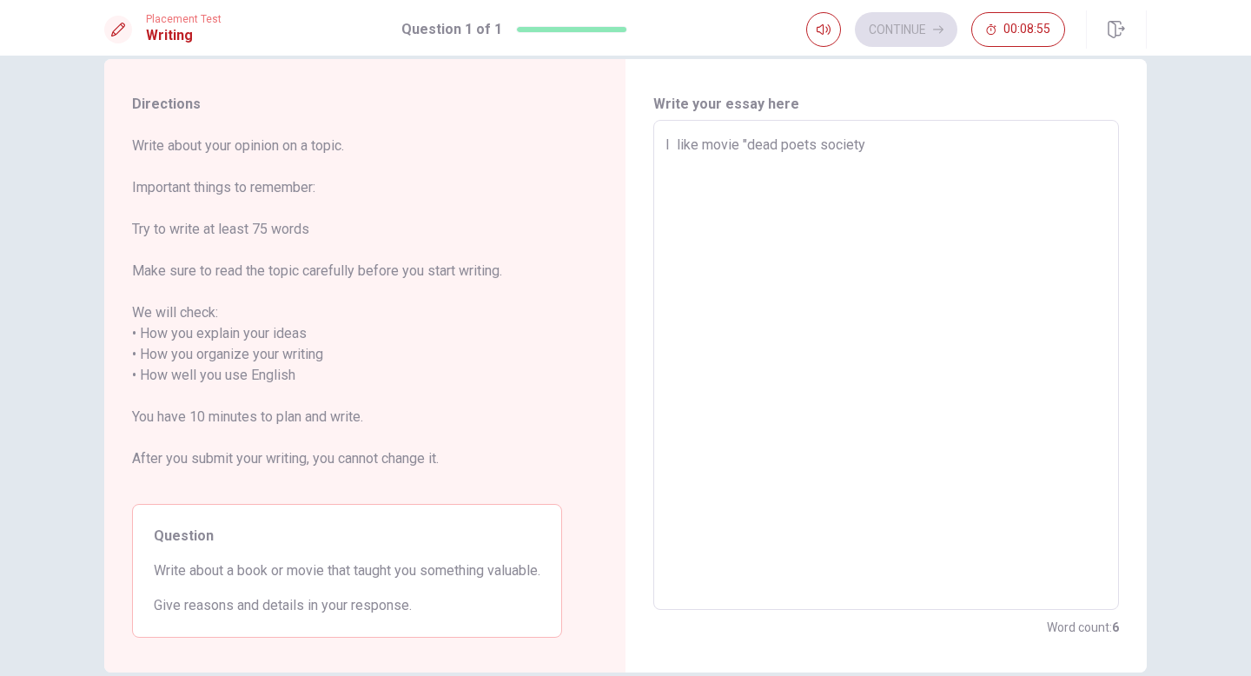
type textarea "x"
type textarea "I like movie "dead poets society ""
type textarea "x"
type textarea "I like movie "dead poets society "i"
type textarea "x"
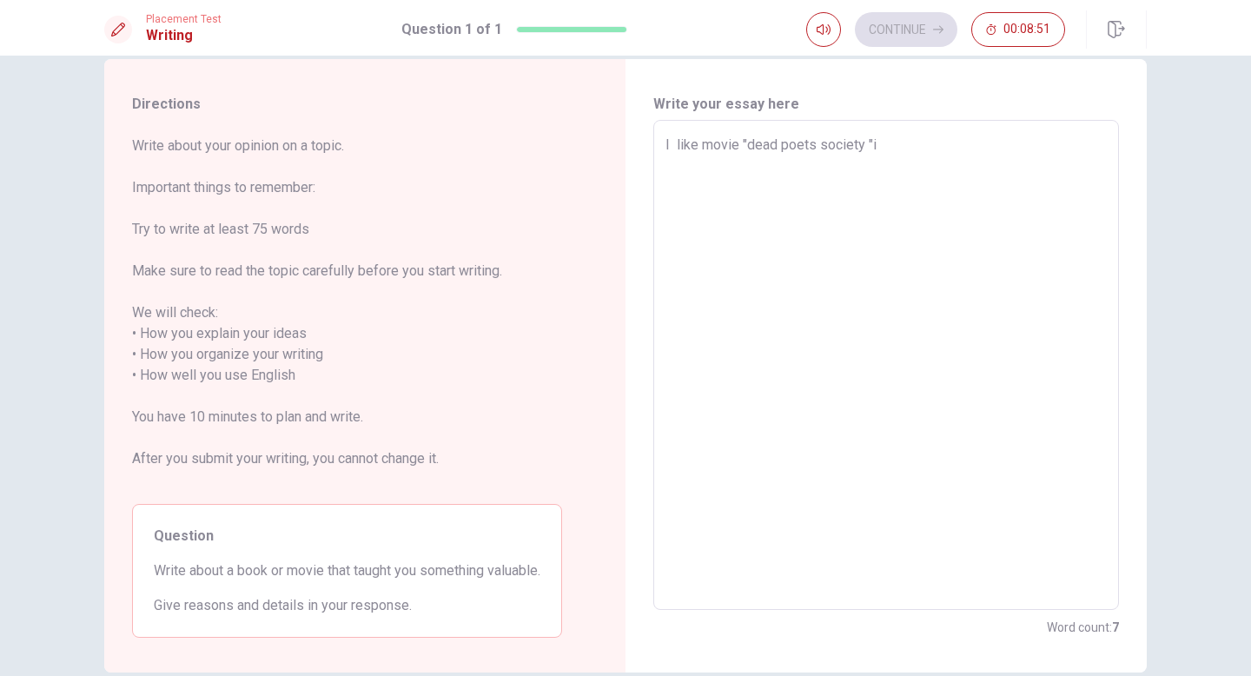
type textarea "I like movie "dead poets society "is"
type textarea "x"
type textarea "I like movie "dead poets society "is"
type textarea "x"
type textarea "I like movie "dead poets society "is a"
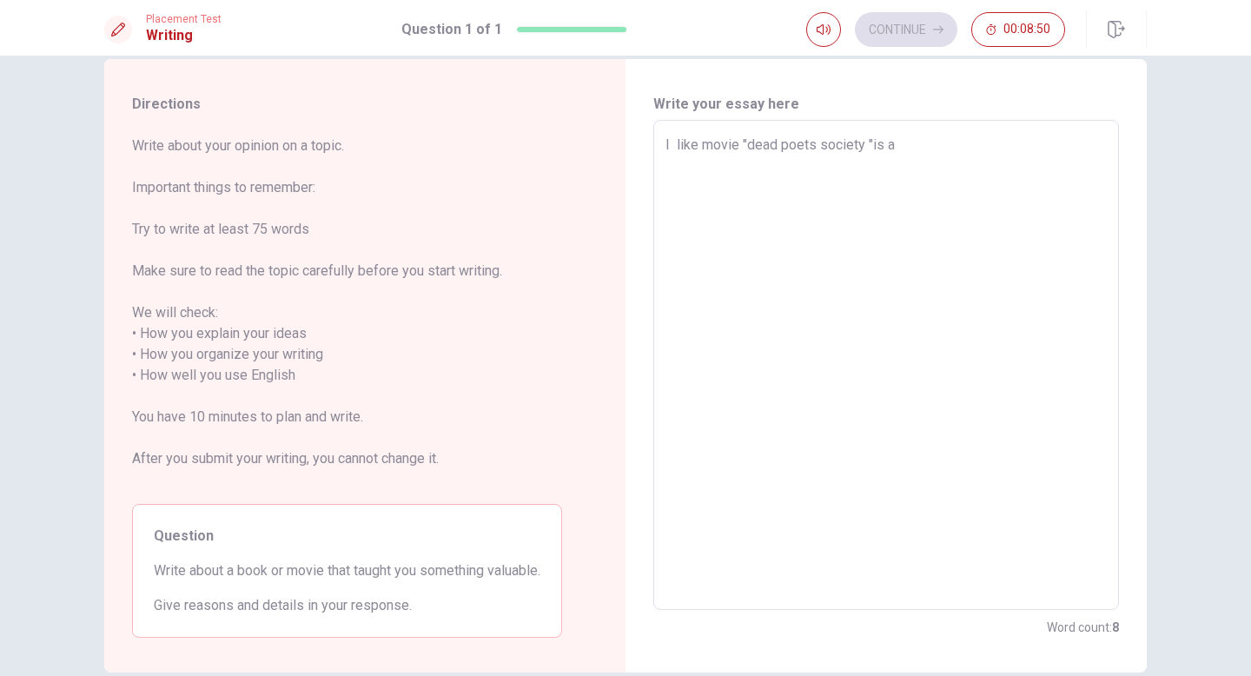
type textarea "x"
type textarea "I like movie "dead poets society "is a"
type textarea "x"
type textarea "I like movie "dead poets society "is a m"
type textarea "x"
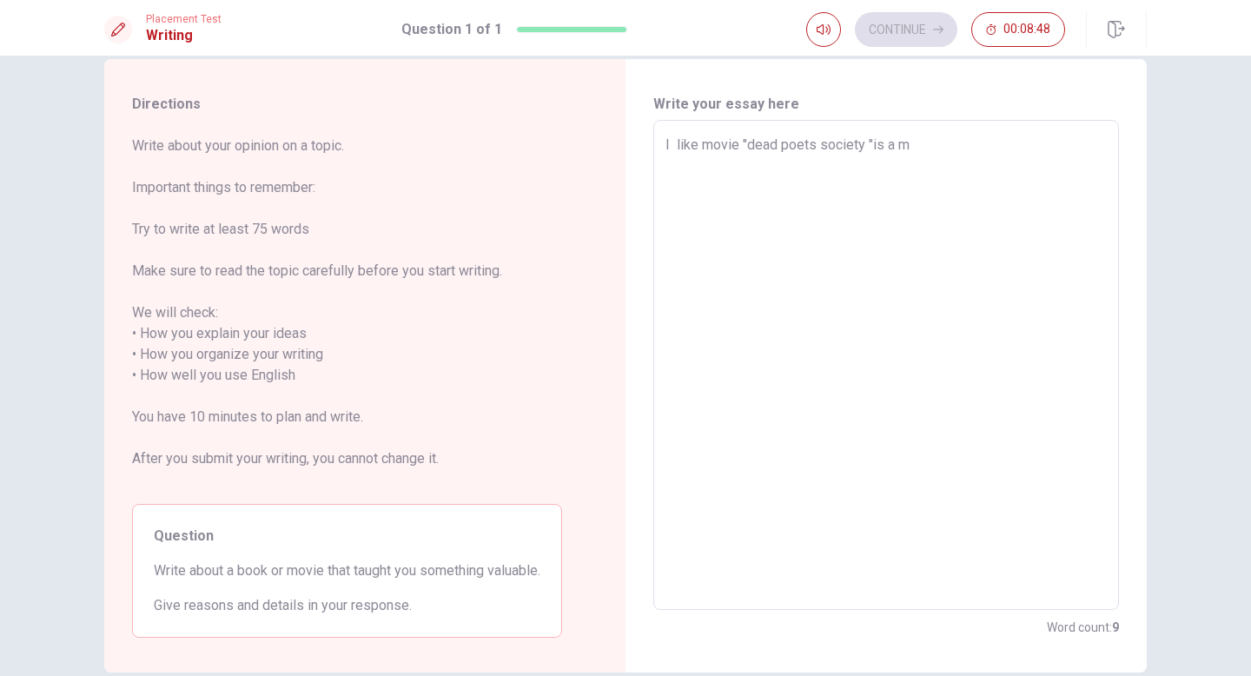
type textarea "I like movie "dead poets society "is a mo"
type textarea "x"
type textarea "I like movie "dead poets society "is a mov"
type textarea "x"
type textarea "I like movie "dead poets society "is a movi"
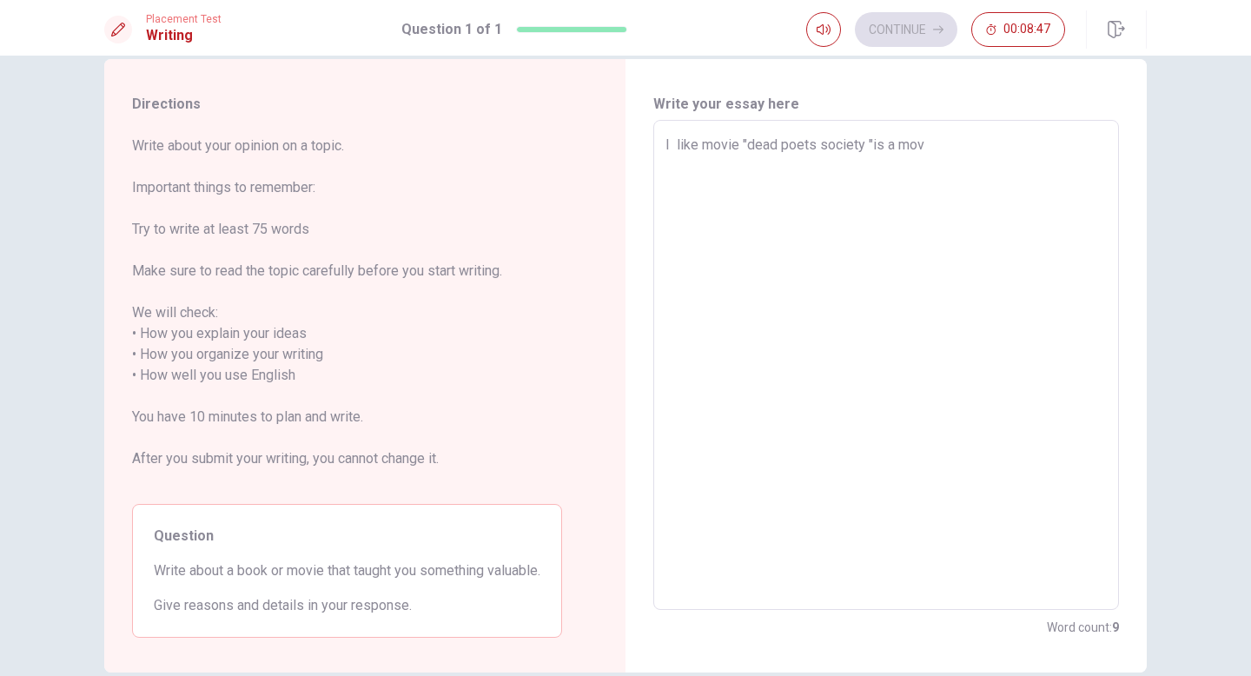
type textarea "x"
type textarea "I like movie "dead poets society "is a movie"
type textarea "x"
type textarea "I like movie "dead poets society "is a movie"
type textarea "x"
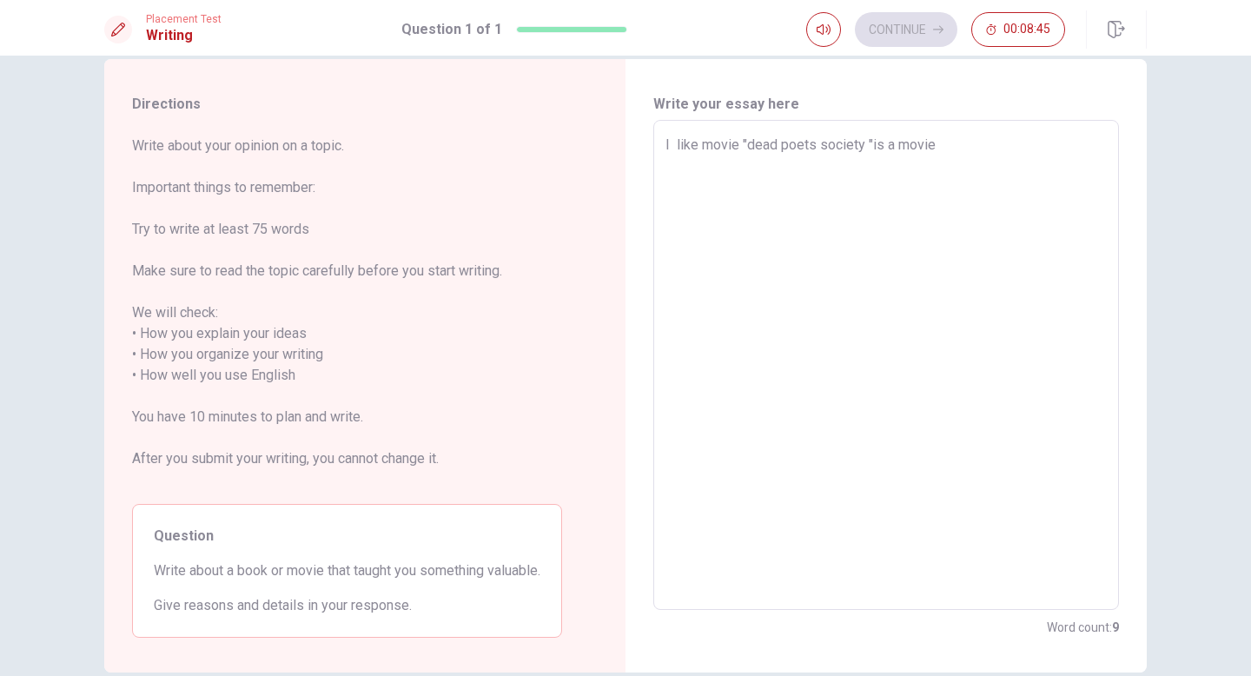
type textarea "I like movie "dead poets society "is a movie a"
type textarea "x"
type textarea "I like movie "dead poets society "is a movie ab"
type textarea "x"
type textarea "I like movie "dead poets society "is a movie abo"
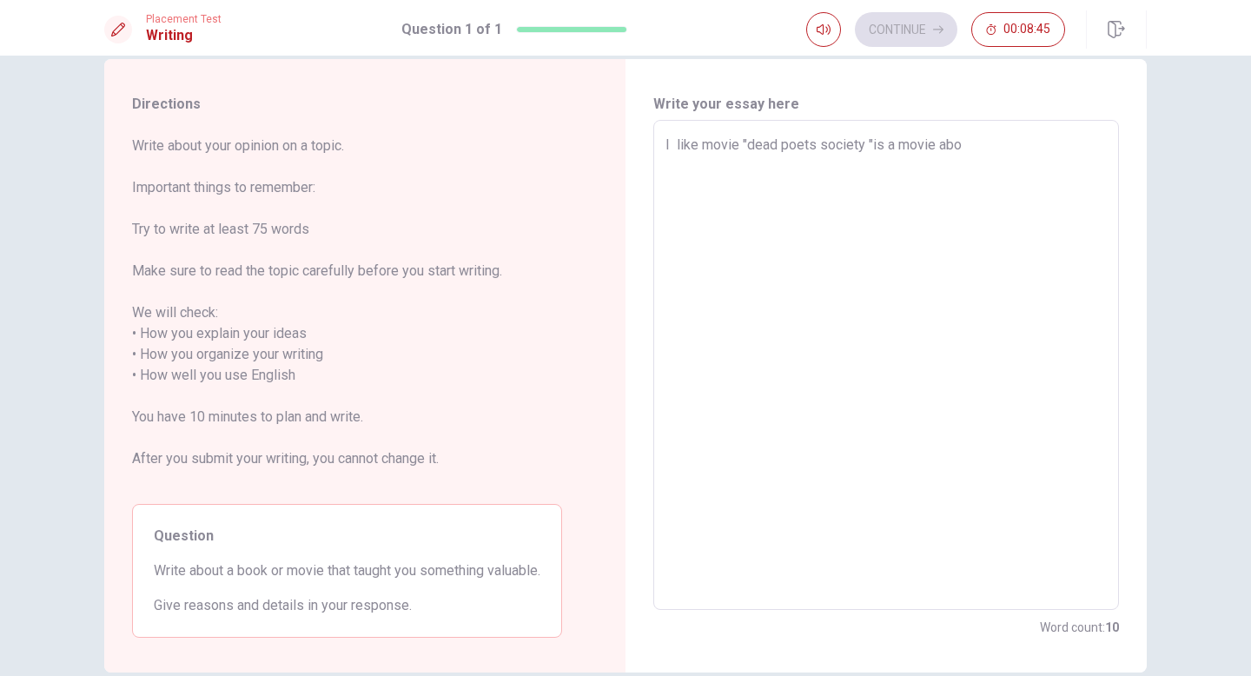
type textarea "x"
type textarea "I like movie "dead poets society "is a movie abou"
type textarea "x"
type textarea "I like movie "dead poets society "is a movie about"
type textarea "x"
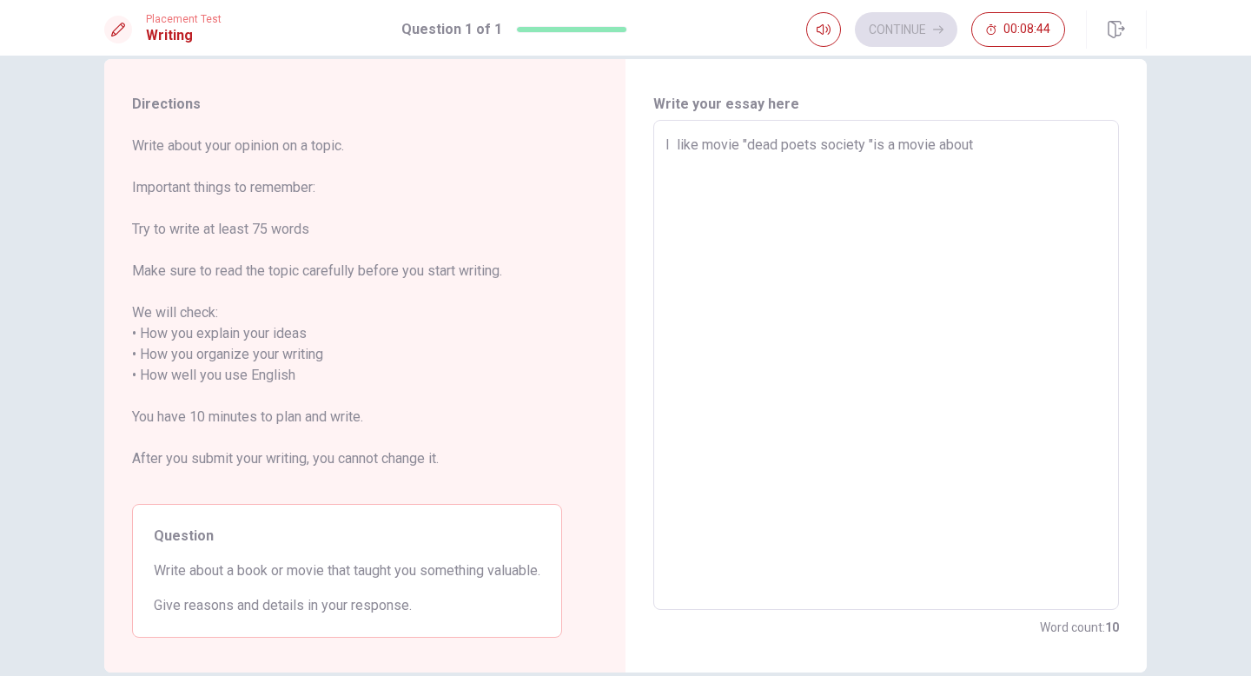
type textarea "I like movie "dead poets society "is a movie about"
type textarea "x"
type textarea "I like movie "dead poets society "is a movie about a"
type textarea "x"
type textarea "I like movie "dead poets society "is a movie about a"
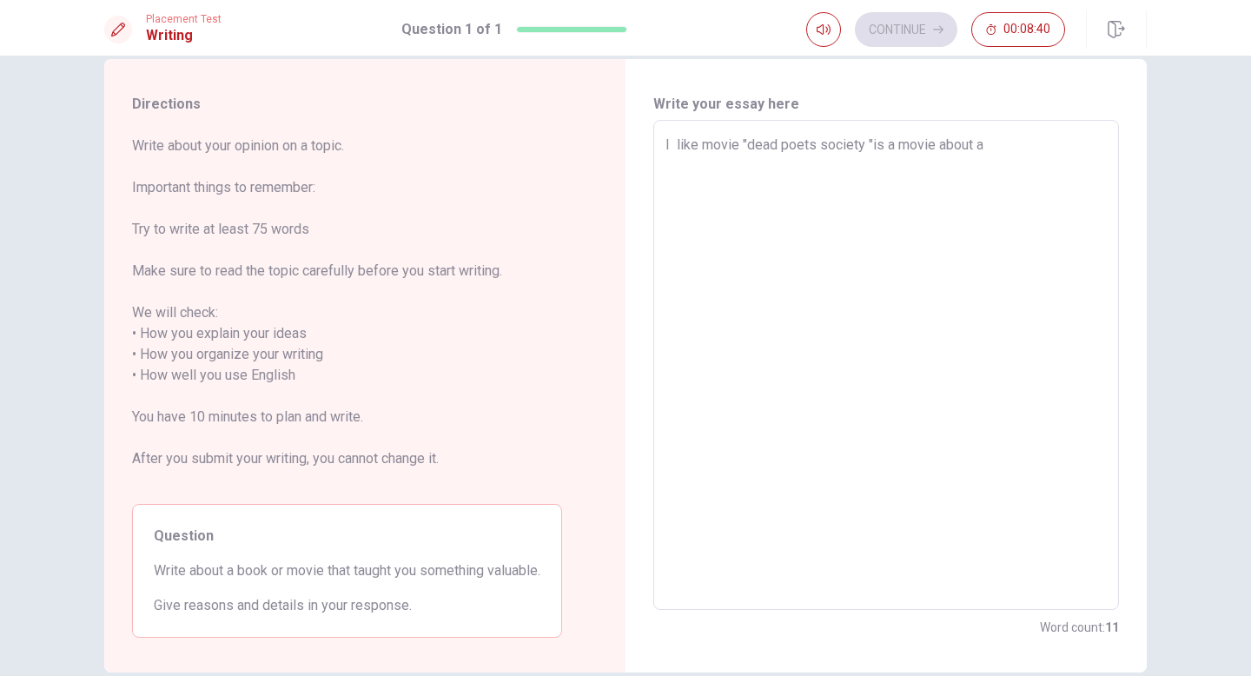
type textarea "x"
type textarea "I like movie "dead poets society "is a movie about a c"
type textarea "x"
type textarea "I like movie "dead poets society "is a movie about a"
type textarea "x"
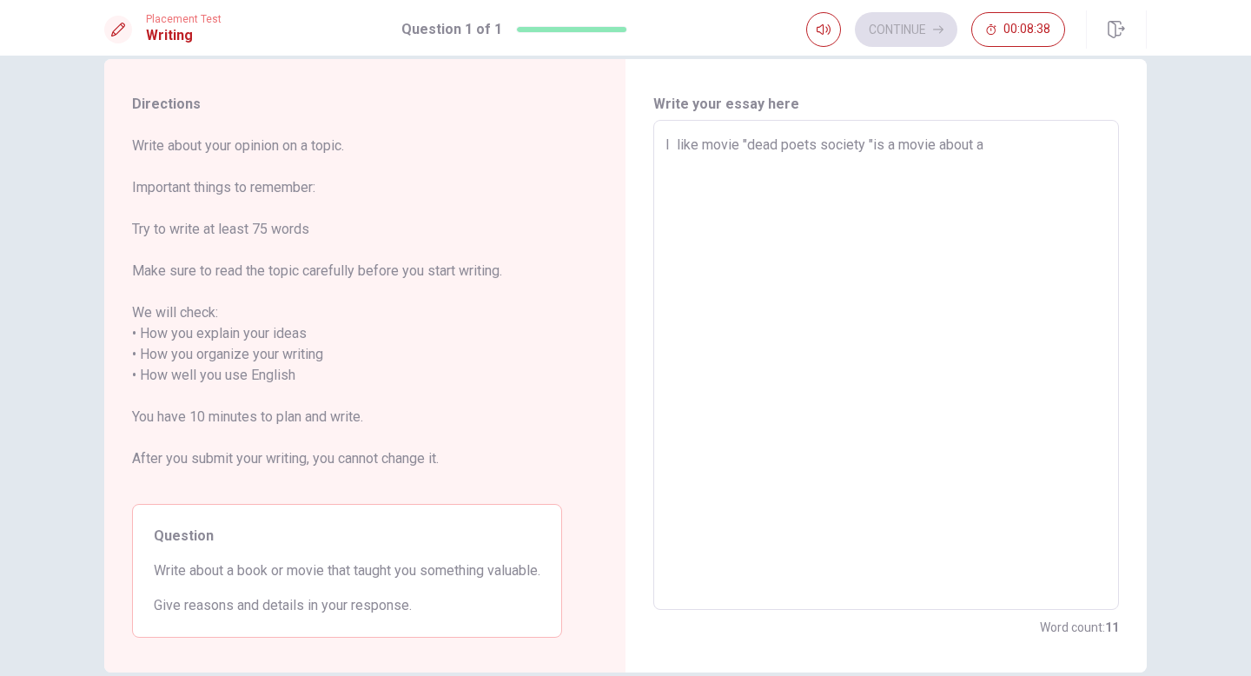
type textarea "I like movie "dead poets society "is a movie about a s"
type textarea "x"
type textarea "I like movie "dead poets society "is a movie about a st"
type textarea "x"
type textarea "I like movie "dead poets society "is a movie about a sti"
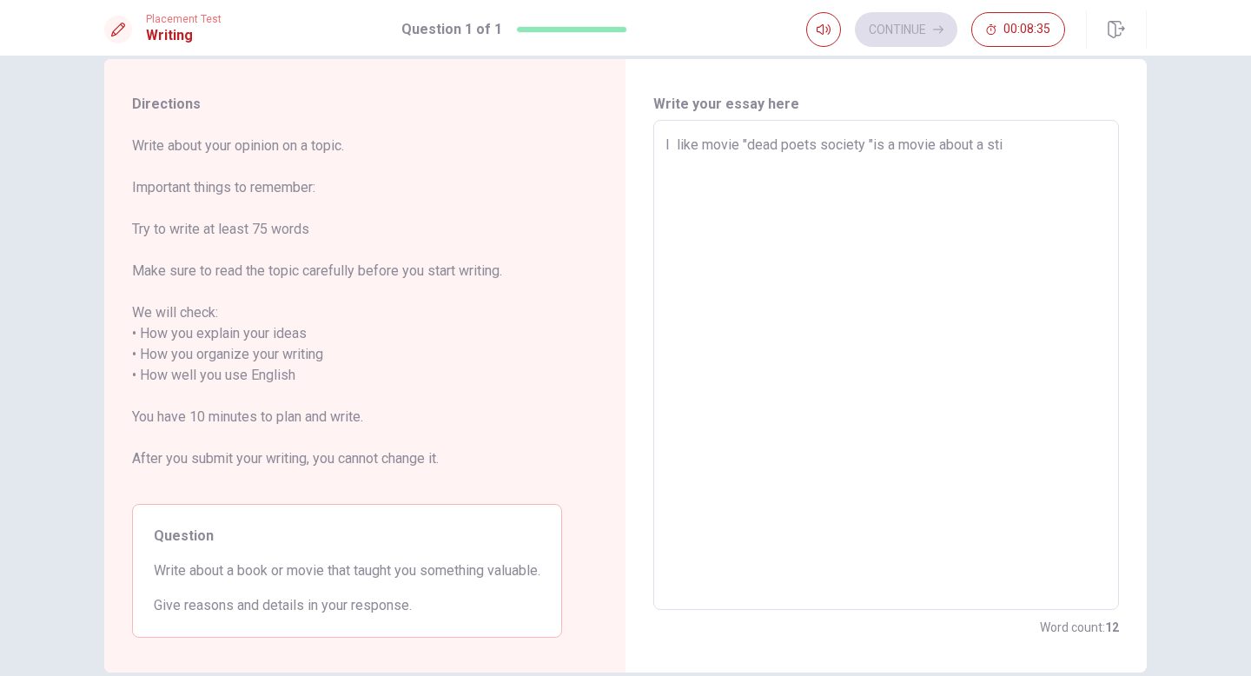
type textarea "x"
type textarea "I like movie "dead poets society "is a movie about a st"
type textarea "x"
type textarea "I like movie "dead poets society "is a movie about a str"
type textarea "x"
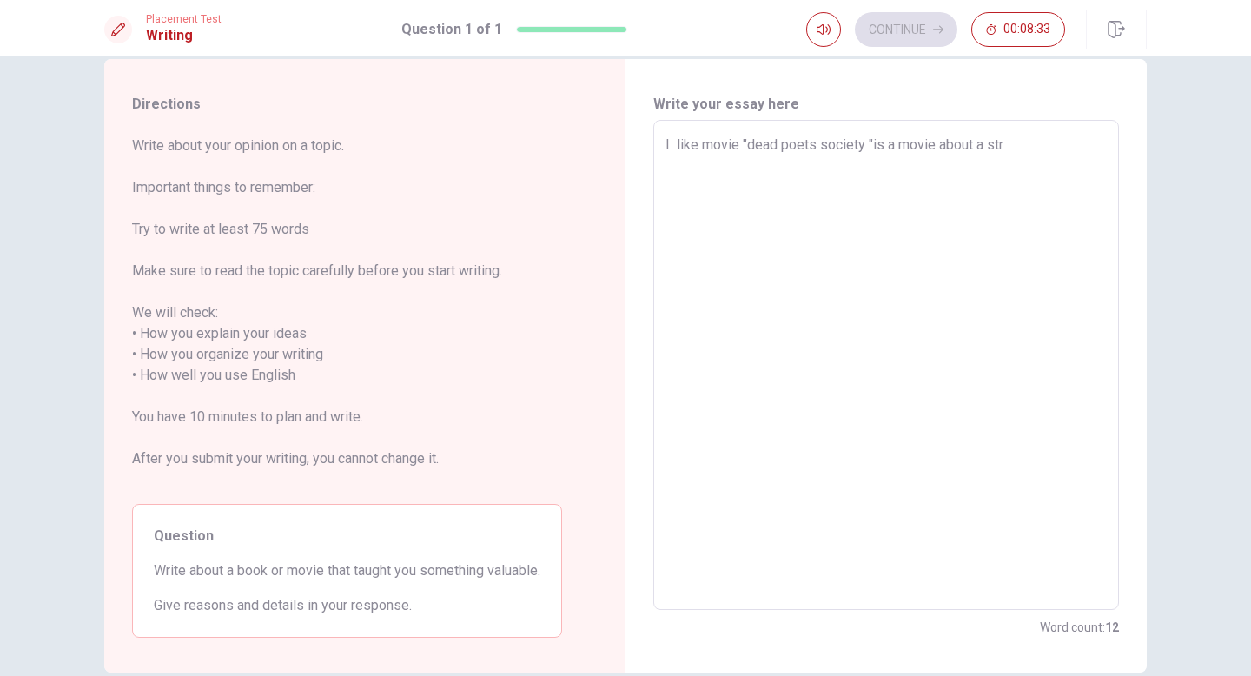
type textarea "I like movie "dead poets society "is a movie about a stri"
type textarea "x"
type textarea "I like movie "dead poets society "is a movie about a stric"
type textarea "x"
type textarea "I like movie "dead poets society "is a movie about a strict"
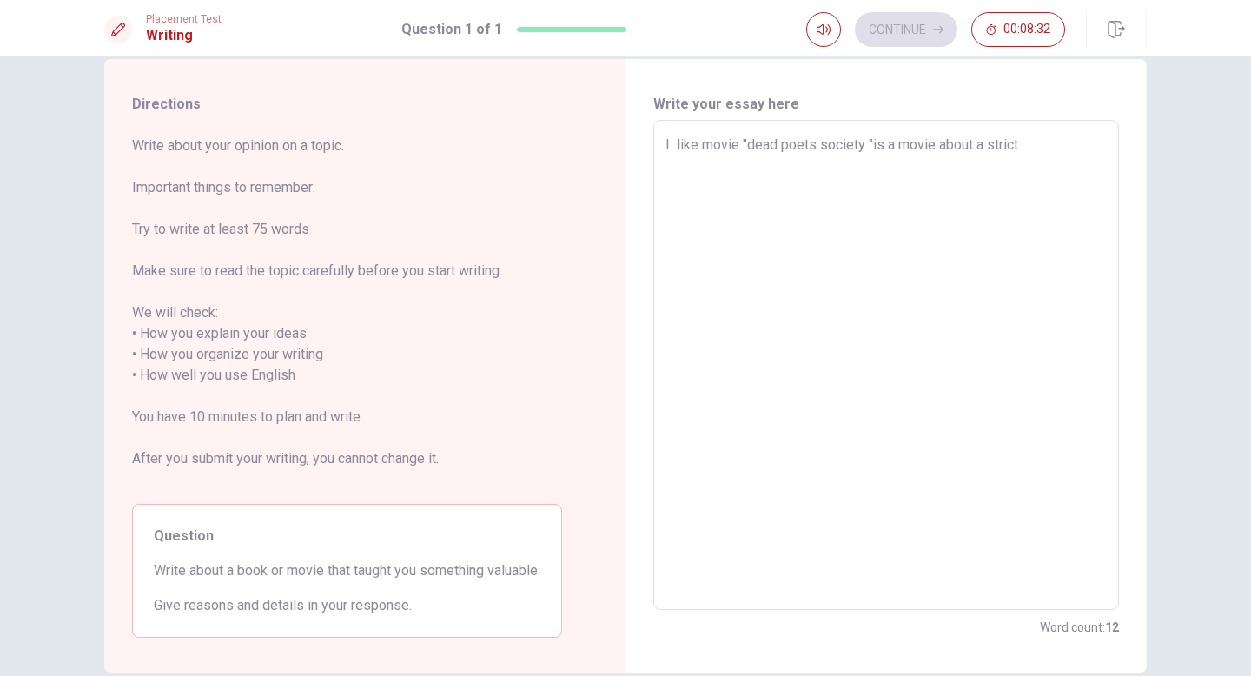
type textarea "x"
type textarea "I like movie "dead poets society "is a movie about a strict"
type textarea "x"
type textarea "I like movie "dead poets society "is a movie about a strict b"
type textarea "x"
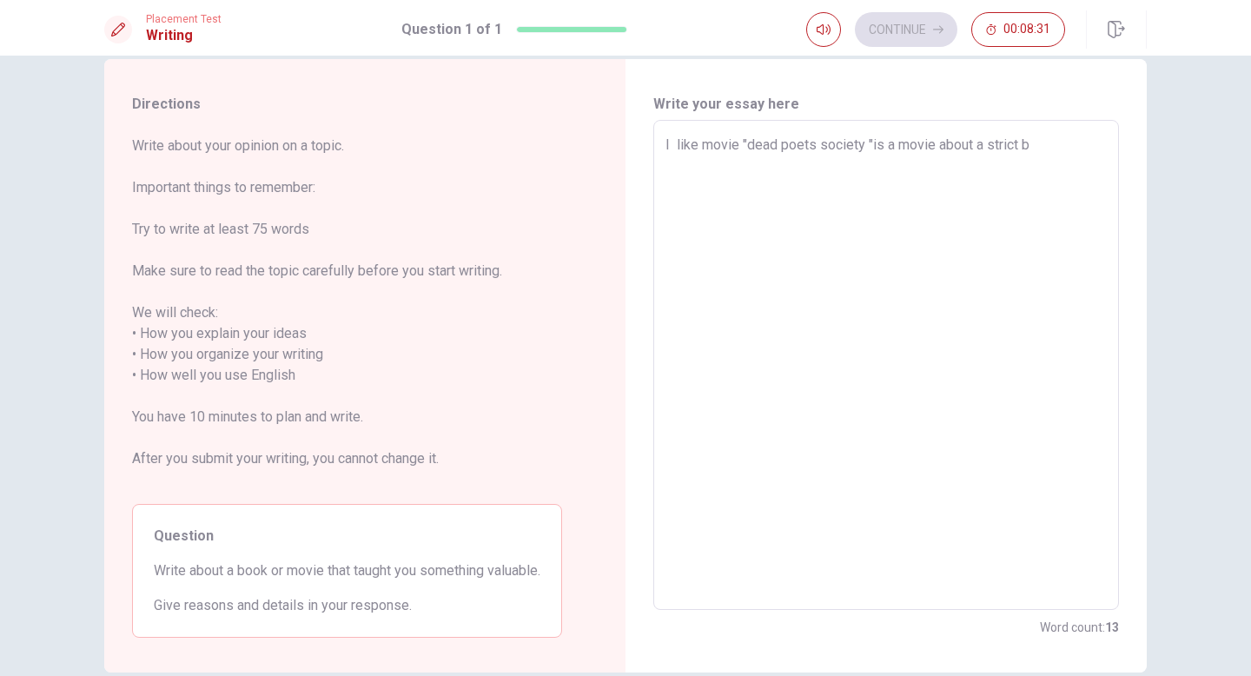
type textarea "I like movie "dead poets society "is a movie about a strict bo"
type textarea "x"
type textarea "I like movie "dead poets society "is a movie about a strict boy"
type textarea "x"
type textarea "I like movie "dead poets society "is a movie about a strict boy'"
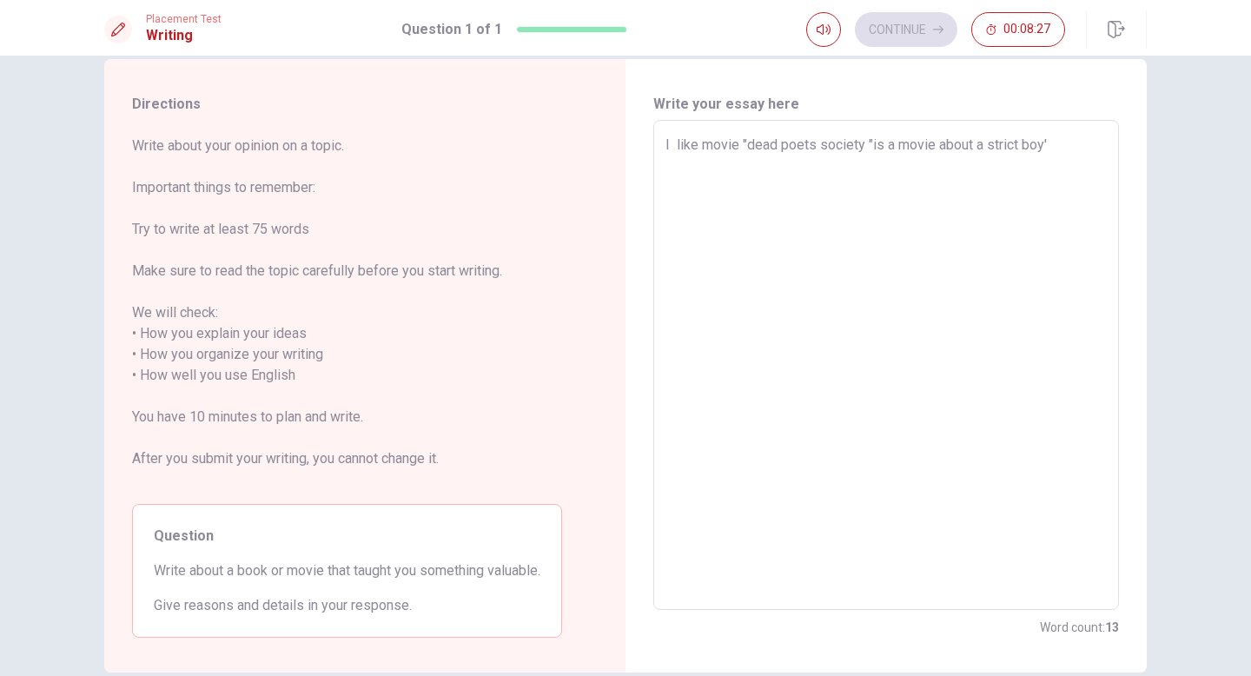
type textarea "x"
type textarea "I like movie "dead poets society "is a movie about a strict boy's"
type textarea "x"
type textarea "I like movie "dead poets society "is a movie about a strict boy's"
type textarea "x"
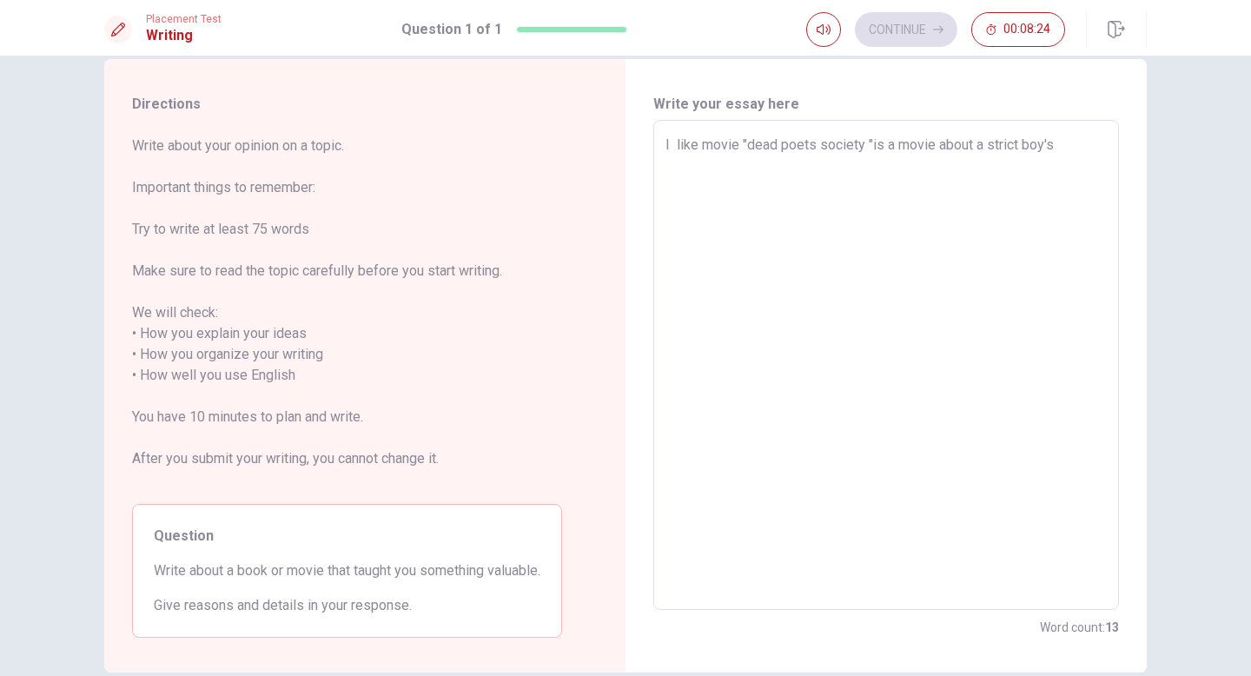
type textarea "I like movie "dead poets society "is a movie about a strict boy's s"
type textarea "x"
type textarea "I like movie "dead poets society "is a movie about a strict boy's sc"
type textarea "x"
type textarea "I like movie "dead poets society "is a movie about a strict boy's sch"
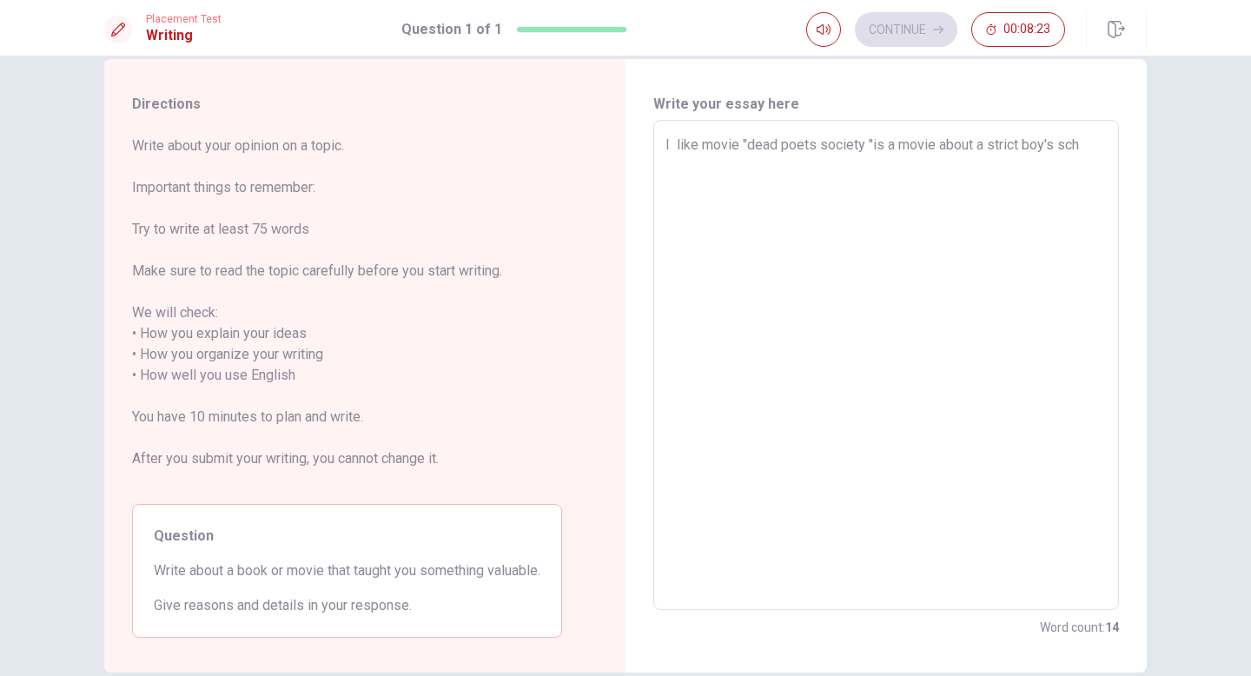
type textarea "x"
type textarea "I like movie "dead poets society "is a movie about a strict boy's scho"
type textarea "x"
type textarea "I like movie "dead poets society "is a movie about a strict boy's schoo"
type textarea "x"
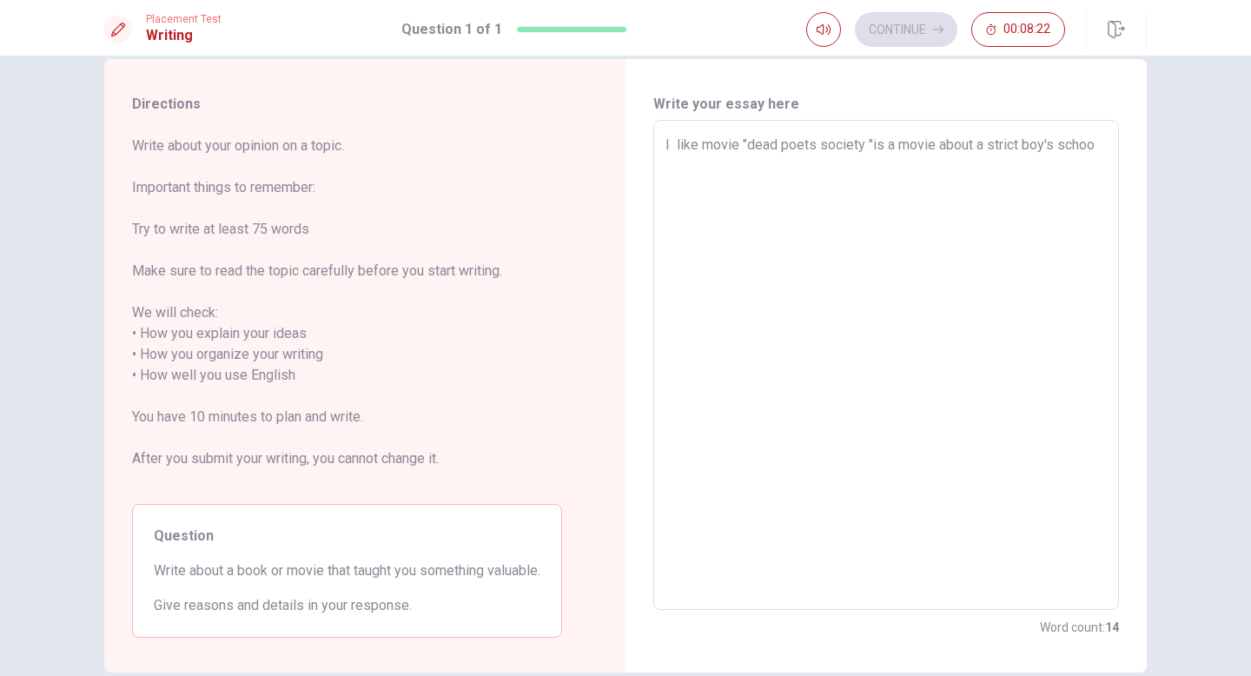
type textarea "I like movie "dead poets society "is a movie about a strict boy's school"
type textarea "x"
type textarea "I like movie "dead poets society "is a movie about a strict boy's school"
type textarea "x"
type textarea "I like movie "dead poets society "is a movie about a strict boy's school i"
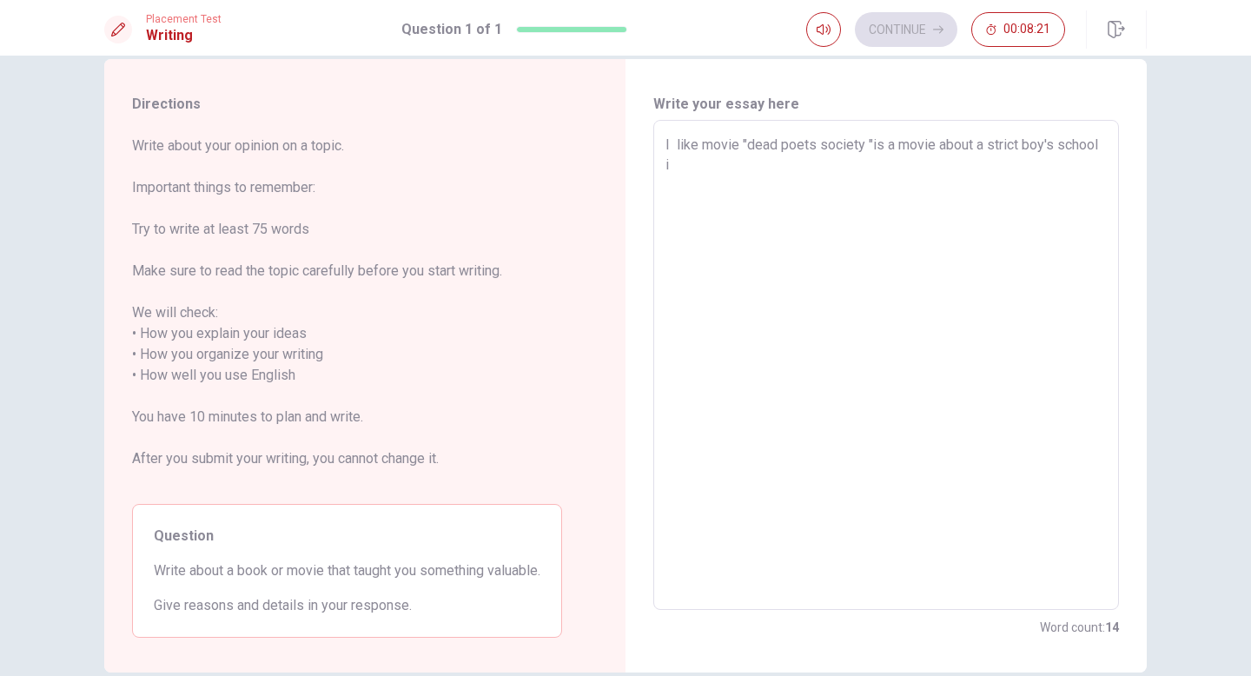
type textarea "x"
type textarea "I like movie "dead poets society "is a movie about a strict boy's school in"
type textarea "x"
type textarea "I like movie "dead poets society "is a movie about a strict boy's school in"
type textarea "x"
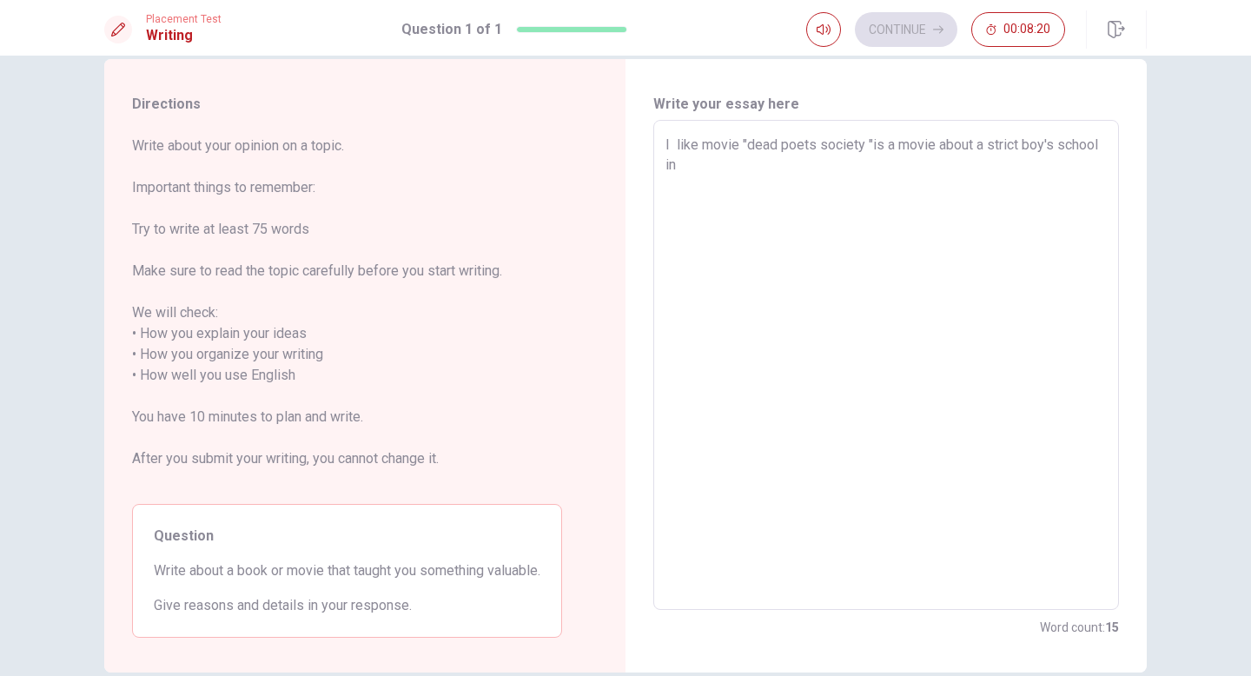
type textarea "I like movie "dead poets society "is a movie about a strict boy's school in a"
type textarea "x"
type textarea "I like movie "dead poets society "is a movie about a strict boy's school in"
type textarea "x"
type textarea "I like movie "dead poets society "is a movie about a strict boy's school in A"
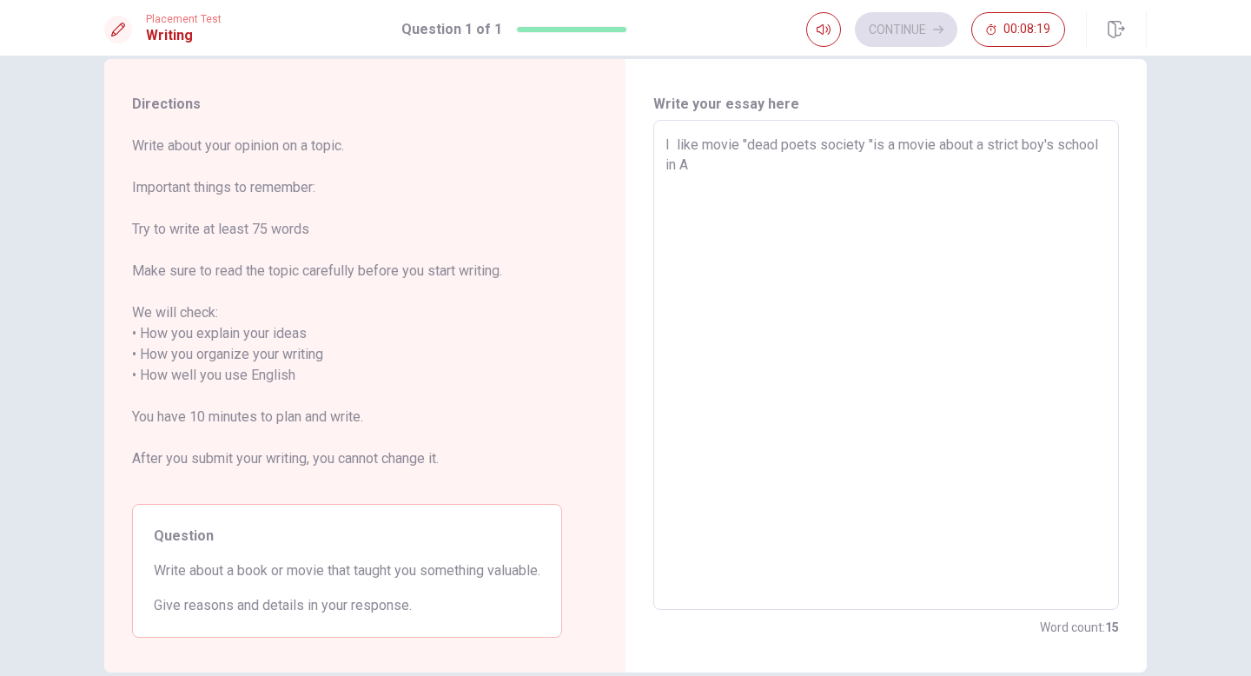
type textarea "x"
type textarea "I like movie "dead poets society "is a movie about a strict boy's school in Am"
type textarea "x"
type textarea "I like movie "dead poets society "is a movie about a strict boy's school in Ame"
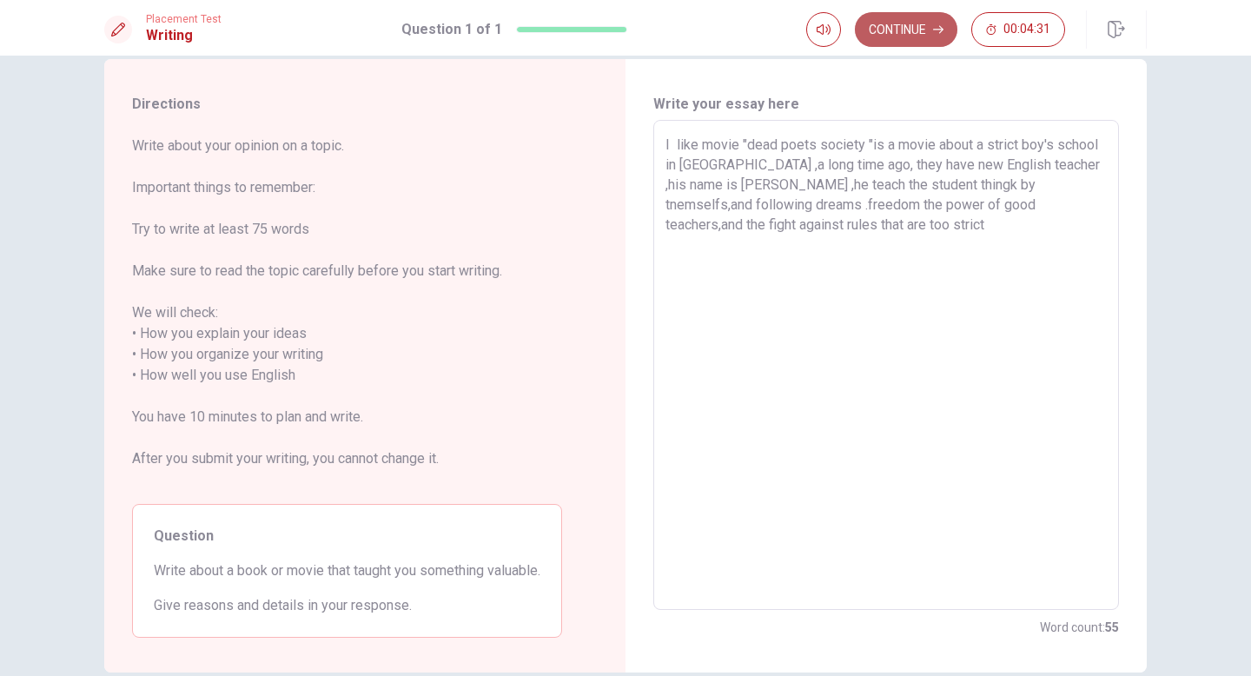
click at [907, 25] on button "Continue" at bounding box center [906, 29] width 102 height 35
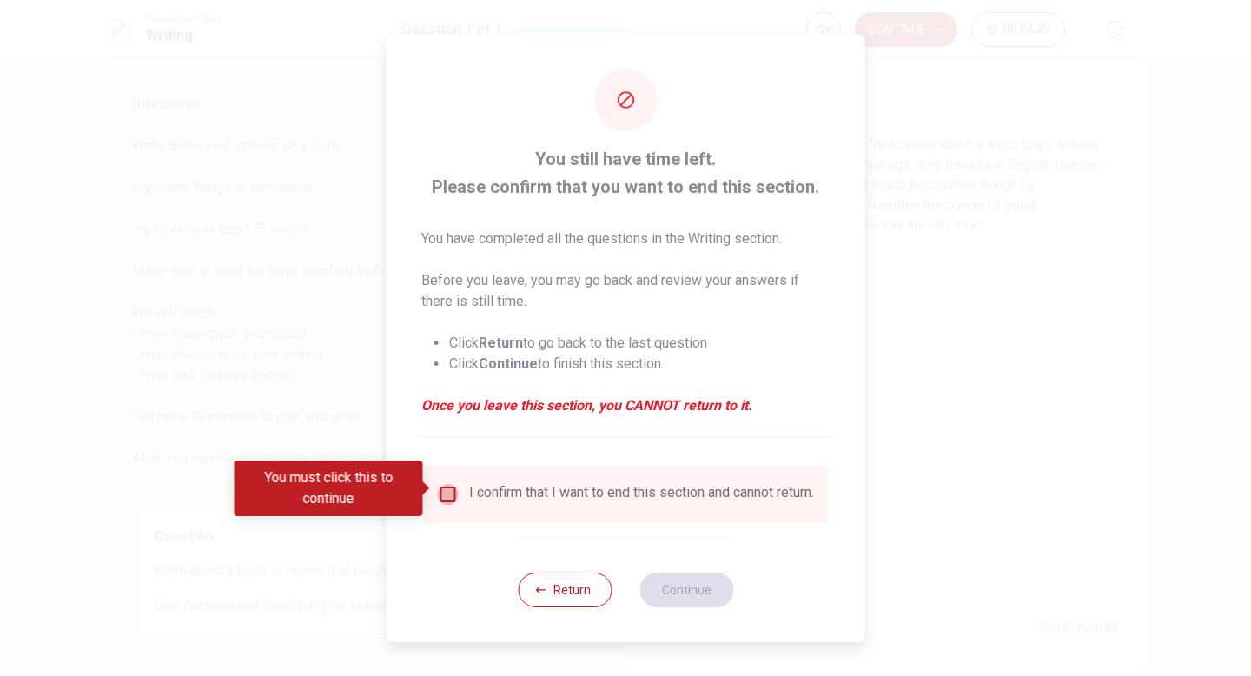
click at [445, 491] on input "You must click this to continue" at bounding box center [448, 494] width 21 height 21
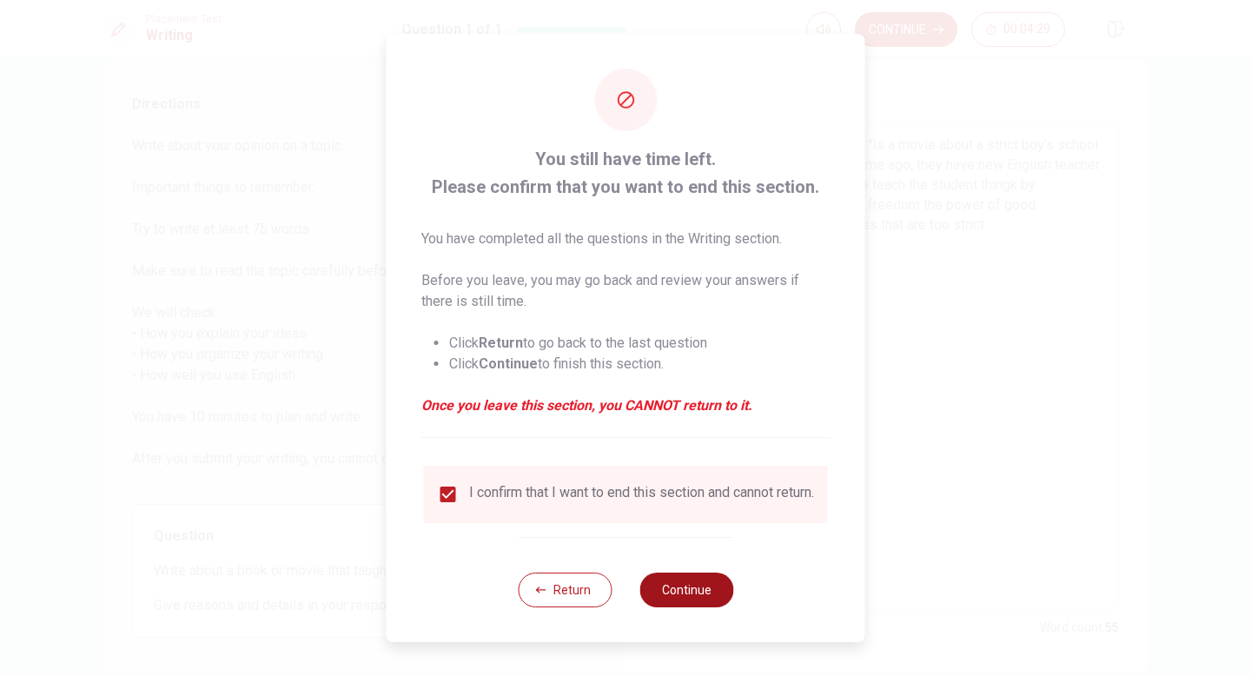
click at [698, 606] on button "Continue" at bounding box center [686, 589] width 94 height 35
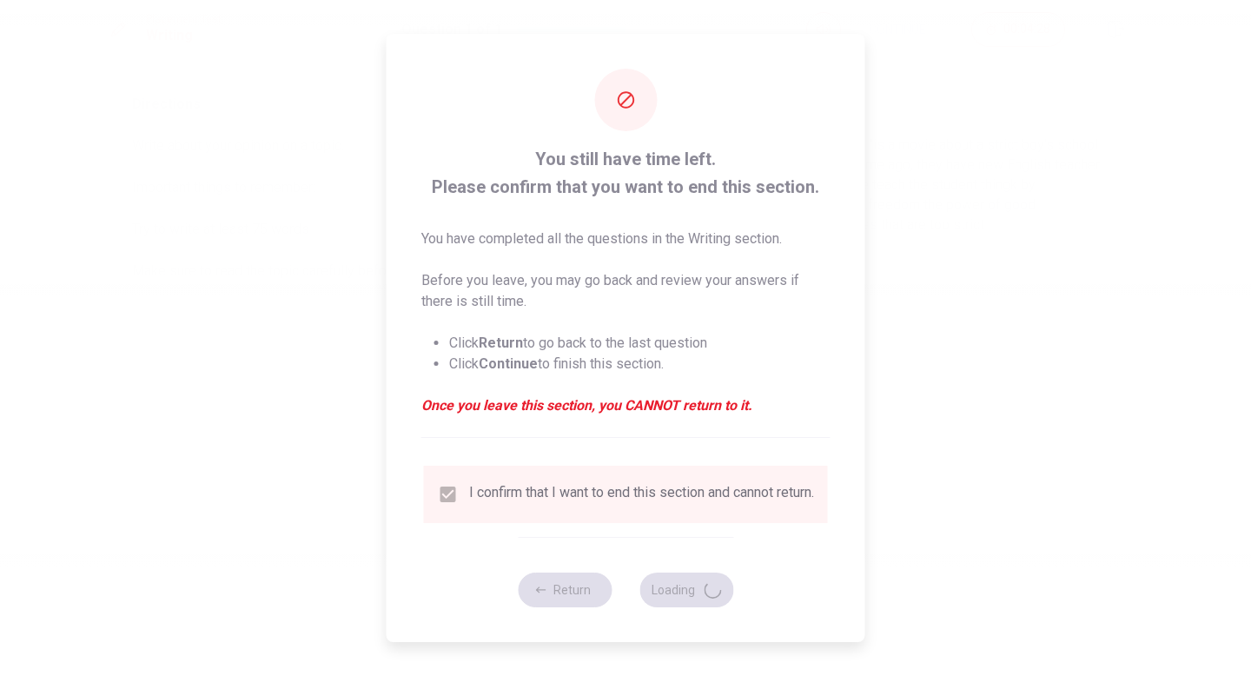
scroll to position [0, 0]
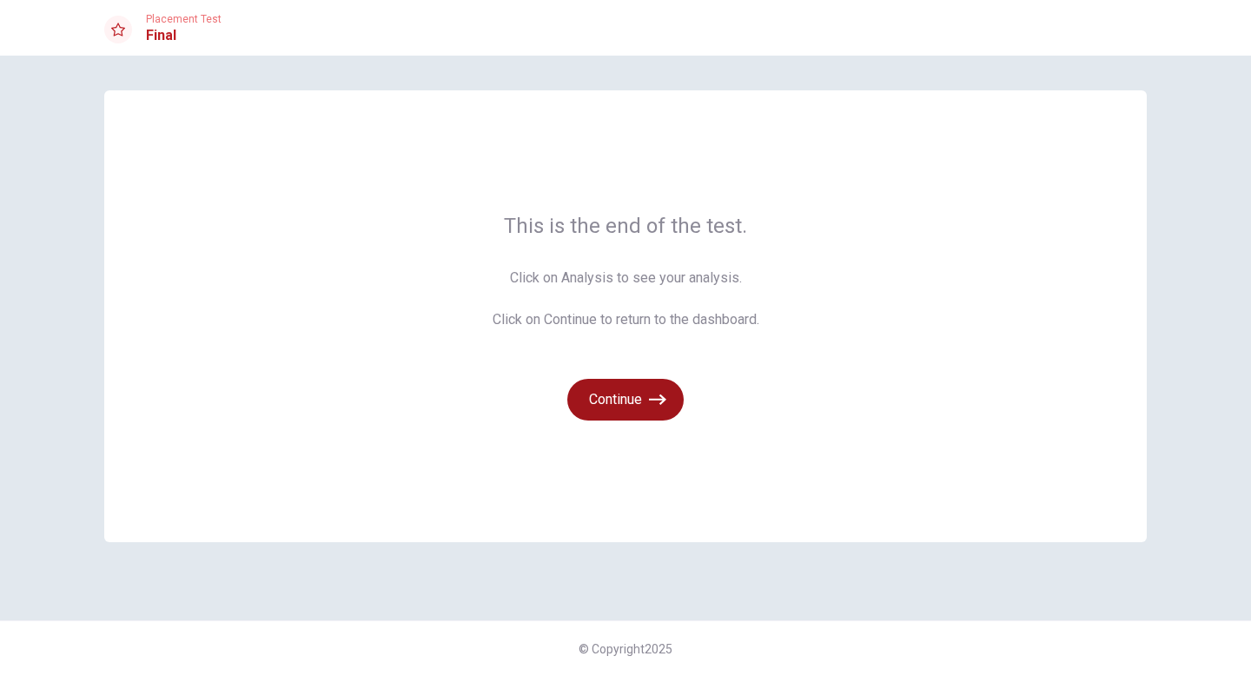
click at [637, 409] on button "Continue" at bounding box center [625, 400] width 116 height 42
